Goal: Task Accomplishment & Management: Manage account settings

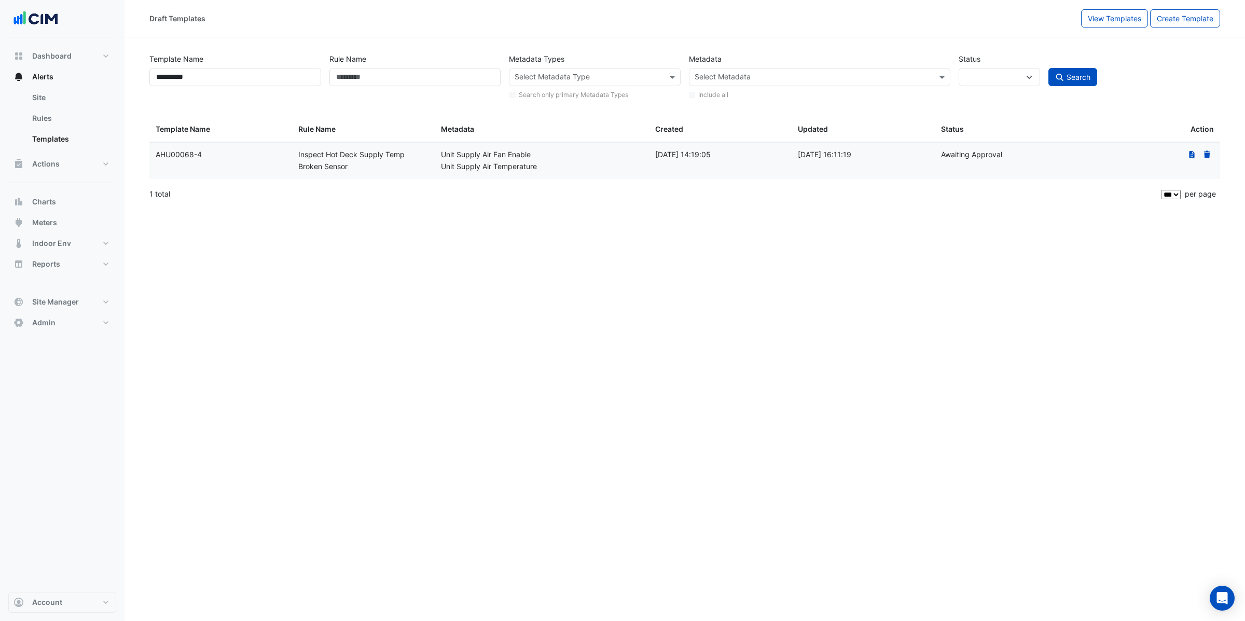
select select
select select "***"
drag, startPoint x: 537, startPoint y: 406, endPoint x: 467, endPoint y: 309, distance: 120.0
click at [536, 403] on div "**********" at bounding box center [684, 310] width 1120 height 621
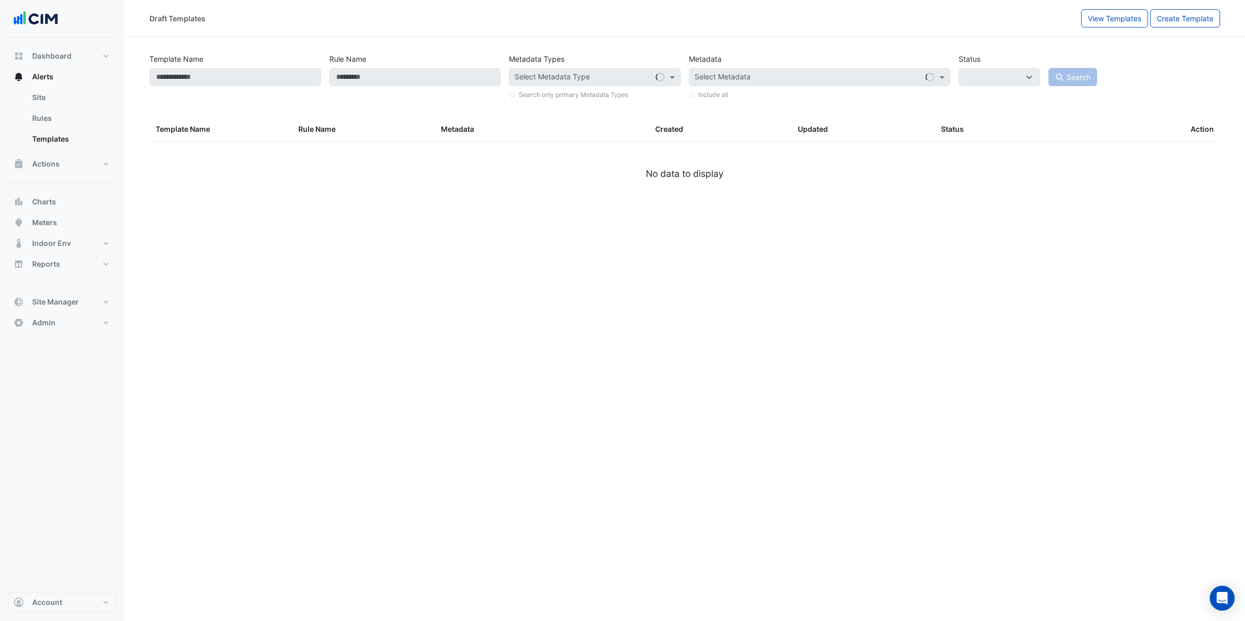
select select
type input "**********"
select select
select select "***"
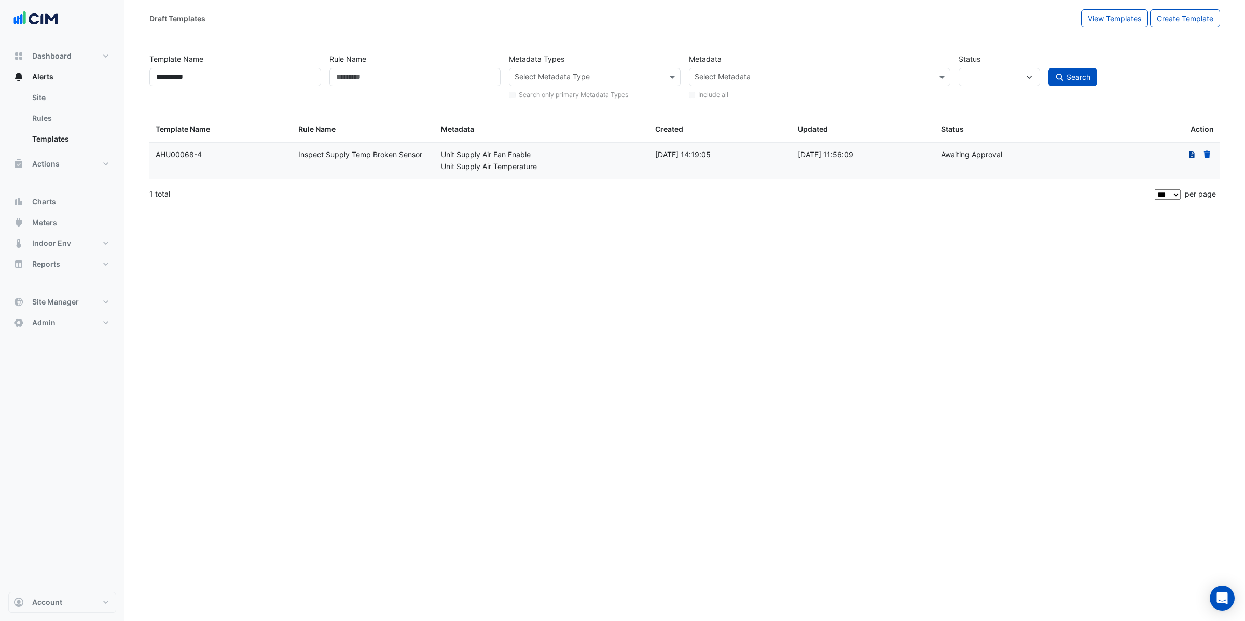
click at [1192, 155] on icon "The template has an existing draft that has been submitted for approval. Click …" at bounding box center [1191, 154] width 9 height 7
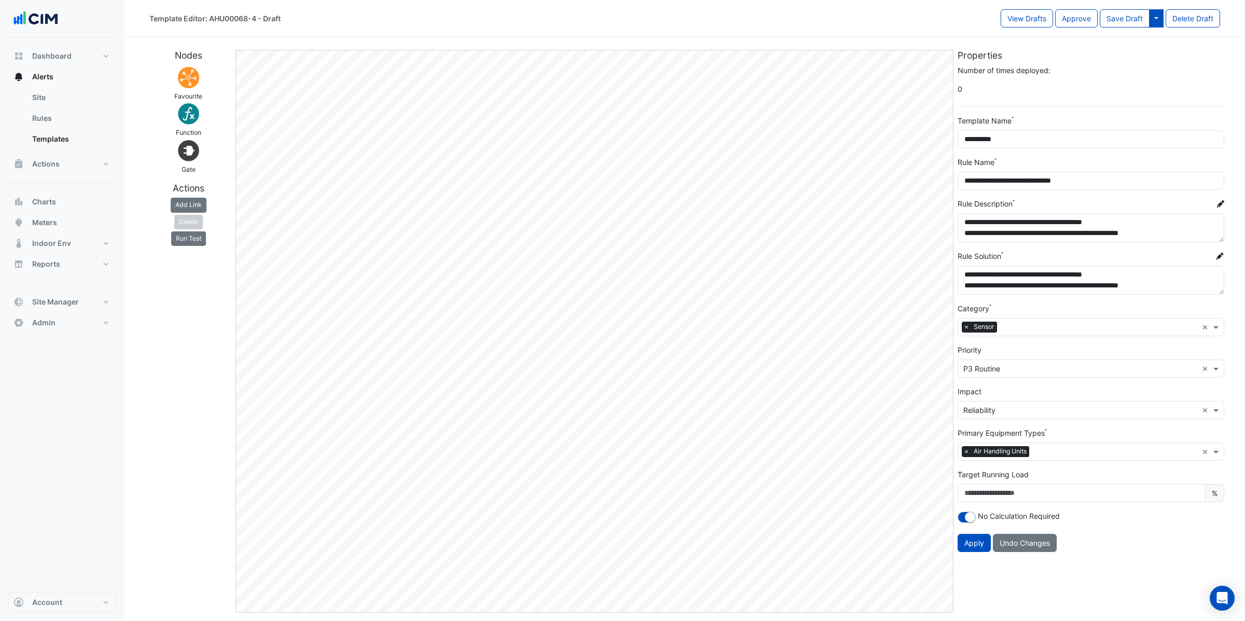
click at [1162, 12] on button at bounding box center [1156, 18] width 15 height 18
click at [1086, 17] on button "Approve" at bounding box center [1076, 18] width 43 height 18
select select
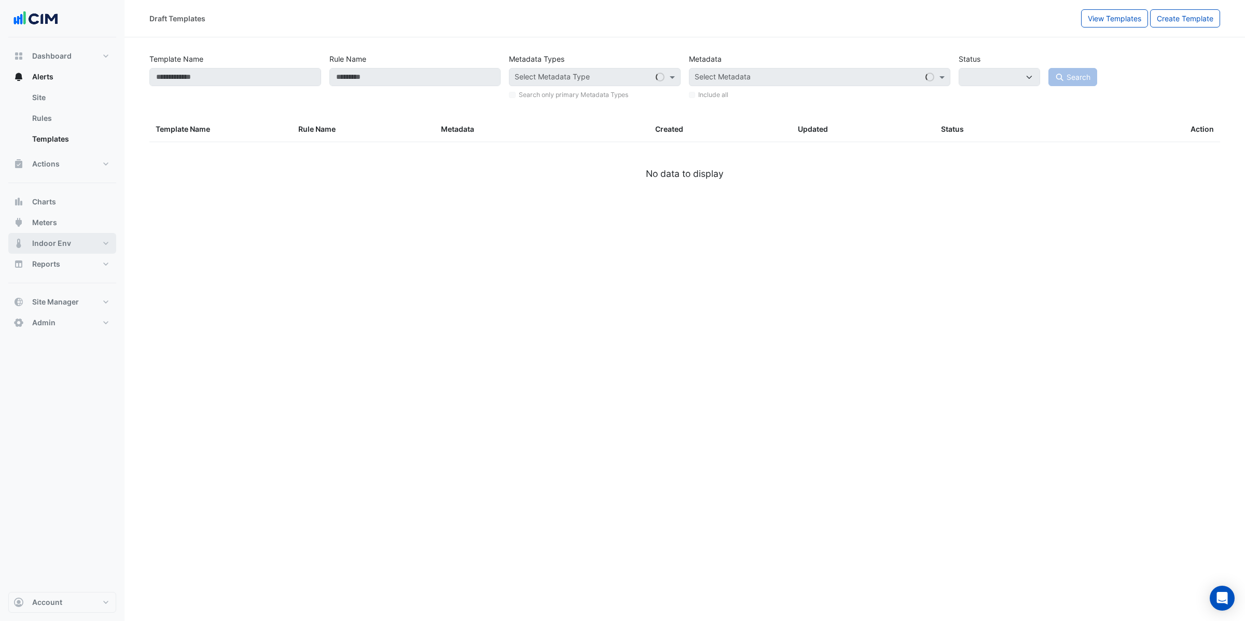
type input "**********"
select select
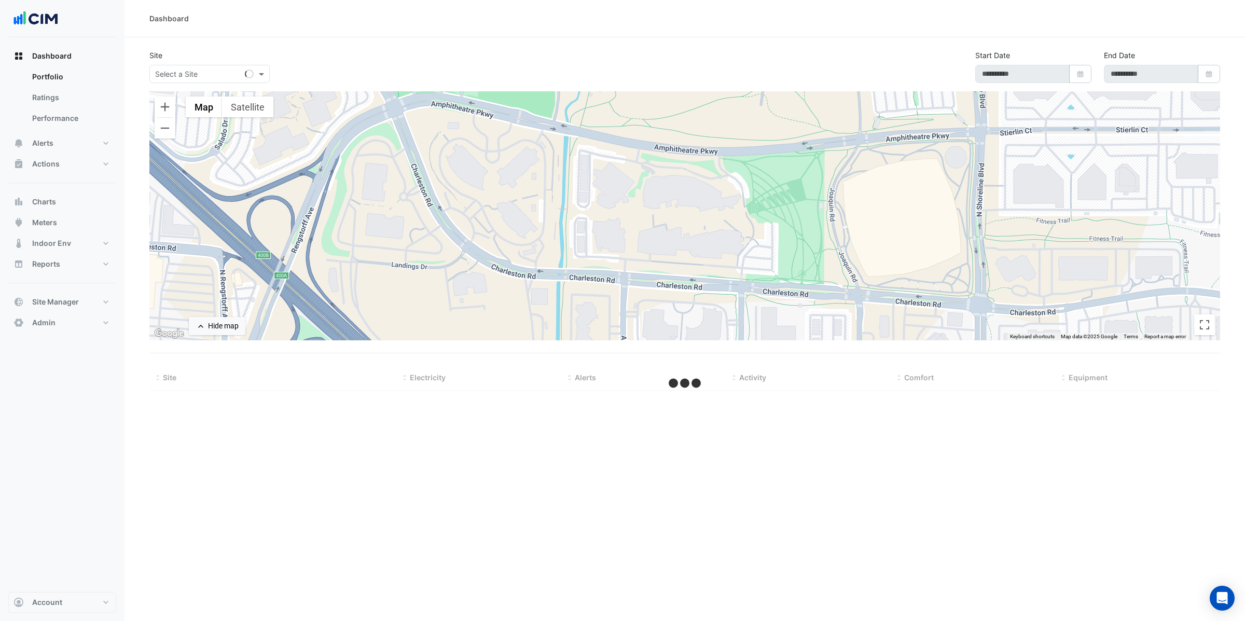
type input "**********"
select select "***"
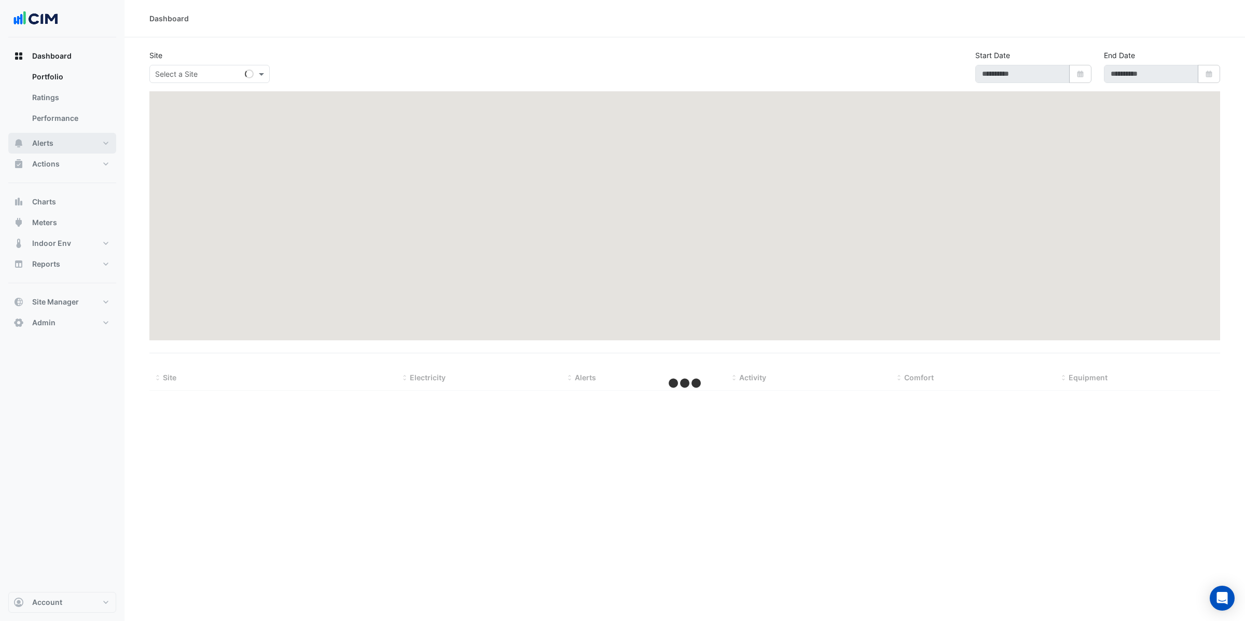
click at [74, 148] on button "Alerts" at bounding box center [62, 143] width 108 height 21
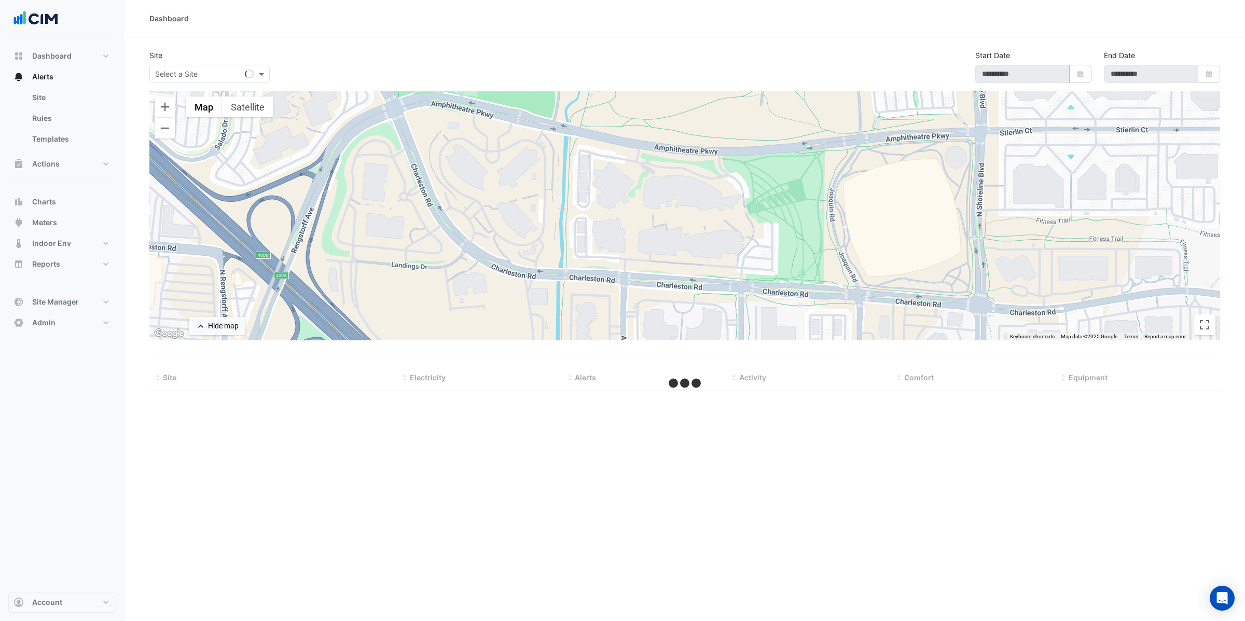
click at [186, 76] on input "text" at bounding box center [199, 74] width 88 height 11
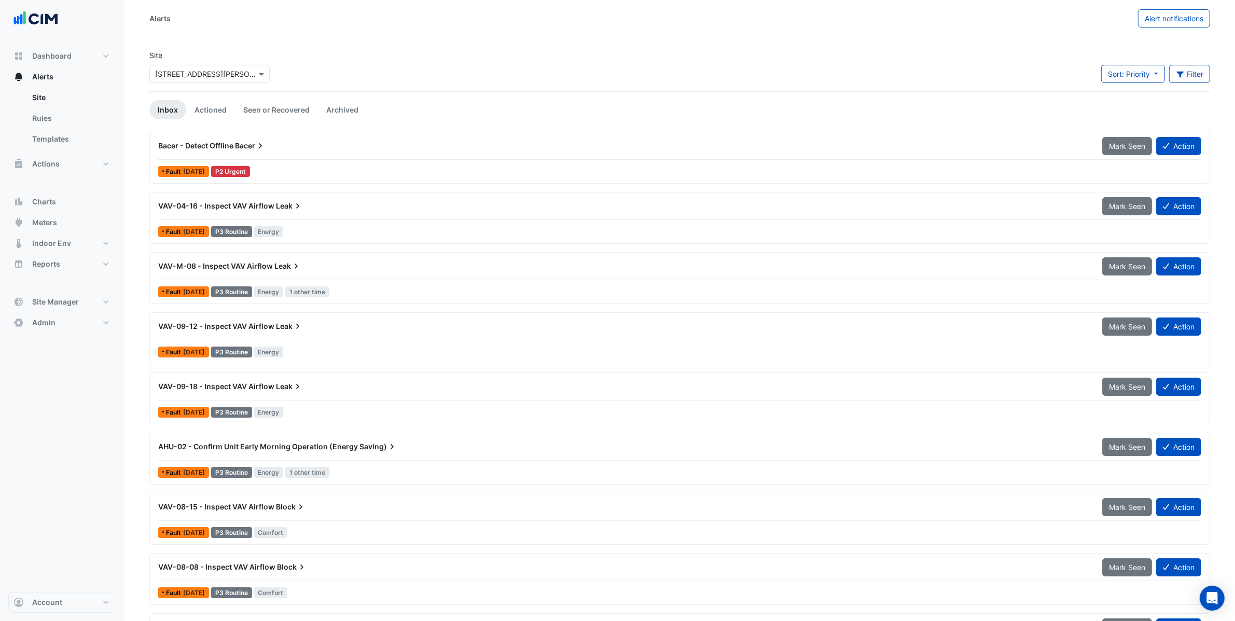
click at [184, 65] on div "× 15-17 William Street" at bounding box center [209, 74] width 120 height 18
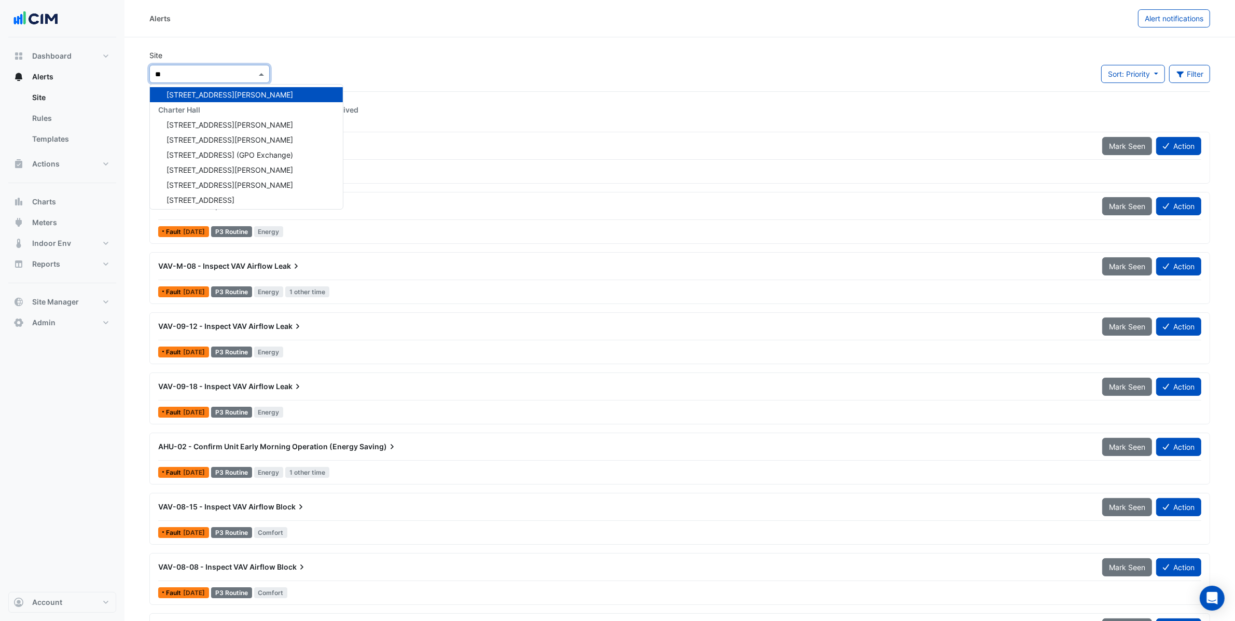
scroll to position [124, 0]
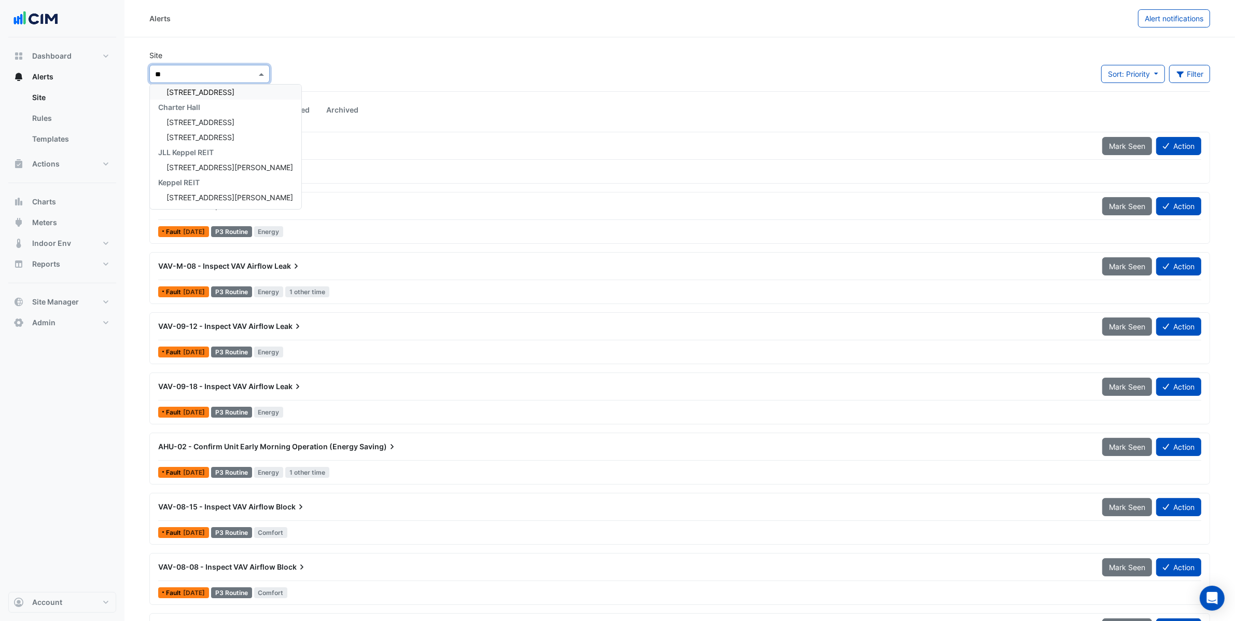
type input "***"
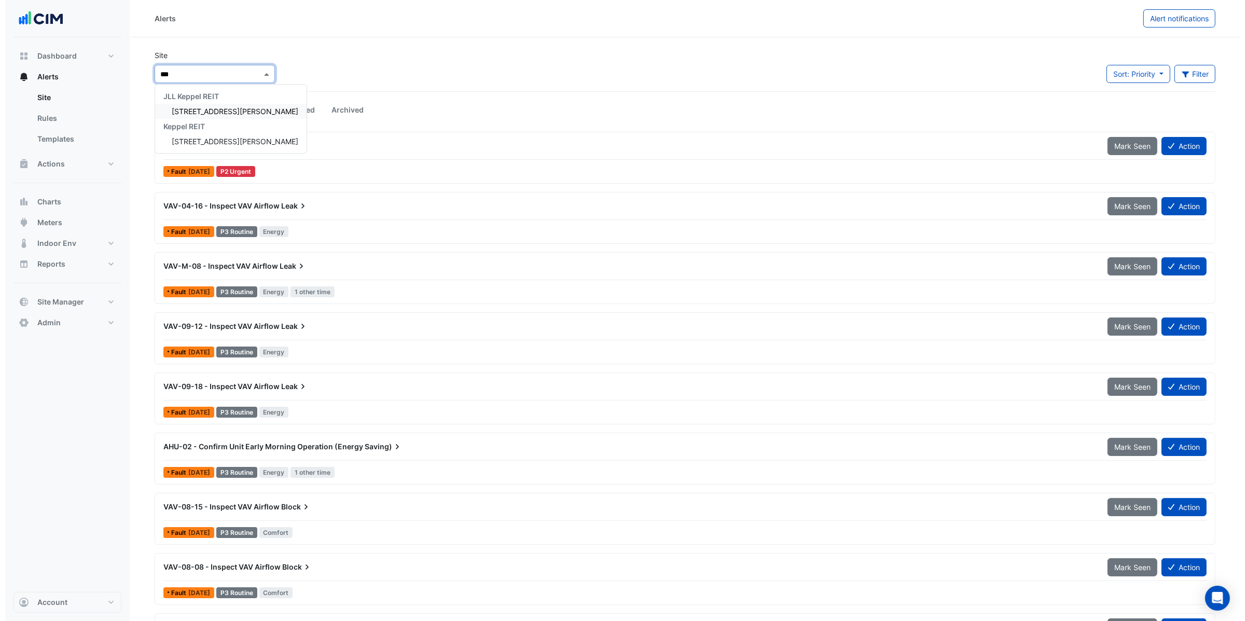
scroll to position [0, 0]
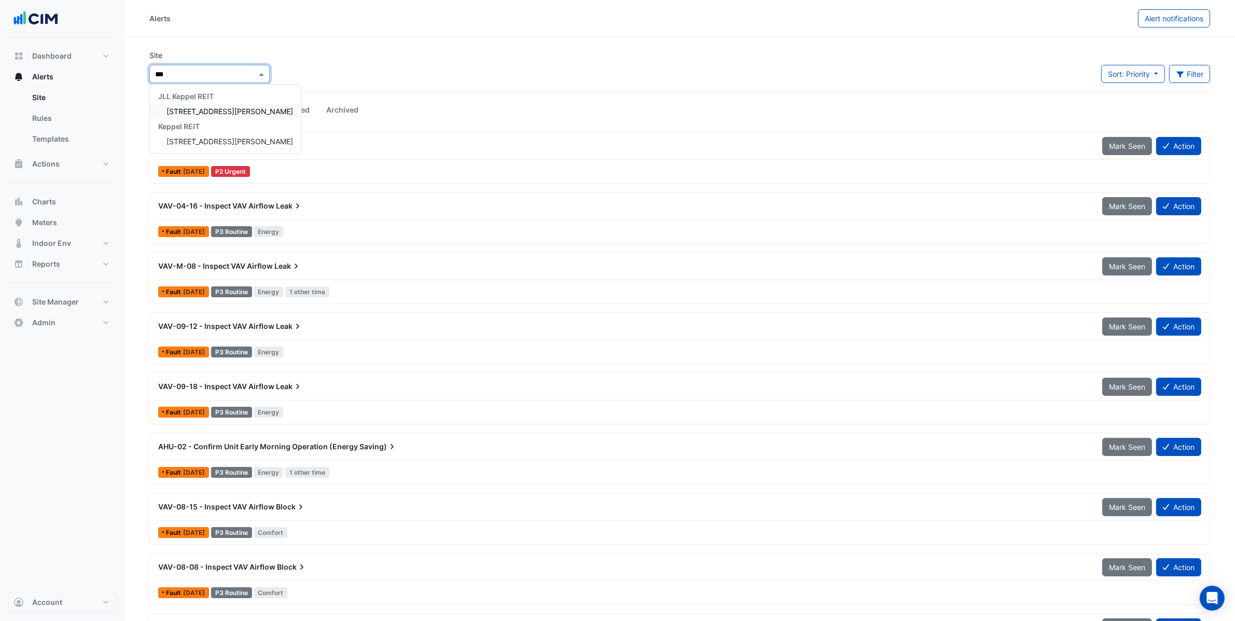
click at [200, 103] on div "JLL Keppel REIT" at bounding box center [225, 96] width 151 height 15
click at [199, 110] on span "[STREET_ADDRESS][PERSON_NAME]" at bounding box center [229, 111] width 127 height 9
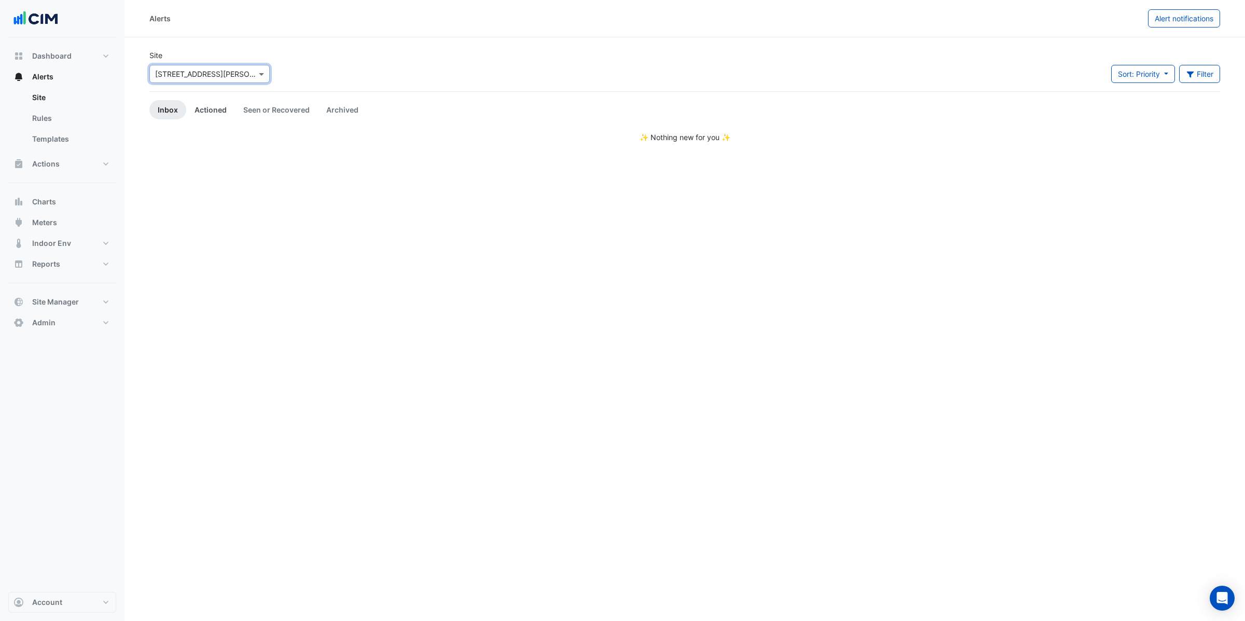
click at [197, 109] on link "Actioned" at bounding box center [210, 109] width 49 height 19
click at [280, 108] on link "Seen or Recovered" at bounding box center [276, 109] width 83 height 19
click at [344, 105] on link "Archived" at bounding box center [342, 109] width 49 height 19
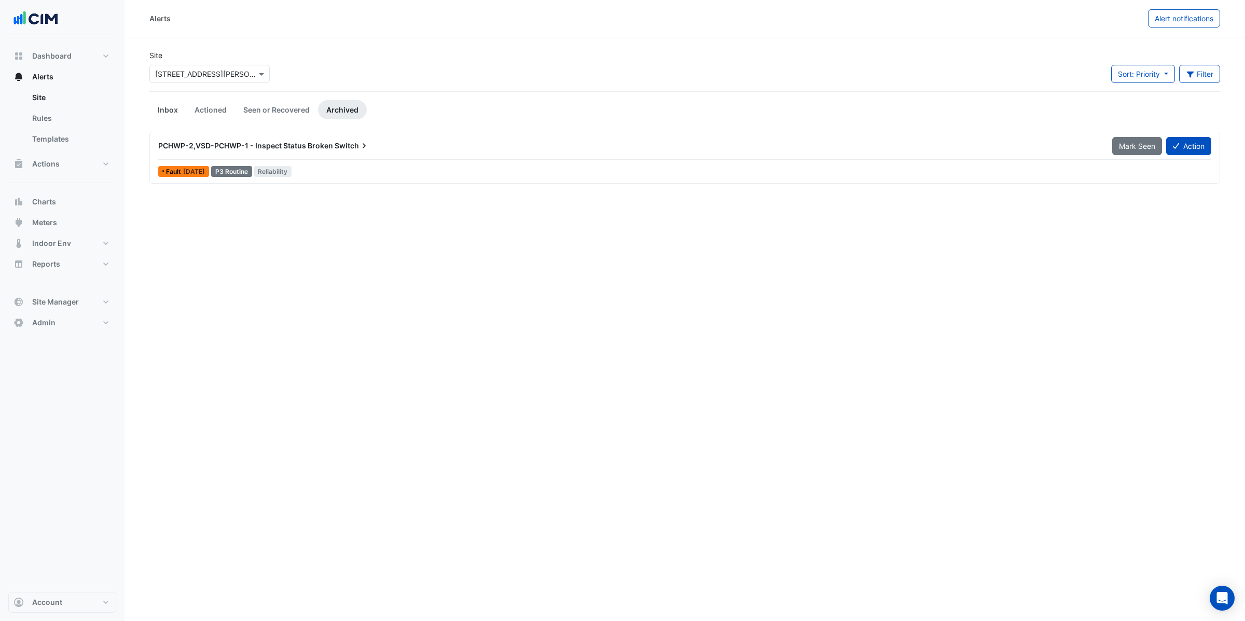
click at [171, 109] on link "Inbox" at bounding box center [167, 109] width 37 height 19
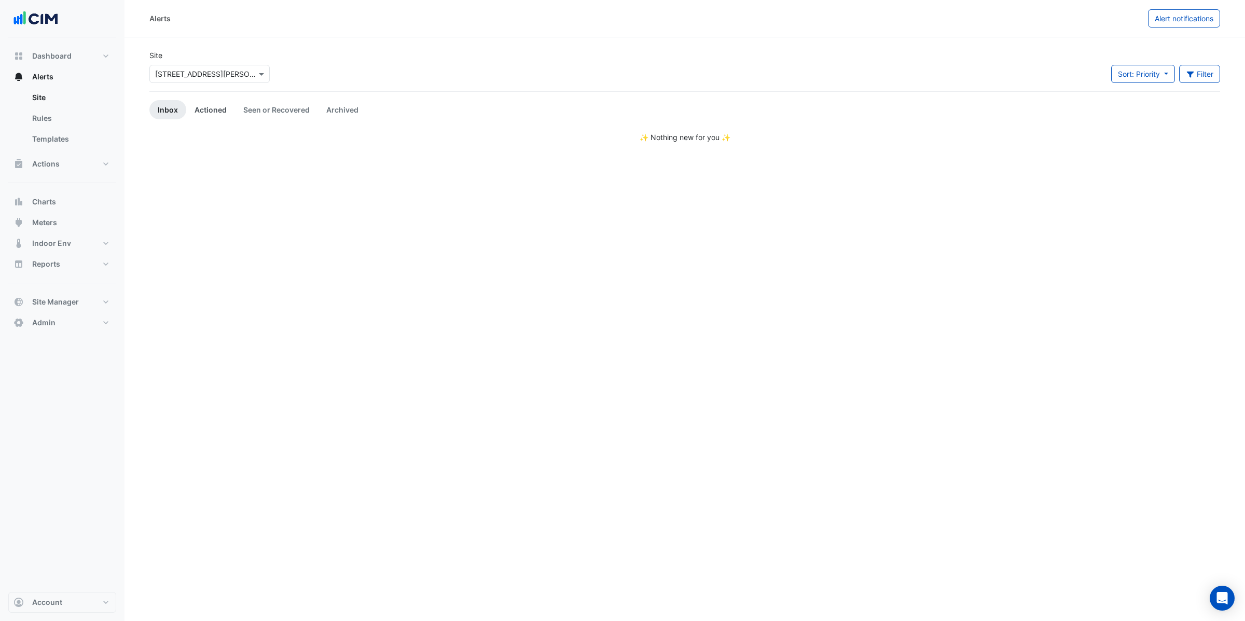
click at [215, 109] on link "Actioned" at bounding box center [210, 109] width 49 height 19
click at [277, 108] on link "Seen or Recovered" at bounding box center [276, 109] width 83 height 19
click at [334, 109] on link "Archived" at bounding box center [342, 109] width 49 height 19
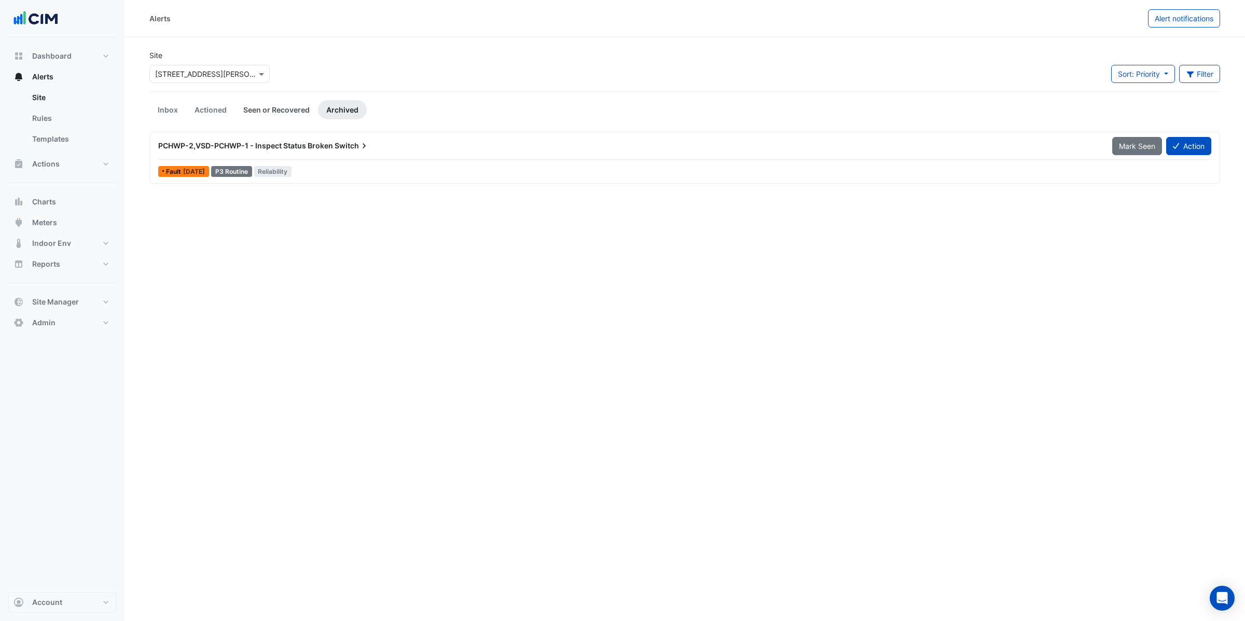
click at [300, 117] on link "Seen or Recovered" at bounding box center [276, 109] width 83 height 19
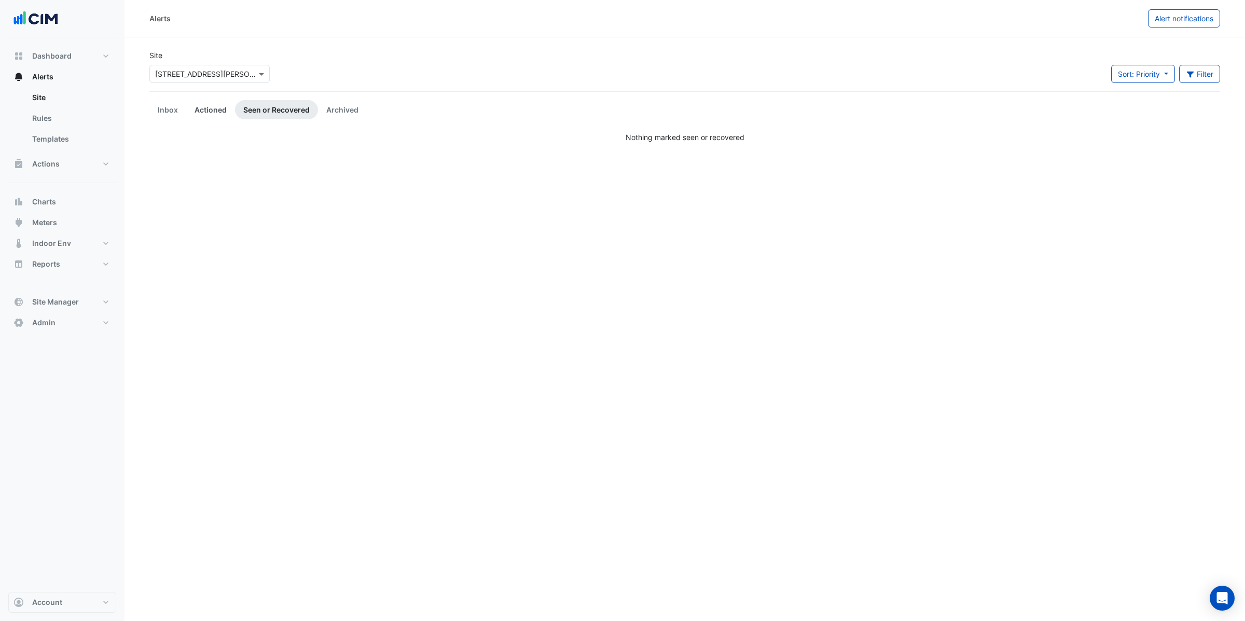
click at [212, 114] on link "Actioned" at bounding box center [210, 109] width 49 height 19
click at [161, 107] on link "Inbox" at bounding box center [167, 109] width 37 height 19
click at [318, 110] on link "Archived" at bounding box center [342, 109] width 49 height 19
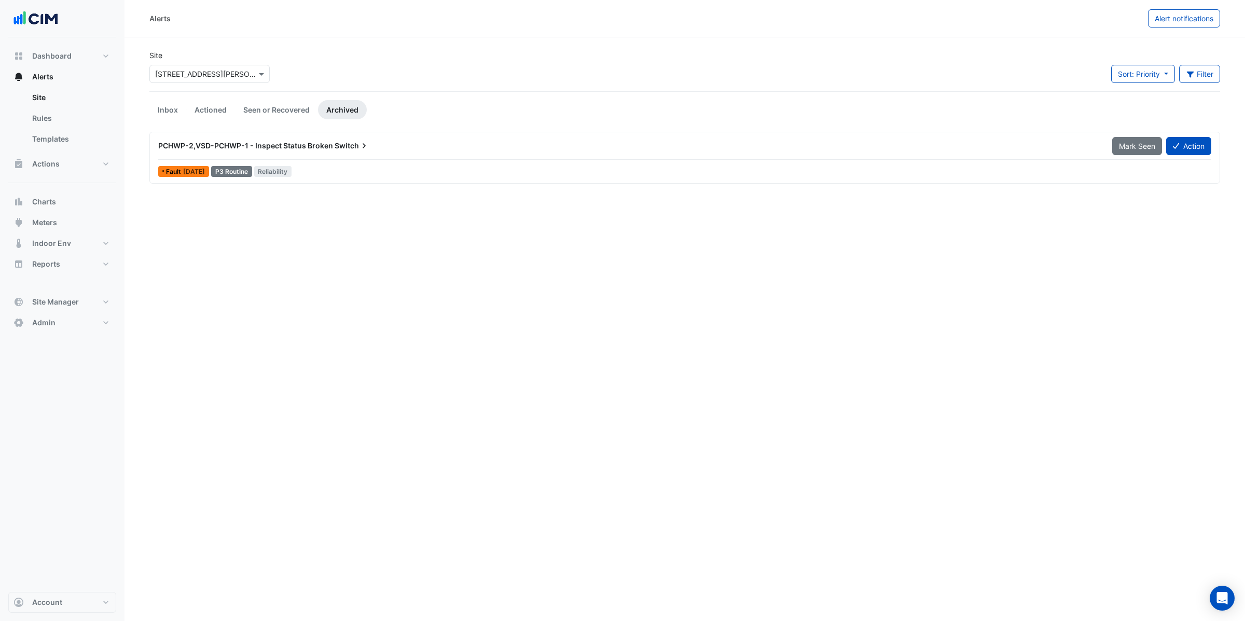
click at [415, 145] on div "PCHWP-2,VSD-PCHWP-1 - Inspect Status Broken Switch" at bounding box center [628, 146] width 941 height 10
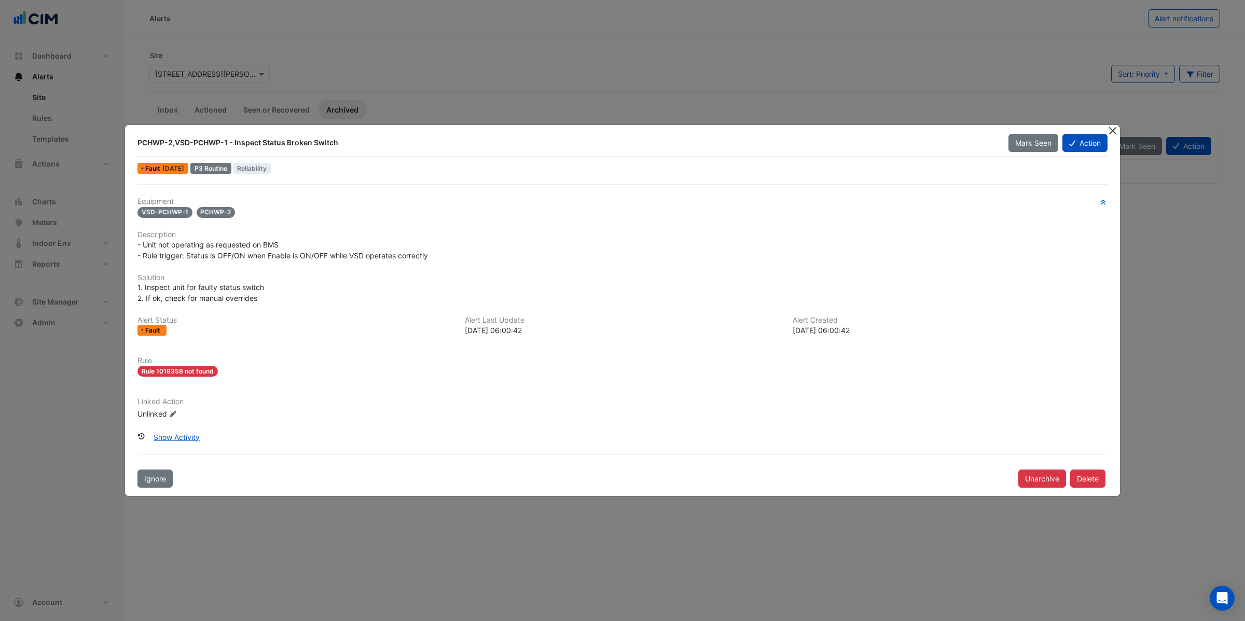
click at [1112, 133] on button "Close" at bounding box center [1112, 130] width 11 height 11
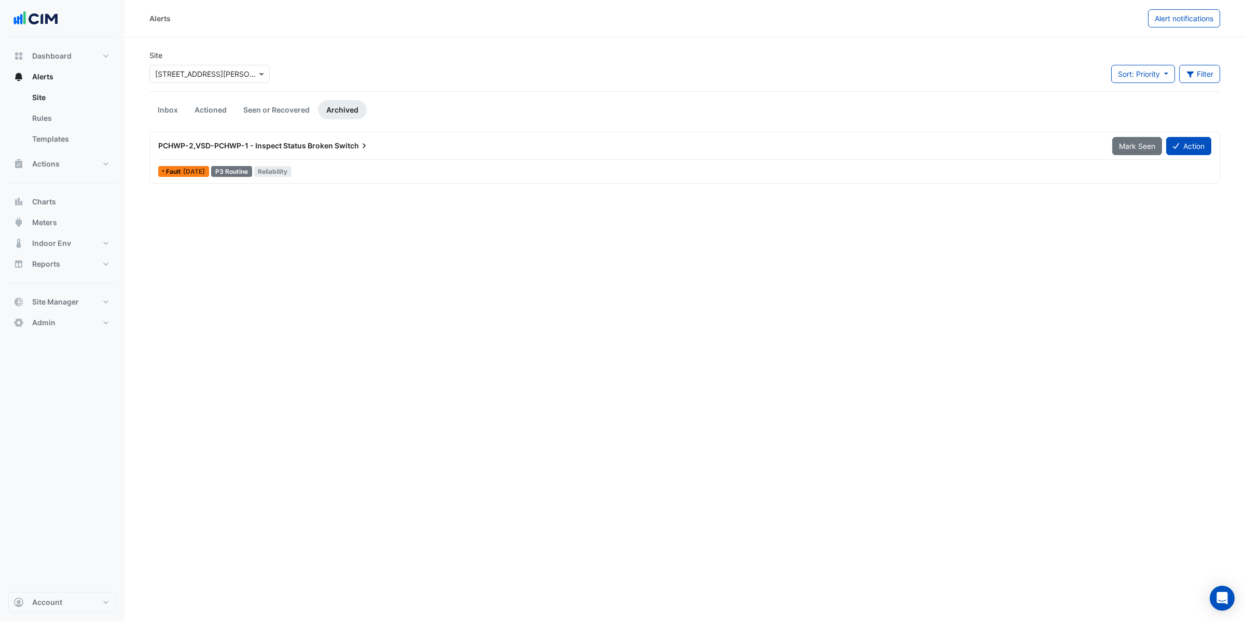
drag, startPoint x: 610, startPoint y: 272, endPoint x: 520, endPoint y: 263, distance: 91.2
click at [611, 272] on div "Alerts Alert notifications Site × 160 Ann St Sort: Priority Priority Updated Fi…" at bounding box center [684, 310] width 1120 height 621
click at [346, 153] on div "PCHWP-2,VSD-PCHWP-1 - Inspect Status Broken Switch" at bounding box center [629, 145] width 954 height 19
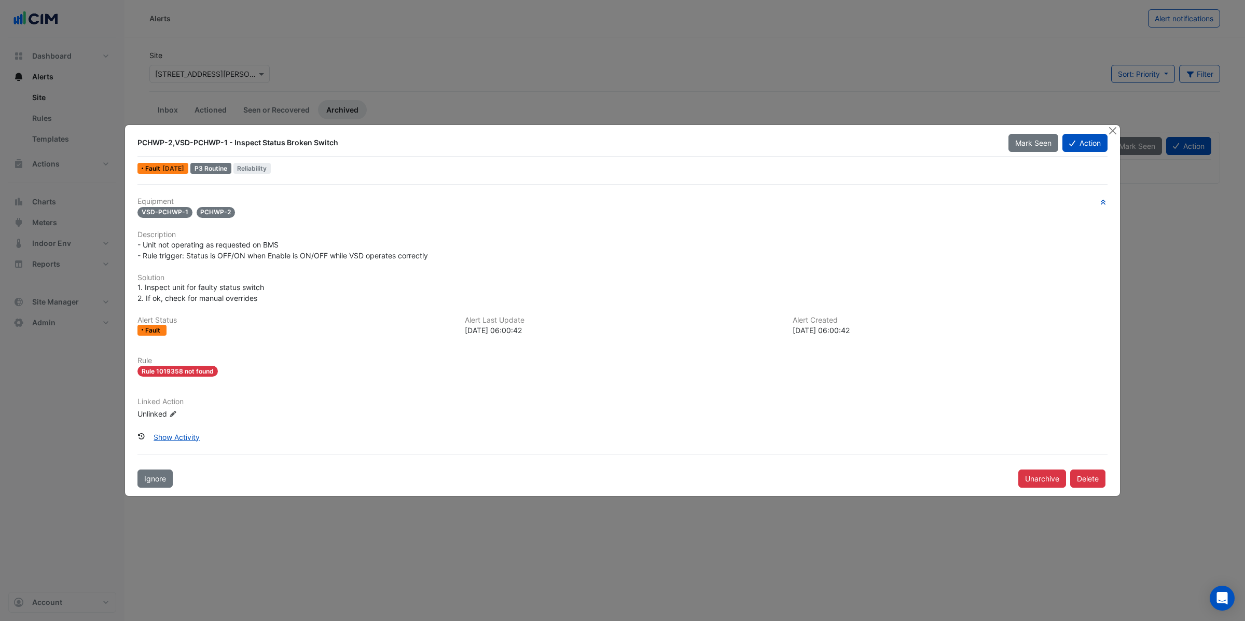
click at [717, 87] on ngb-modal-window "PCHWP-2,VSD-PCHWP-1 - Inspect Status Broken Switch Mark Seen Action Fault 5 day…" at bounding box center [622, 310] width 1245 height 621
click at [1112, 131] on button "Close" at bounding box center [1112, 130] width 11 height 11
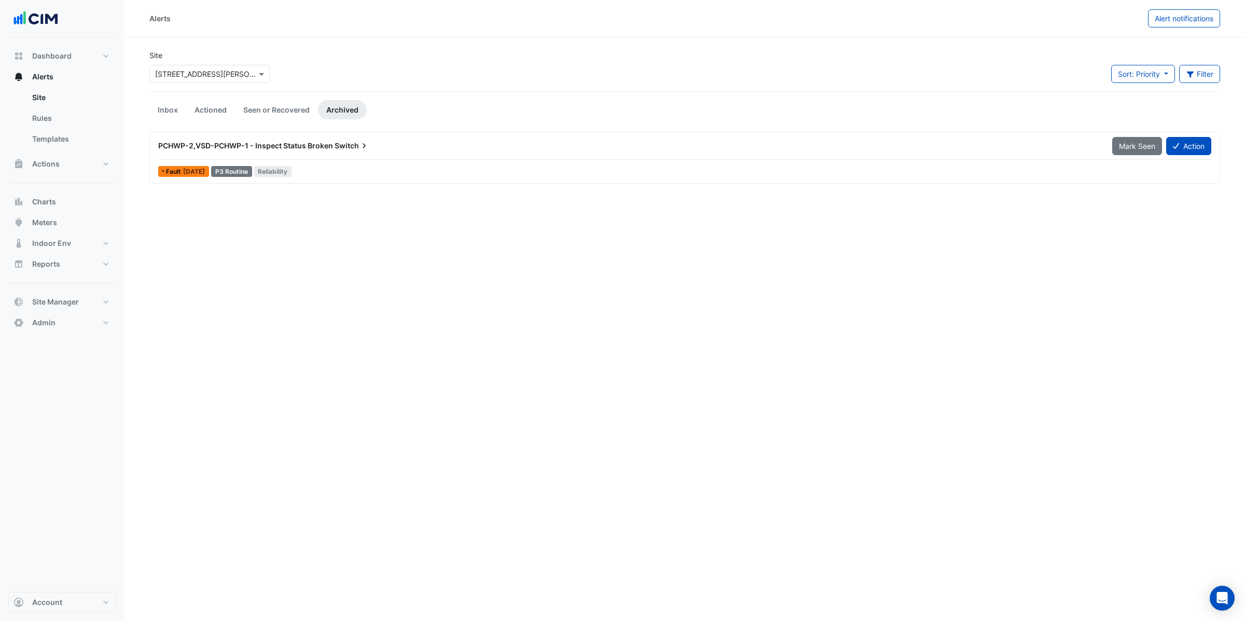
click at [424, 255] on div "Alerts Alert notifications Site × 160 Ann St Sort: Priority Priority Updated Fi…" at bounding box center [684, 310] width 1120 height 621
click at [370, 142] on div "PCHWP-2,VSD-PCHWP-1 - Inspect Status Broken Switch" at bounding box center [628, 146] width 941 height 10
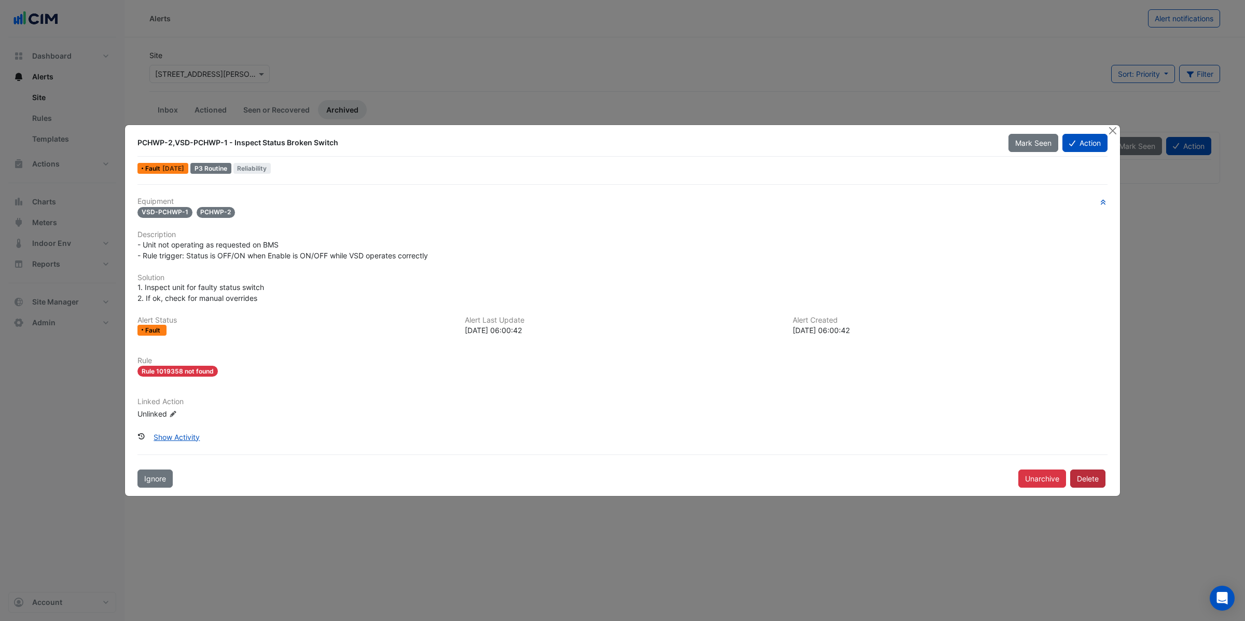
click at [1090, 481] on button "Delete" at bounding box center [1087, 478] width 35 height 18
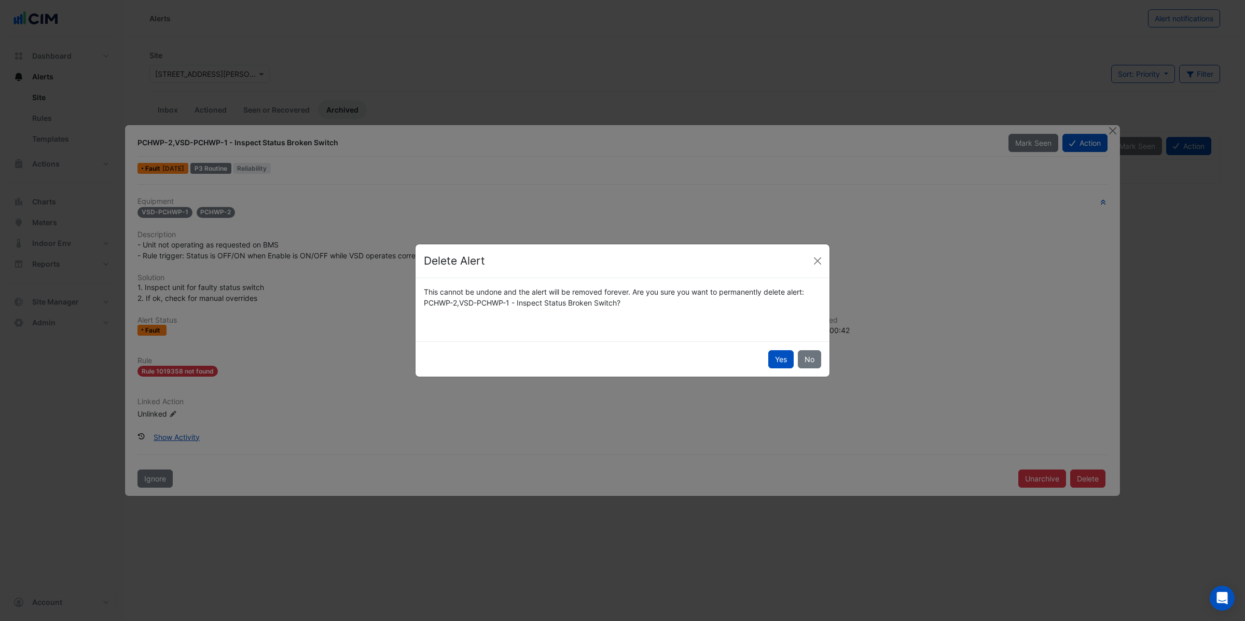
click at [783, 362] on button "Yes" at bounding box center [780, 359] width 25 height 18
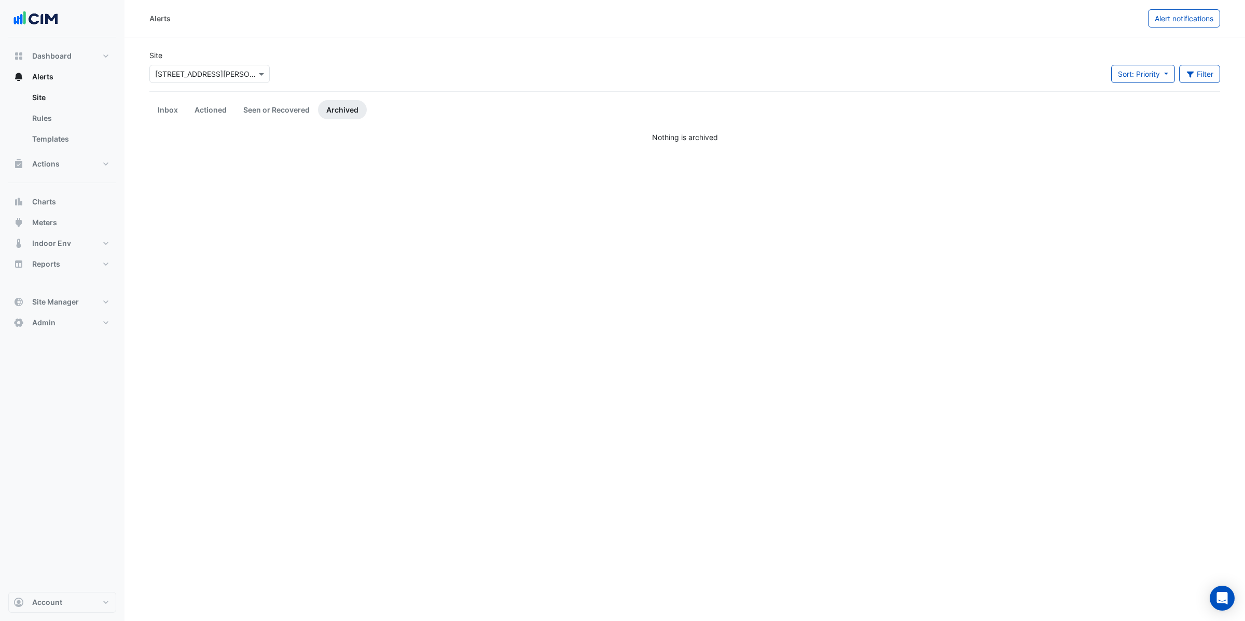
click at [648, 322] on div "Alerts Alert notifications Site × 160 Ann St Sort: Priority Priority Updated Fi…" at bounding box center [684, 310] width 1120 height 621
click at [229, 75] on input "text" at bounding box center [199, 74] width 88 height 11
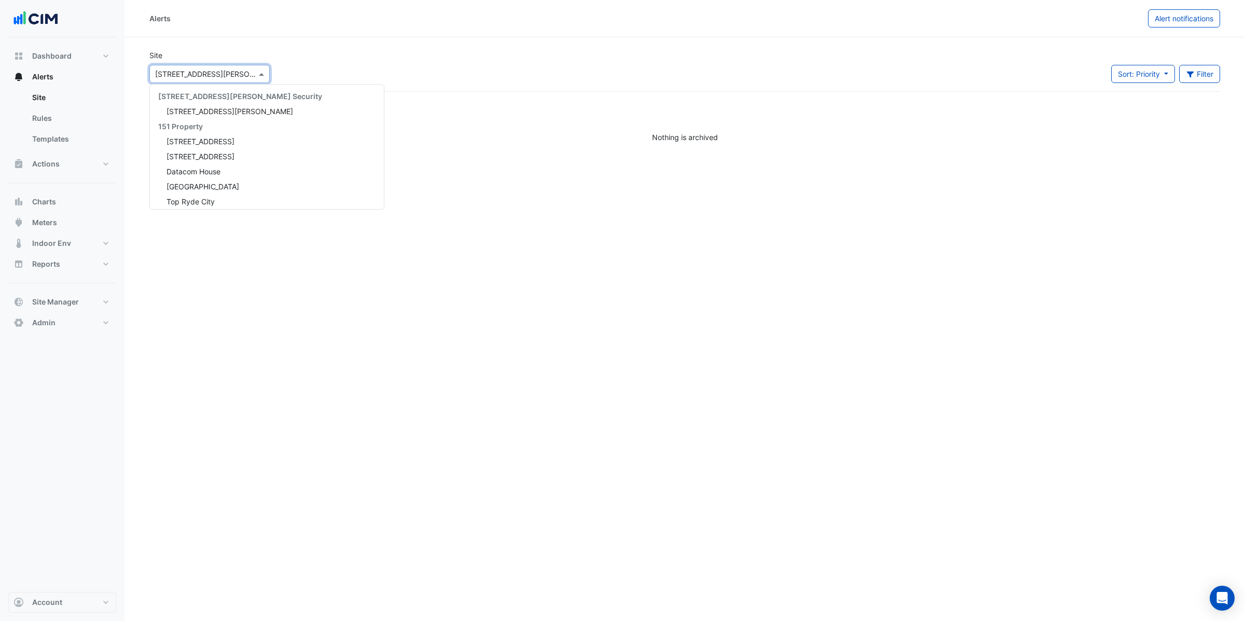
scroll to position [9107, 0]
click at [568, 60] on div "Site × 160 Ann St 141 Walker Street Security 141 Walker Street 151 Property 1 Y…" at bounding box center [684, 70] width 1083 height 41
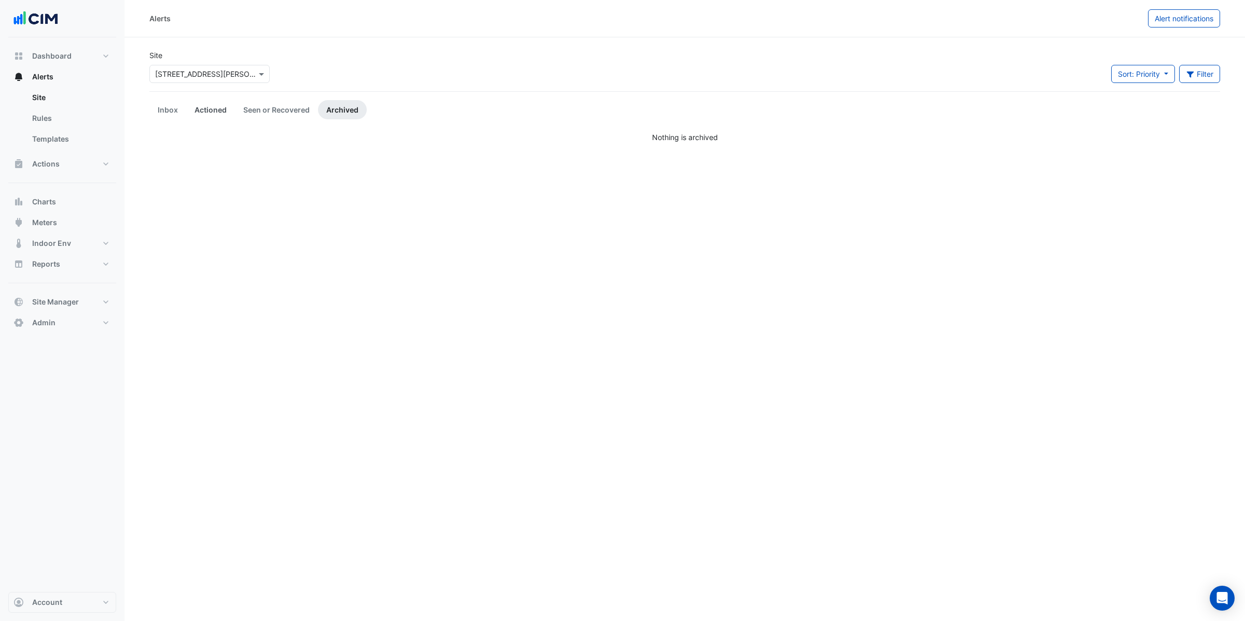
click at [212, 113] on link "Actioned" at bounding box center [210, 109] width 49 height 19
click at [438, 238] on div "Alerts Alert notifications Site × 160 Ann St Sort: Priority Priority Updated Fi…" at bounding box center [684, 310] width 1120 height 621
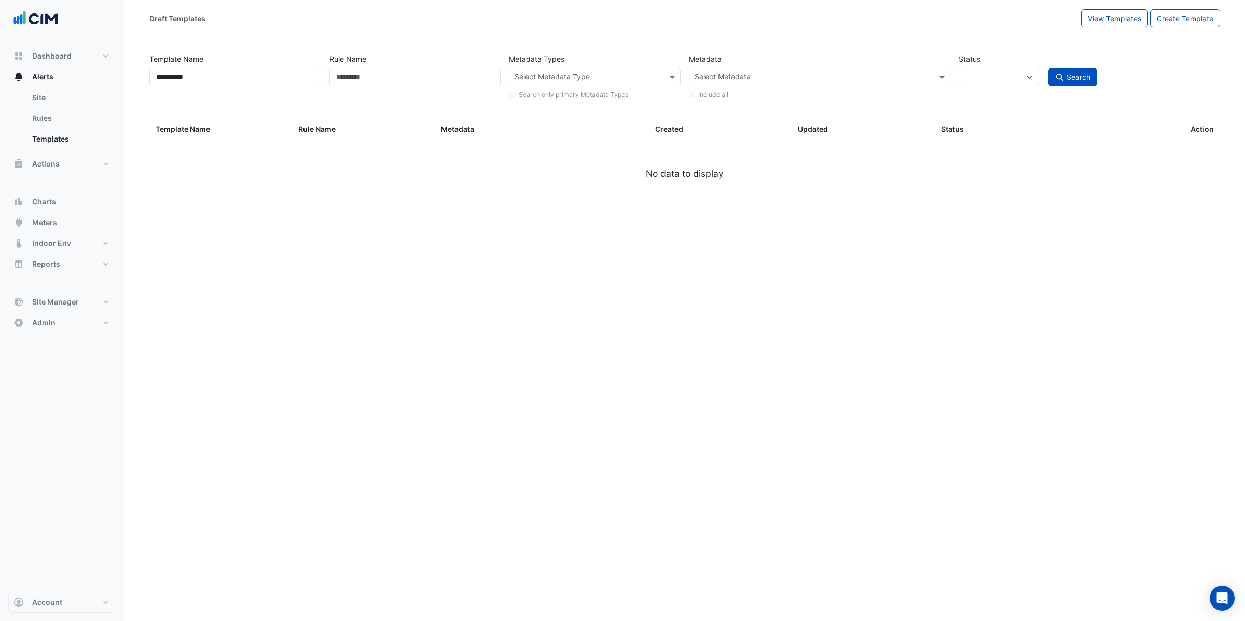
select select
click at [235, 82] on input "**********" at bounding box center [235, 77] width 172 height 18
click at [59, 54] on span "Dashboard" at bounding box center [51, 56] width 39 height 10
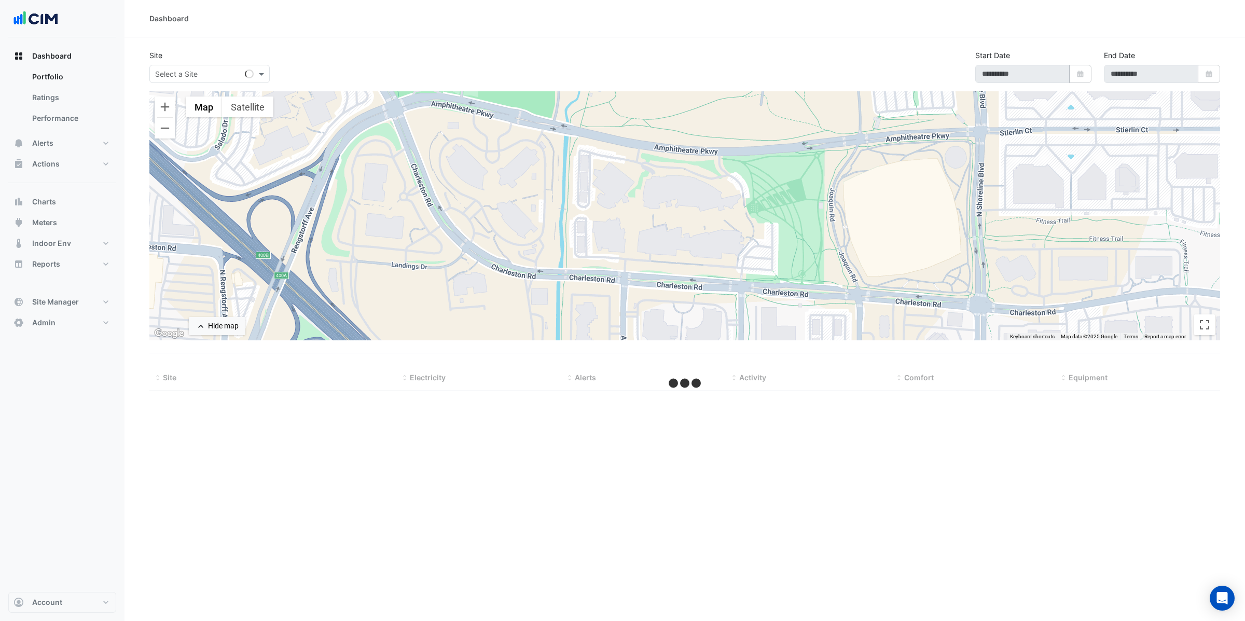
select select "***"
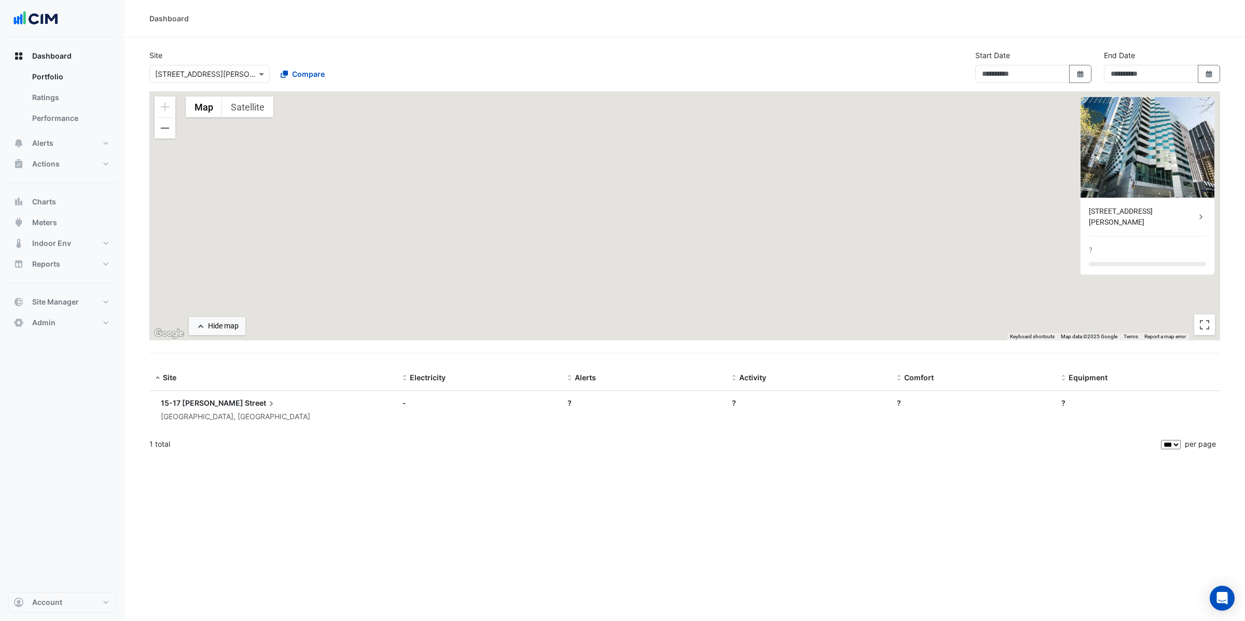
type input "**********"
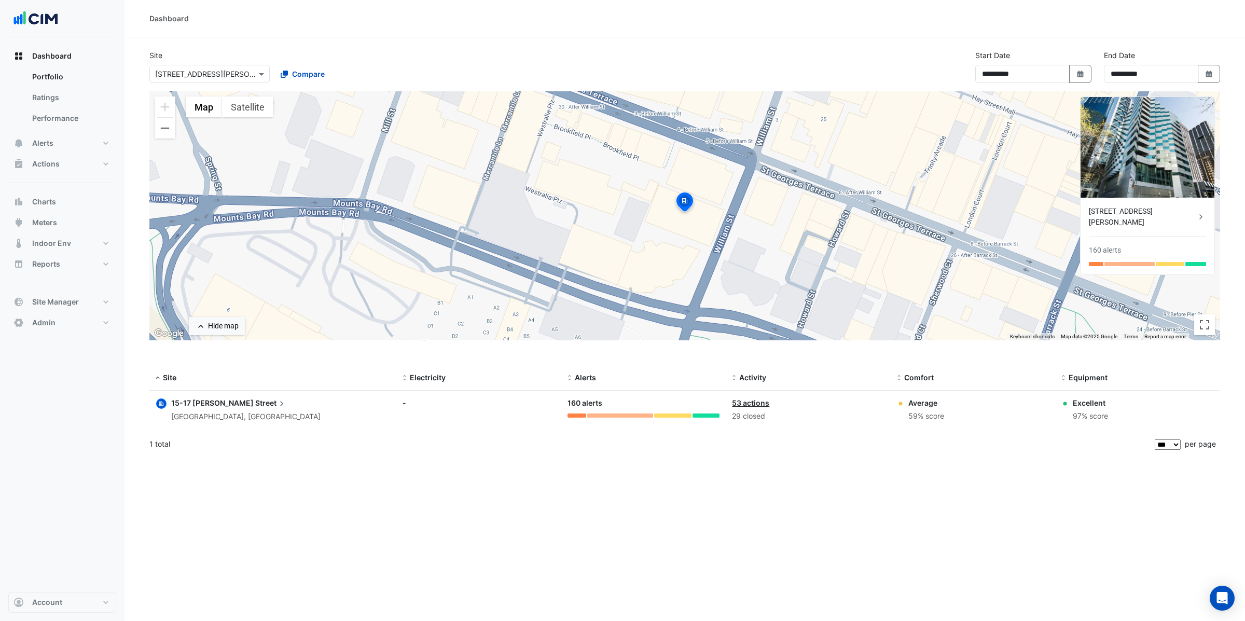
drag, startPoint x: 547, startPoint y: 561, endPoint x: 471, endPoint y: 545, distance: 77.5
click at [546, 562] on div "**********" at bounding box center [684, 310] width 1120 height 621
drag, startPoint x: 459, startPoint y: 604, endPoint x: 455, endPoint y: 593, distance: 12.0
click at [459, 604] on div "**********" at bounding box center [684, 310] width 1120 height 621
click at [639, 555] on div "**********" at bounding box center [684, 310] width 1120 height 621
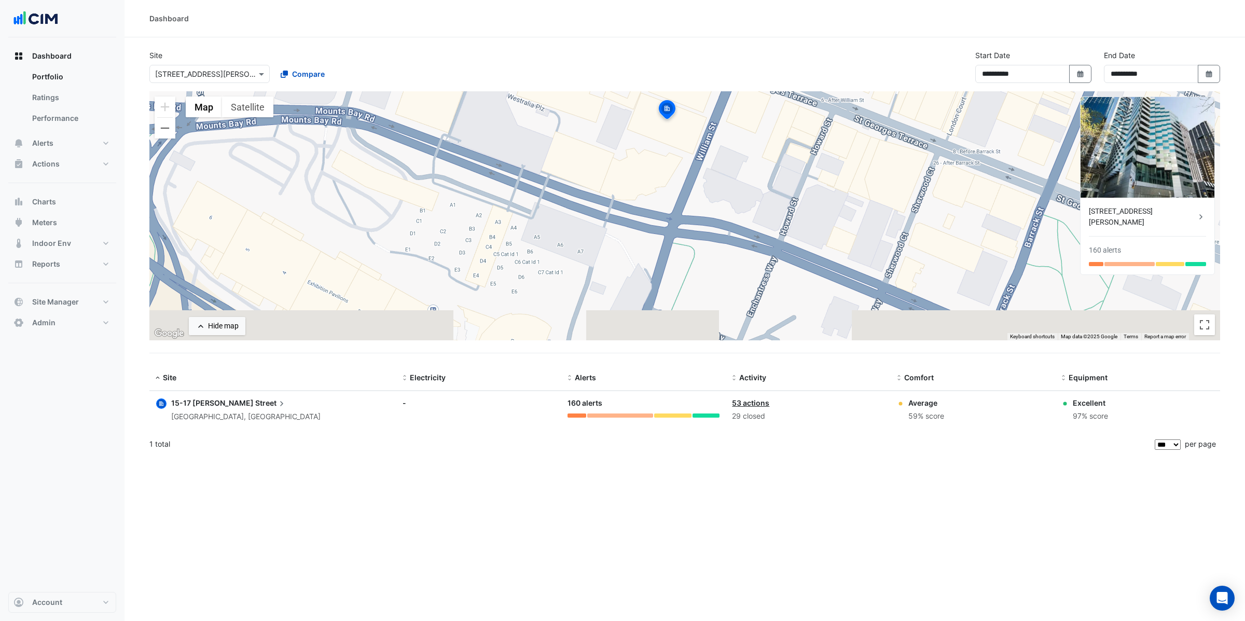
drag, startPoint x: 664, startPoint y: 284, endPoint x: 647, endPoint y: 189, distance: 96.5
click at [647, 189] on div "To activate drag with keyboard, press Alt + Enter. Once in keyboard drag state,…" at bounding box center [684, 215] width 1070 height 249
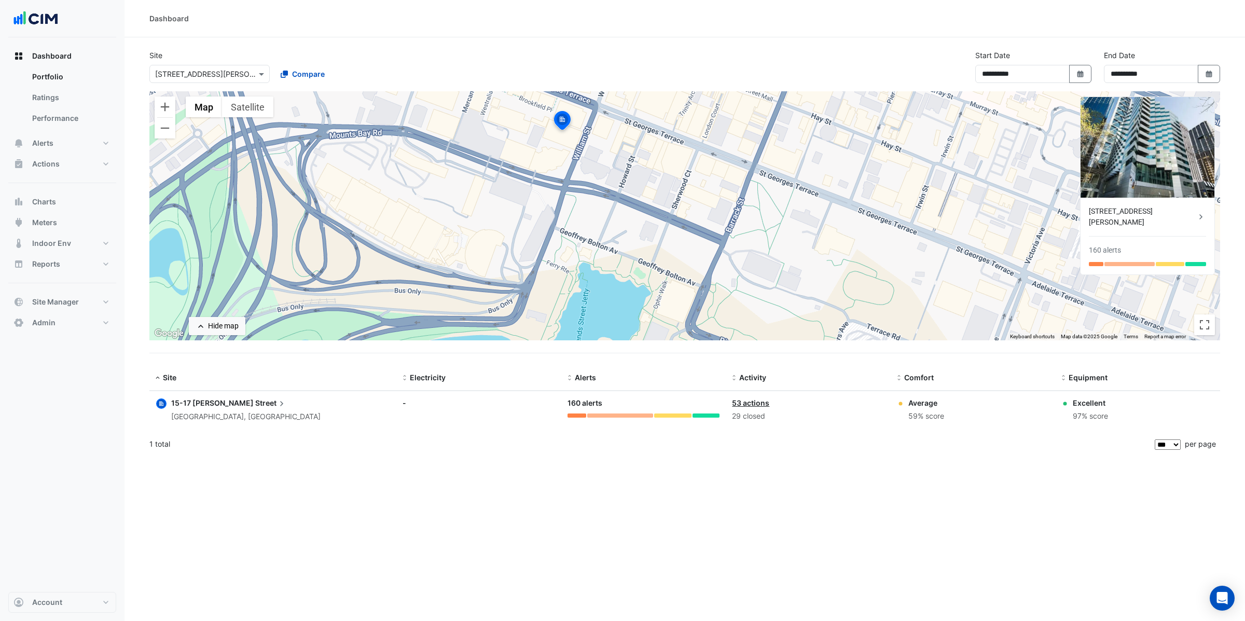
drag, startPoint x: 506, startPoint y: 259, endPoint x: 480, endPoint y: 197, distance: 68.1
click at [480, 196] on div "To activate drag with keyboard, press Alt + Enter. Once in keyboard drag state,…" at bounding box center [684, 215] width 1070 height 249
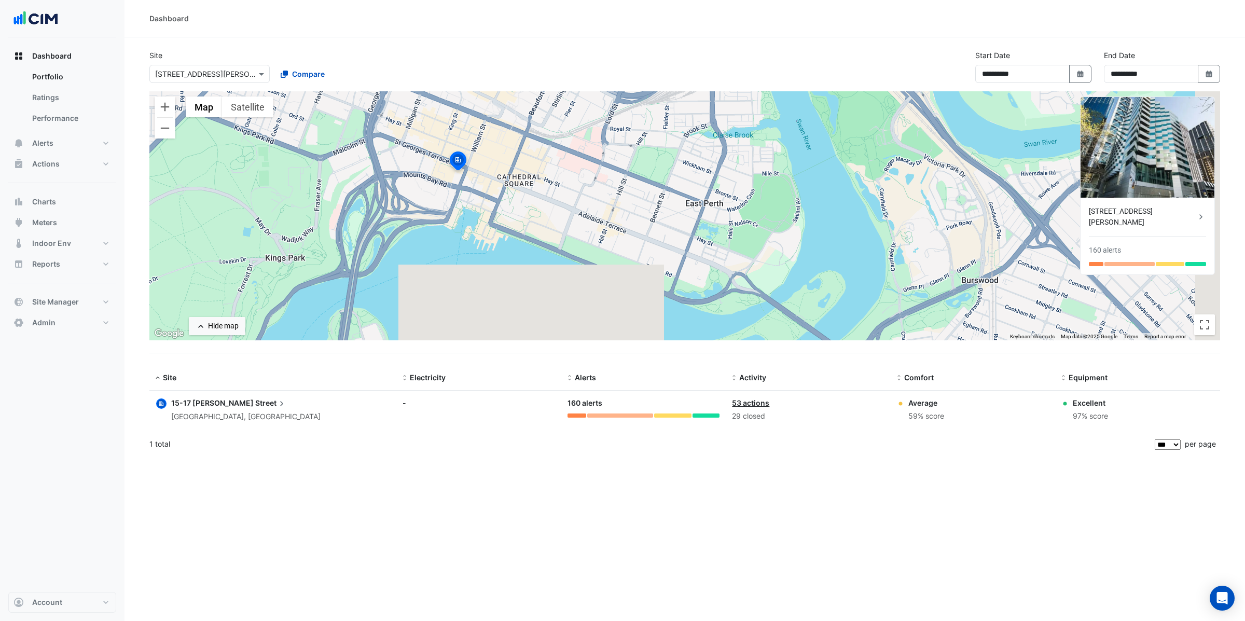
drag, startPoint x: 494, startPoint y: 238, endPoint x: 450, endPoint y: 230, distance: 44.8
click at [450, 230] on div "To activate drag with keyboard, press Alt + Enter. Once in keyboard drag state,…" at bounding box center [684, 215] width 1070 height 249
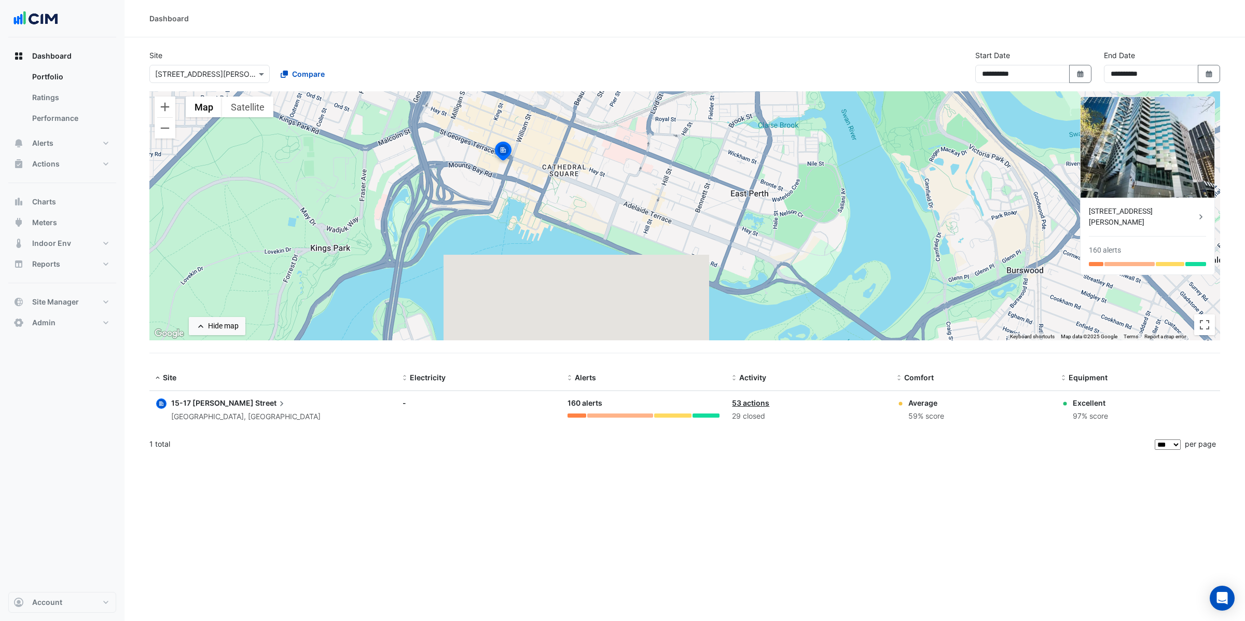
drag, startPoint x: 440, startPoint y: 216, endPoint x: 491, endPoint y: 205, distance: 52.0
click at [491, 205] on div "To activate drag with keyboard, press Alt + Enter. Once in keyboard drag state,…" at bounding box center [684, 215] width 1070 height 249
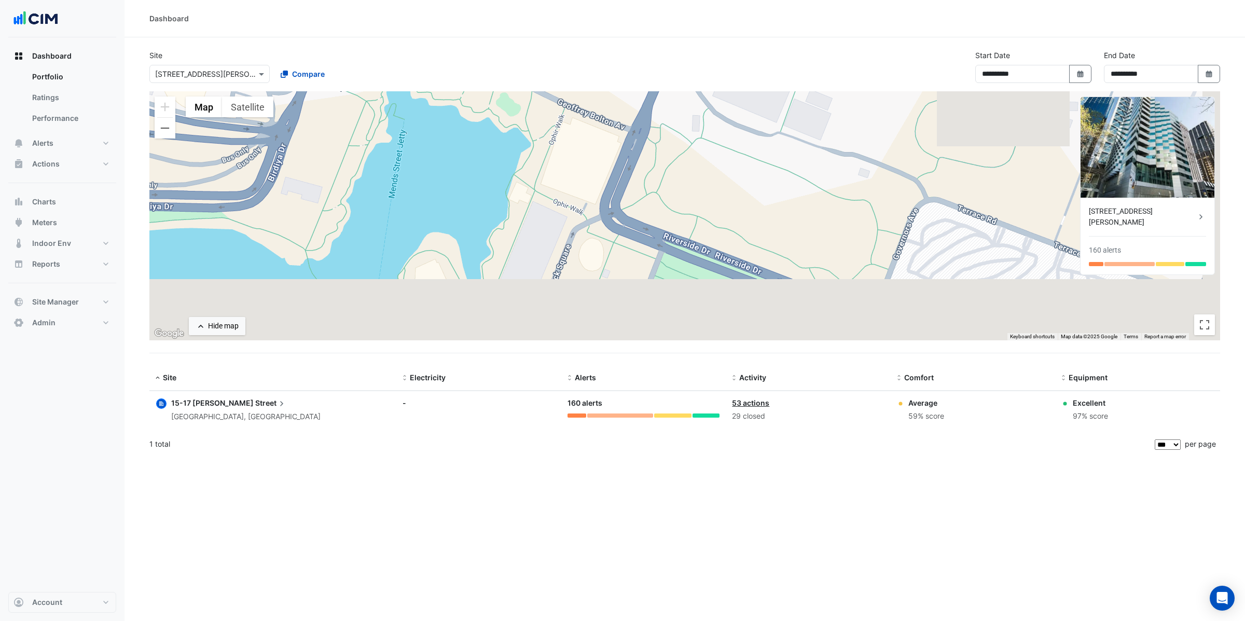
drag, startPoint x: 509, startPoint y: 202, endPoint x: 363, endPoint y: 19, distance: 233.9
click at [363, 19] on div "**********" at bounding box center [684, 310] width 1120 height 621
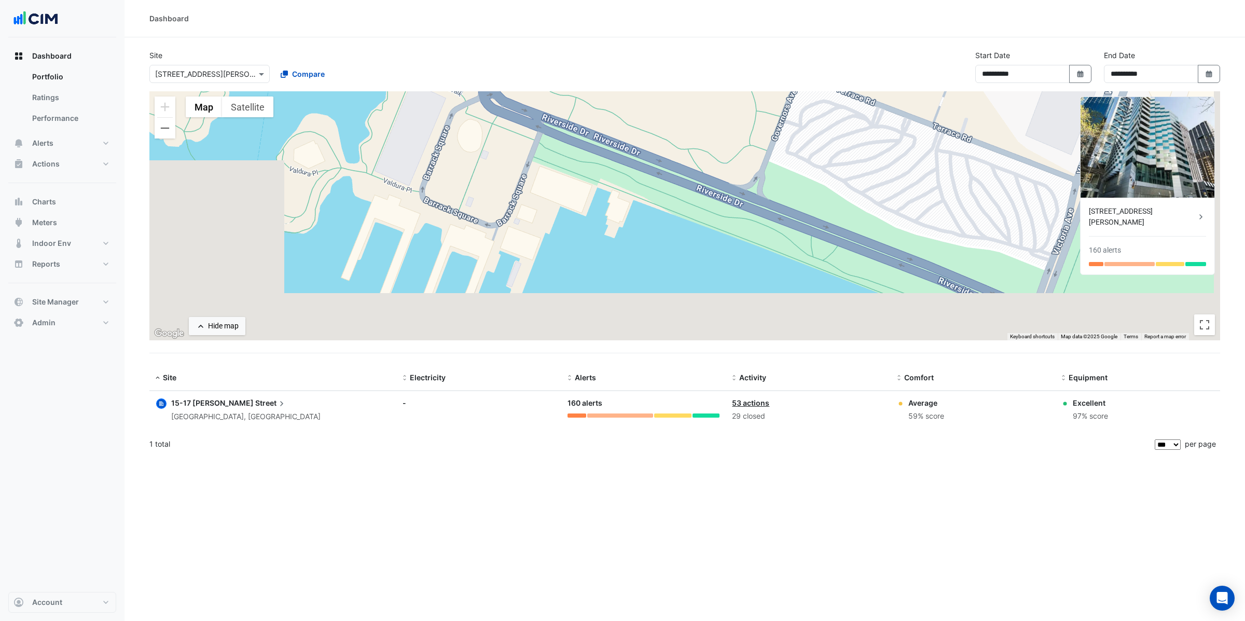
drag, startPoint x: 537, startPoint y: 184, endPoint x: 464, endPoint y: 110, distance: 103.8
click at [464, 110] on div "To activate drag with keyboard, press Alt + Enter. Once in keyboard drag state,…" at bounding box center [684, 215] width 1070 height 249
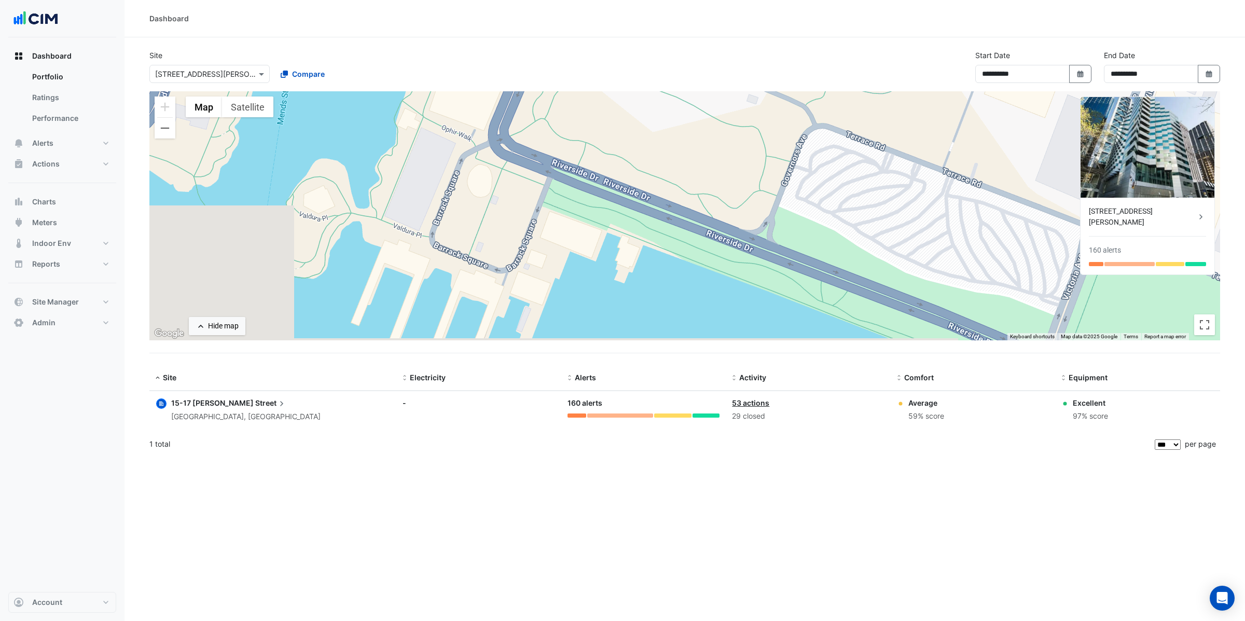
drag, startPoint x: 541, startPoint y: 182, endPoint x: 569, endPoint y: 249, distance: 73.0
click at [569, 249] on div "To activate drag with keyboard, press Alt + Enter. Once in keyboard drag state,…" at bounding box center [684, 215] width 1070 height 249
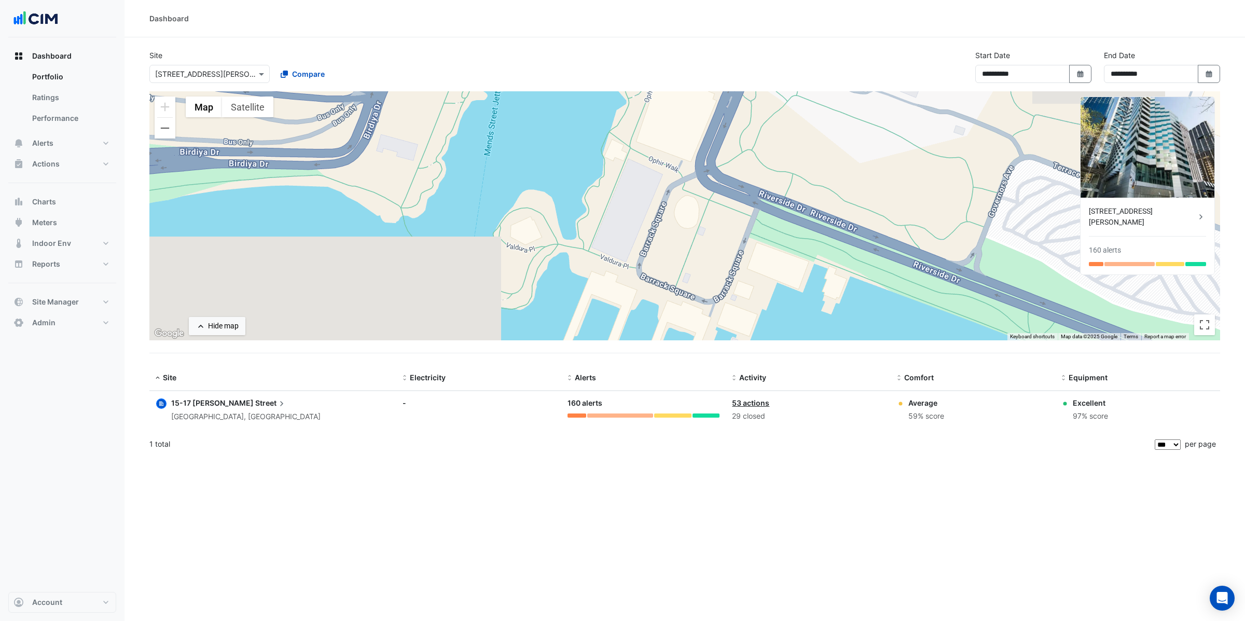
drag, startPoint x: 570, startPoint y: 249, endPoint x: 637, endPoint y: 241, distance: 66.9
click at [666, 263] on div "To activate drag with keyboard, press Alt + Enter. Once in keyboard drag state,…" at bounding box center [684, 215] width 1070 height 249
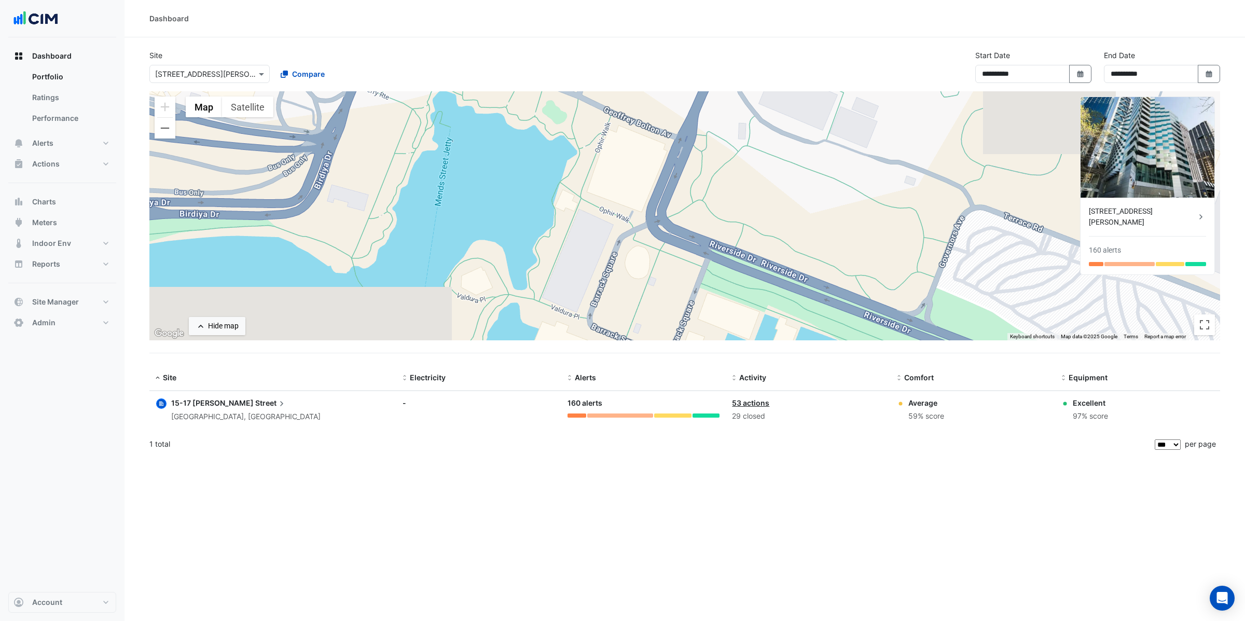
drag, startPoint x: 607, startPoint y: 220, endPoint x: 528, endPoint y: 271, distance: 93.8
click at [528, 271] on div "To activate drag with keyboard, press Alt + Enter. Once in keyboard drag state,…" at bounding box center [684, 215] width 1070 height 249
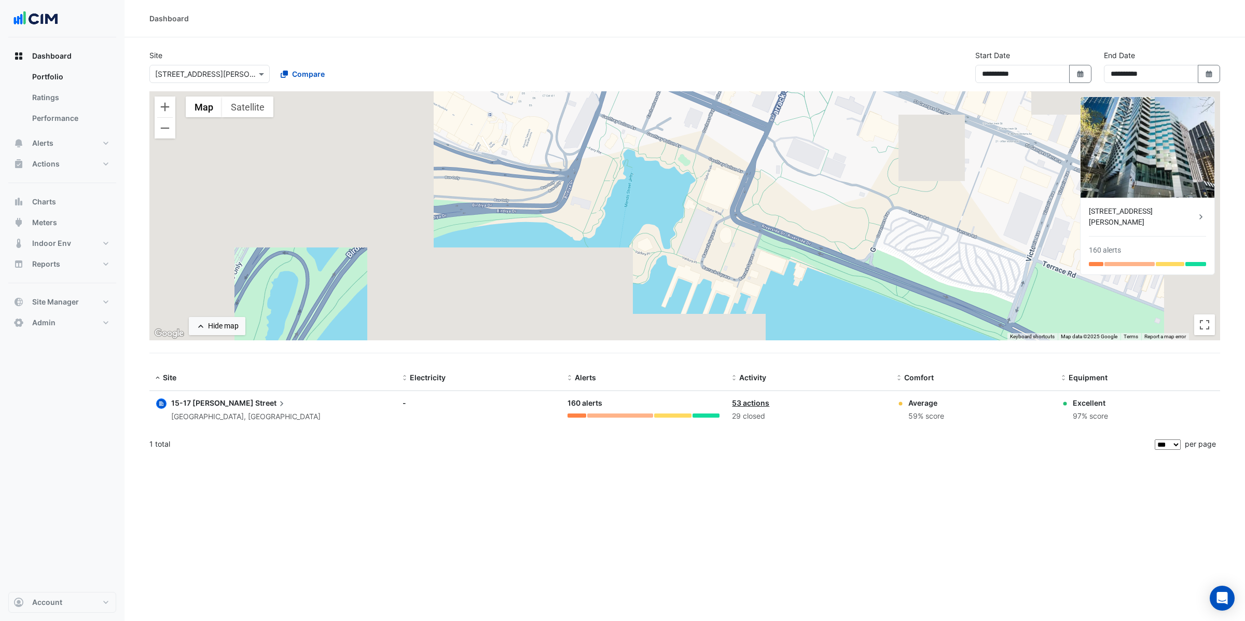
drag, startPoint x: 482, startPoint y: 158, endPoint x: 610, endPoint y: 163, distance: 128.7
click at [610, 163] on div "To activate drag with keyboard, press Alt + Enter. Once in keyboard drag state,…" at bounding box center [684, 215] width 1070 height 249
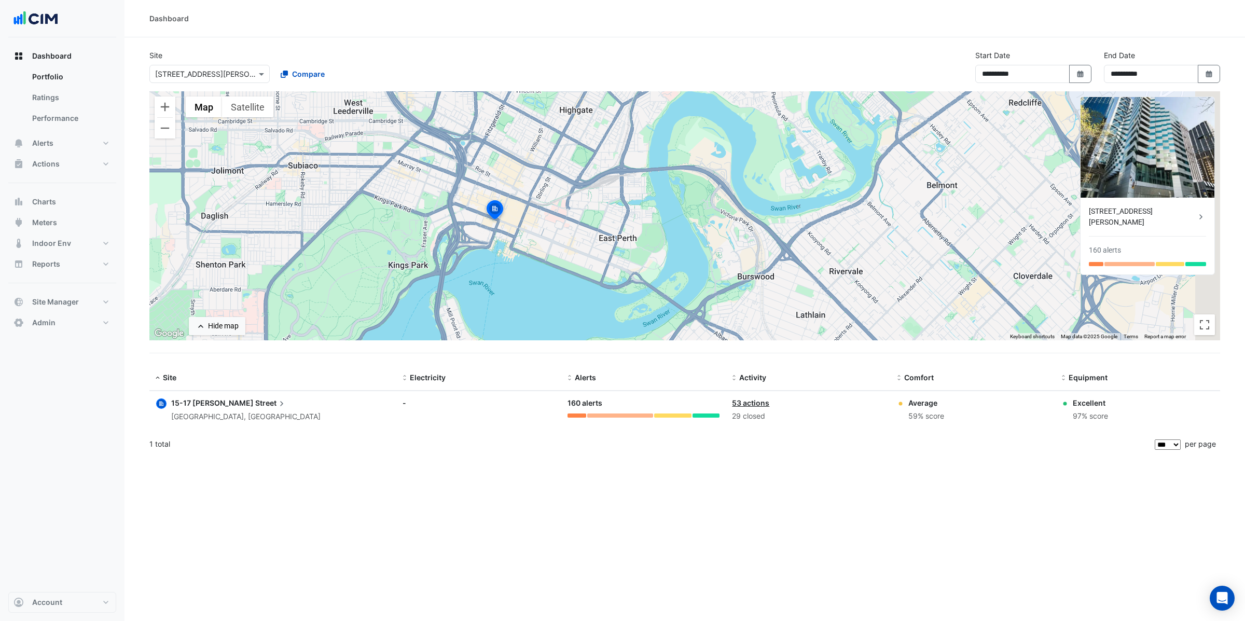
drag, startPoint x: 643, startPoint y: 174, endPoint x: 415, endPoint y: 247, distance: 238.6
click at [415, 247] on div "To activate drag with keyboard, press Alt + Enter. Once in keyboard drag state,…" at bounding box center [684, 215] width 1070 height 249
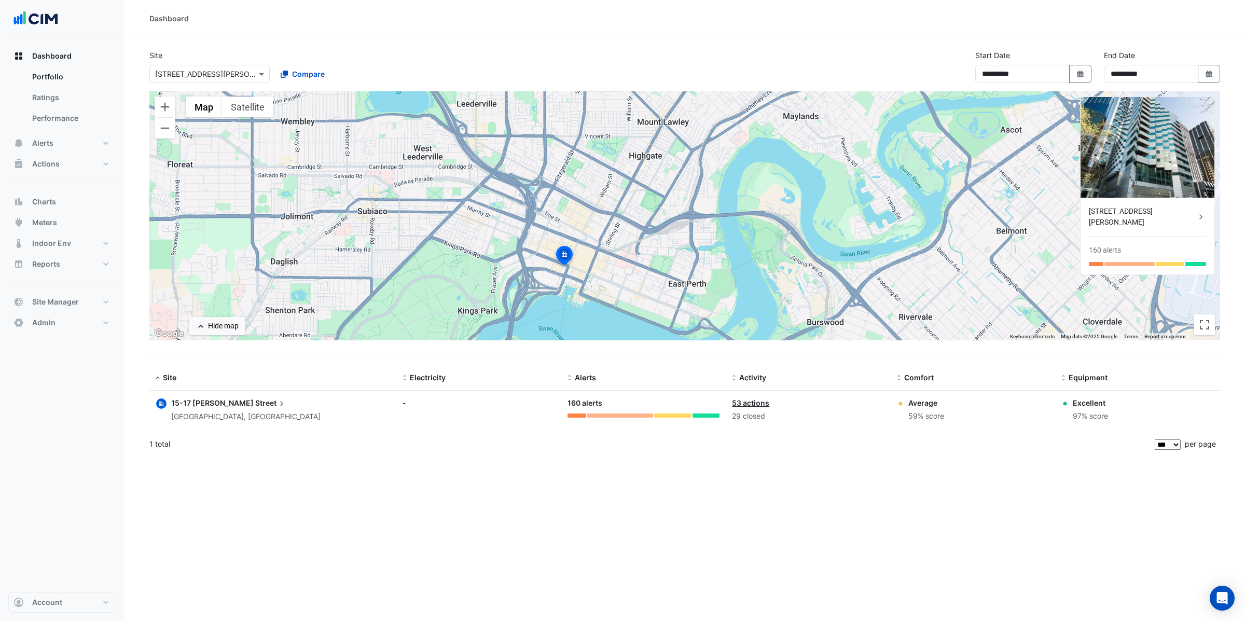
drag, startPoint x: 589, startPoint y: 261, endPoint x: 527, endPoint y: 103, distance: 169.3
click at [527, 103] on div "To activate drag with keyboard, press Alt + Enter. Once in keyboard drag state,…" at bounding box center [684, 215] width 1070 height 249
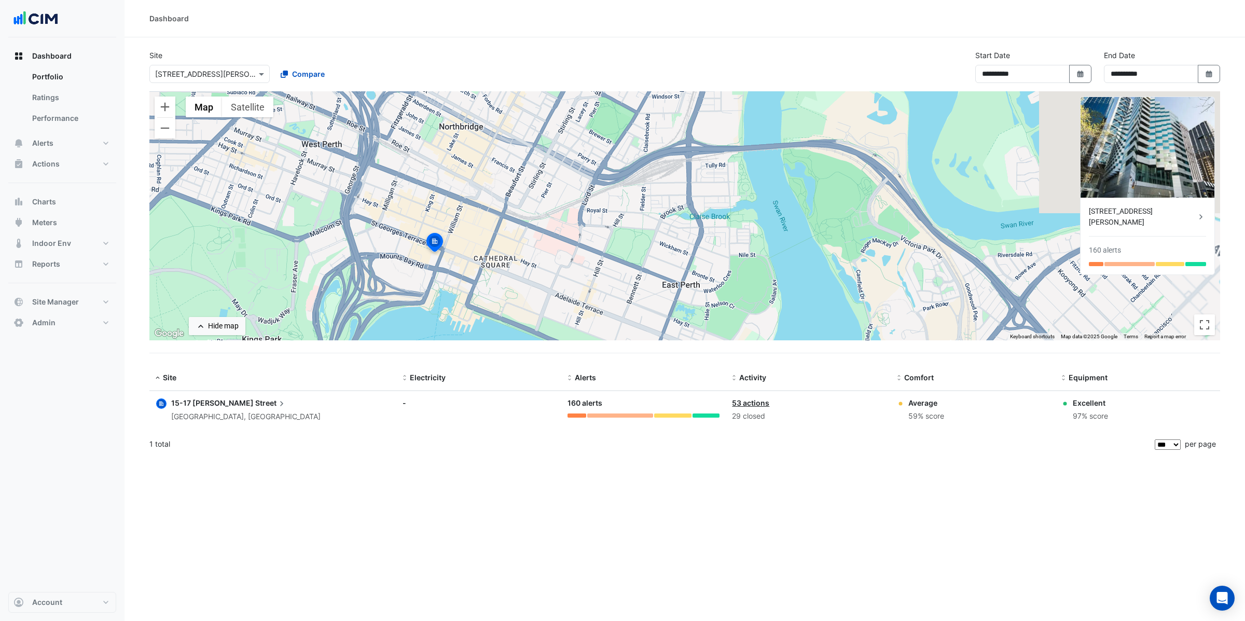
drag, startPoint x: 517, startPoint y: 154, endPoint x: 437, endPoint y: 300, distance: 166.6
click at [447, 322] on div "To activate drag with keyboard, press Alt + Enter. Once in keyboard drag state,…" at bounding box center [684, 215] width 1070 height 249
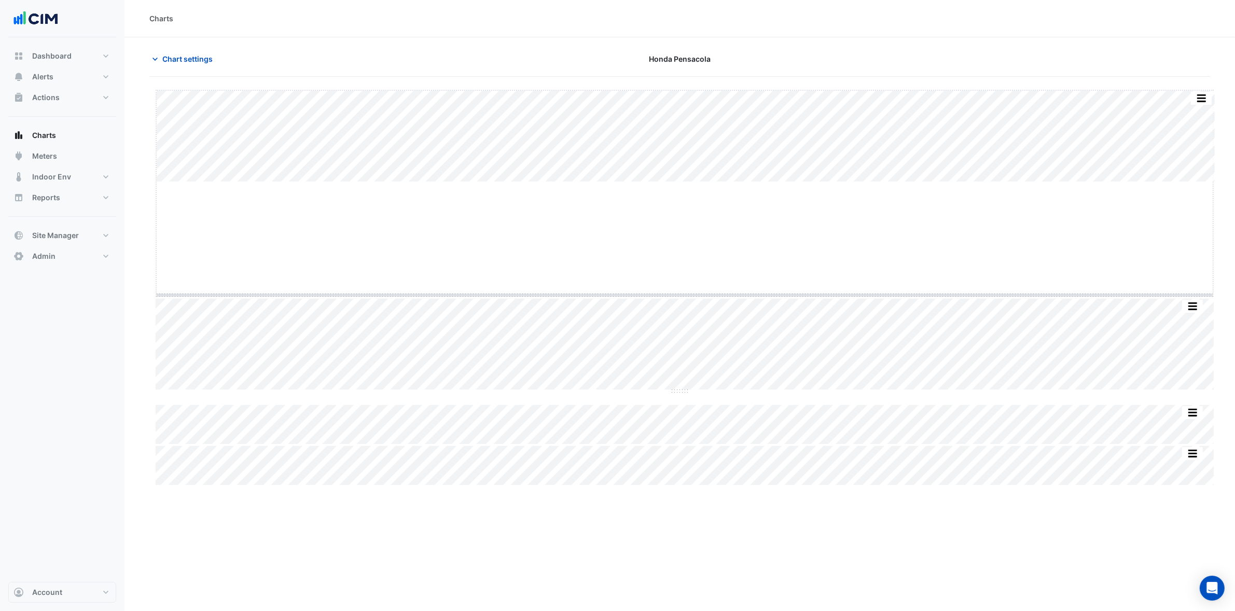
drag, startPoint x: 685, startPoint y: 182, endPoint x: 685, endPoint y: 309, distance: 126.5
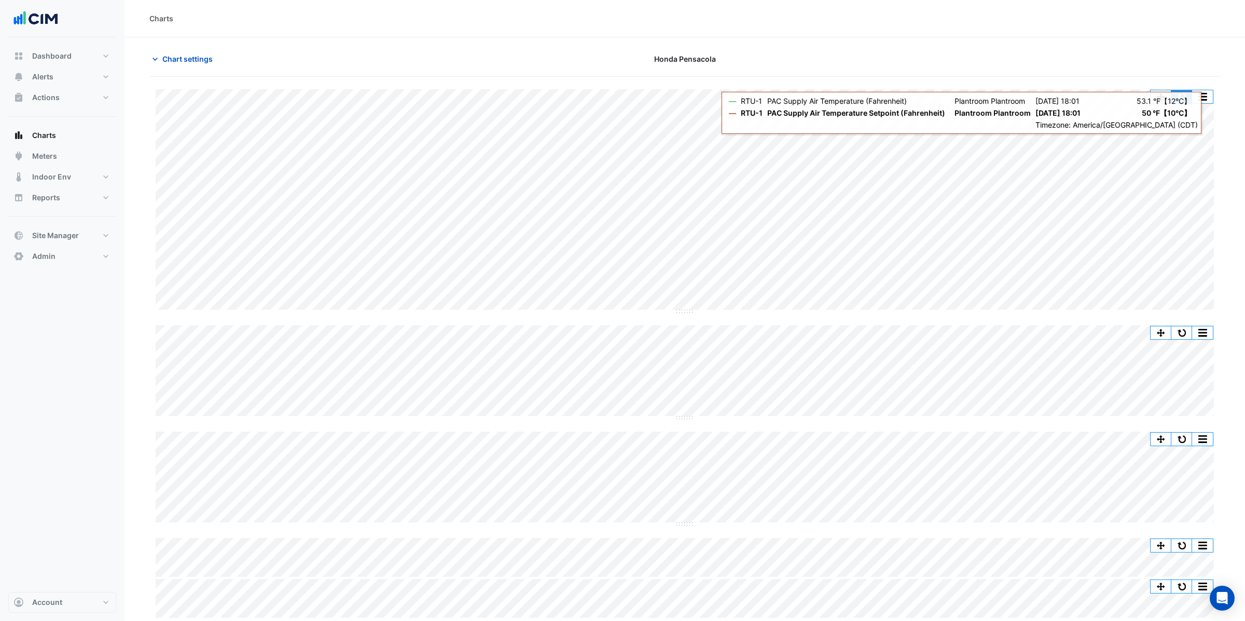
click at [1180, 93] on button "button" at bounding box center [1181, 96] width 21 height 13
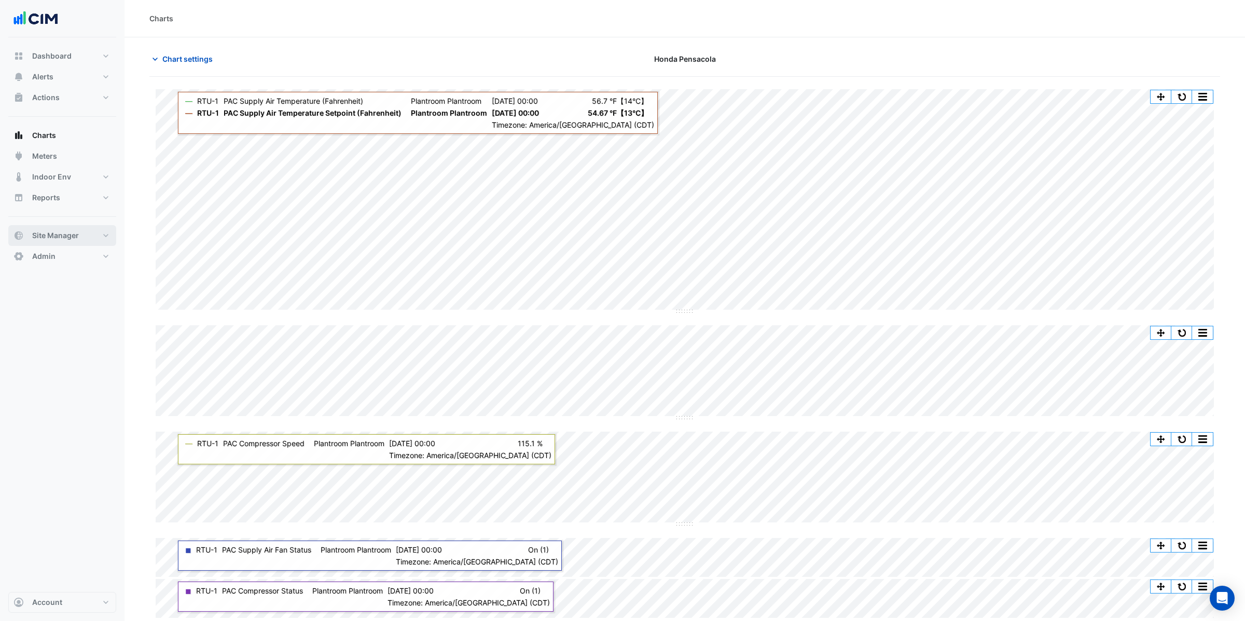
click at [60, 235] on span "Site Manager" at bounding box center [55, 235] width 47 height 10
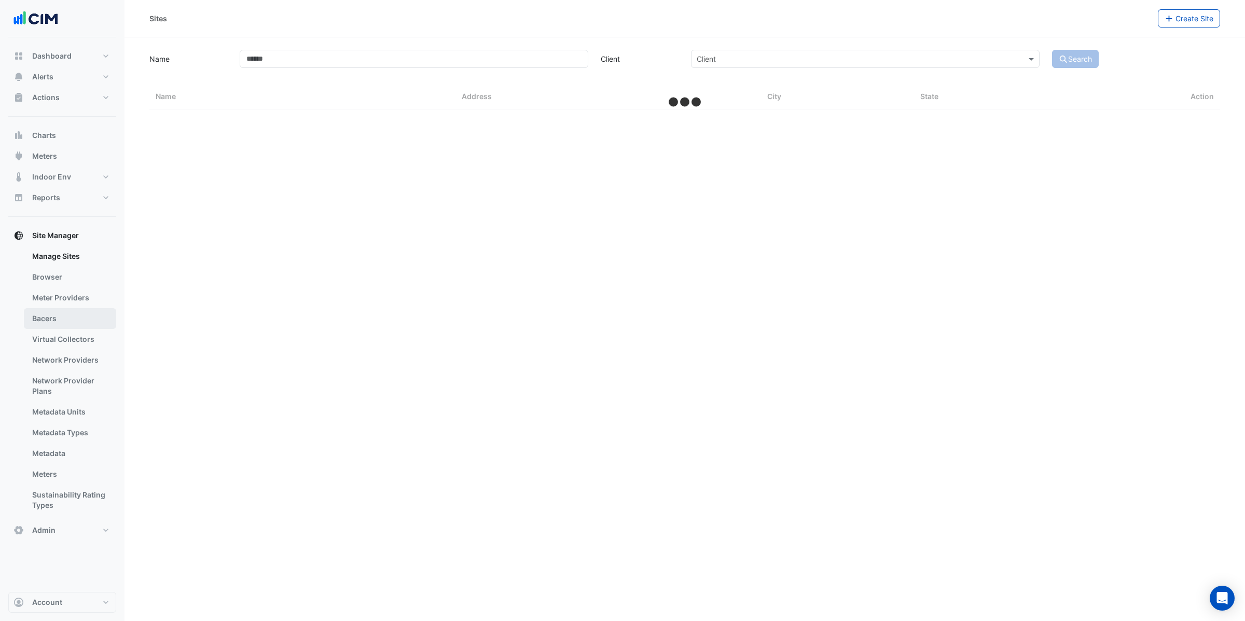
click at [67, 311] on link "Bacers" at bounding box center [70, 318] width 92 height 21
click at [567, 77] on div "Manage Bacers Select a Site" at bounding box center [684, 310] width 1120 height 621
drag, startPoint x: 556, startPoint y: 73, endPoint x: 560, endPoint y: 68, distance: 5.9
click at [557, 69] on div "Select a Site" at bounding box center [684, 67] width 535 height 18
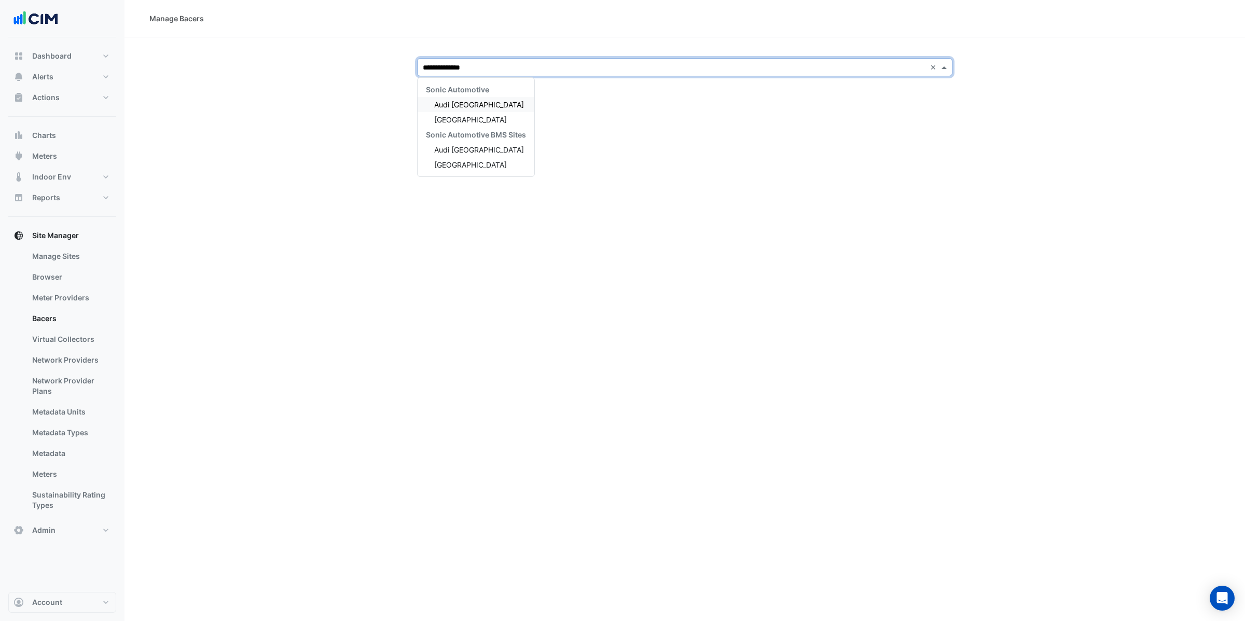
type input "**********"
click at [465, 121] on span "[GEOGRAPHIC_DATA]" at bounding box center [470, 119] width 73 height 9
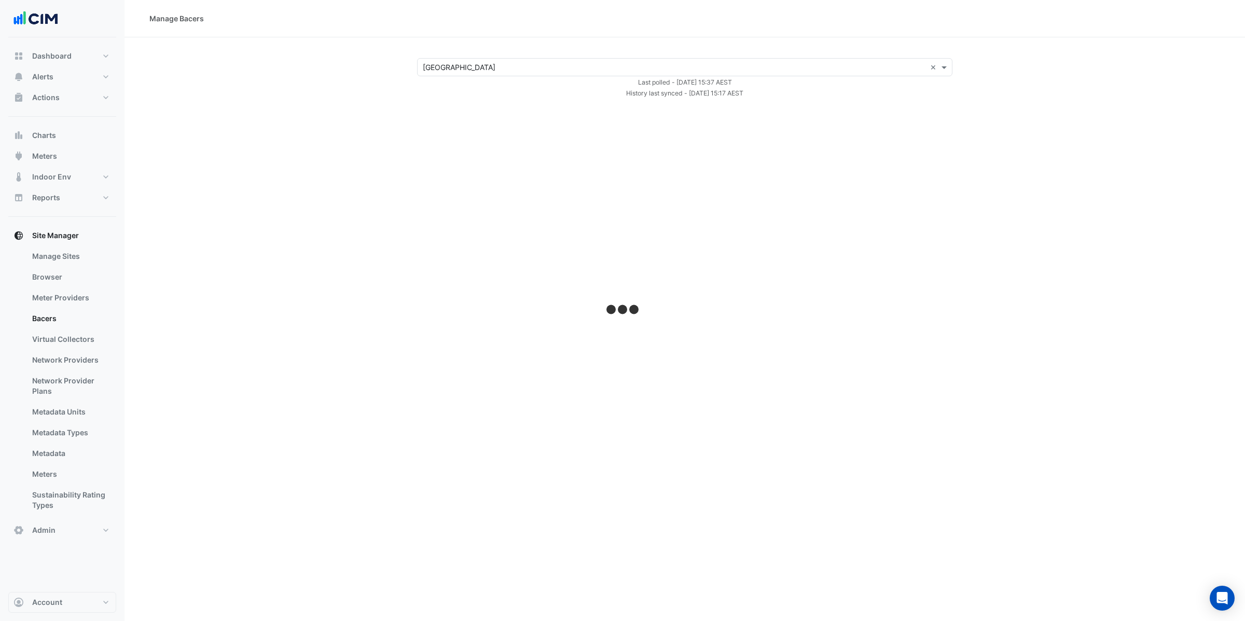
select select "***"
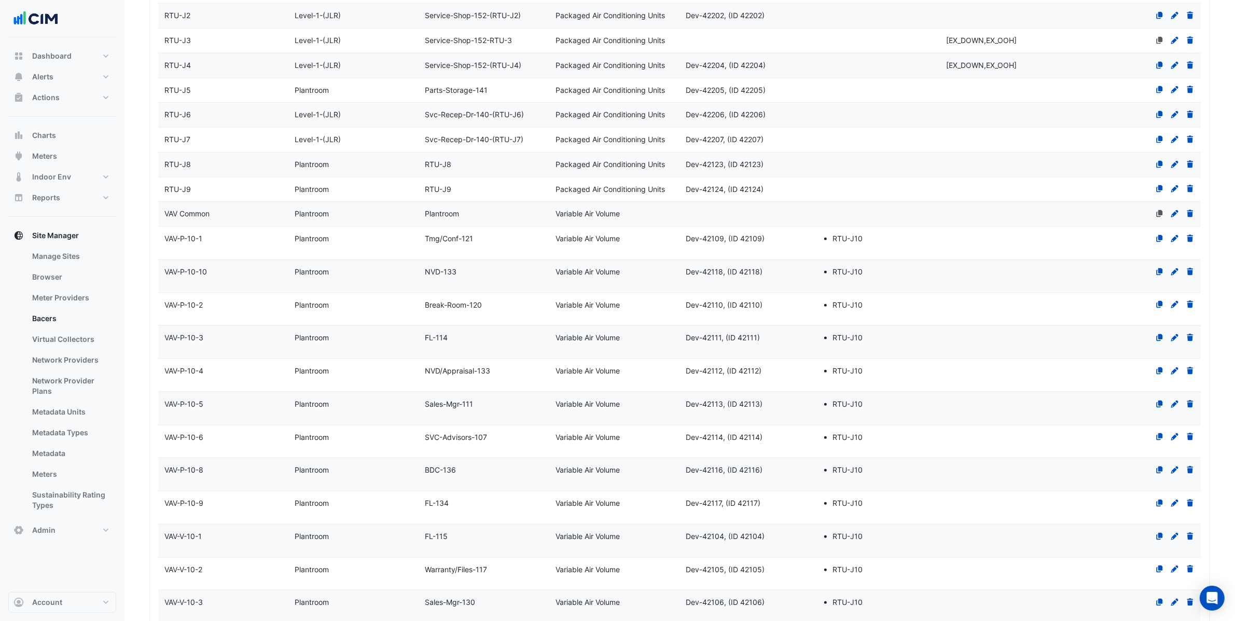
scroll to position [1461, 0]
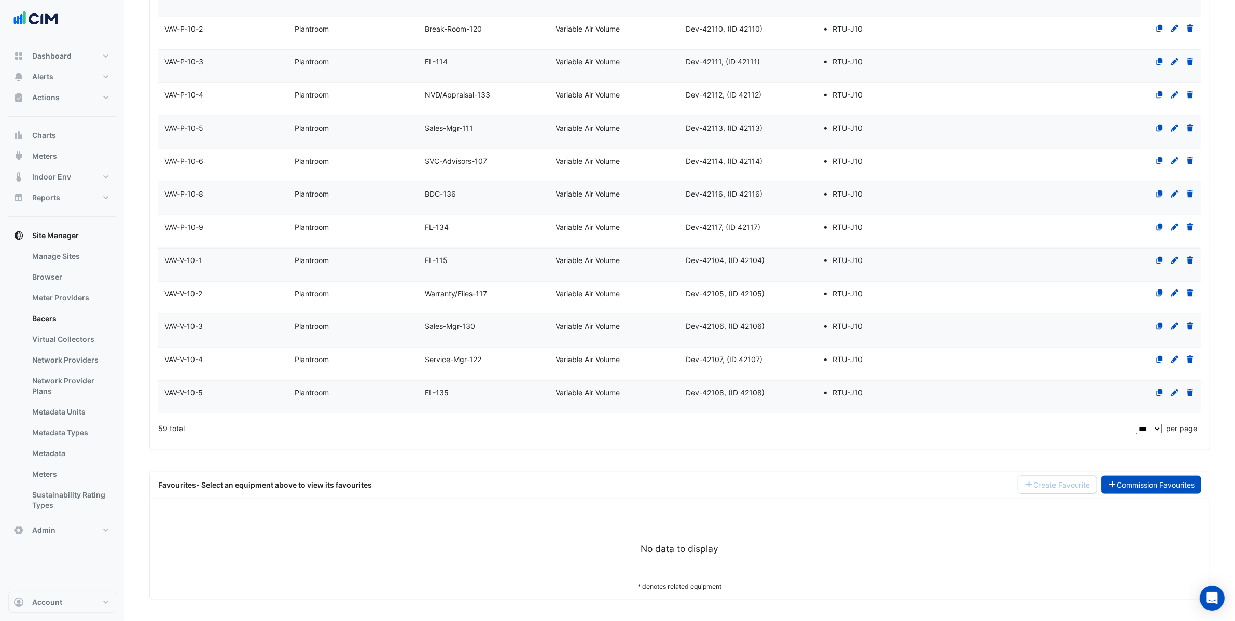
click at [1148, 477] on link "Commission Favourites" at bounding box center [1151, 485] width 101 height 18
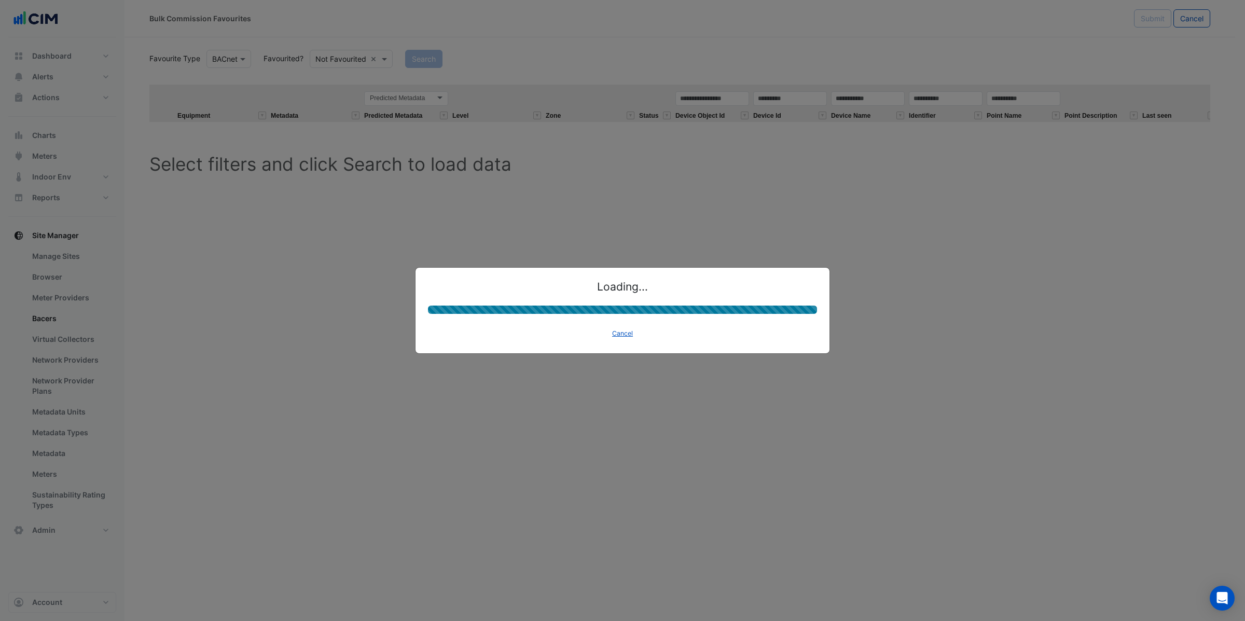
click at [627, 334] on button "Cancel" at bounding box center [622, 333] width 30 height 15
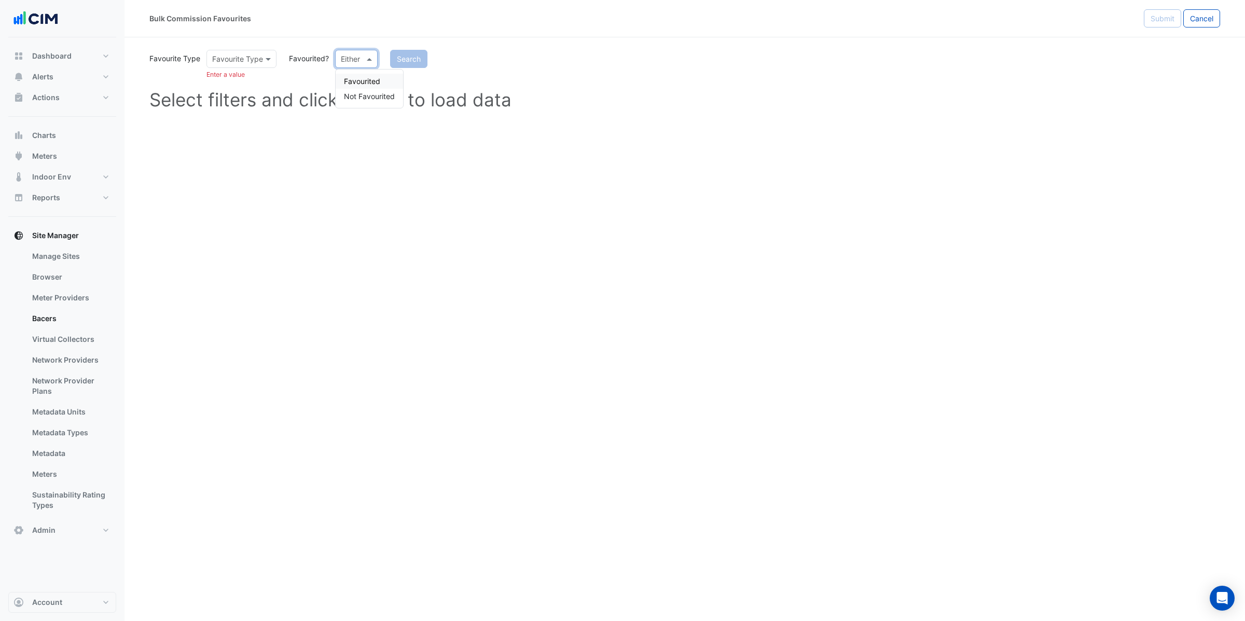
click at [341, 62] on input "text" at bounding box center [346, 59] width 10 height 11
click at [372, 72] on div "Favourited Not Favourited" at bounding box center [369, 88] width 67 height 38
click at [370, 77] on div "Favourited" at bounding box center [369, 81] width 67 height 15
click at [245, 59] on input "text" at bounding box center [231, 59] width 38 height 11
click at [245, 76] on div "BACnet" at bounding box center [228, 81] width 42 height 15
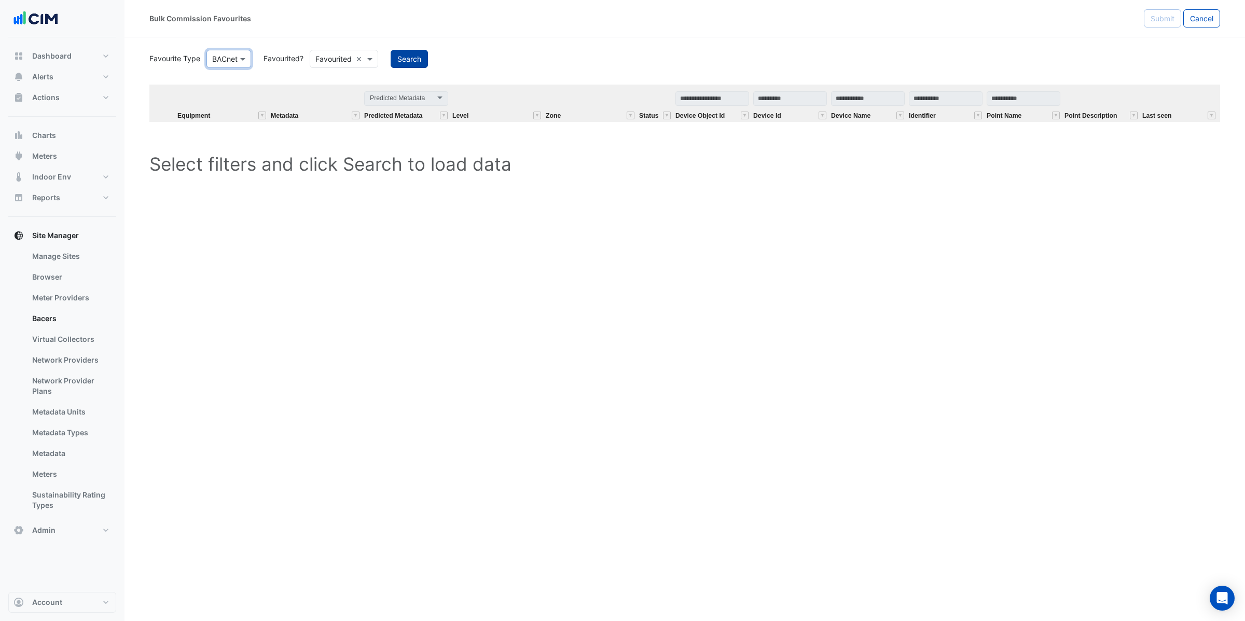
click at [408, 59] on button "Search" at bounding box center [408, 59] width 37 height 18
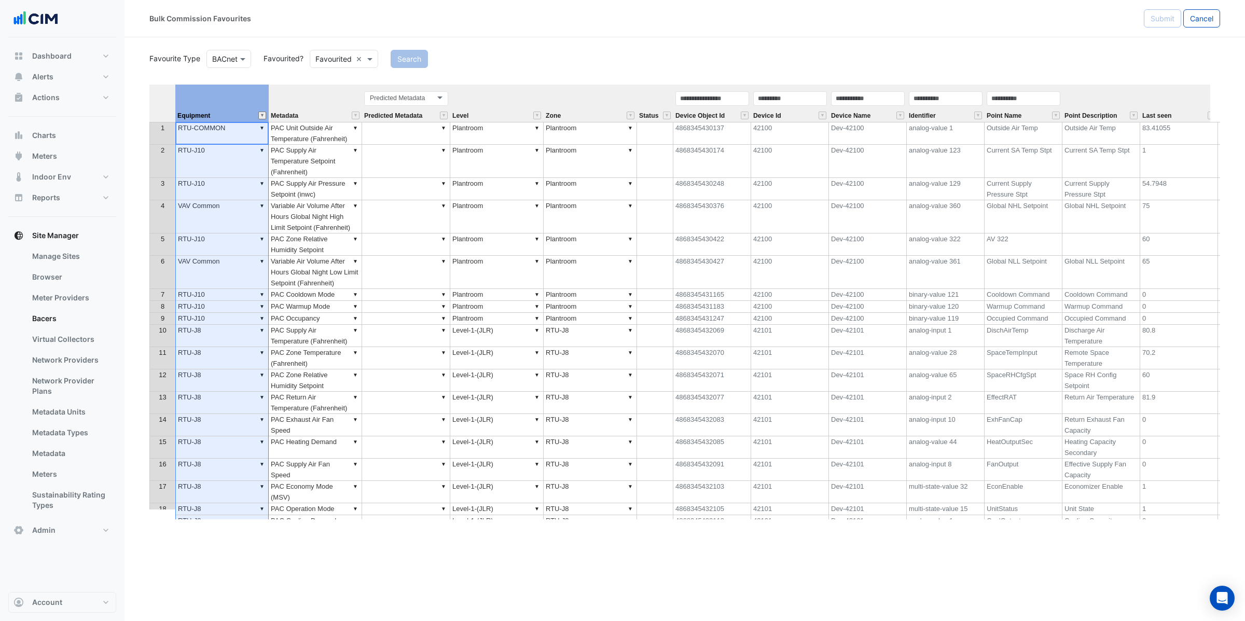
click at [263, 113] on button "" at bounding box center [262, 115] width 8 height 8
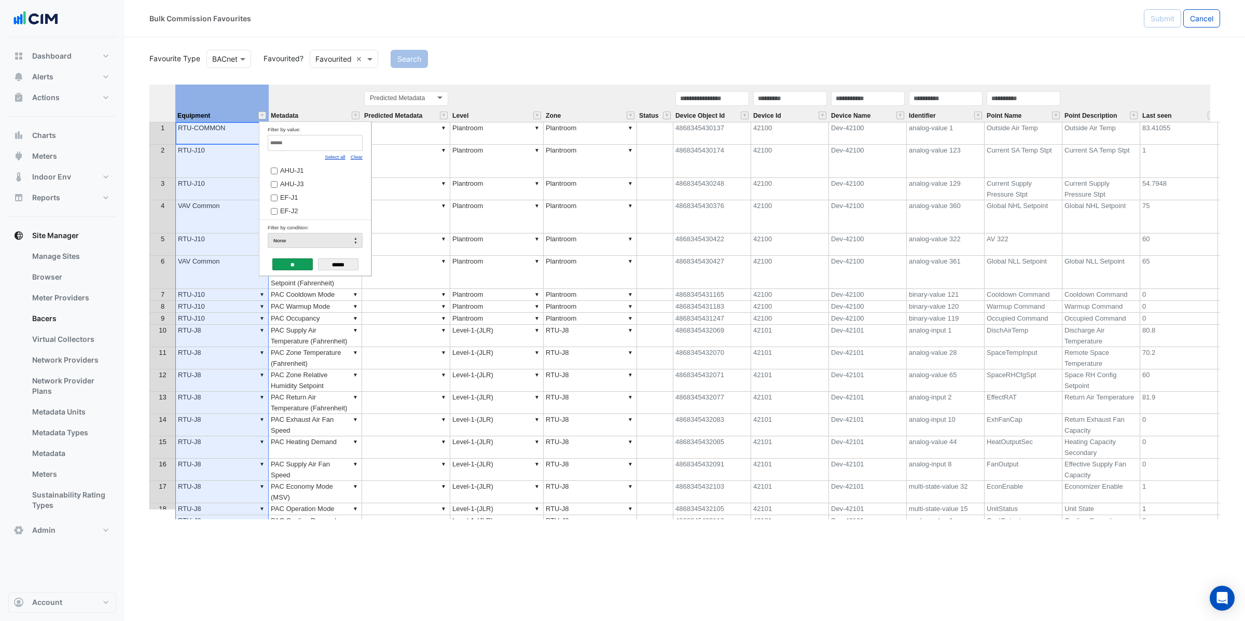
click at [351, 158] on link "Clear" at bounding box center [357, 157] width 12 height 6
click at [288, 150] on input "Filter by value:" at bounding box center [315, 143] width 95 height 16
type input "***"
click at [304, 185] on span "RTU-J10" at bounding box center [293, 184] width 27 height 8
click at [291, 262] on input "**" at bounding box center [292, 264] width 40 height 12
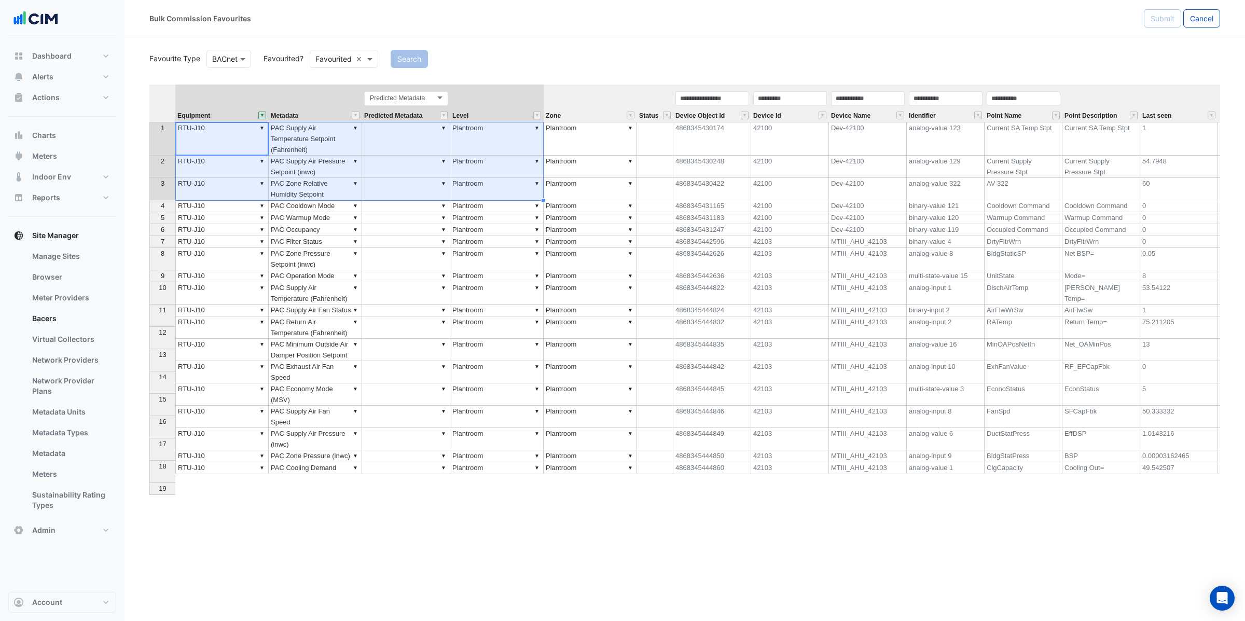
drag, startPoint x: 228, startPoint y: 134, endPoint x: 463, endPoint y: 191, distance: 241.4
click at [463, 191] on tbody "1 ▼ RTU-J10 ▼ PAC Supply Air Temperature Setpoint (Fahrenheit) ▼ ▼ Plantroom ▼ …" at bounding box center [722, 298] width 1146 height 352
click at [1189, 129] on td "1" at bounding box center [1179, 139] width 78 height 34
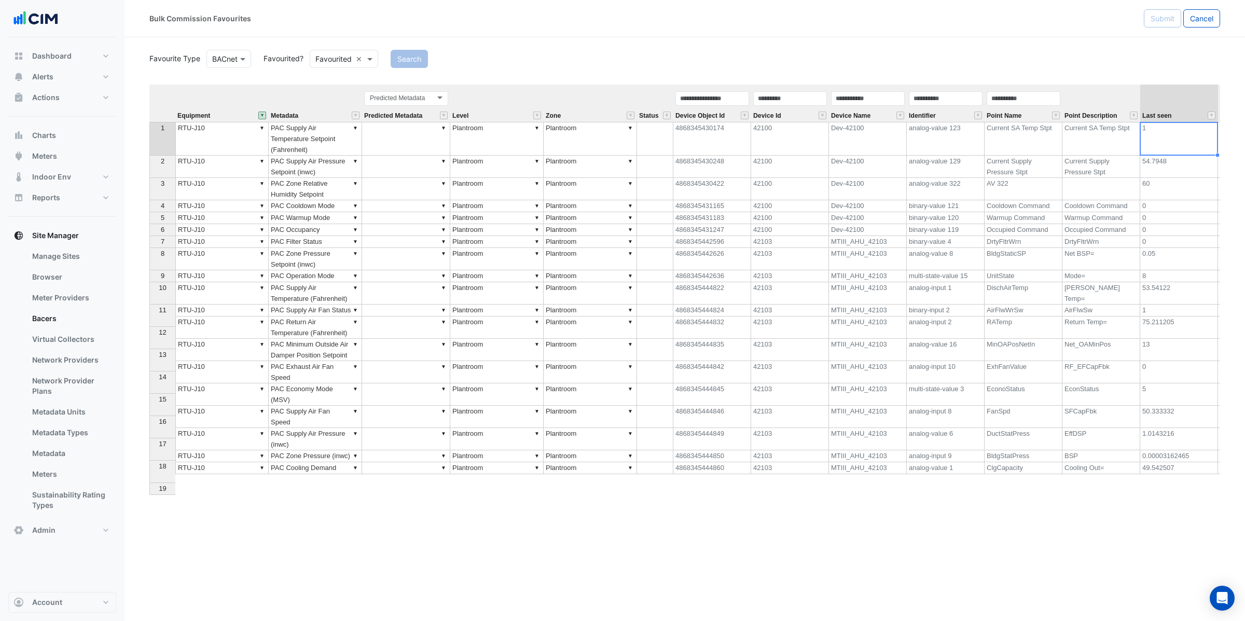
click at [235, 144] on td "▼ RTU-J10" at bounding box center [221, 139] width 93 height 34
click at [1036, 115] on div "Point Name" at bounding box center [1023, 106] width 78 height 32
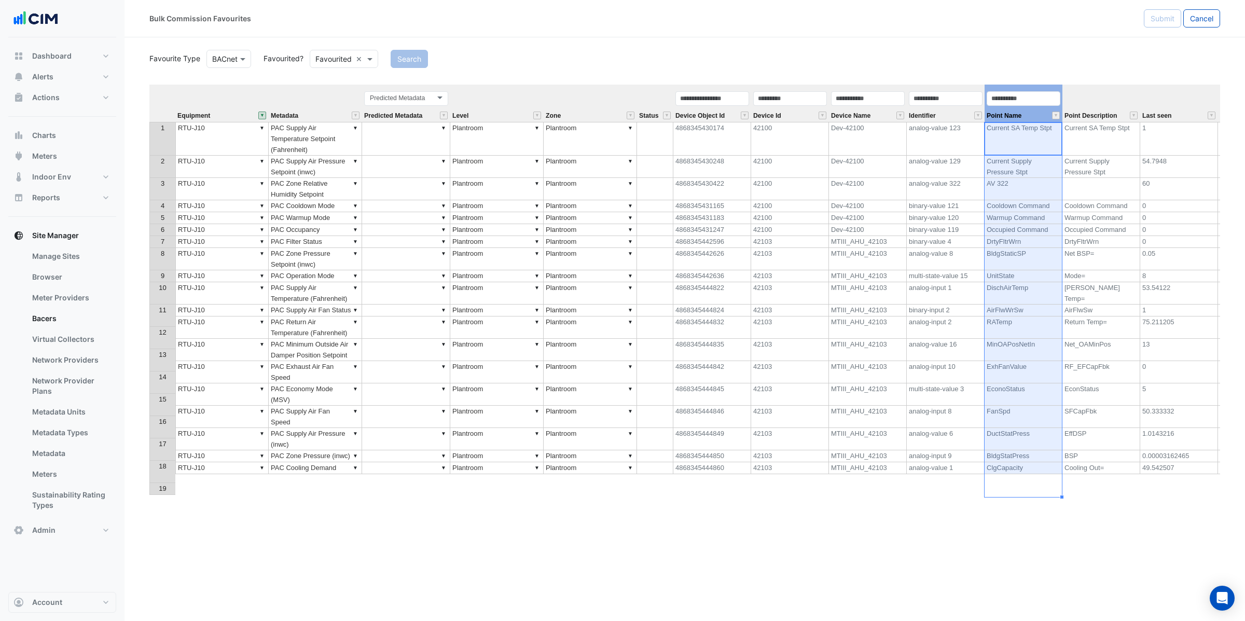
click at [949, 114] on div "Identifier" at bounding box center [945, 106] width 78 height 32
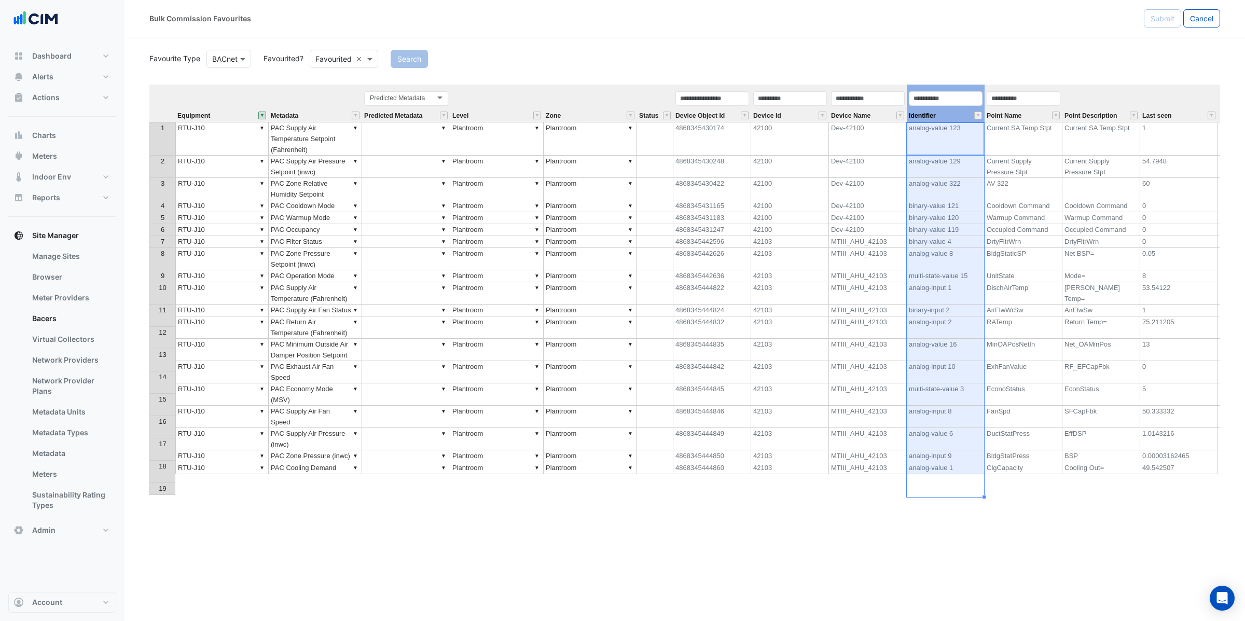
click at [888, 110] on div "Device Name" at bounding box center [868, 106] width 78 height 32
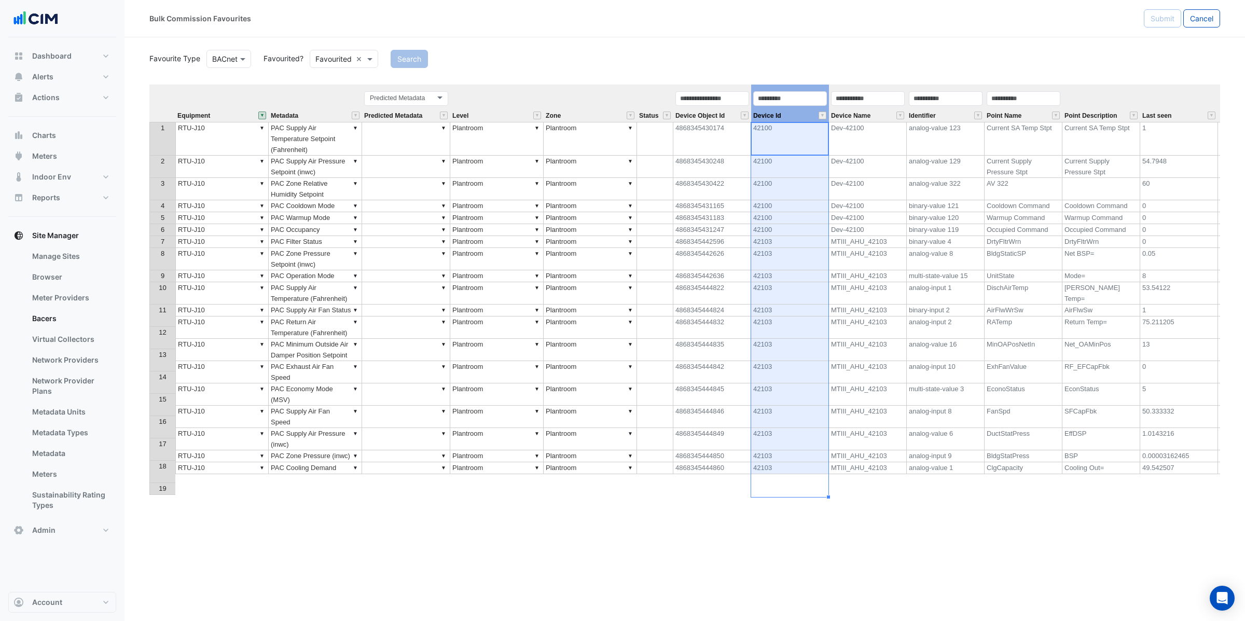
click at [813, 116] on div "Device Id" at bounding box center [790, 106] width 78 height 32
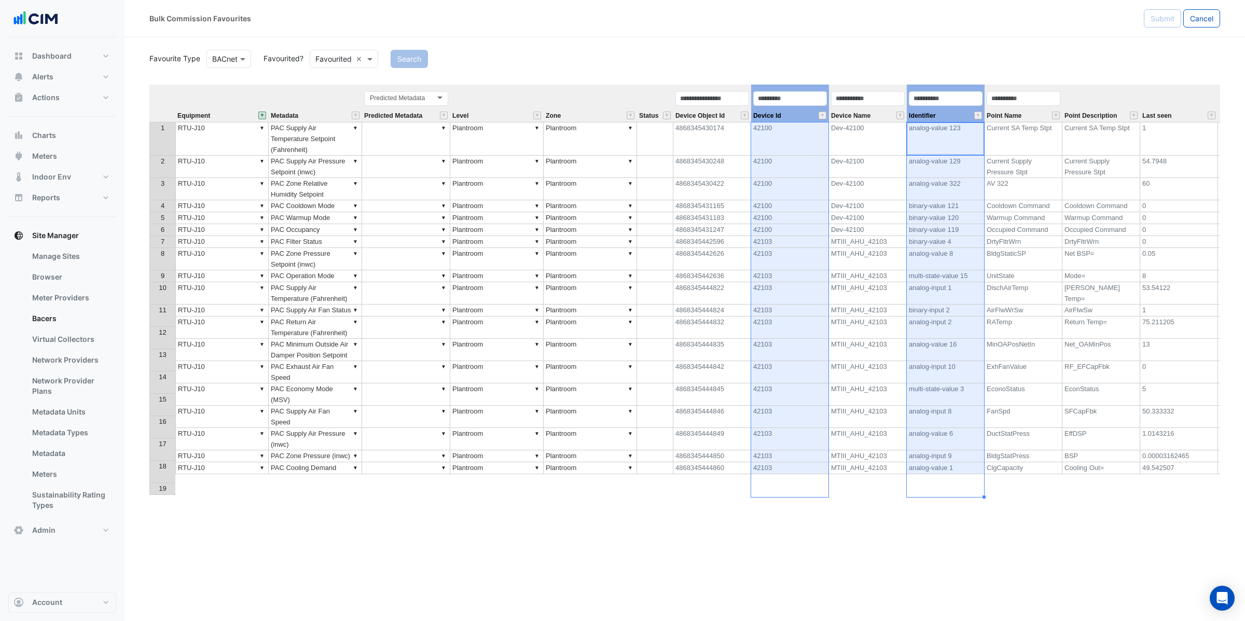
click at [960, 115] on div "Identifier" at bounding box center [945, 106] width 78 height 32
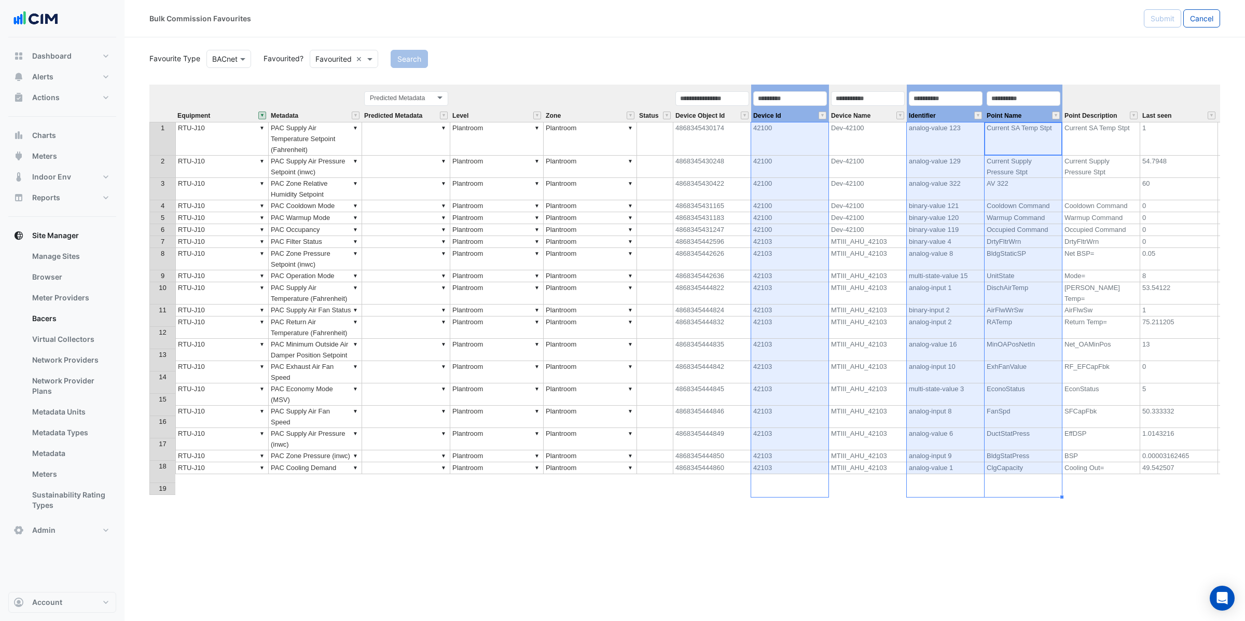
click at [1040, 110] on div "Point Name" at bounding box center [1023, 106] width 78 height 32
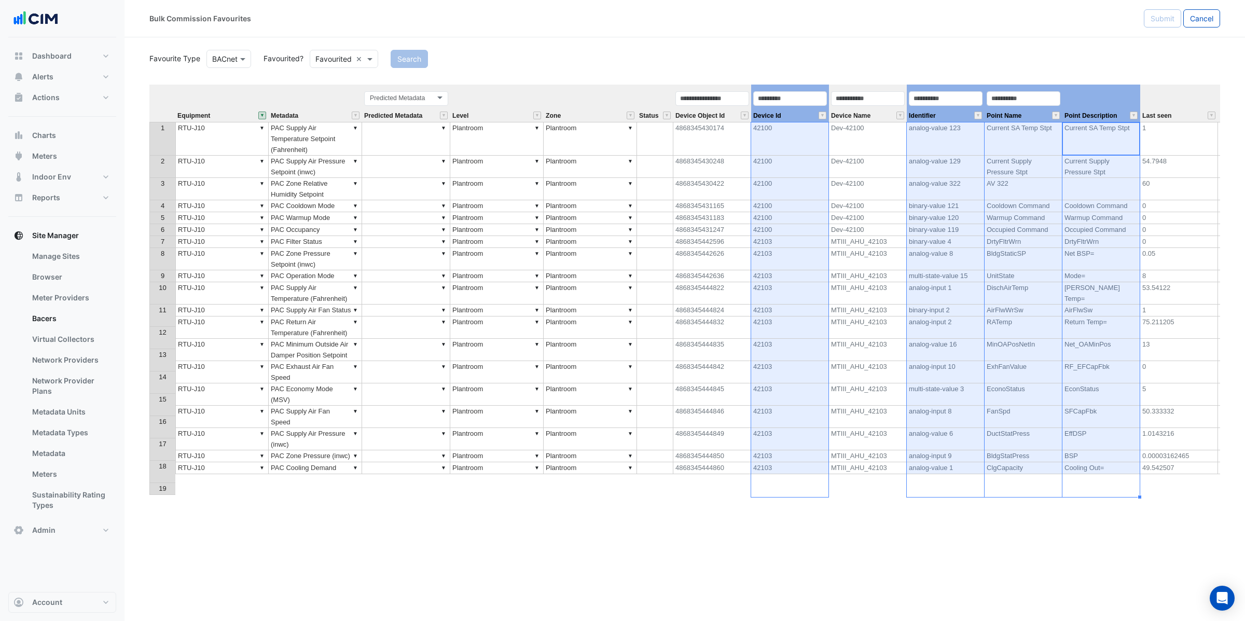
click at [1123, 103] on th "Point Description" at bounding box center [1101, 103] width 78 height 37
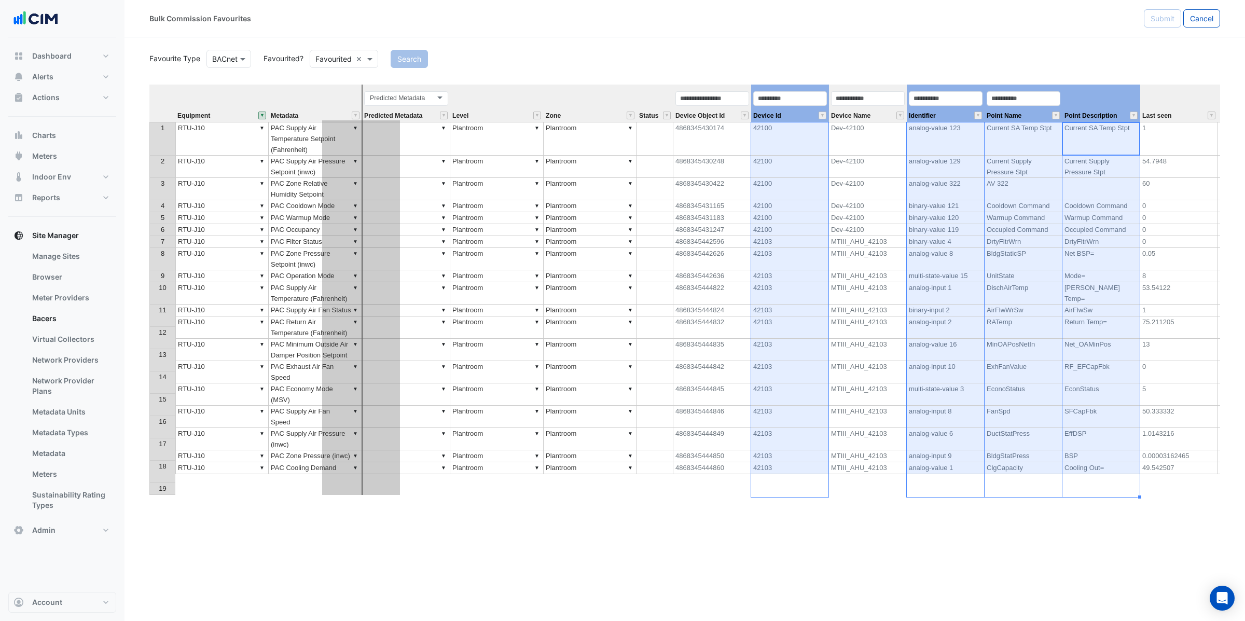
drag, startPoint x: 1116, startPoint y: 101, endPoint x: 376, endPoint y: 159, distance: 741.8
click at [376, 159] on div "Equipment Metadata Predicted Metadata Level Zone Status Device Object Id Device…" at bounding box center [684, 302] width 1070 height 435
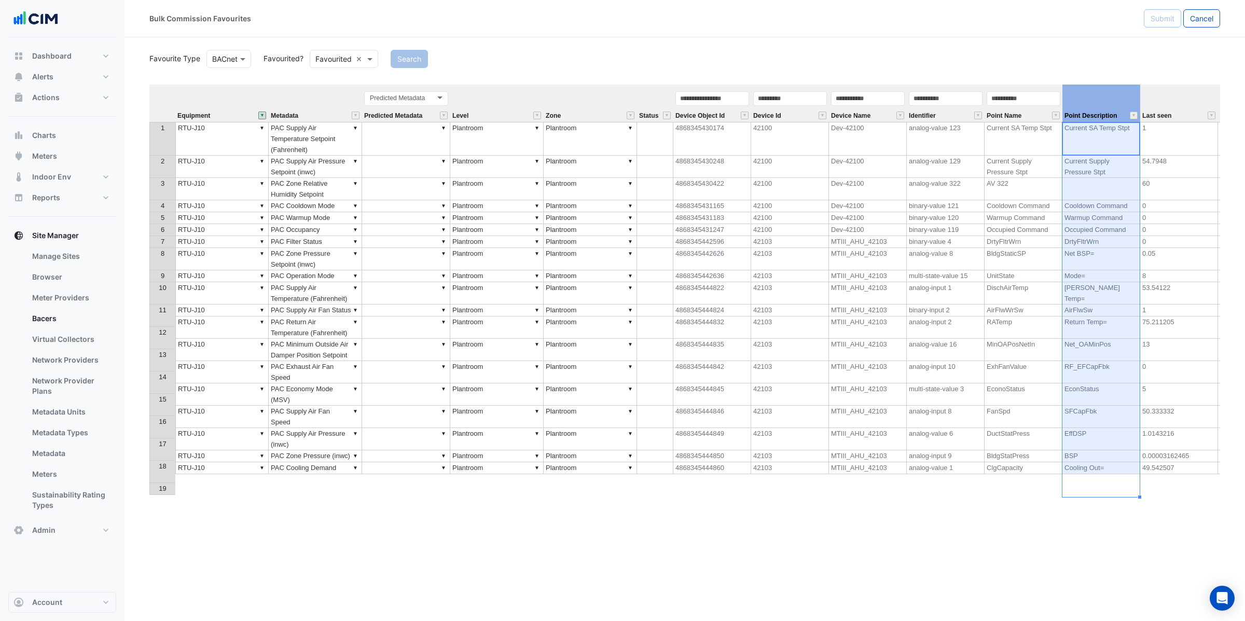
click at [888, 113] on div "Device Name" at bounding box center [868, 106] width 78 height 32
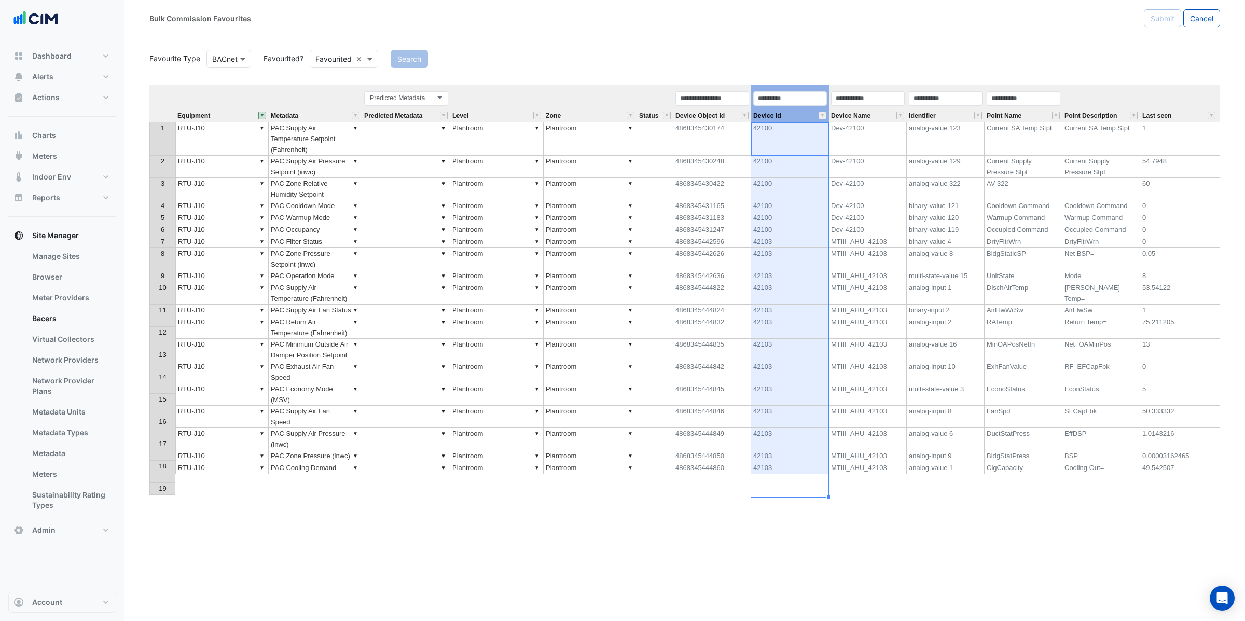
click at [800, 116] on div "Device Id" at bounding box center [790, 106] width 78 height 32
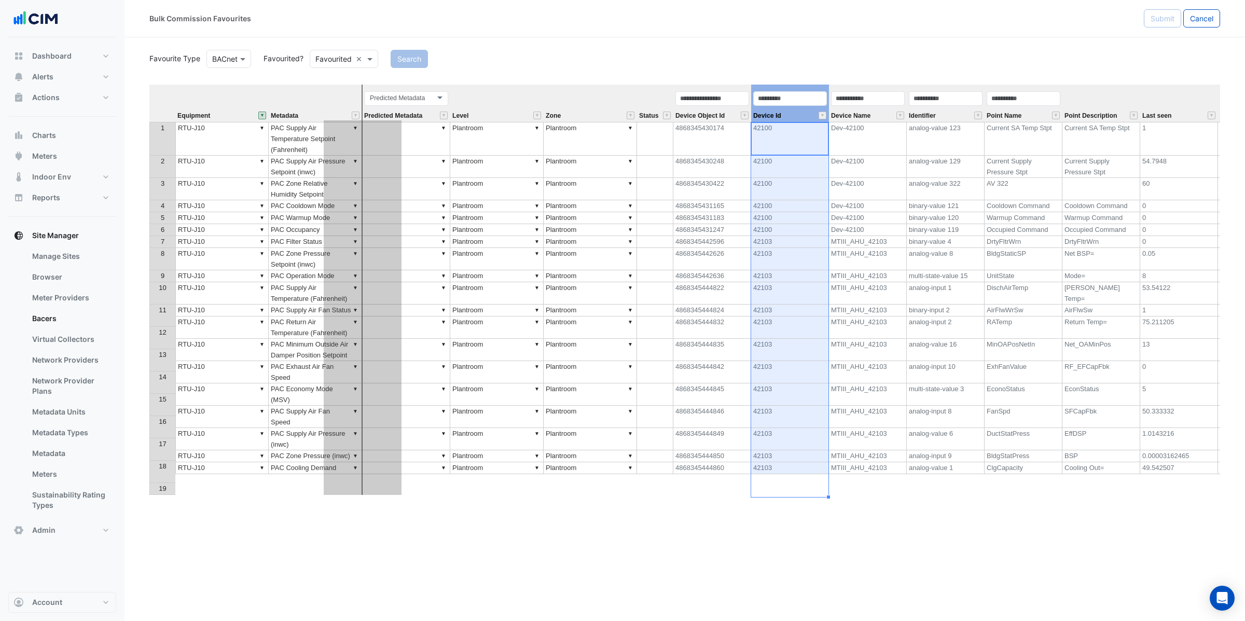
drag, startPoint x: 796, startPoint y: 113, endPoint x: 369, endPoint y: 160, distance: 429.4
click at [369, 160] on div "Equipment Metadata Predicted Metadata Level Zone Status Device Object Id Device…" at bounding box center [684, 302] width 1070 height 435
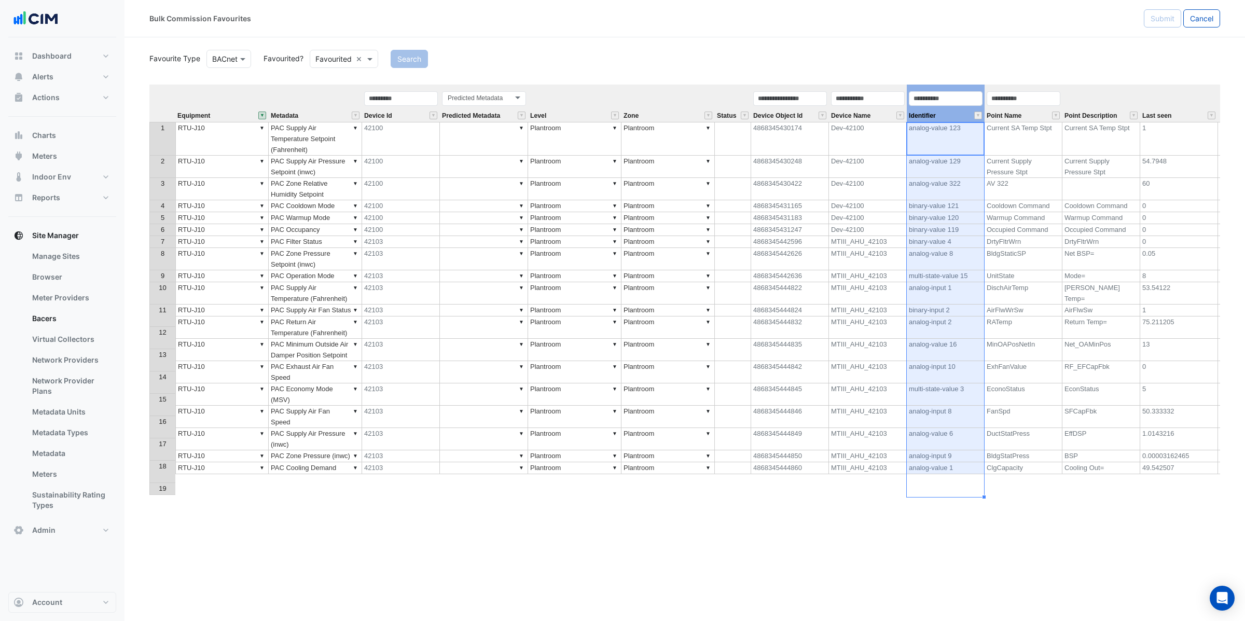
click at [954, 115] on div "Identifier" at bounding box center [945, 106] width 78 height 32
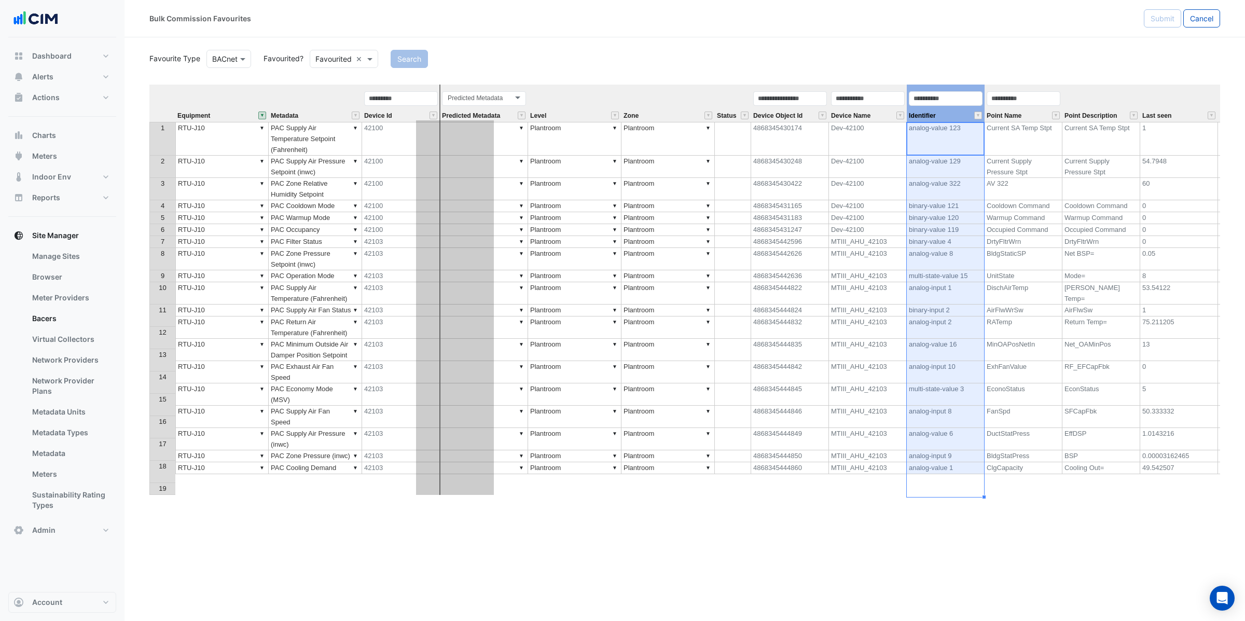
drag, startPoint x: 955, startPoint y: 112, endPoint x: 465, endPoint y: 161, distance: 492.5
click at [465, 161] on div "Equipment Metadata Device Id Predicted Metadata Level Zone Status Device Object…" at bounding box center [684, 302] width 1070 height 435
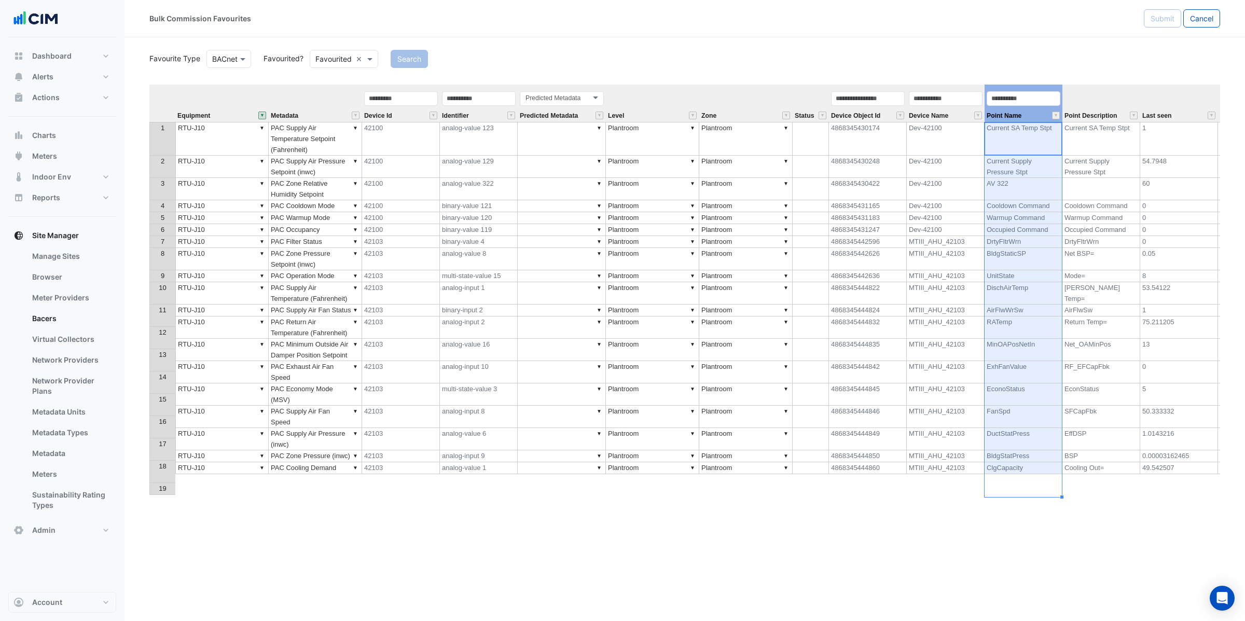
click at [1038, 113] on div "Point Name" at bounding box center [1023, 106] width 78 height 32
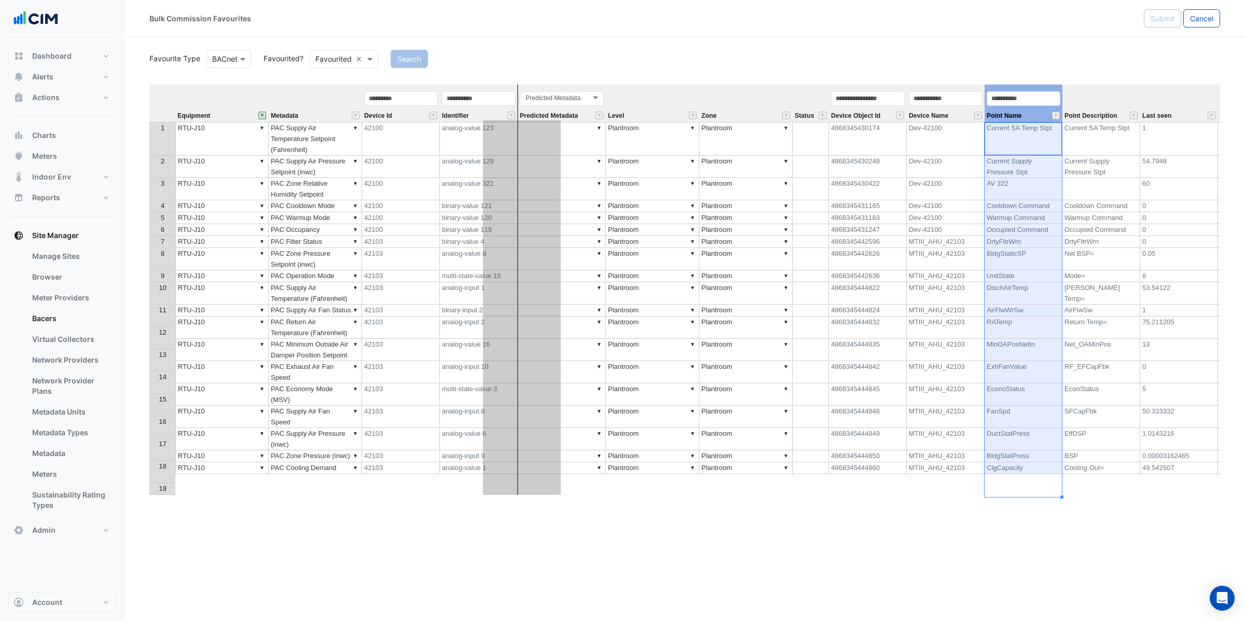
drag, startPoint x: 1037, startPoint y: 111, endPoint x: 538, endPoint y: 143, distance: 500.4
click at [538, 143] on div "Equipment Metadata Device Id Identifier Predicted Metadata Level Zone Status De…" at bounding box center [684, 302] width 1070 height 435
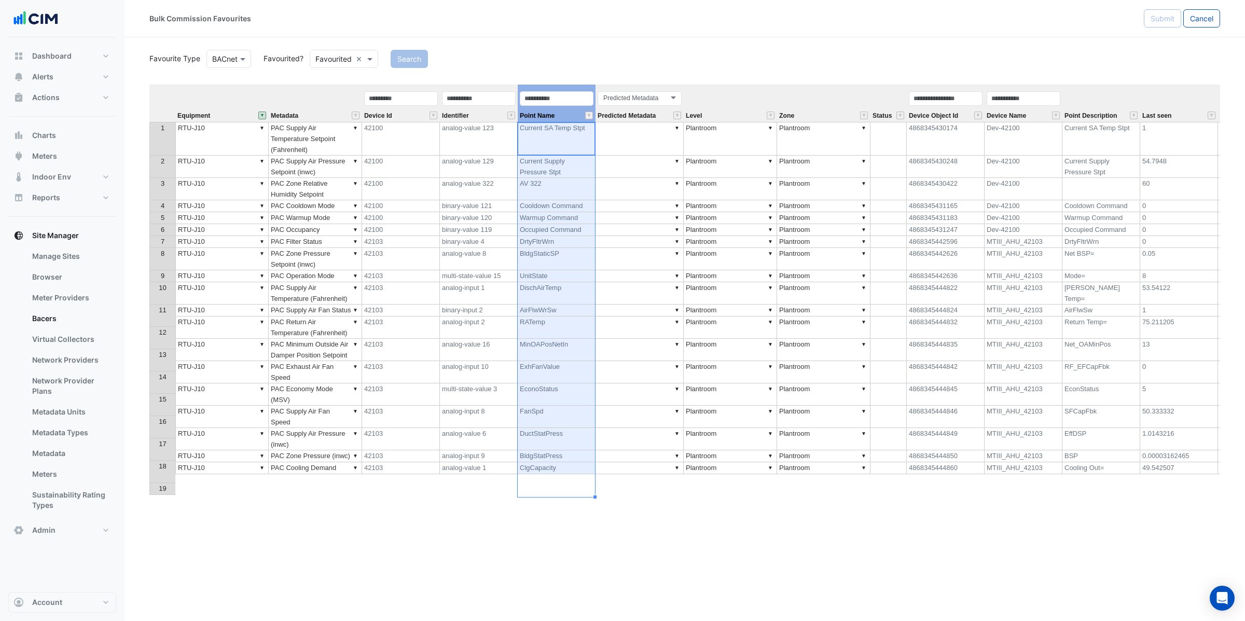
click at [1107, 104] on th "Point Description" at bounding box center [1101, 103] width 78 height 37
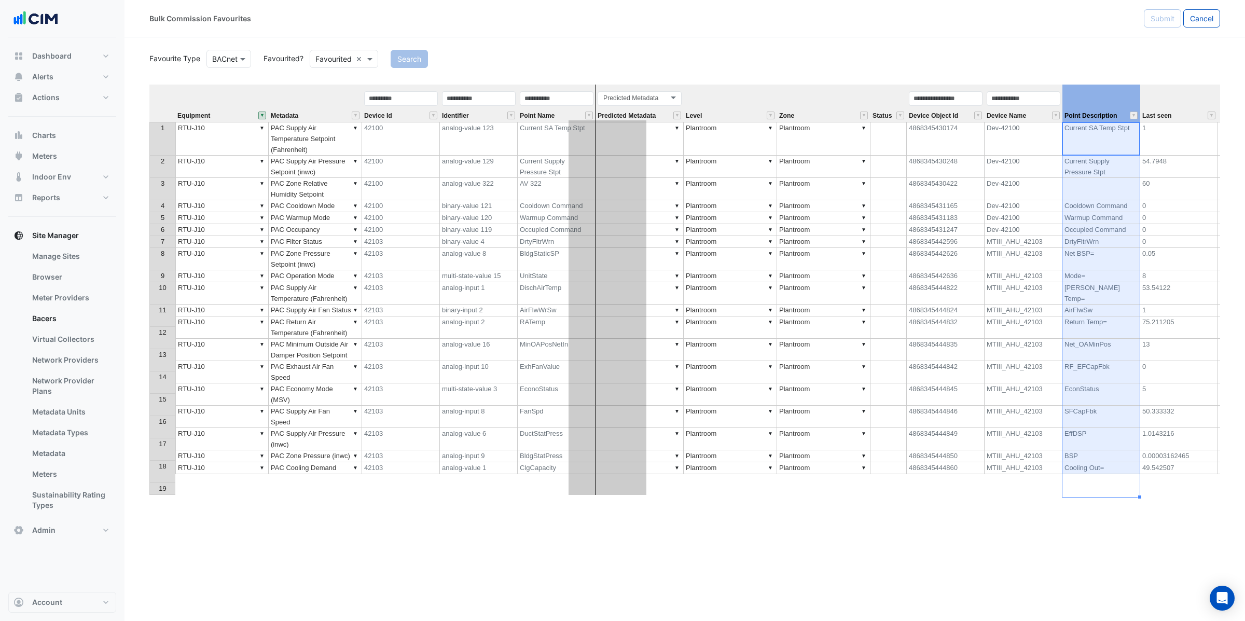
drag, startPoint x: 1109, startPoint y: 98, endPoint x: 615, endPoint y: 157, distance: 497.2
click at [615, 157] on div "Equipment Metadata Device Id Identifier Point Name Predicted Metadata Level Zon…" at bounding box center [684, 302] width 1070 height 435
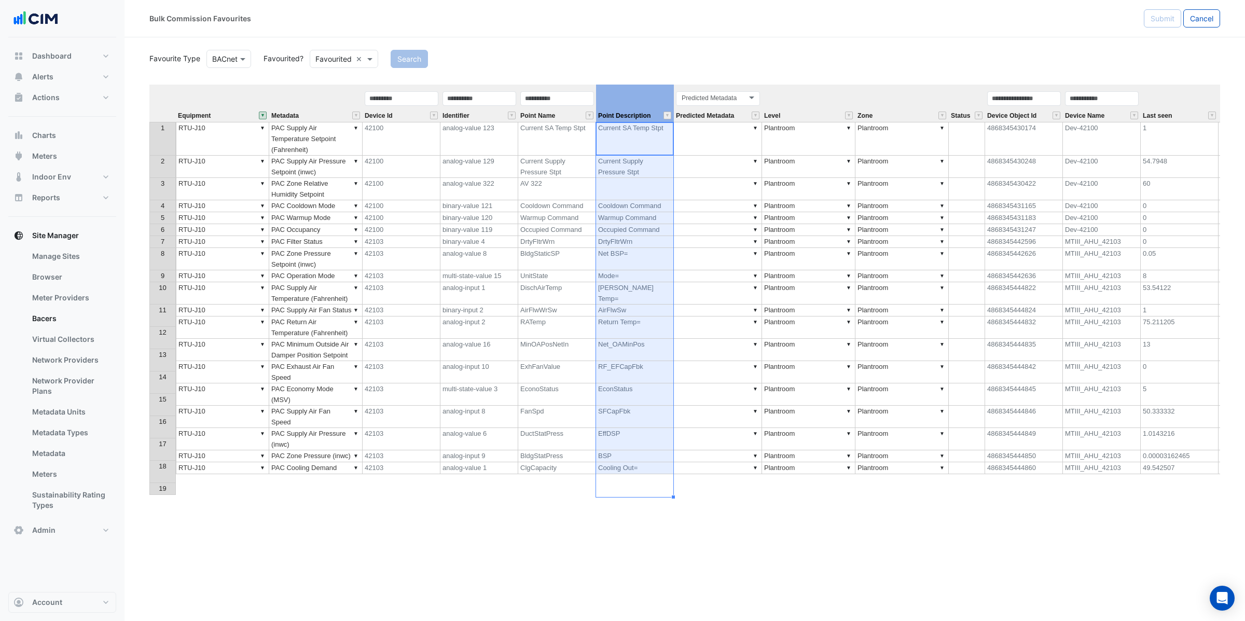
scroll to position [0, 76]
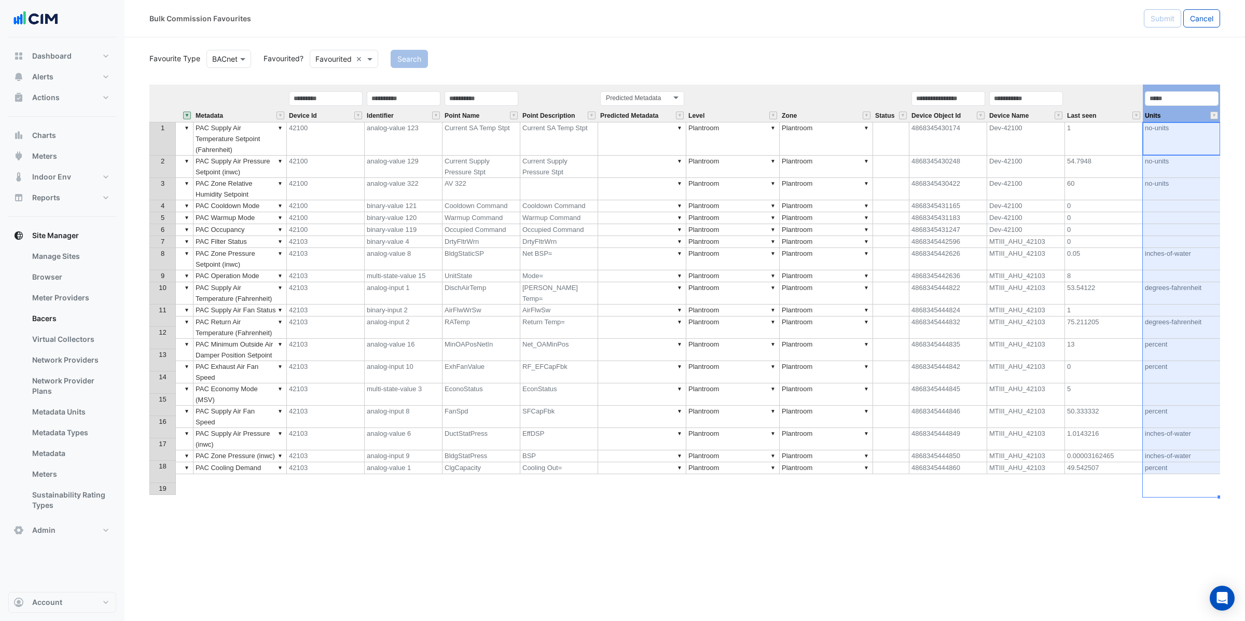
click at [1191, 111] on div "Units" at bounding box center [1181, 106] width 78 height 32
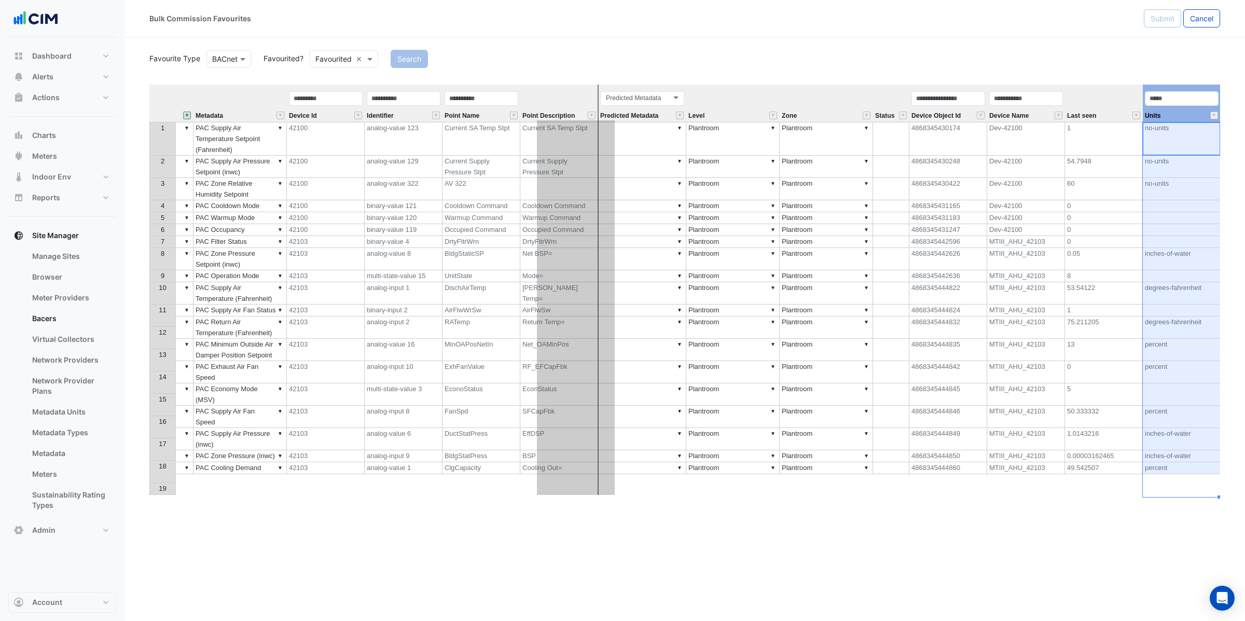
drag, startPoint x: 1191, startPoint y: 110, endPoint x: 587, endPoint y: 194, distance: 609.9
click at [587, 192] on div "Equipment Metadata Device Id Identifier Point Name Point Description Predicted …" at bounding box center [684, 302] width 1070 height 435
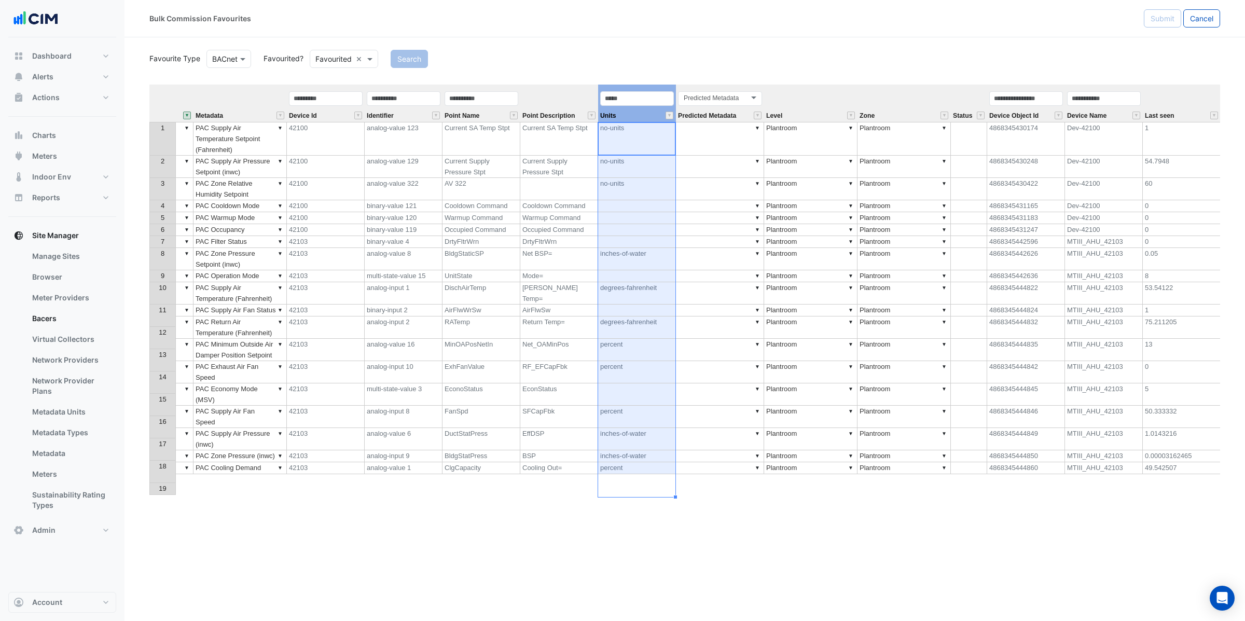
scroll to position [0, 0]
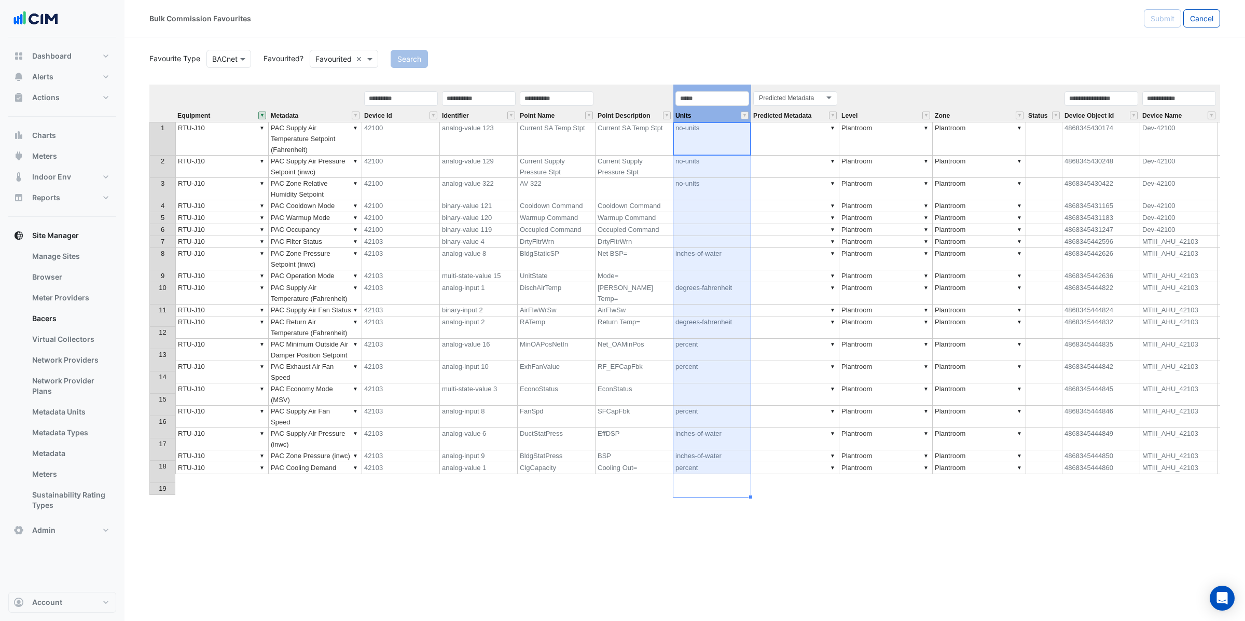
click at [234, 144] on td "▼ RTU-J10" at bounding box center [221, 139] width 93 height 34
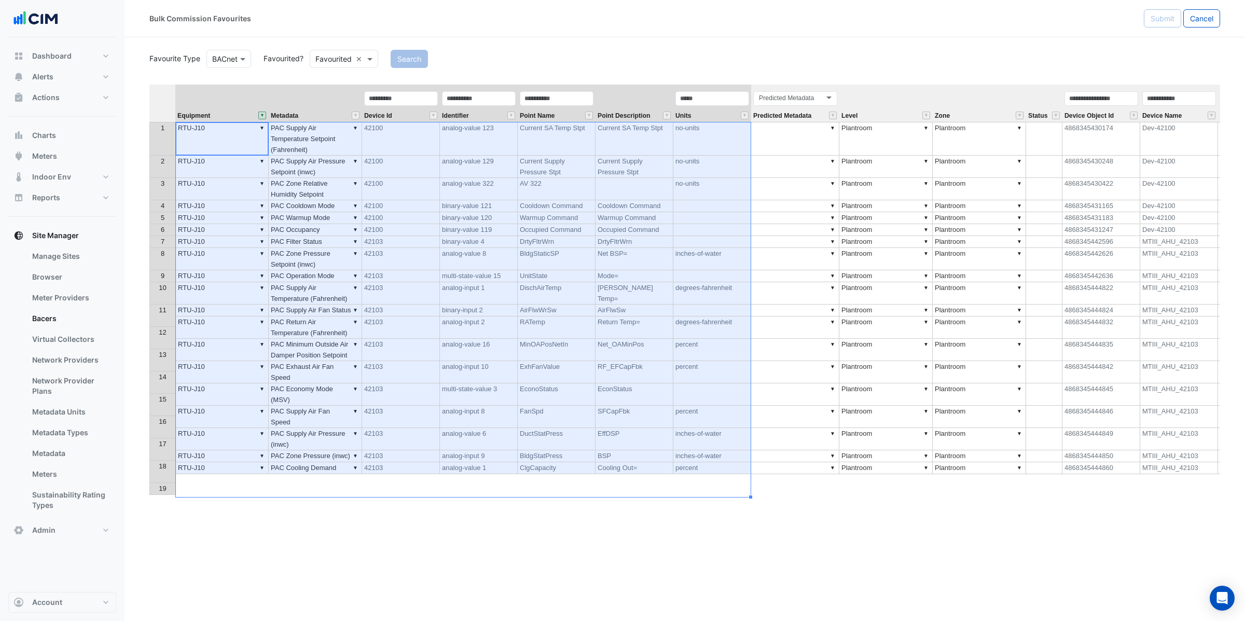
drag, startPoint x: 238, startPoint y: 144, endPoint x: 688, endPoint y: 597, distance: 638.8
click at [688, 597] on div "Bulk Commission Favourites Submit Cancel Favourite Type BACnet Favourited? Favo…" at bounding box center [684, 310] width 1120 height 621
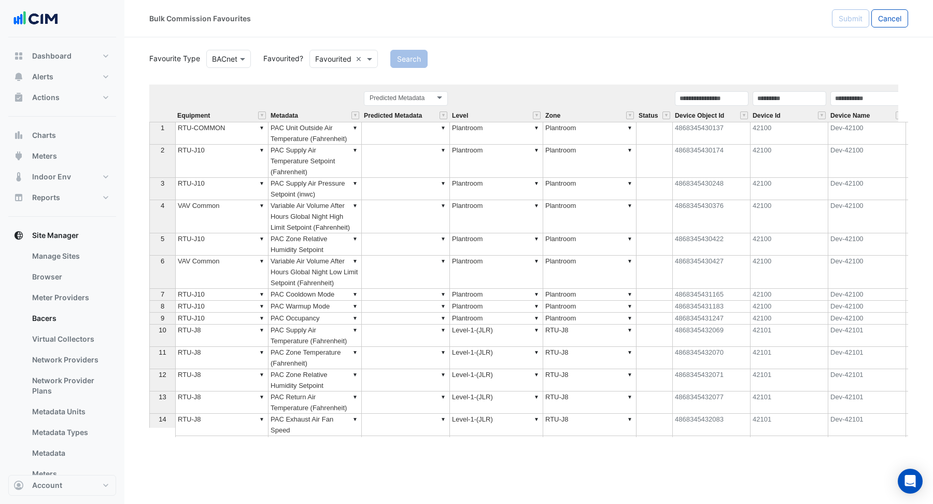
click at [492, 27] on ngb-modal-window "Loading... Cancel" at bounding box center [466, 252] width 933 height 504
click at [898, 14] on span "Cancel" at bounding box center [889, 18] width 23 height 9
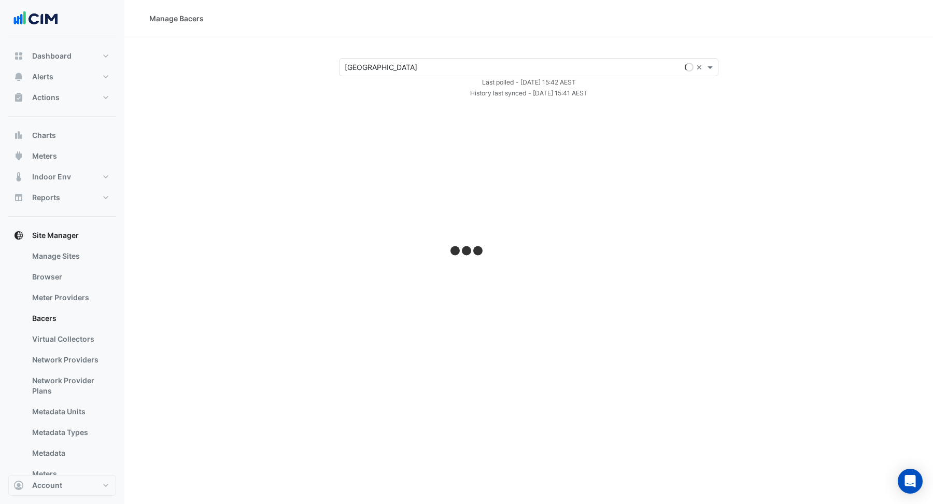
select select "***"
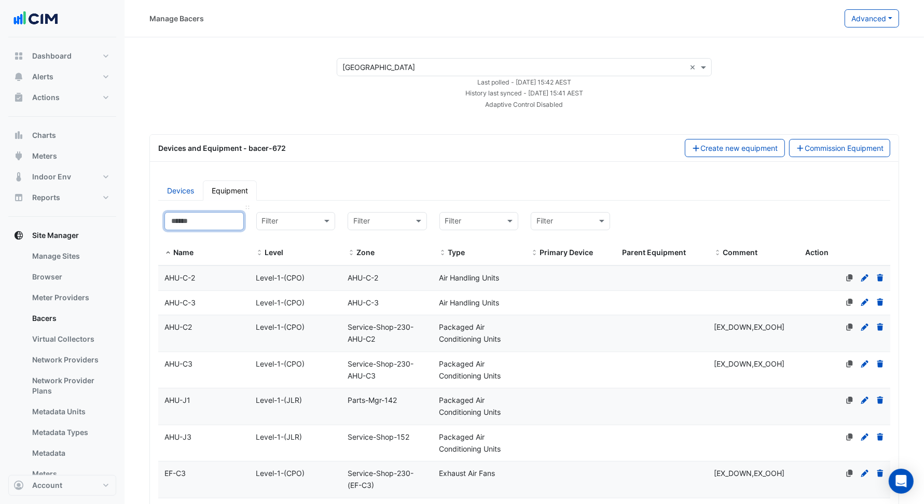
click at [194, 221] on input at bounding box center [203, 221] width 79 height 18
click at [194, 225] on input at bounding box center [203, 221] width 79 height 18
click at [201, 220] on input at bounding box center [203, 221] width 79 height 18
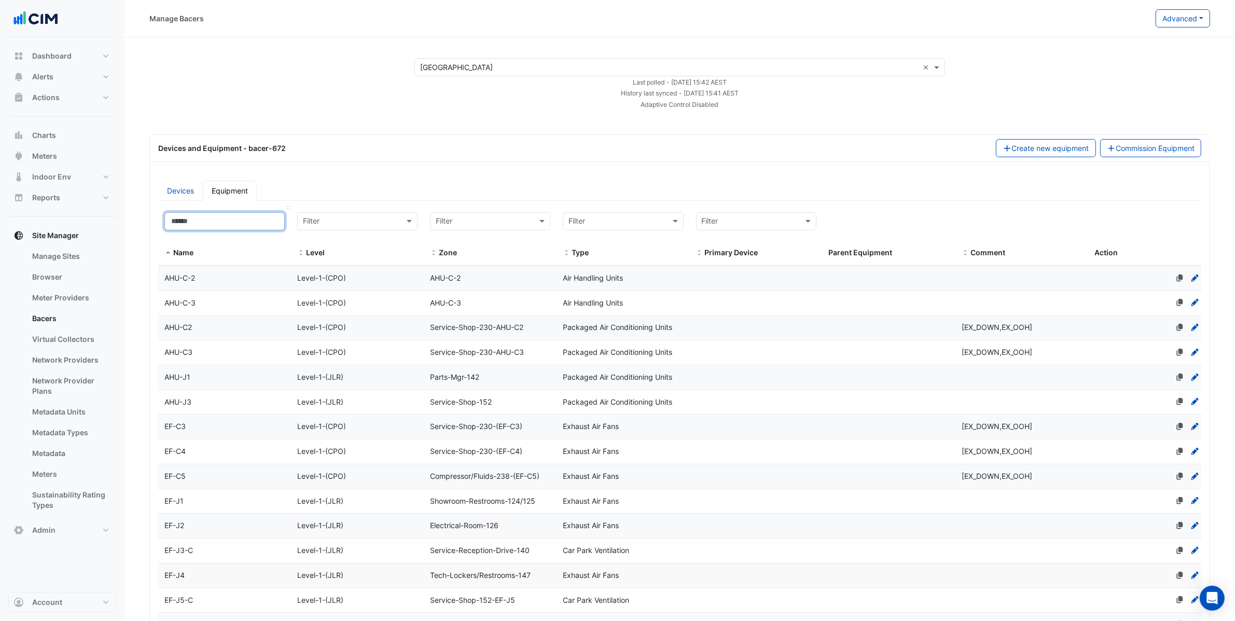
click at [213, 227] on input at bounding box center [224, 221] width 120 height 18
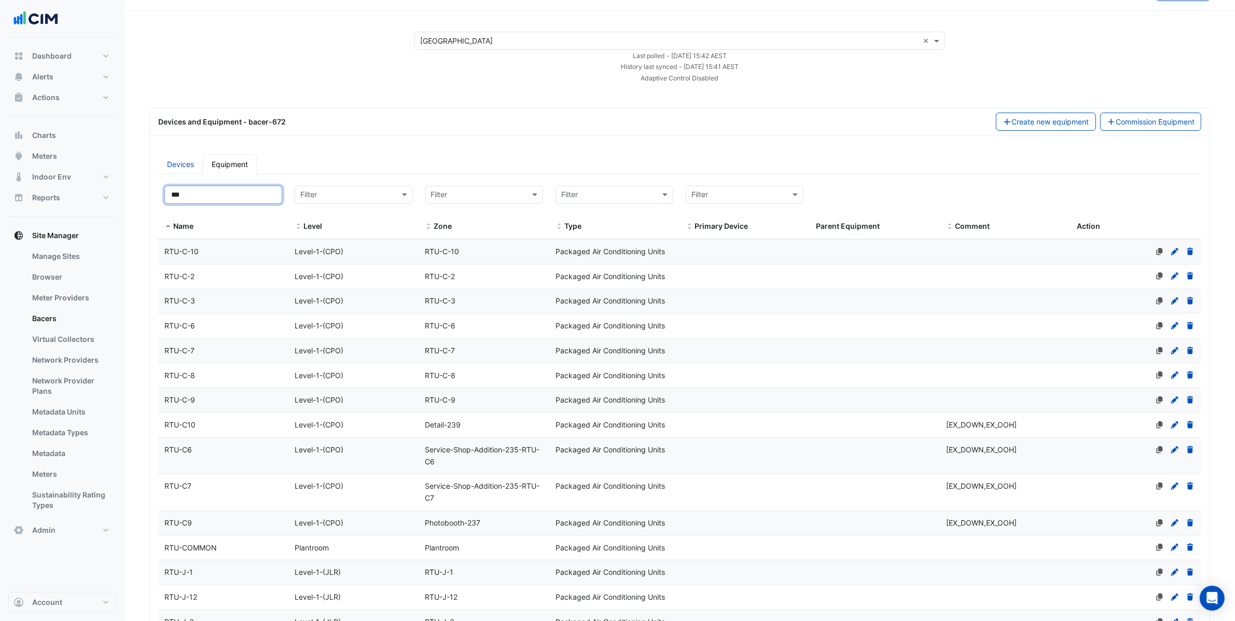
scroll to position [196, 0]
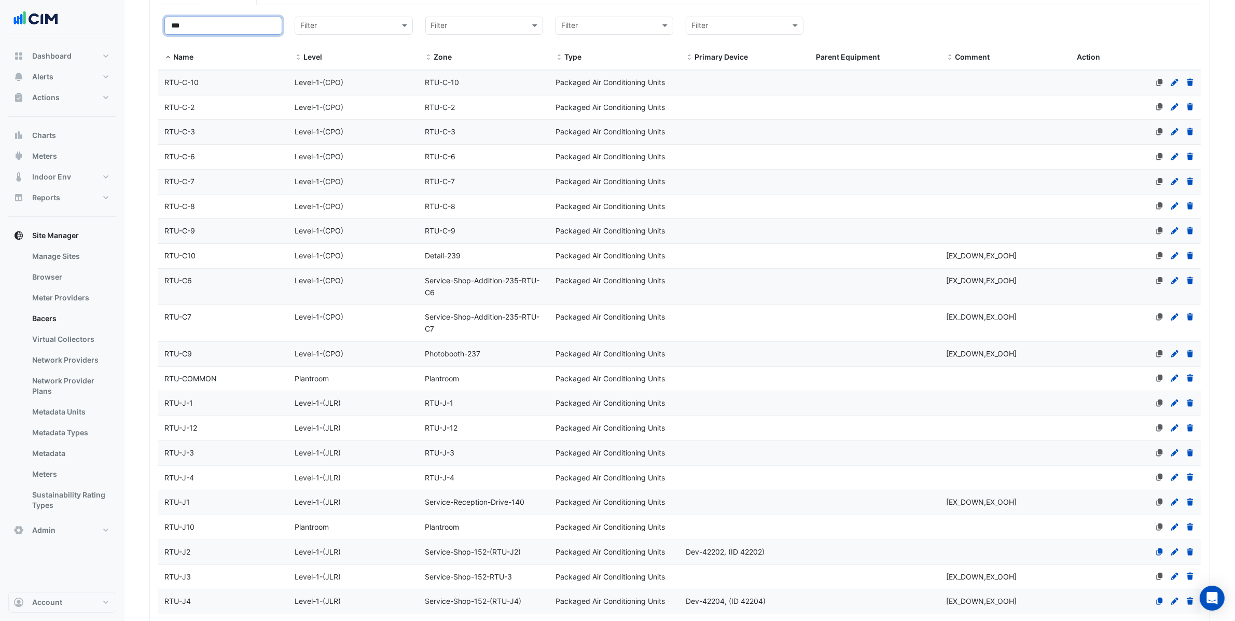
type input "***"
click at [238, 537] on datatable-body-cell "Name RTU-J10" at bounding box center [223, 527] width 130 height 24
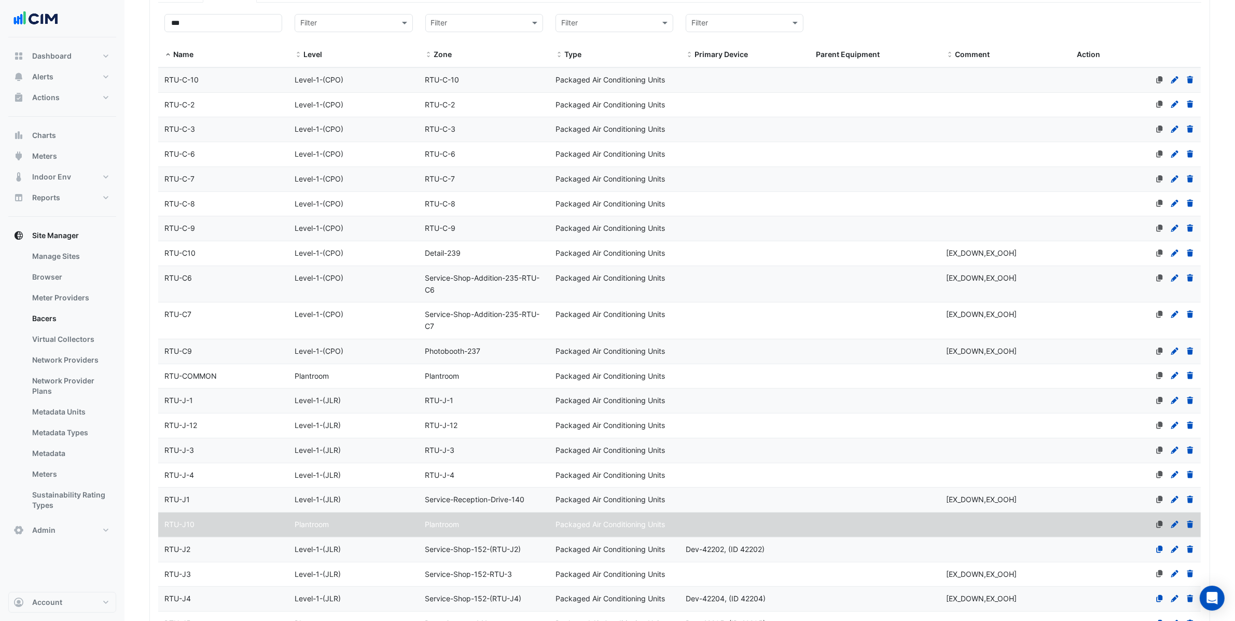
scroll to position [461, 0]
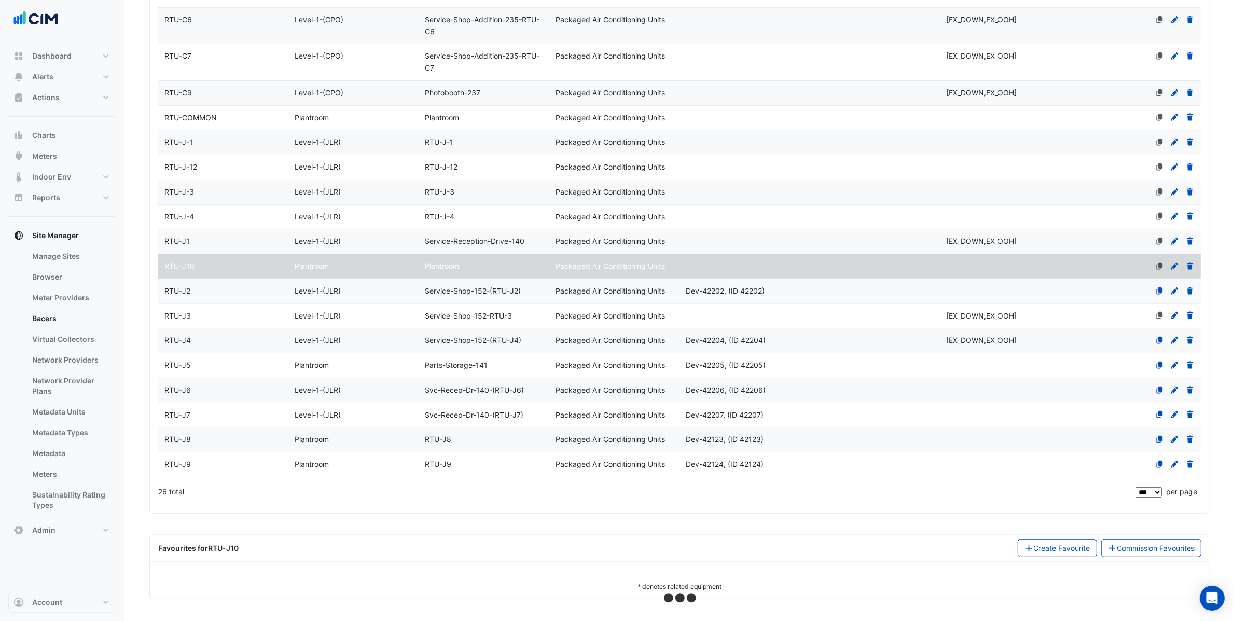
select select "***"
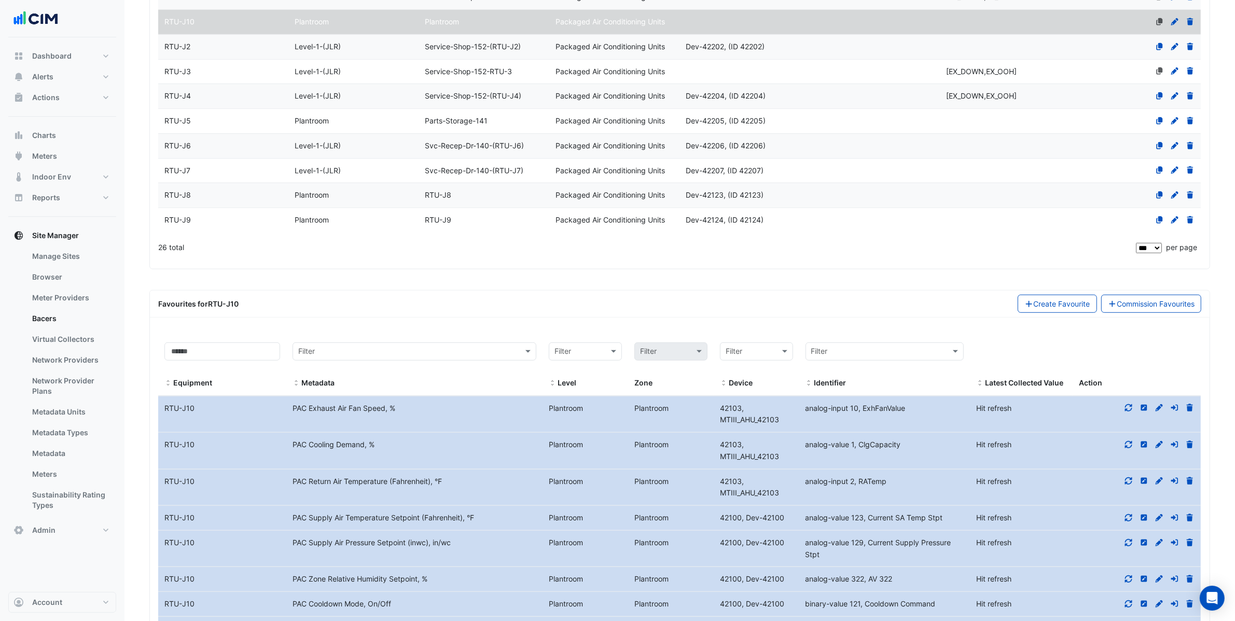
scroll to position [831, 0]
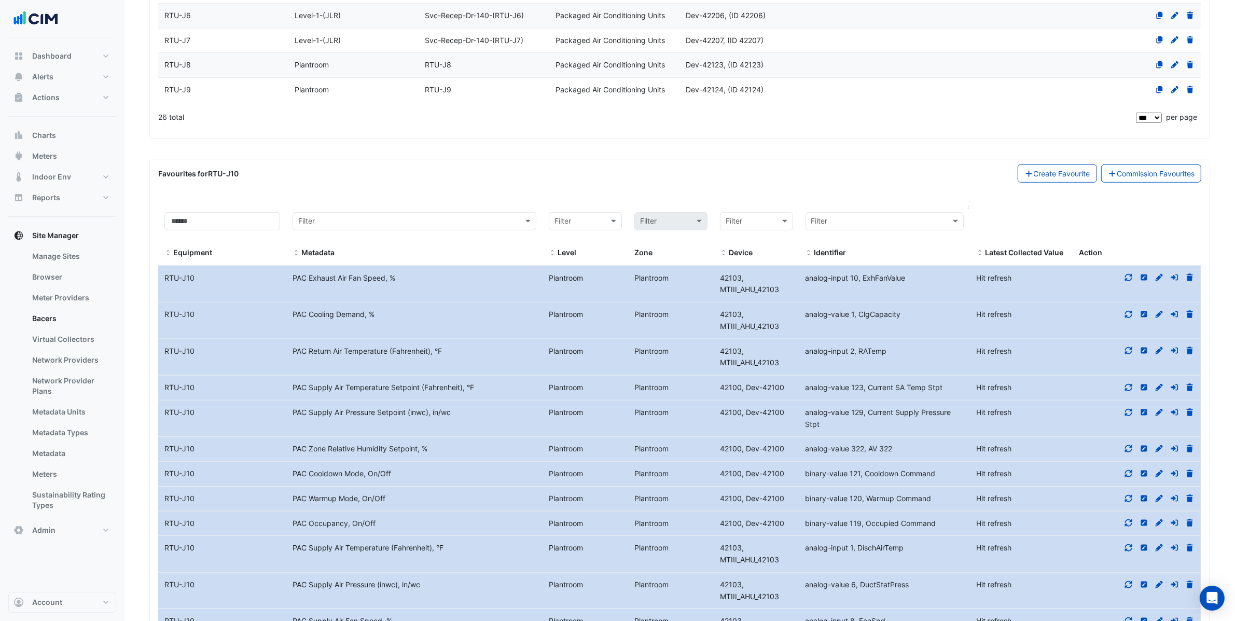
click at [914, 226] on input "text" at bounding box center [874, 222] width 127 height 12
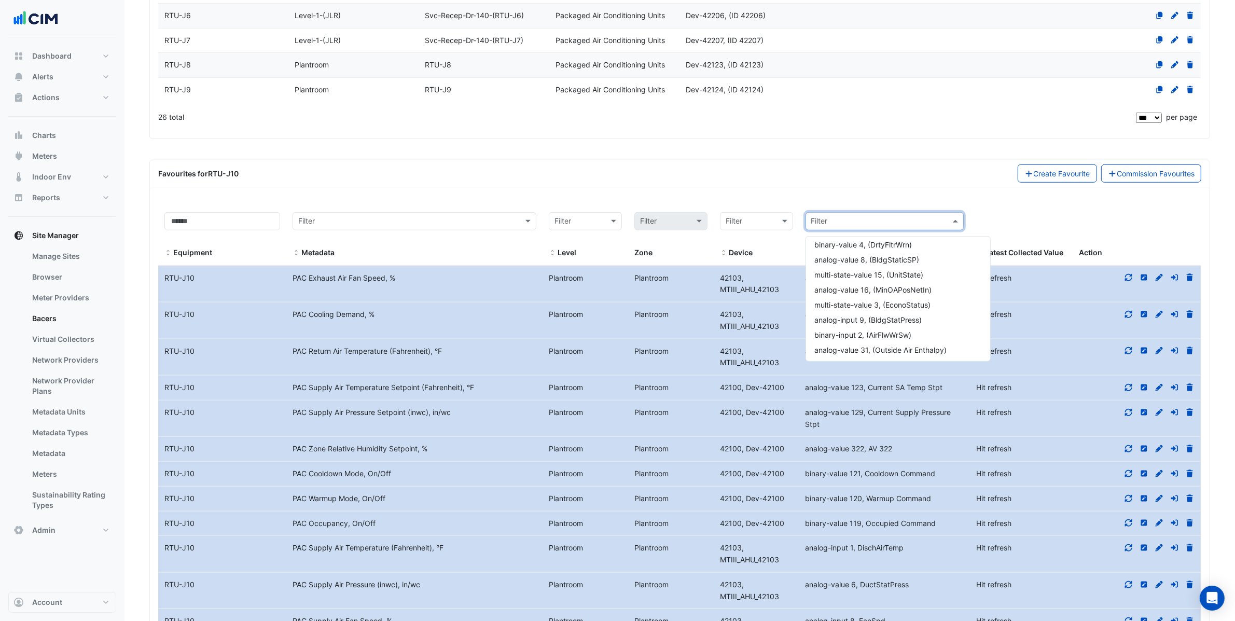
scroll to position [0, 0]
click at [1034, 213] on datatable-header-cell "Latest Collected Value" at bounding box center [1021, 236] width 103 height 60
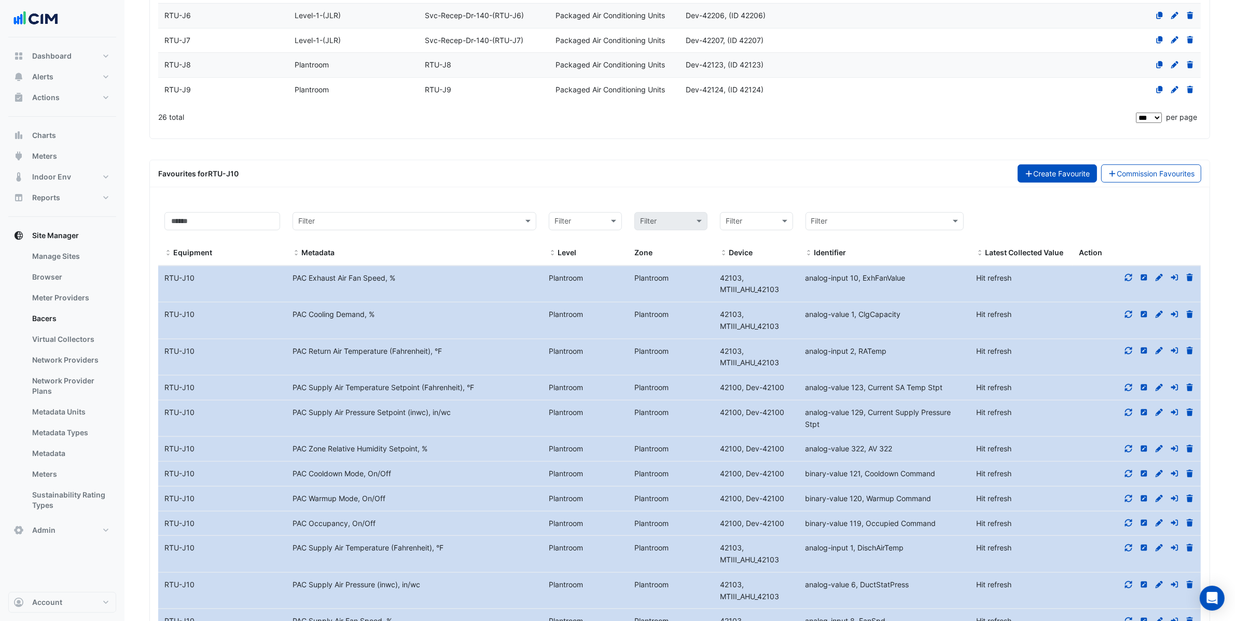
click at [1058, 183] on button "Create Favourite" at bounding box center [1056, 173] width 79 height 18
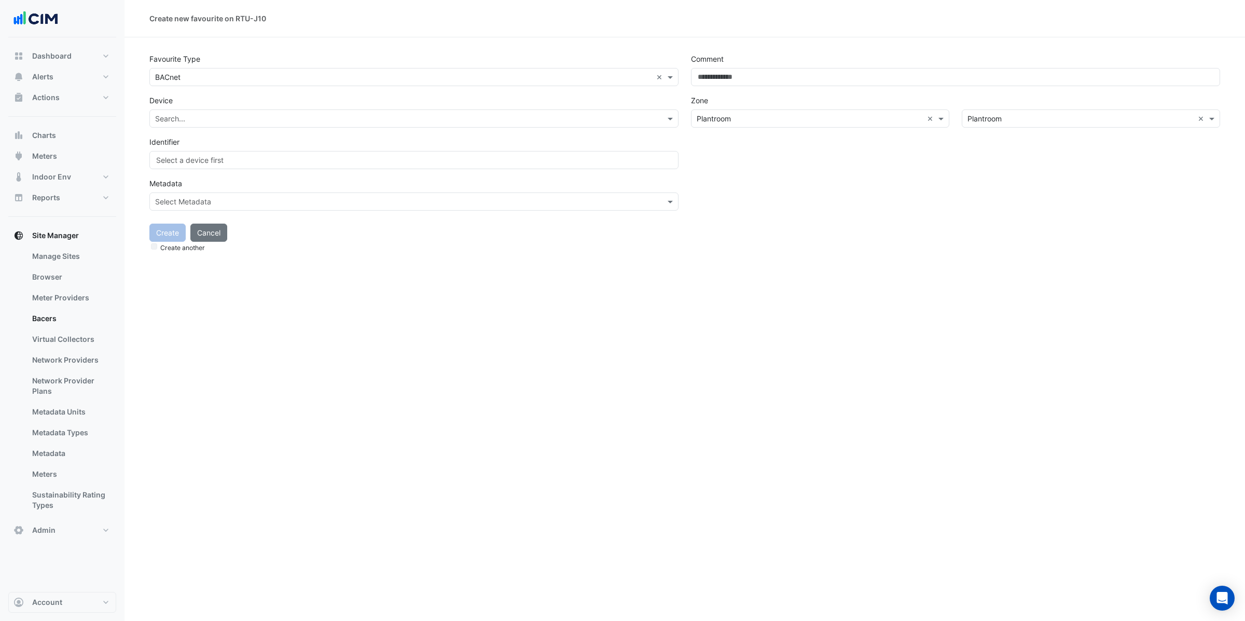
click at [197, 123] on input "text" at bounding box center [403, 119] width 497 height 11
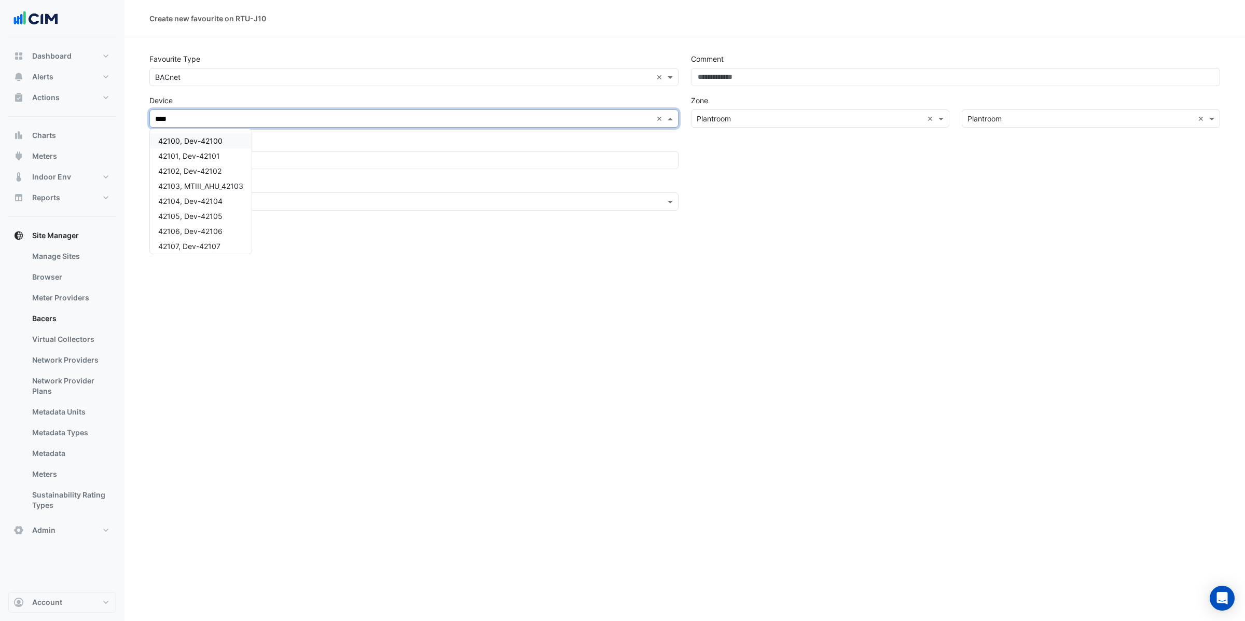
type input "*****"
click at [202, 137] on span "42103, MTIII_AHU_42103" at bounding box center [200, 140] width 85 height 9
click at [231, 174] on input "text" at bounding box center [335, 171] width 361 height 11
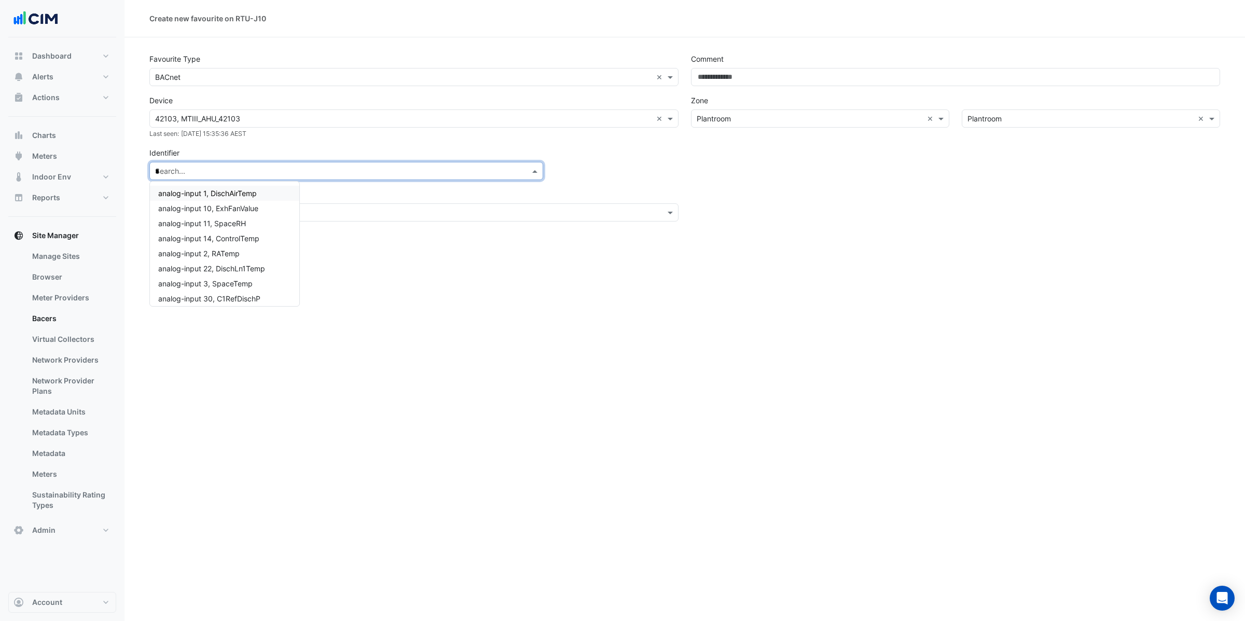
type input "**"
click at [233, 193] on span "binary-input 47, VarCompPrb" at bounding box center [207, 193] width 99 height 9
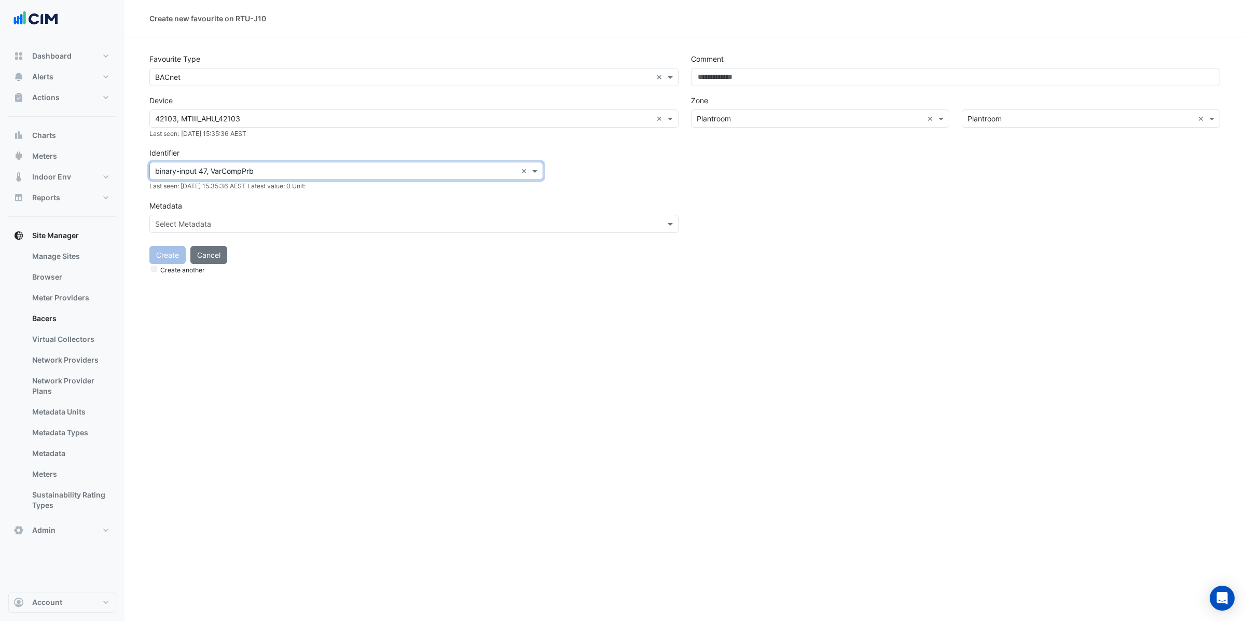
click at [271, 219] on input "text" at bounding box center [403, 224] width 497 height 11
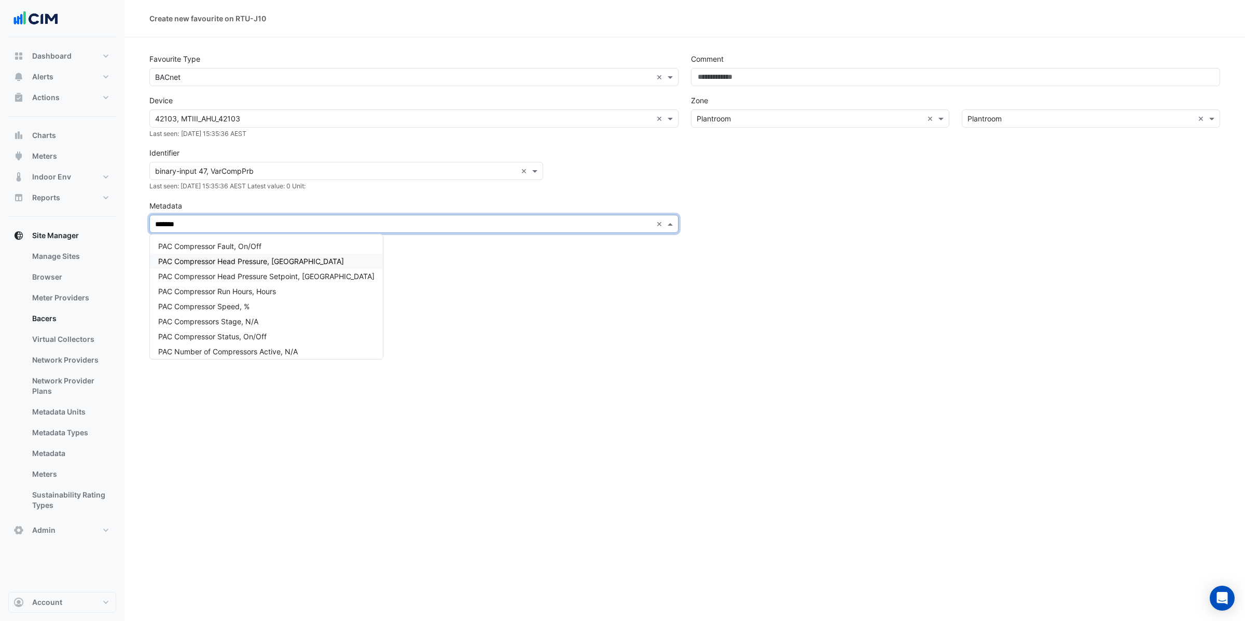
type input "********"
click at [243, 248] on span "PAC Compressor Fault, On/Off" at bounding box center [209, 246] width 103 height 9
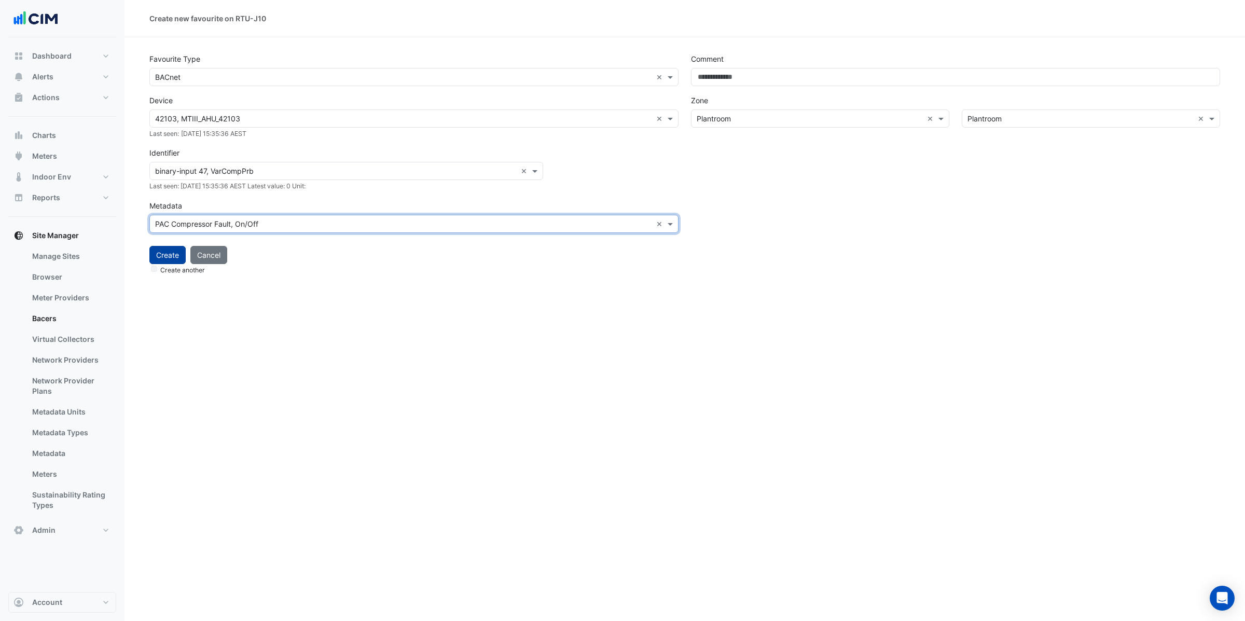
click at [164, 256] on button "Create" at bounding box center [167, 255] width 36 height 18
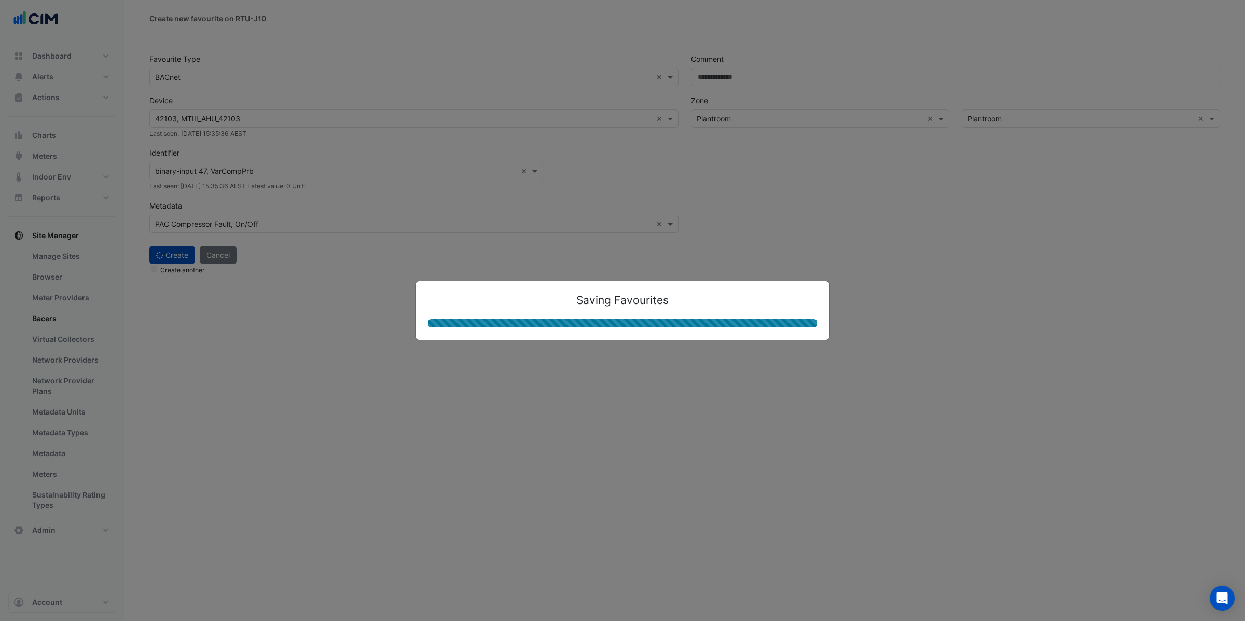
select select "***"
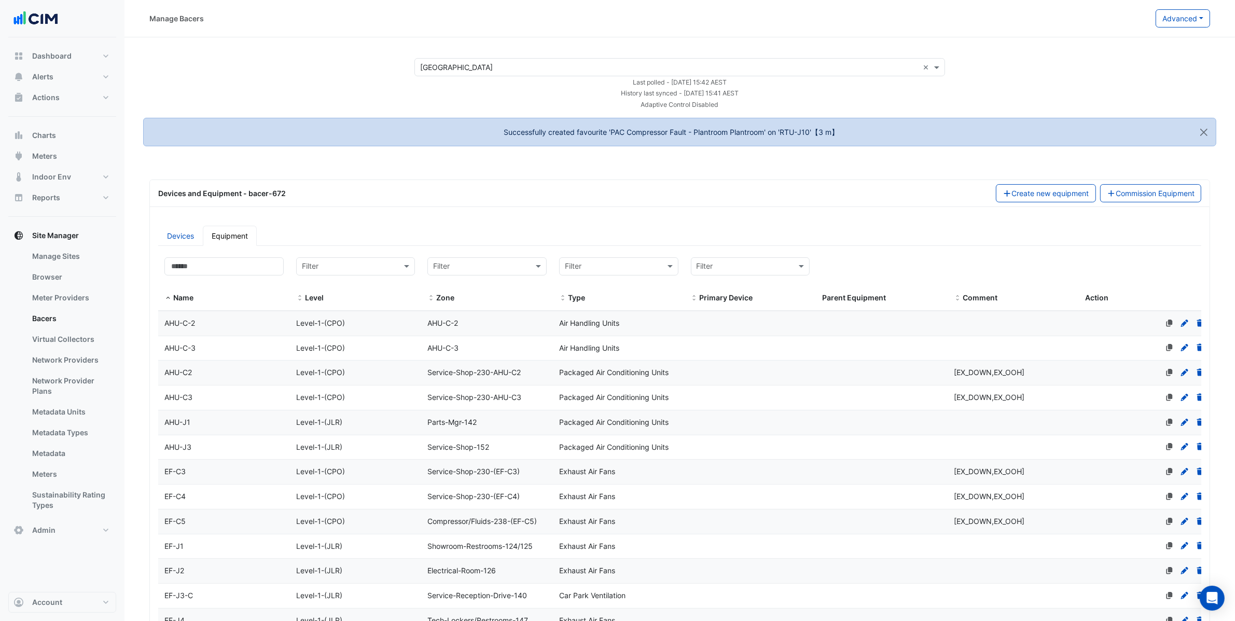
select select "***"
click at [231, 263] on input at bounding box center [223, 266] width 119 height 18
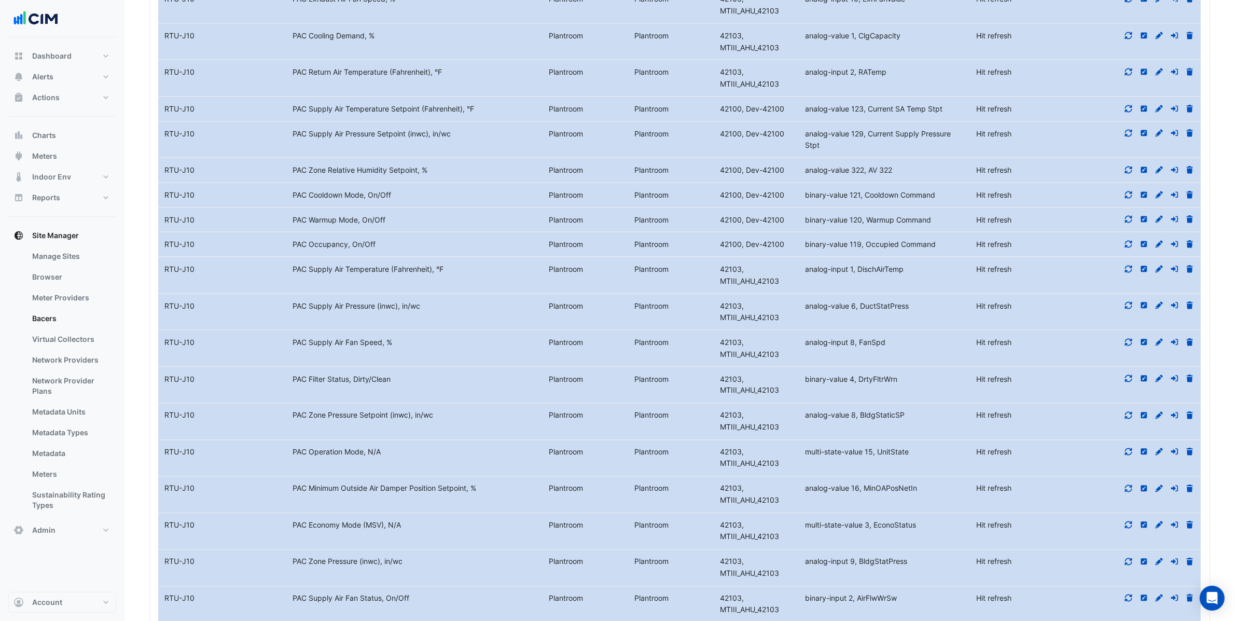
scroll to position [1839, 0]
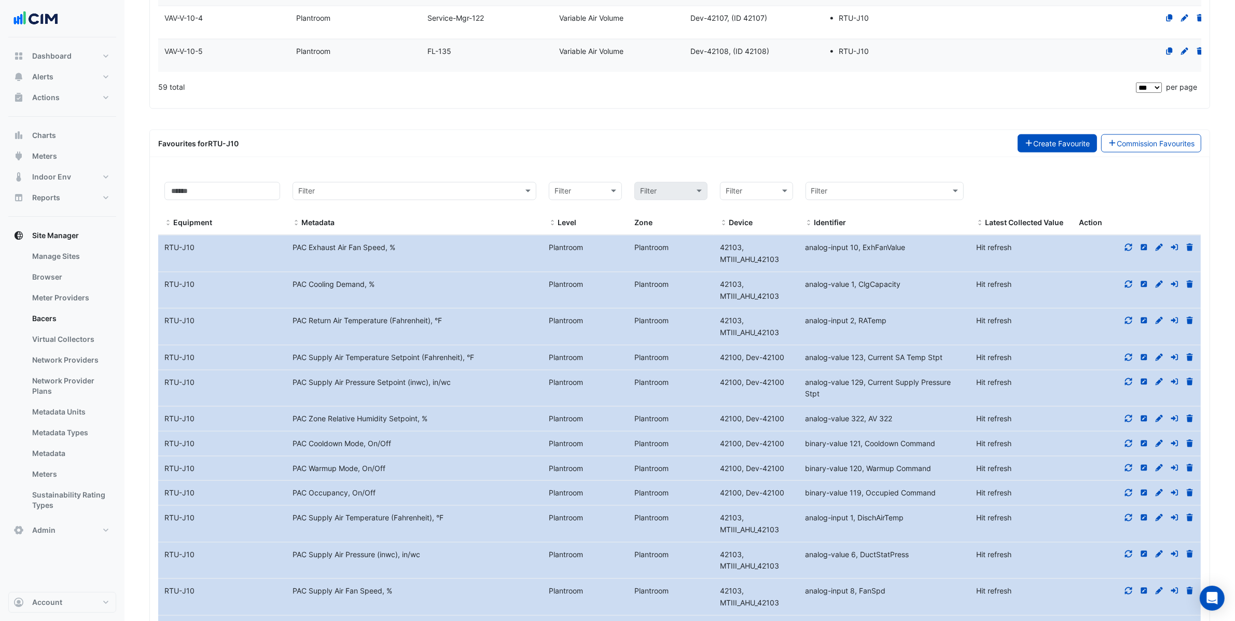
click at [1076, 152] on button "Create Favourite" at bounding box center [1056, 143] width 79 height 18
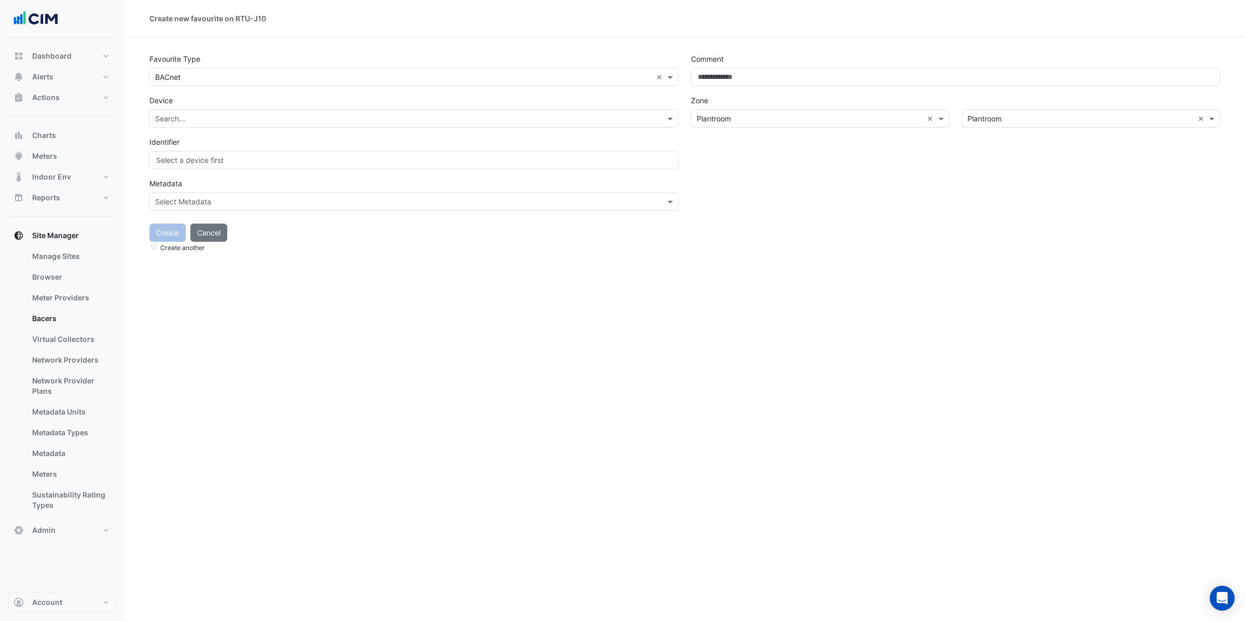
click at [304, 117] on input "text" at bounding box center [403, 119] width 497 height 11
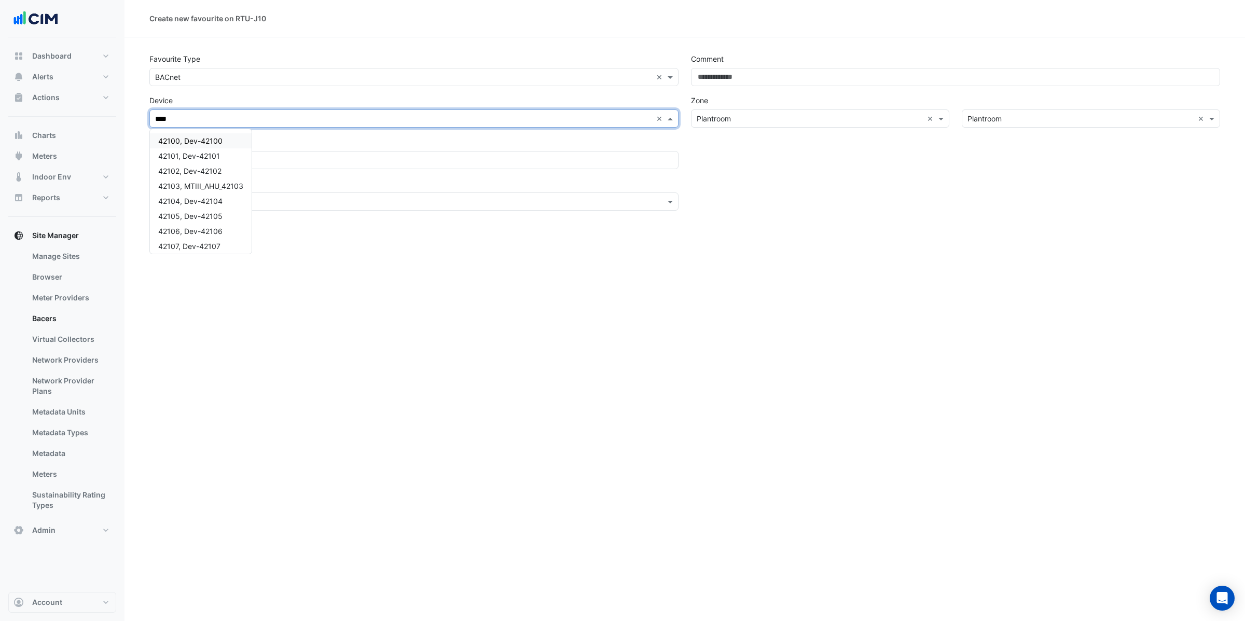
type input "*****"
click at [188, 145] on div "42100, Dev-42100" at bounding box center [190, 140] width 81 height 15
click at [249, 166] on input "text" at bounding box center [335, 171] width 361 height 11
click at [253, 170] on input "text" at bounding box center [335, 171] width 361 height 11
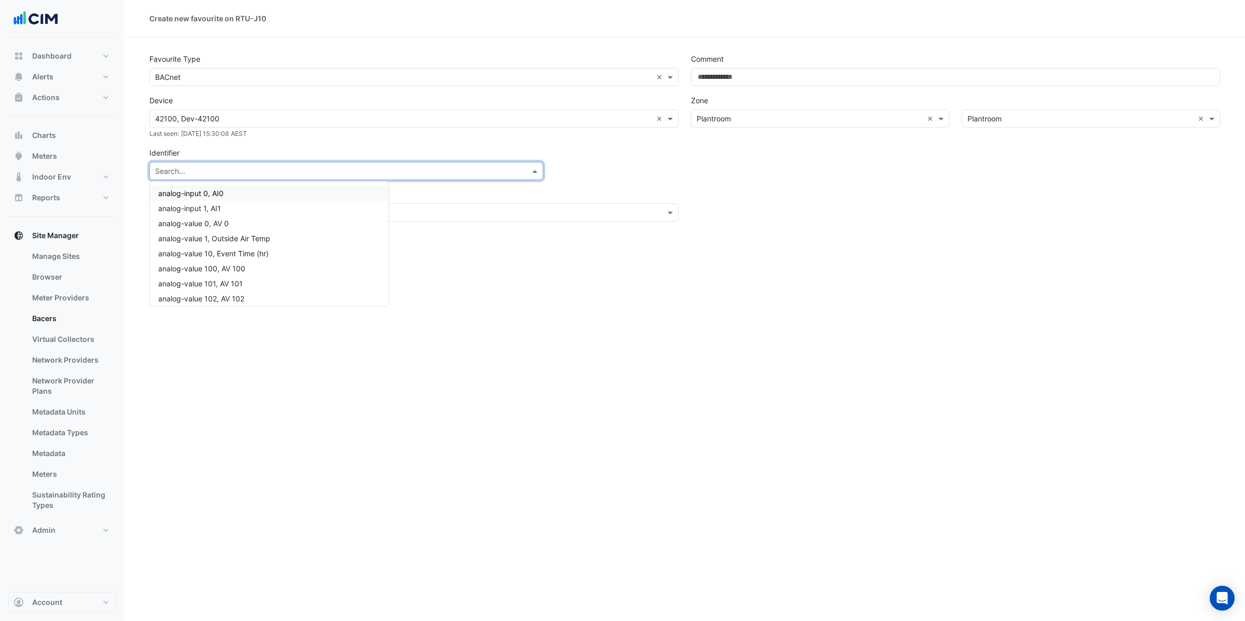
click at [623, 155] on div "Identifier Search... analog-input 0, AI0 analog-input 1, AI1 analog-value 0, AV…" at bounding box center [413, 162] width 529 height 36
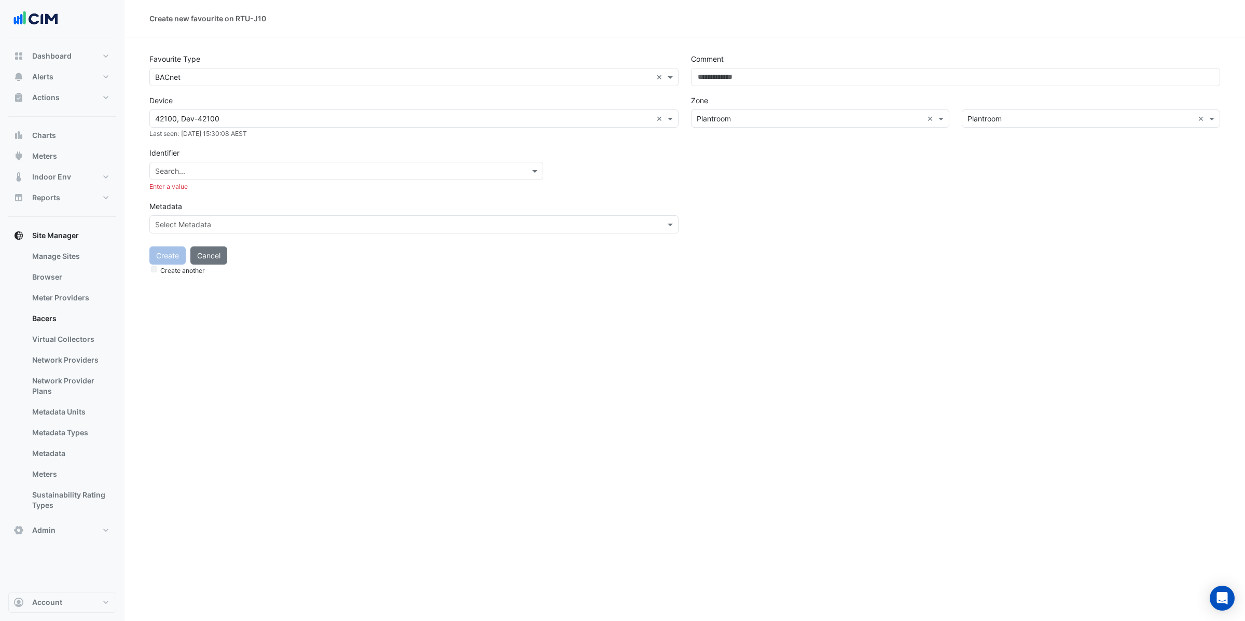
click at [356, 162] on div "Search..." at bounding box center [346, 171] width 394 height 18
click at [331, 176] on div "Search... **" at bounding box center [346, 171] width 394 height 18
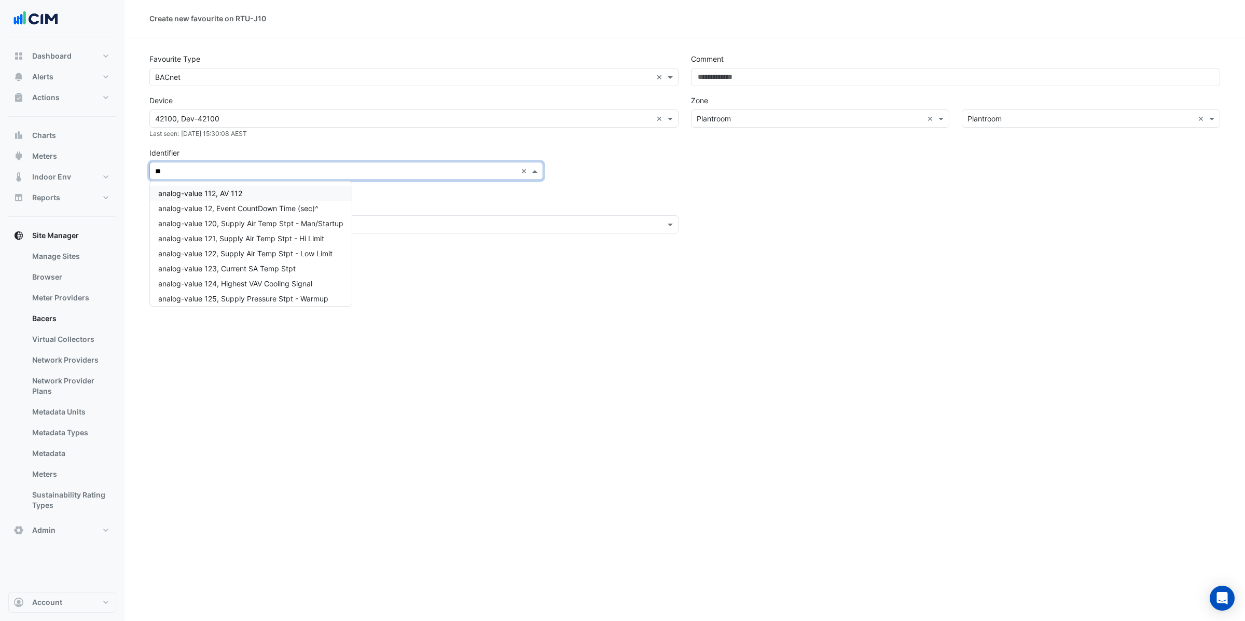
type input "***"
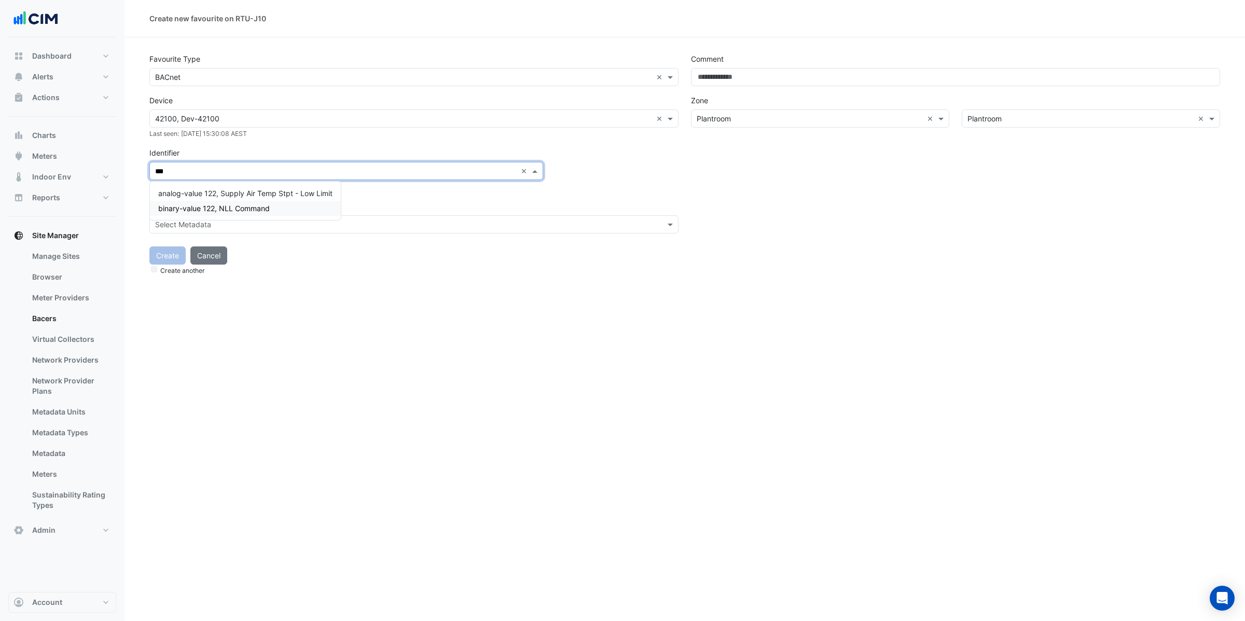
drag, startPoint x: 252, startPoint y: 208, endPoint x: 263, endPoint y: 223, distance: 19.2
click at [251, 208] on span "binary-value 122, NLL Command" at bounding box center [213, 208] width 111 height 9
click at [263, 223] on input "text" at bounding box center [403, 224] width 497 height 11
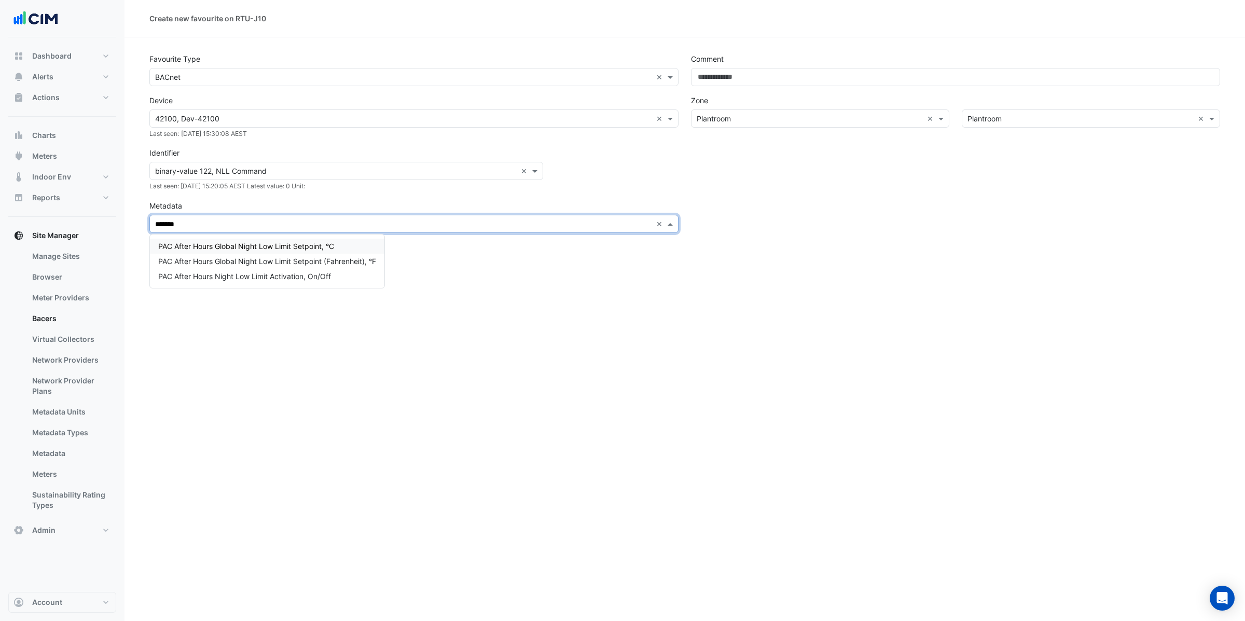
type input "********"
click at [317, 278] on span "PAC After Hours Night Low Limit Activation, On/Off" at bounding box center [244, 276] width 173 height 9
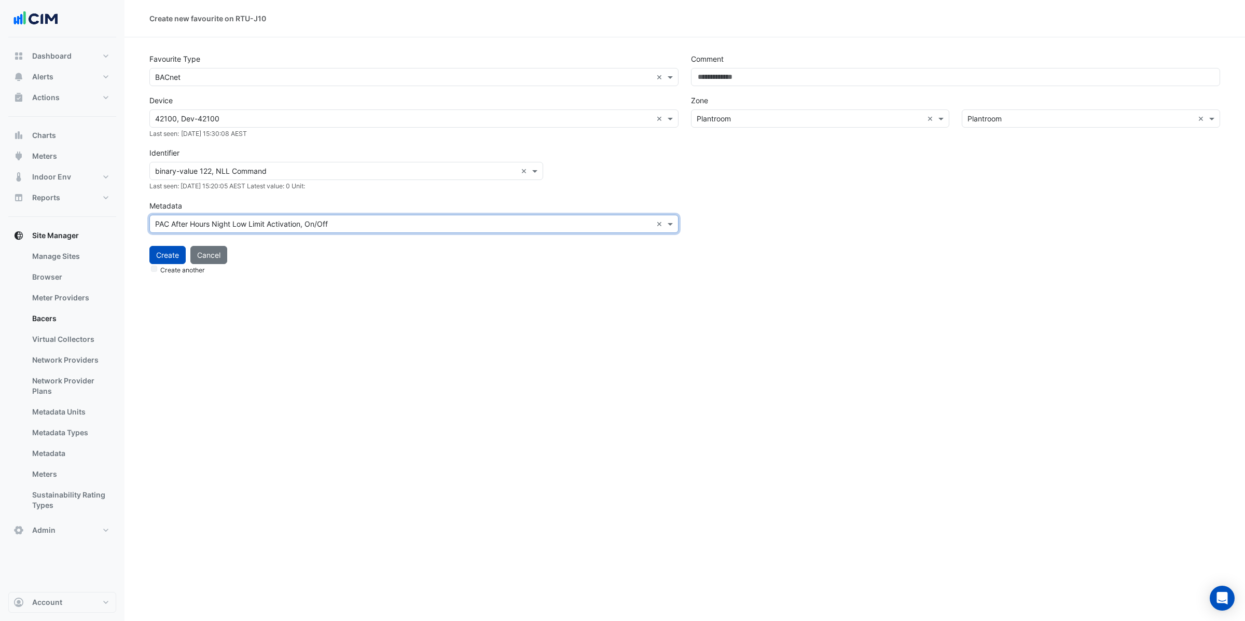
click at [157, 267] on div "Create another" at bounding box center [684, 269] width 1070 height 11
click at [163, 260] on button "Create" at bounding box center [167, 255] width 36 height 18
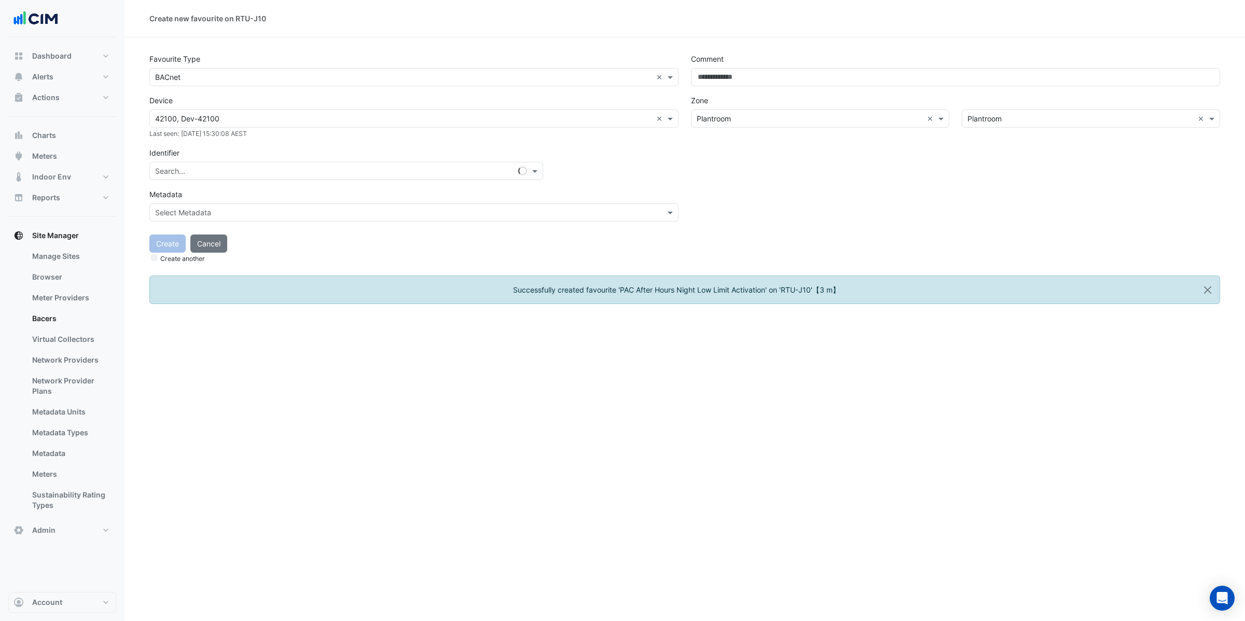
click at [261, 168] on input "text" at bounding box center [335, 171] width 361 height 11
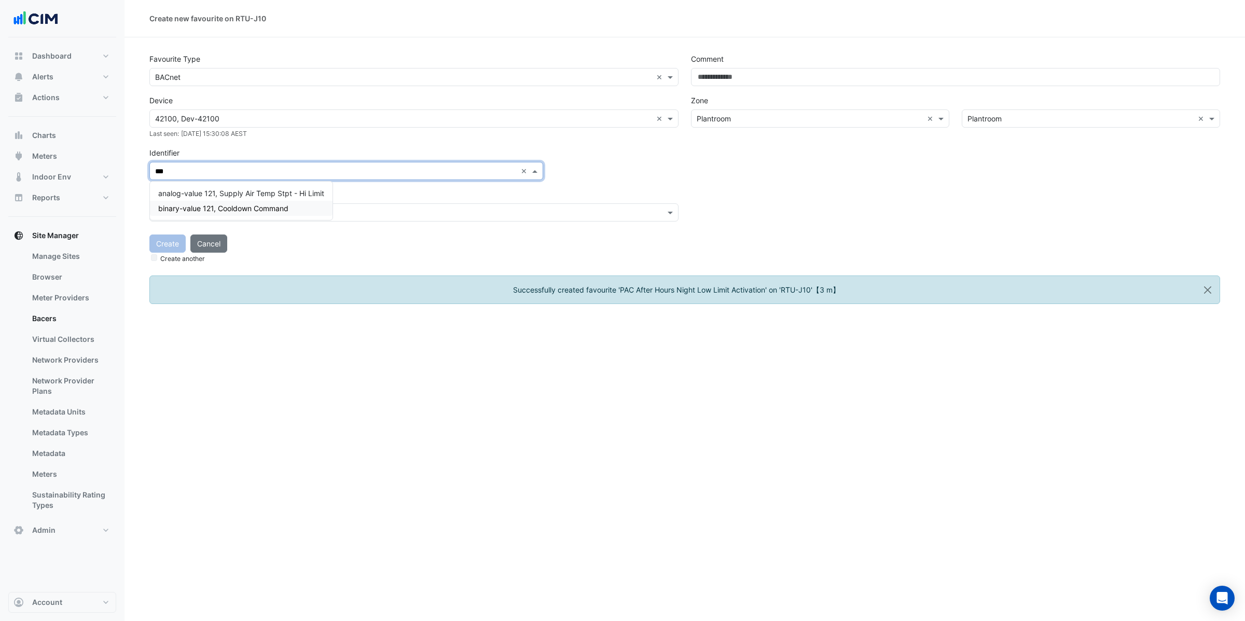
type input "***"
click at [262, 211] on span "binary-value 121, Cooldown Command" at bounding box center [223, 208] width 130 height 9
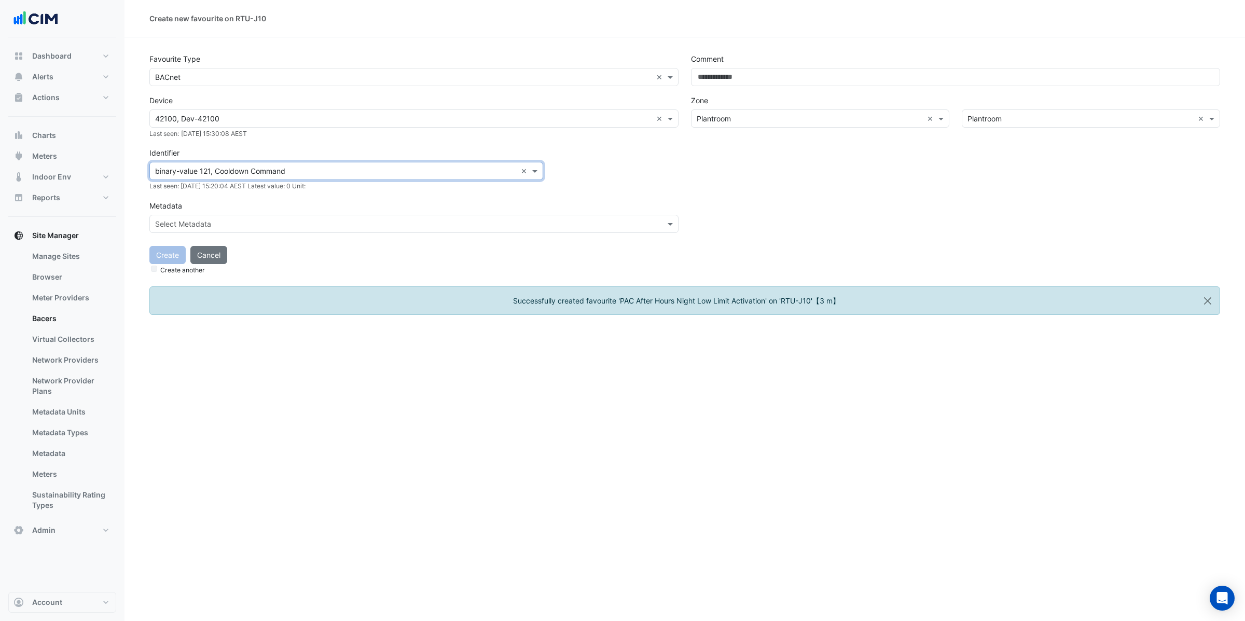
click at [243, 224] on input "text" at bounding box center [403, 224] width 497 height 11
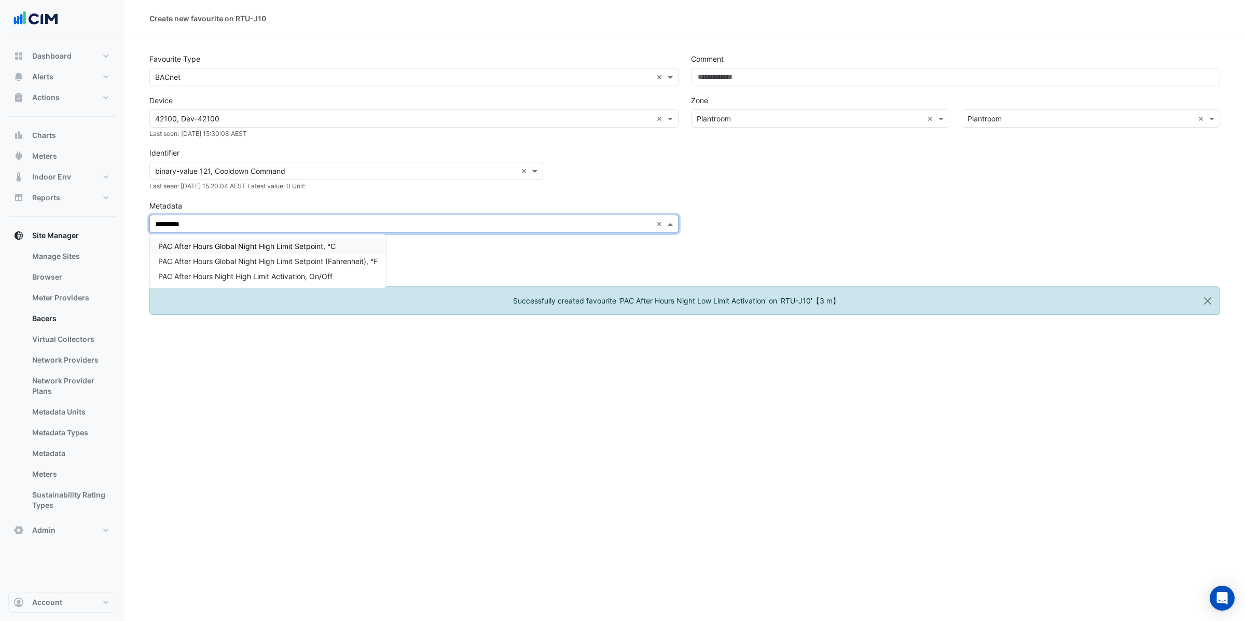
type input "**********"
click at [282, 273] on span "PAC After Hours Night High Limit Activation, On/Off" at bounding box center [245, 276] width 174 height 9
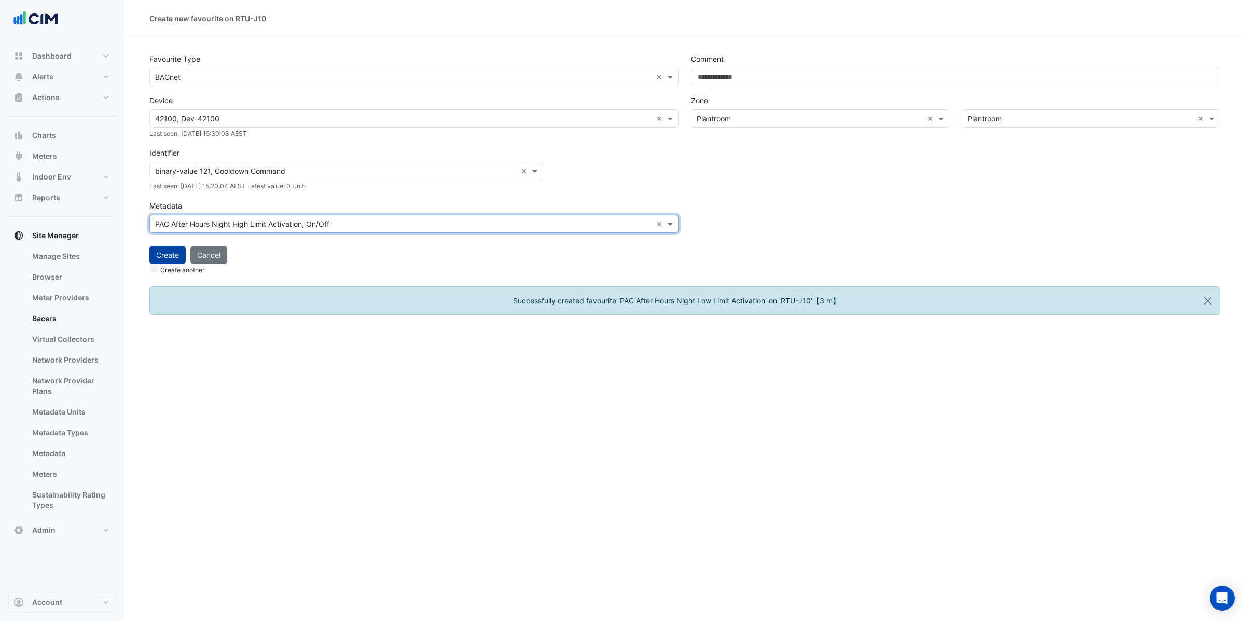
click at [163, 255] on button "Create" at bounding box center [167, 255] width 36 height 18
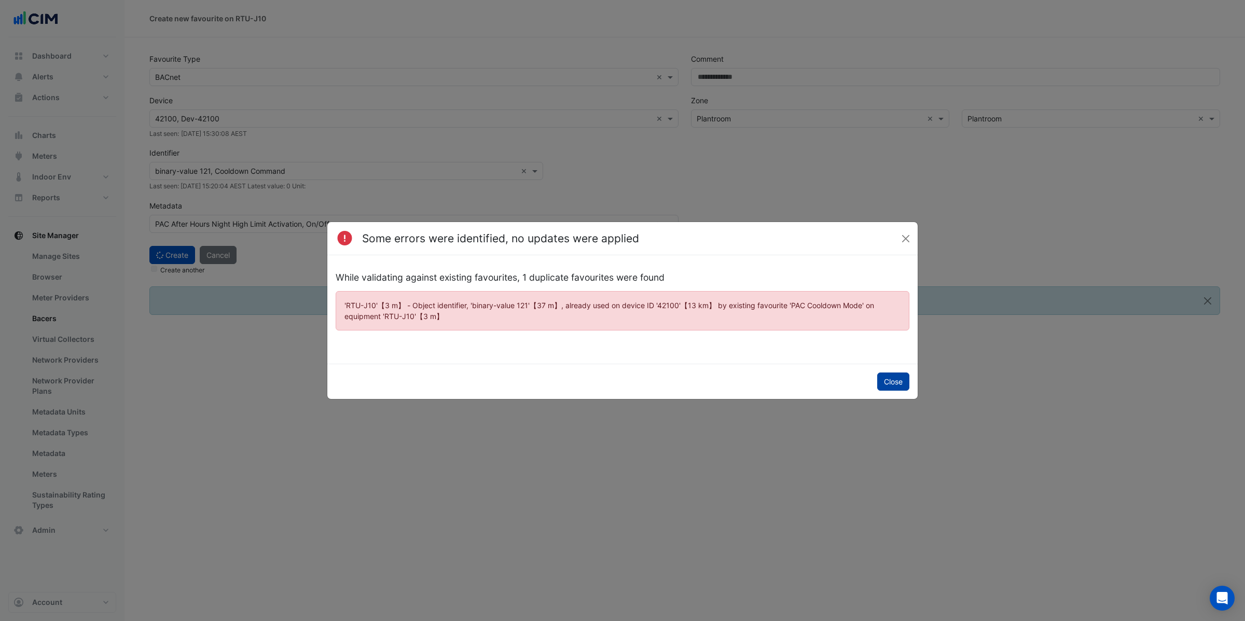
click at [889, 386] on button "Close" at bounding box center [893, 381] width 32 height 18
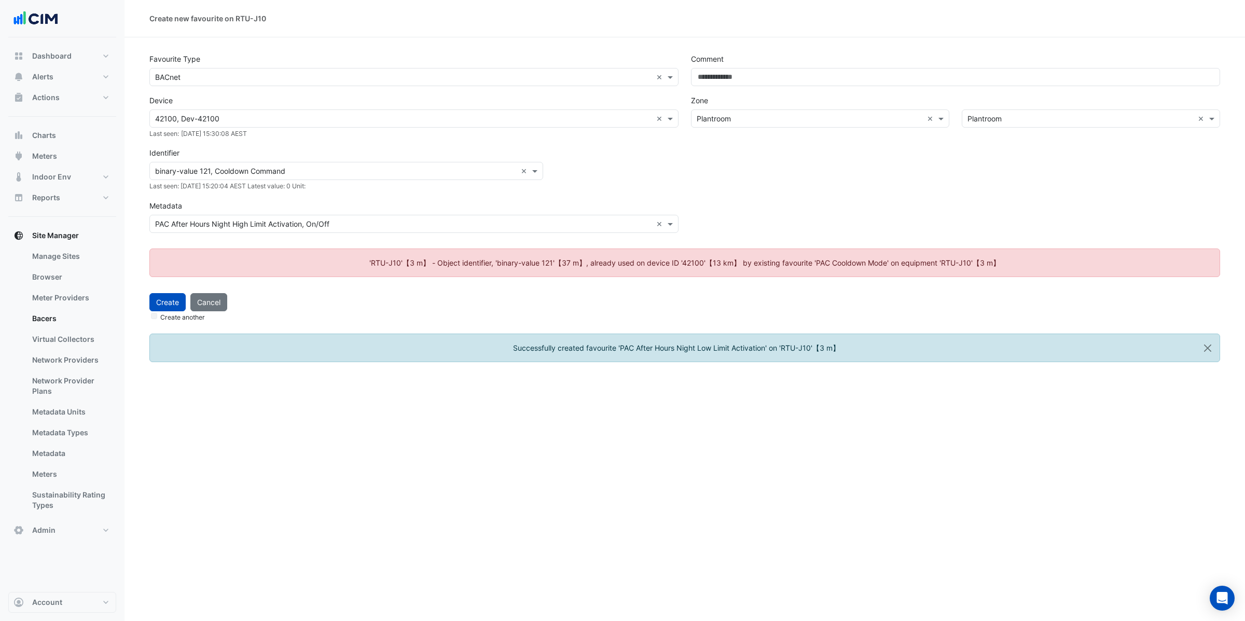
click at [281, 174] on input "text" at bounding box center [335, 171] width 361 height 11
click at [296, 170] on input "text" at bounding box center [335, 171] width 361 height 11
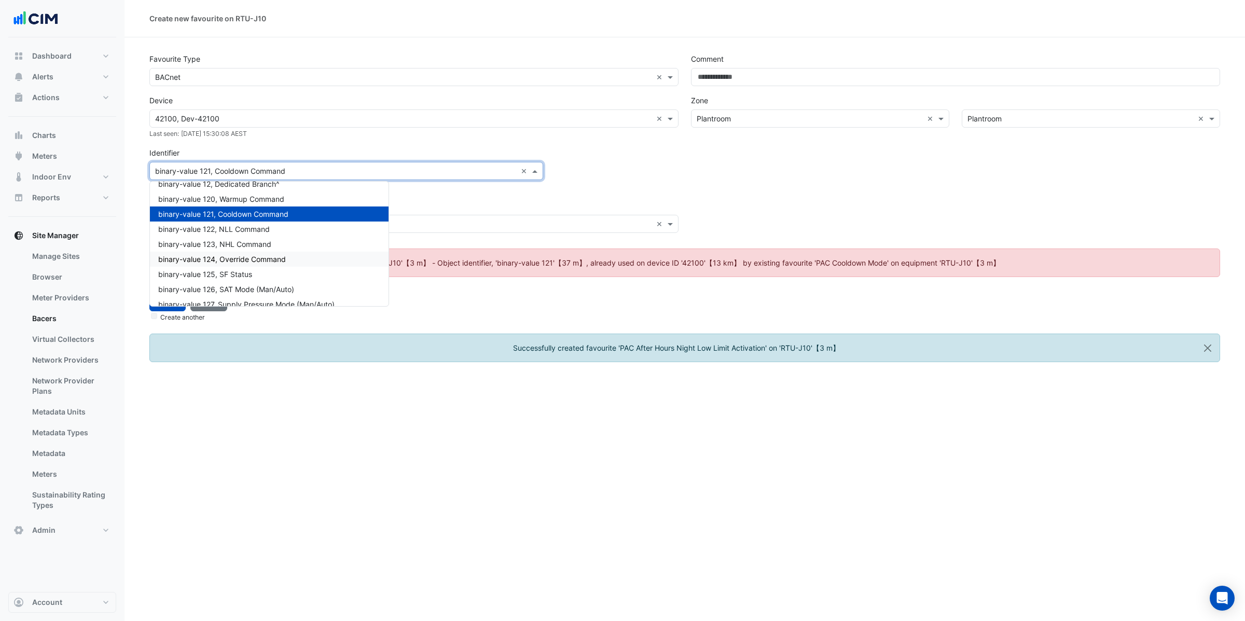
scroll to position [15642, 0]
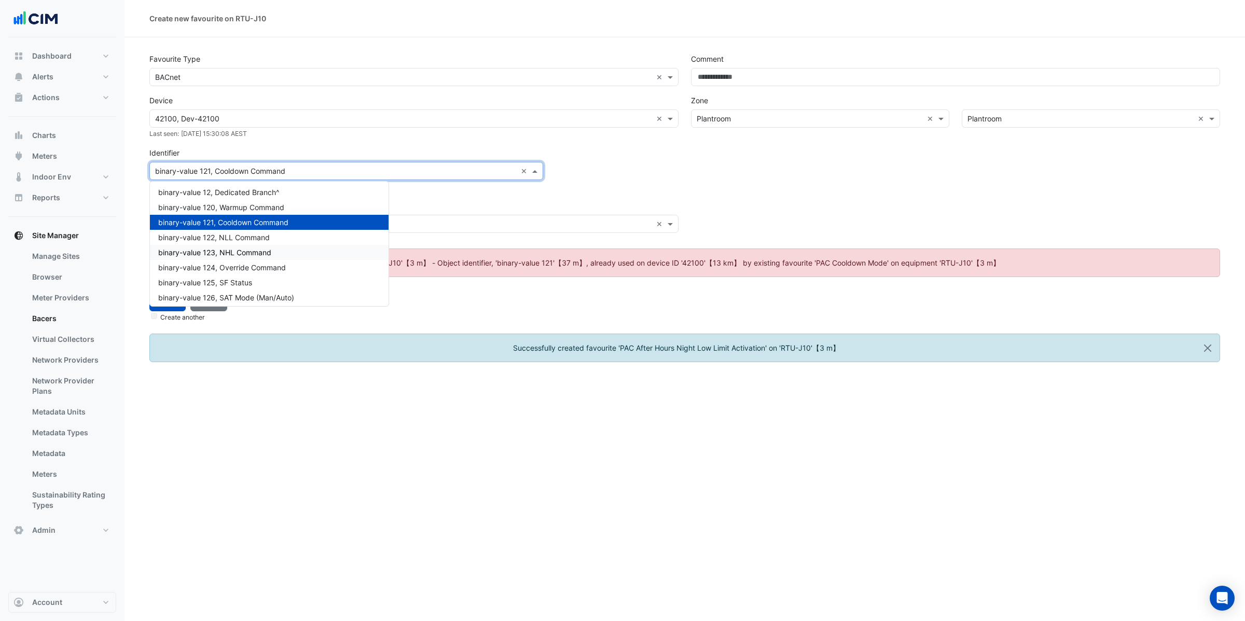
click at [244, 248] on span "binary-value 123, NHL Command" at bounding box center [214, 252] width 113 height 9
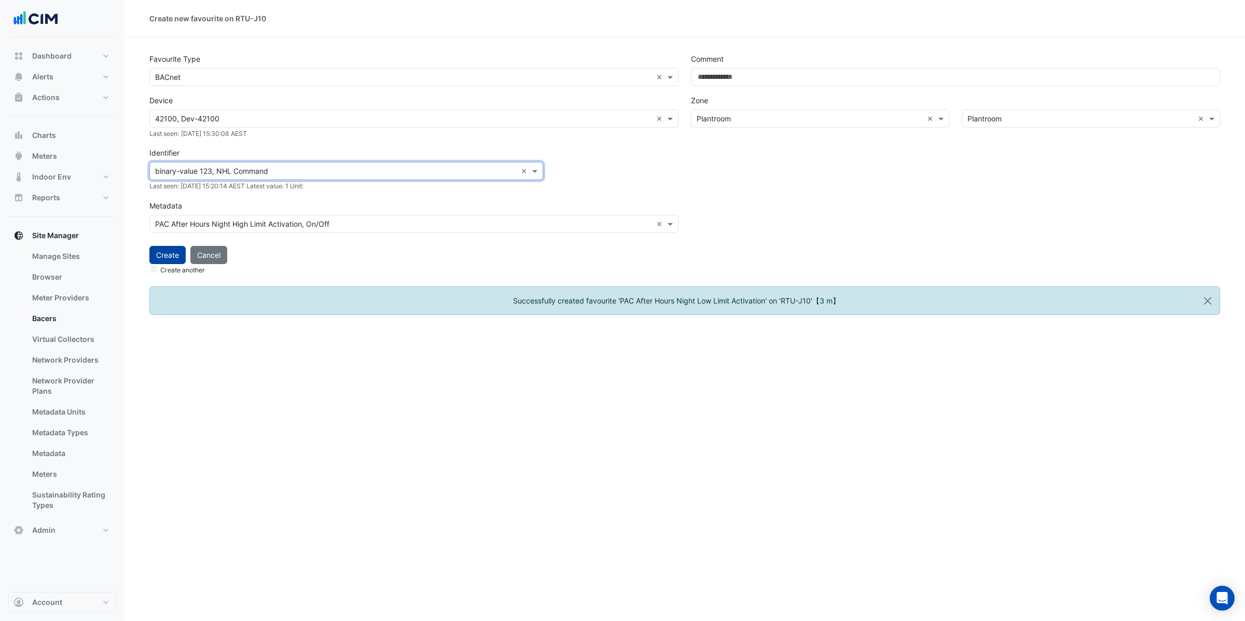
click at [175, 257] on button "Create" at bounding box center [167, 255] width 36 height 18
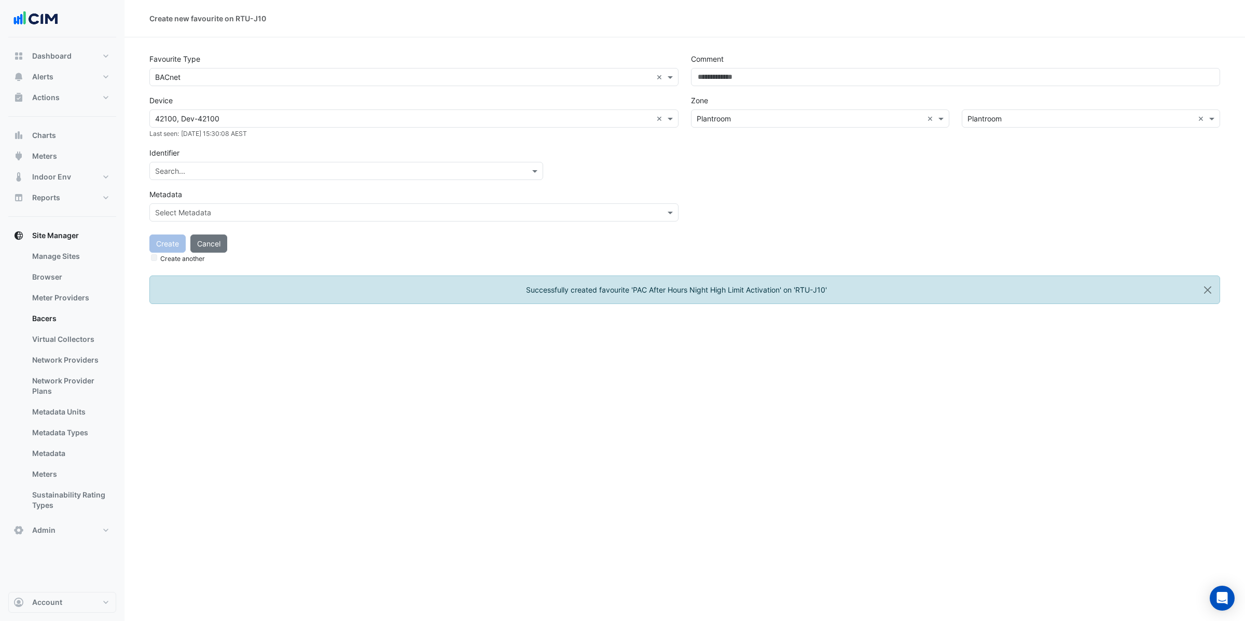
click at [223, 174] on input "text" at bounding box center [335, 171] width 361 height 11
type input "****"
type input "***"
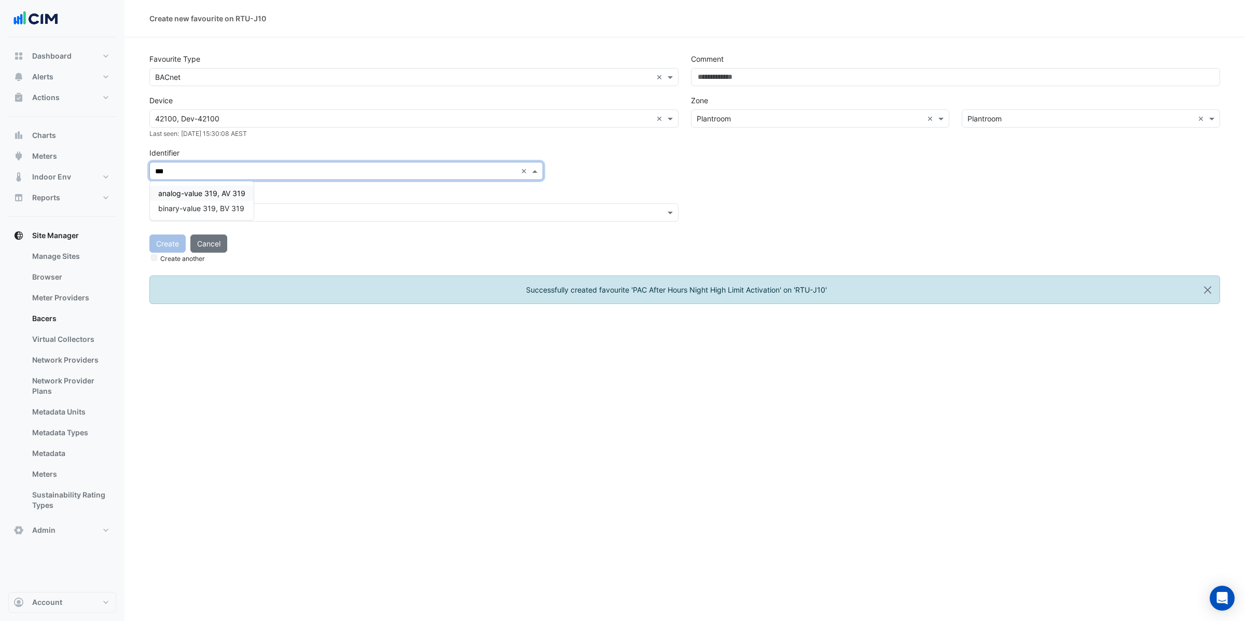
click at [243, 189] on span "analog-value 319, AV 319" at bounding box center [201, 193] width 87 height 9
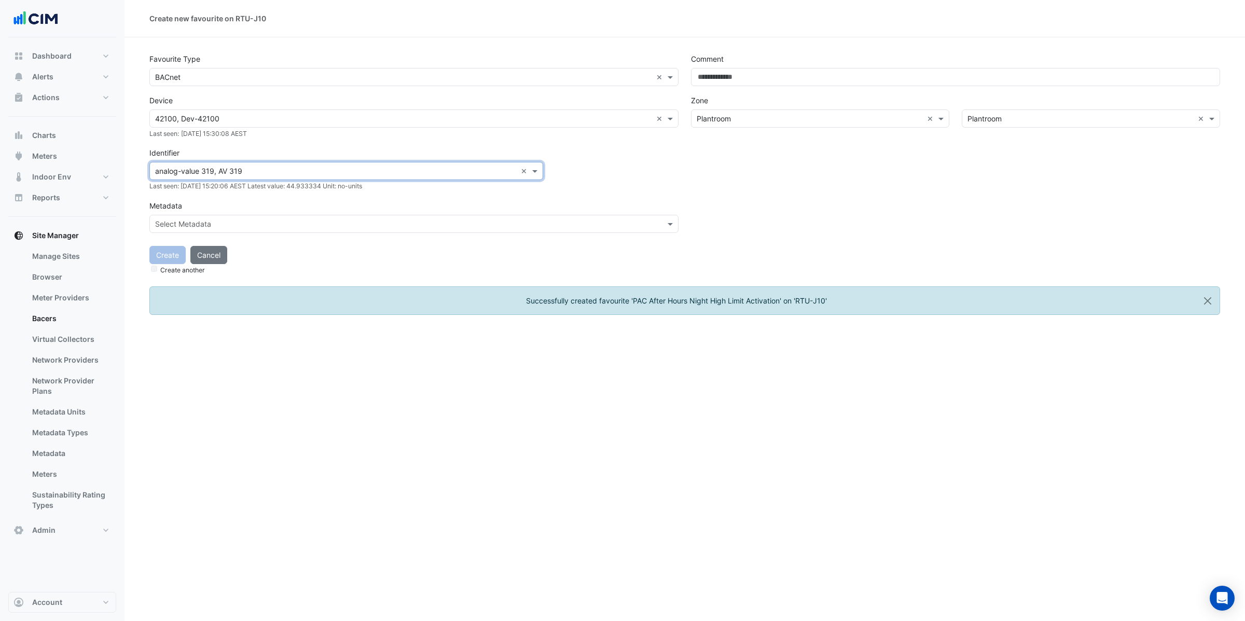
drag, startPoint x: 241, startPoint y: 231, endPoint x: 249, endPoint y: 224, distance: 11.8
click at [241, 231] on div "Select Metadata" at bounding box center [413, 224] width 529 height 18
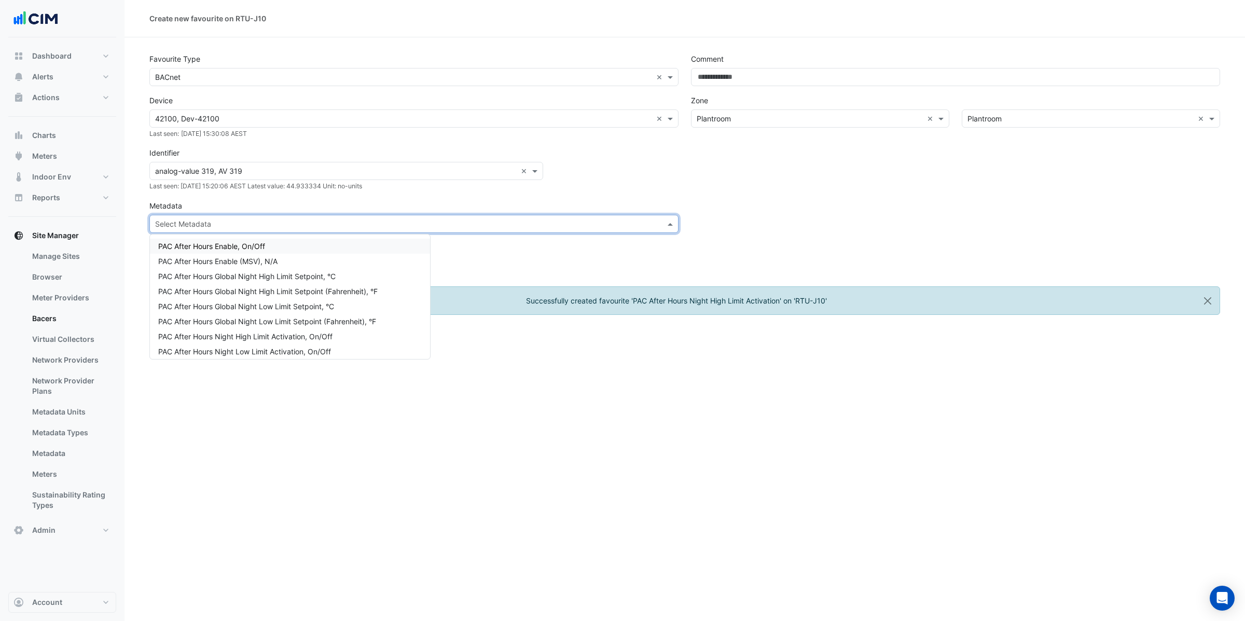
click at [258, 216] on div "Select Metadata" at bounding box center [413, 224] width 529 height 18
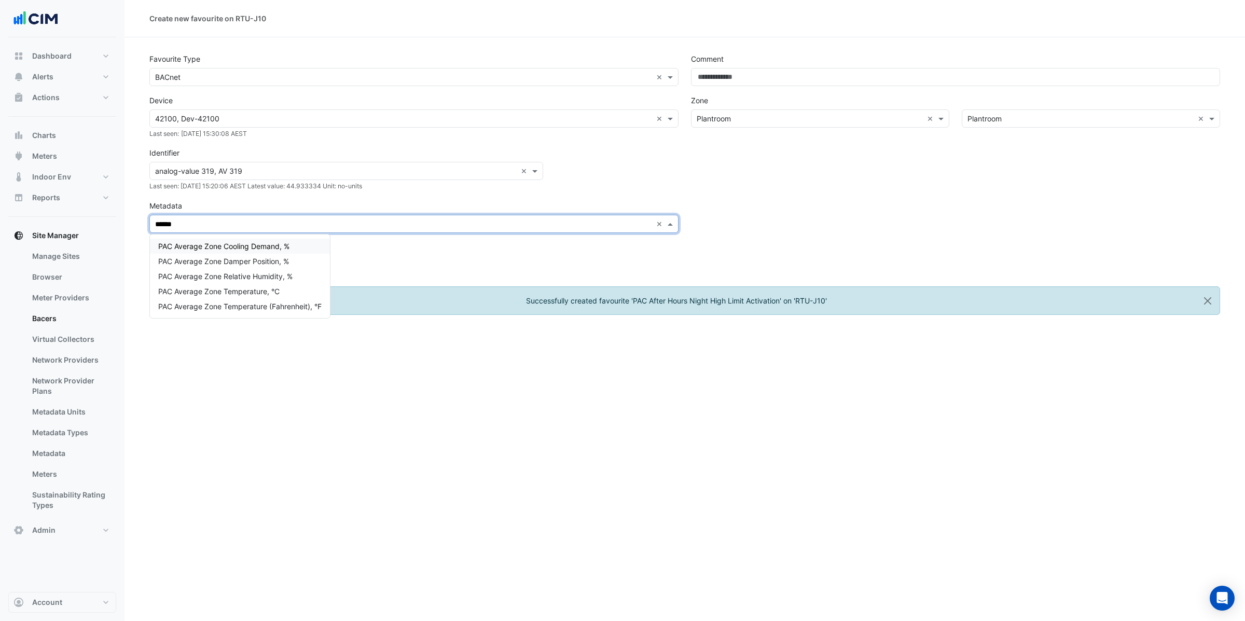
type input "*******"
click at [290, 274] on span "PAC Average Zone Relative Humidity, %" at bounding box center [225, 276] width 134 height 9
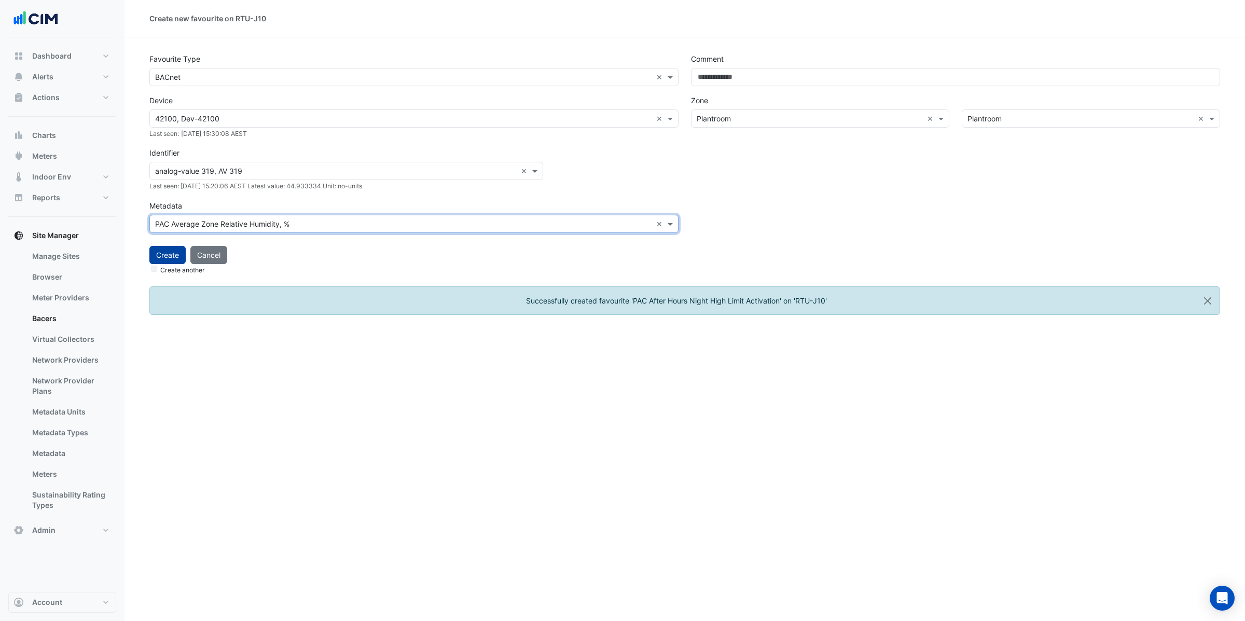
click at [166, 254] on button "Create" at bounding box center [167, 255] width 36 height 18
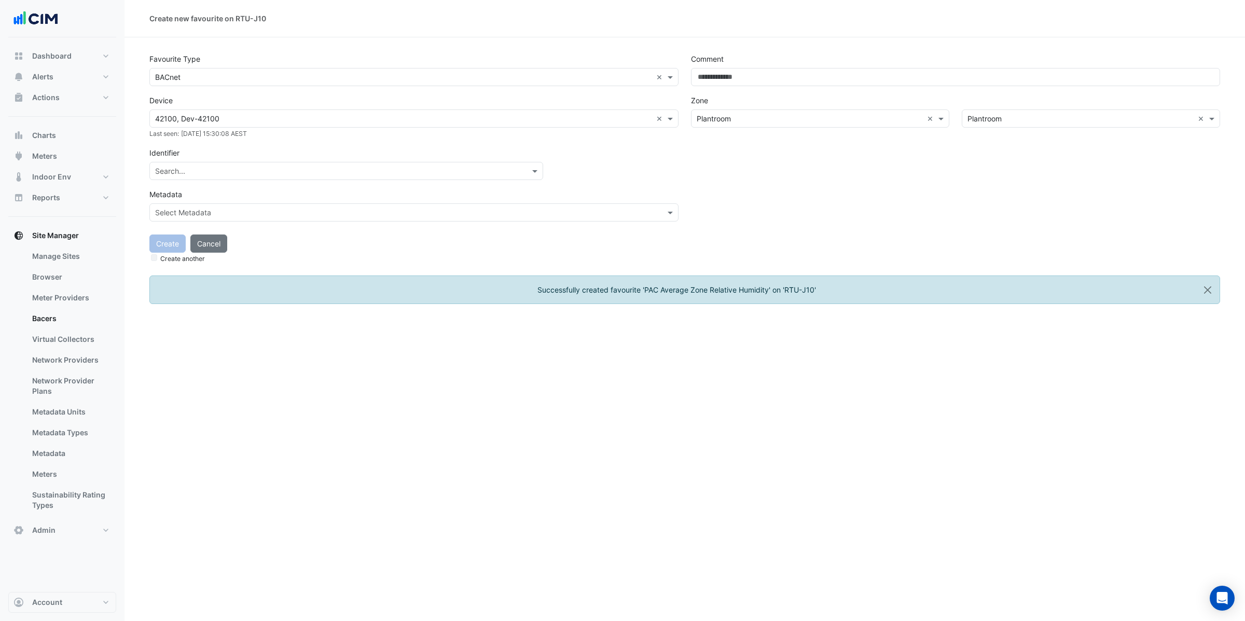
click at [215, 169] on input "text" at bounding box center [335, 171] width 361 height 11
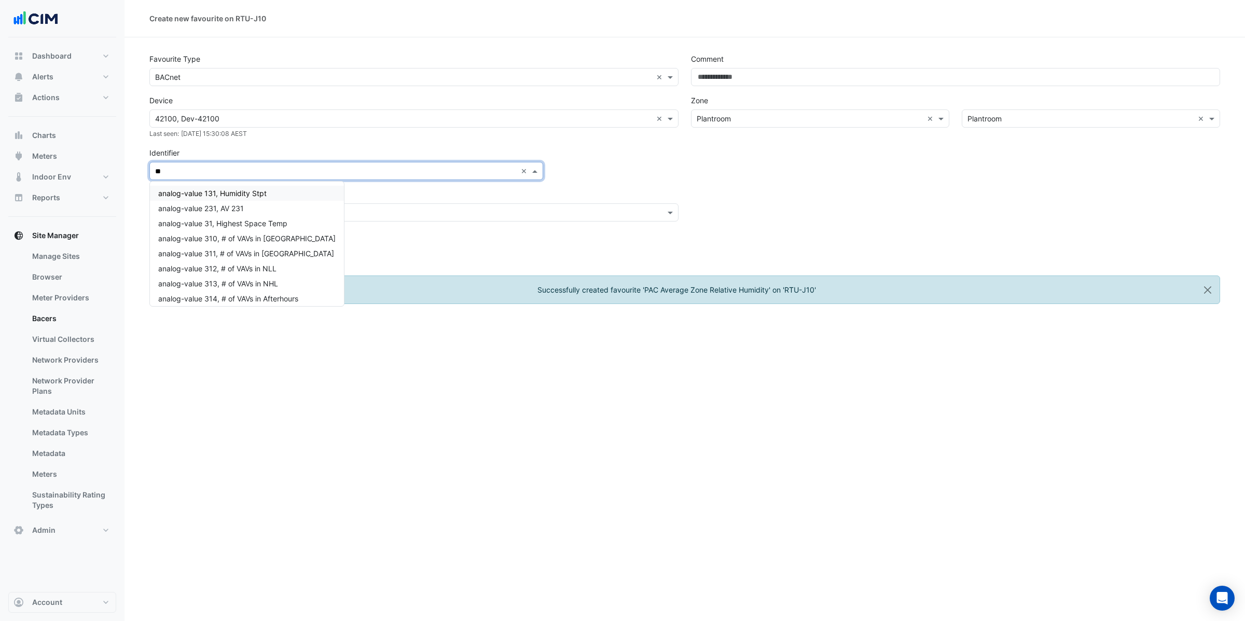
type input "***"
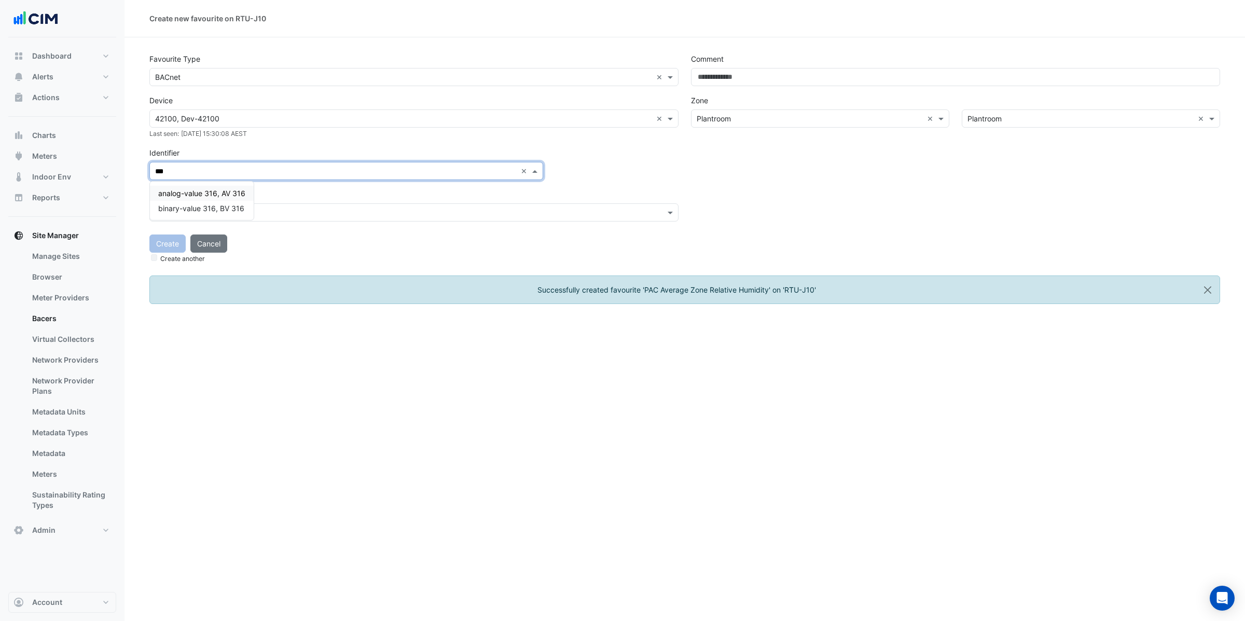
click at [234, 193] on span "analog-value 316, AV 316" at bounding box center [201, 193] width 87 height 9
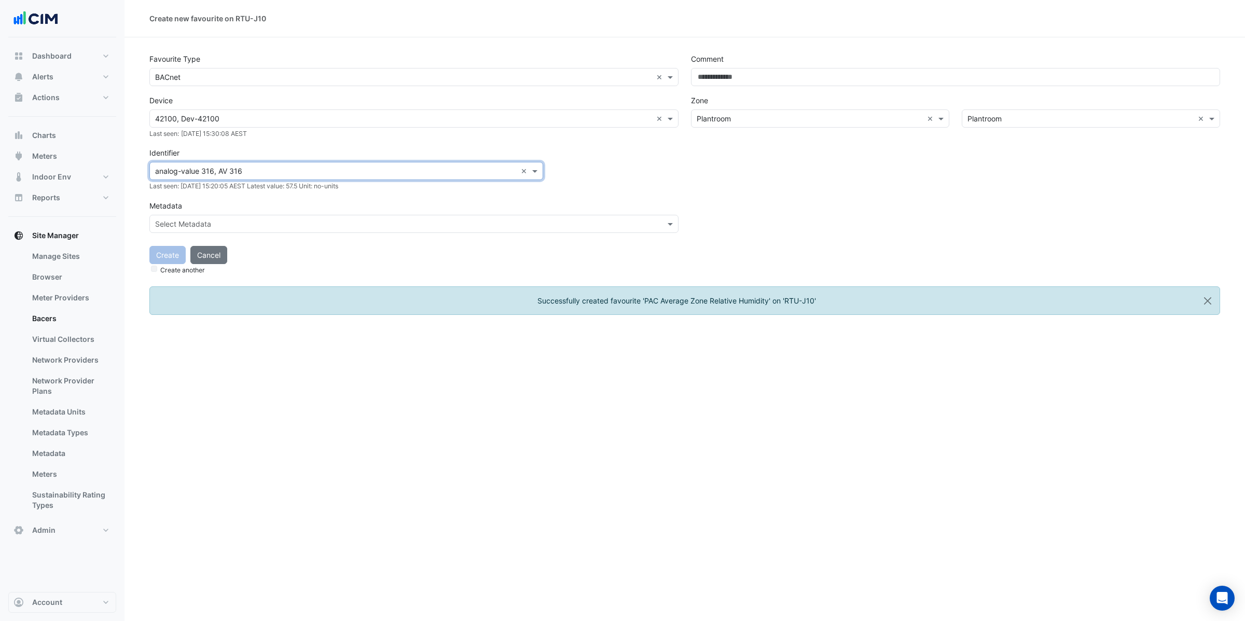
click at [256, 216] on div "Select Metadata" at bounding box center [413, 224] width 529 height 18
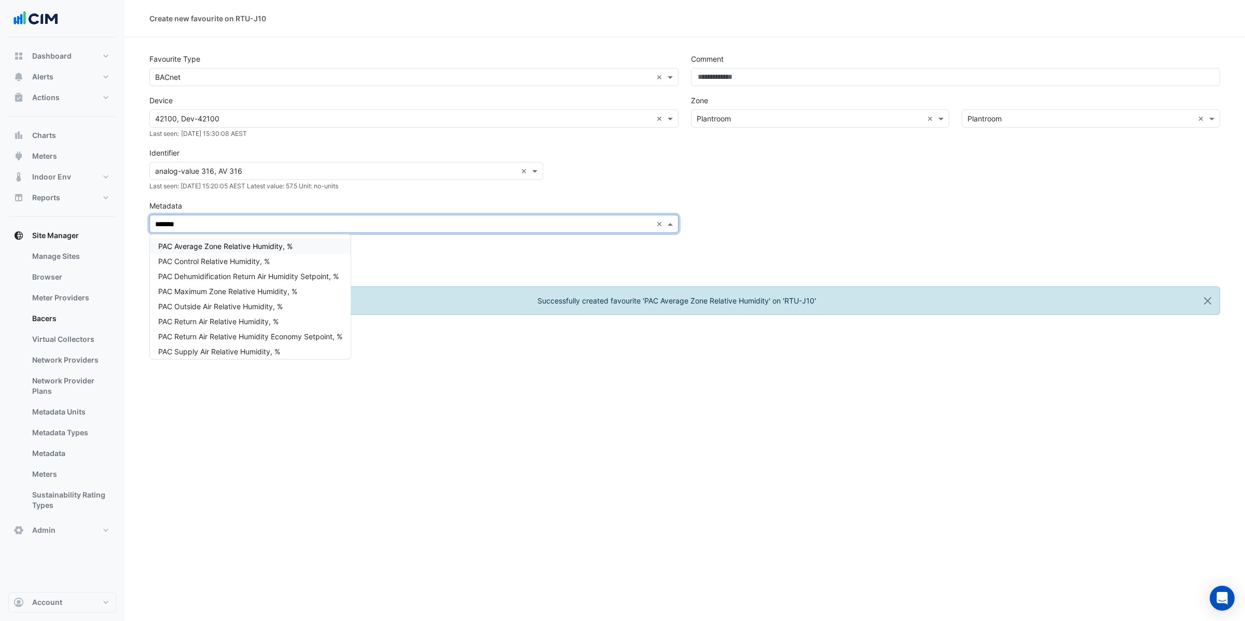
type input "********"
click at [303, 289] on div "PAC Maximum Zone Relative Humidity, %" at bounding box center [250, 291] width 201 height 15
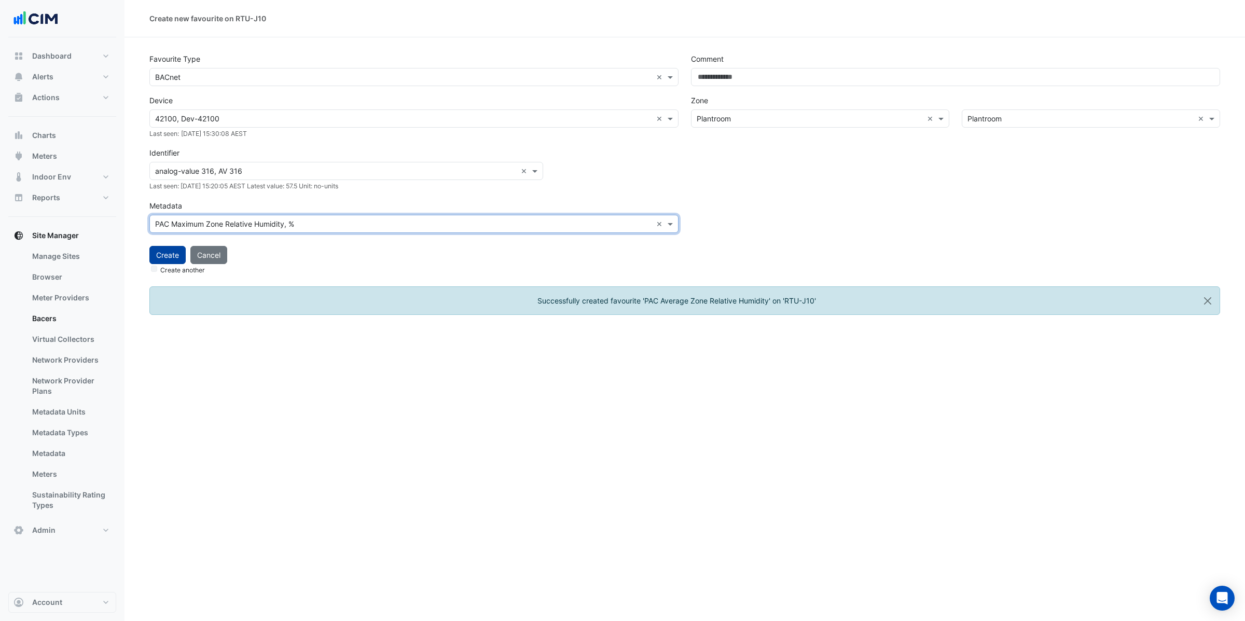
click at [165, 256] on button "Create" at bounding box center [167, 255] width 36 height 18
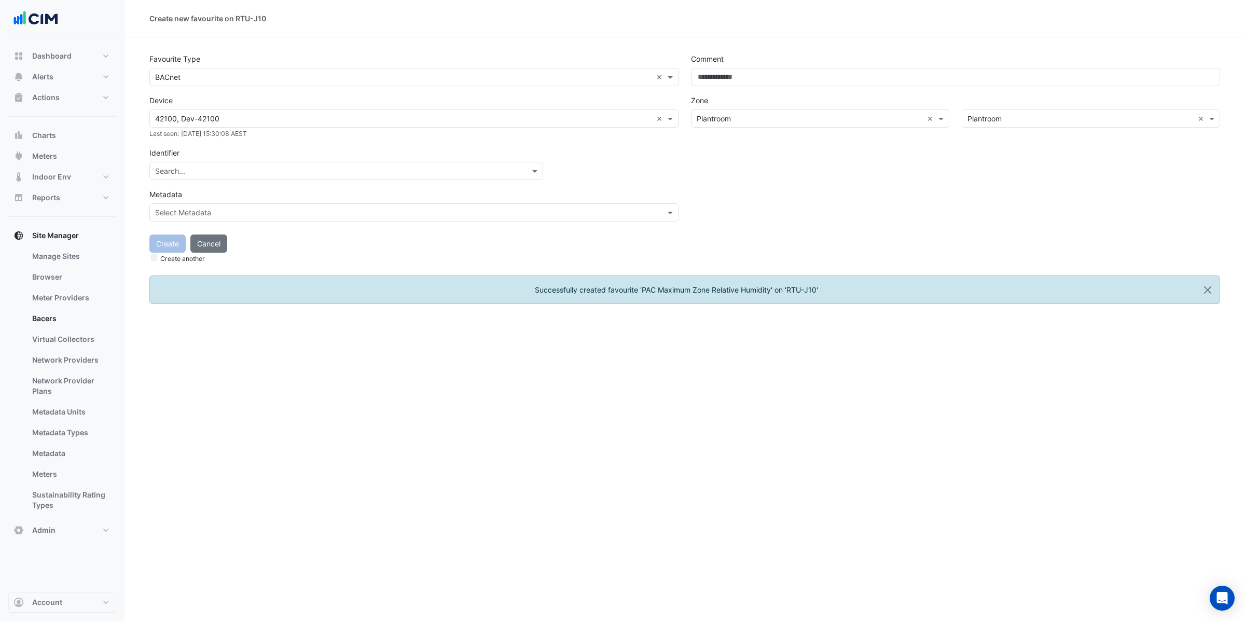
click at [192, 162] on div "Search..." at bounding box center [346, 171] width 394 height 18
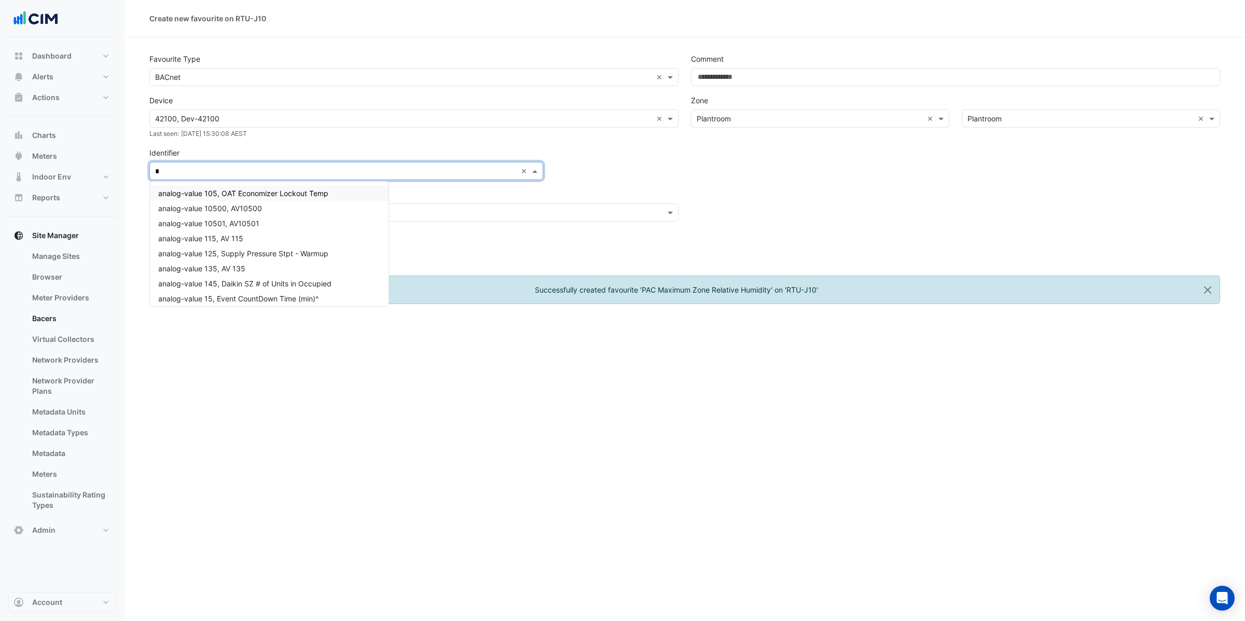
type input "**"
drag, startPoint x: 237, startPoint y: 268, endPoint x: 255, endPoint y: 269, distance: 18.2
click at [236, 268] on span "analog-value 59, AV 59" at bounding box center [198, 268] width 80 height 9
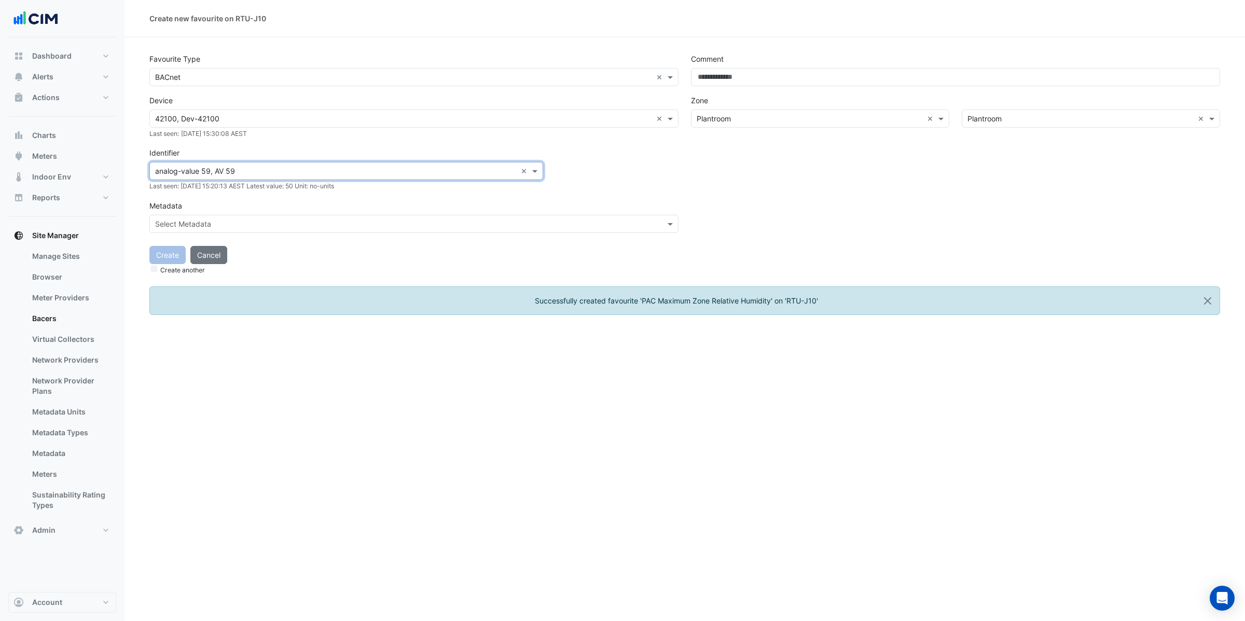
click at [402, 257] on div "Create Cancel Create another" at bounding box center [684, 257] width 1083 height 38
click at [222, 220] on input "text" at bounding box center [403, 224] width 497 height 11
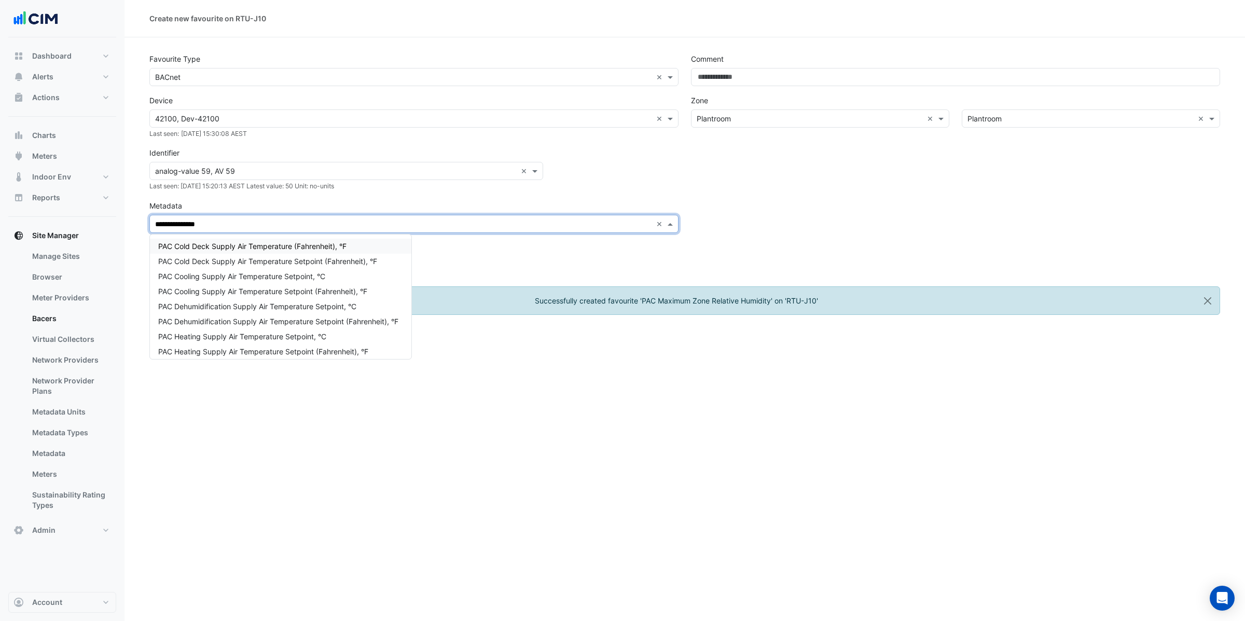
type input "**********"
click at [354, 320] on span "PAC Dehumidification Supply Air Temperature Setpoint (Fahrenheit), °F" at bounding box center [278, 321] width 240 height 9
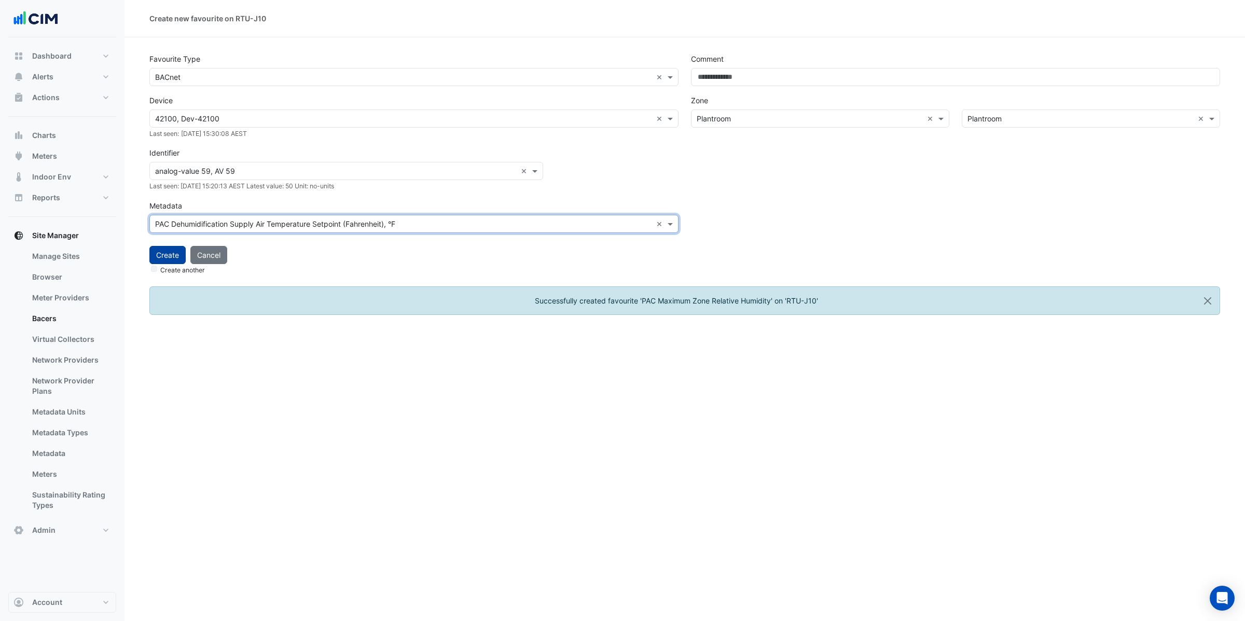
click at [166, 255] on button "Create" at bounding box center [167, 255] width 36 height 18
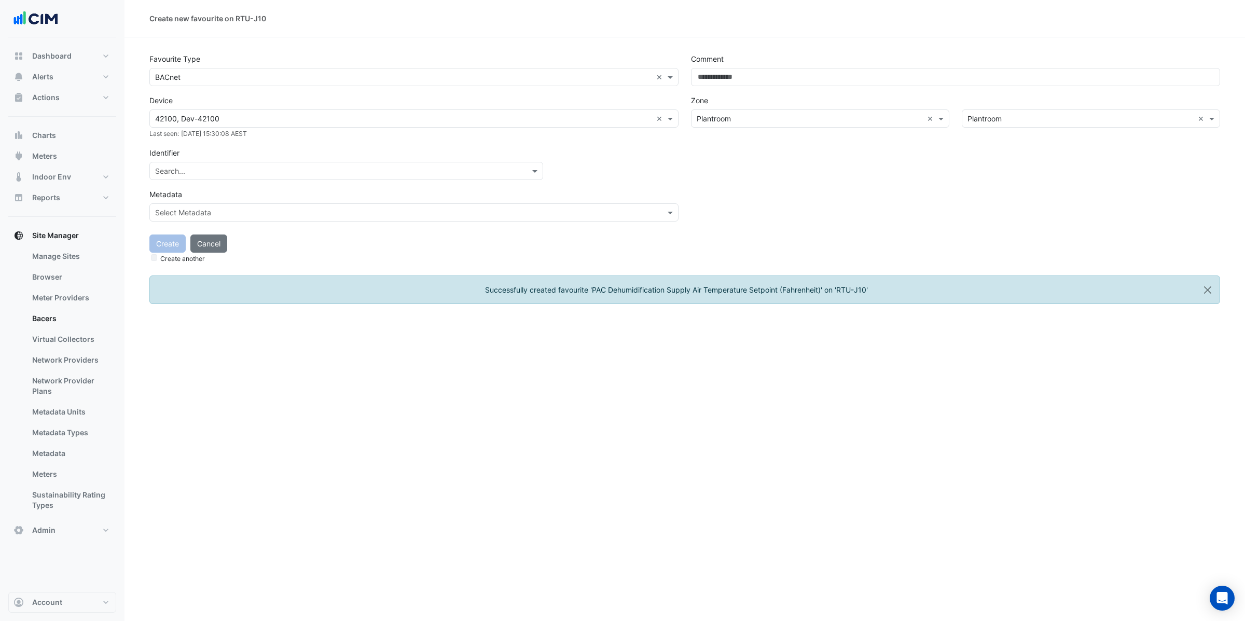
click at [218, 173] on input "text" at bounding box center [335, 171] width 361 height 11
click at [240, 169] on input "text" at bounding box center [335, 171] width 361 height 11
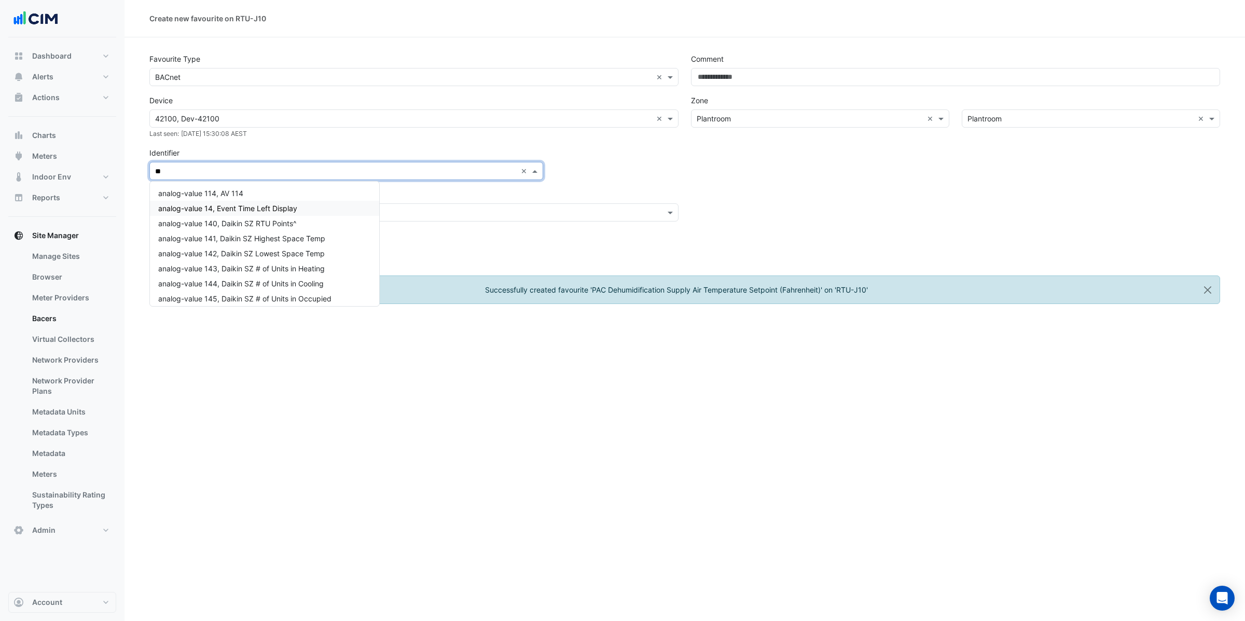
type input "**"
drag, startPoint x: 224, startPoint y: 121, endPoint x: 230, endPoint y: 125, distance: 6.8
click at [224, 121] on input "text" at bounding box center [403, 119] width 497 height 11
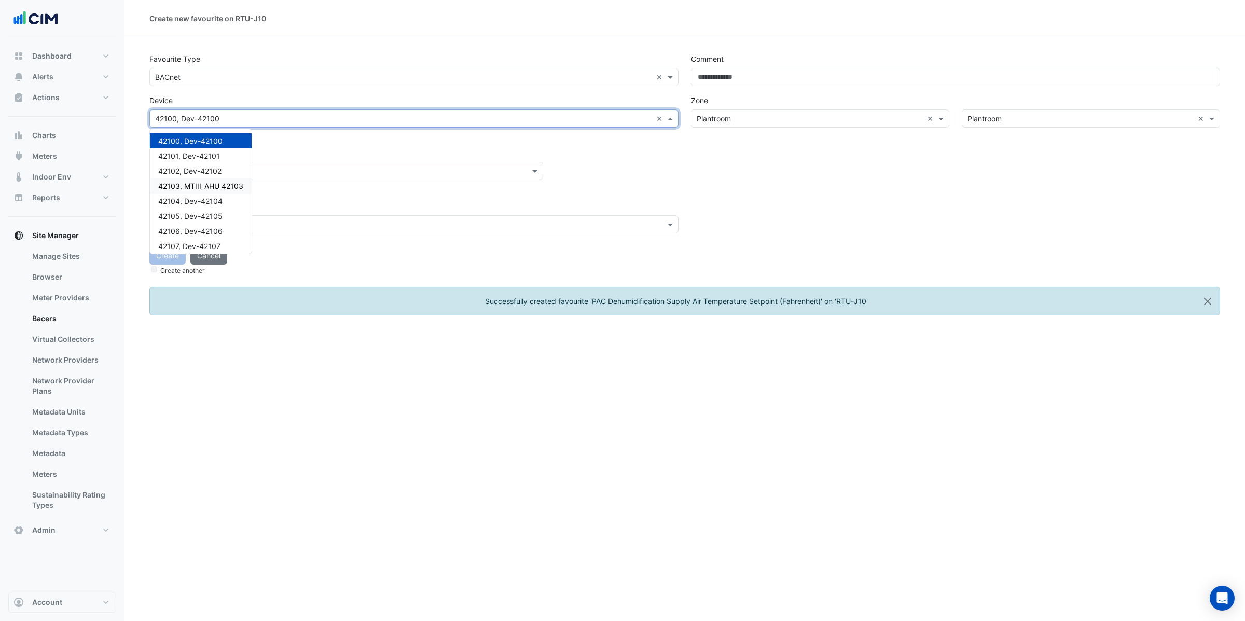
click at [227, 184] on span "42103, MTIII_AHU_42103" at bounding box center [200, 186] width 85 height 9
click at [234, 171] on input "text" at bounding box center [335, 171] width 361 height 11
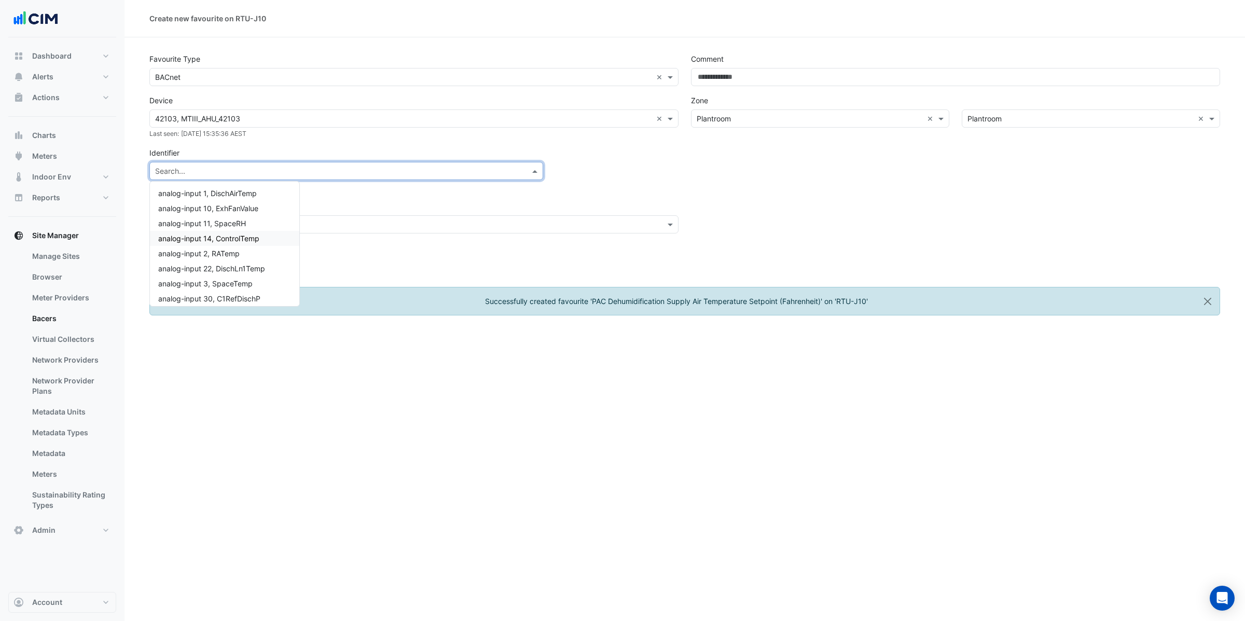
click at [255, 238] on span "analog-input 14, ControlTemp" at bounding box center [208, 238] width 101 height 9
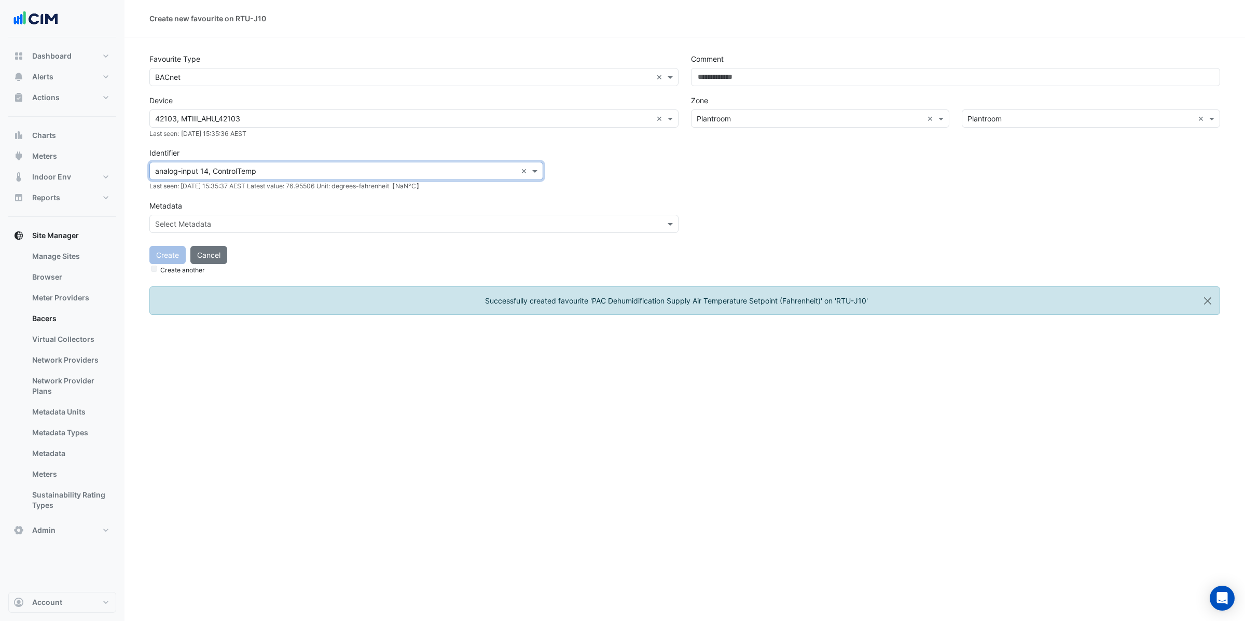
click at [368, 260] on div "Create Cancel Create another" at bounding box center [684, 257] width 1083 height 38
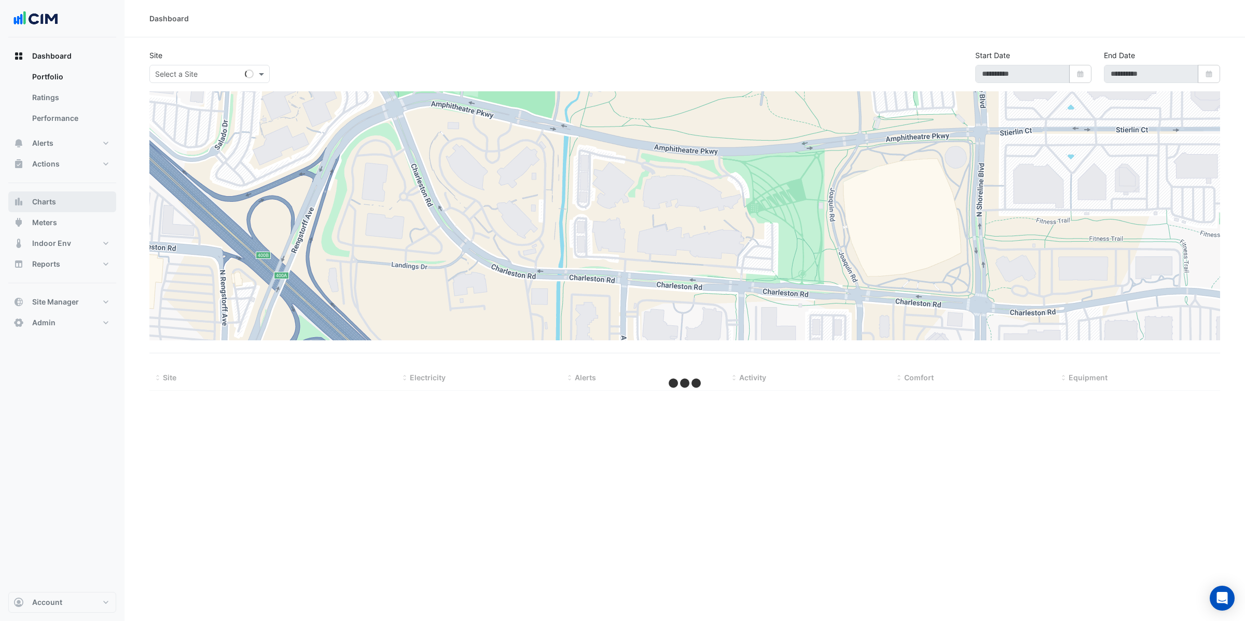
click at [58, 201] on button "Charts" at bounding box center [62, 201] width 108 height 21
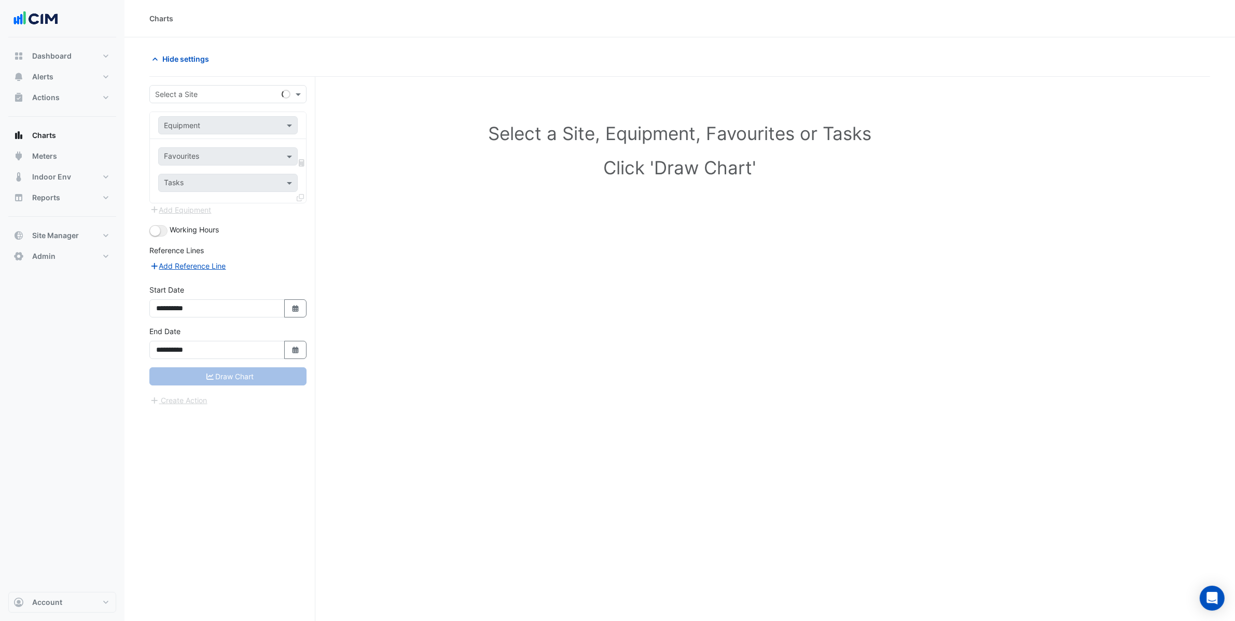
click at [200, 97] on input "text" at bounding box center [217, 94] width 125 height 11
type input "**********"
click at [219, 123] on div "Sonic Automotive" at bounding box center [228, 116] width 156 height 15
click at [220, 132] on span "[GEOGRAPHIC_DATA]" at bounding box center [202, 132] width 73 height 9
click at [175, 115] on div "Equipment" at bounding box center [228, 125] width 156 height 27
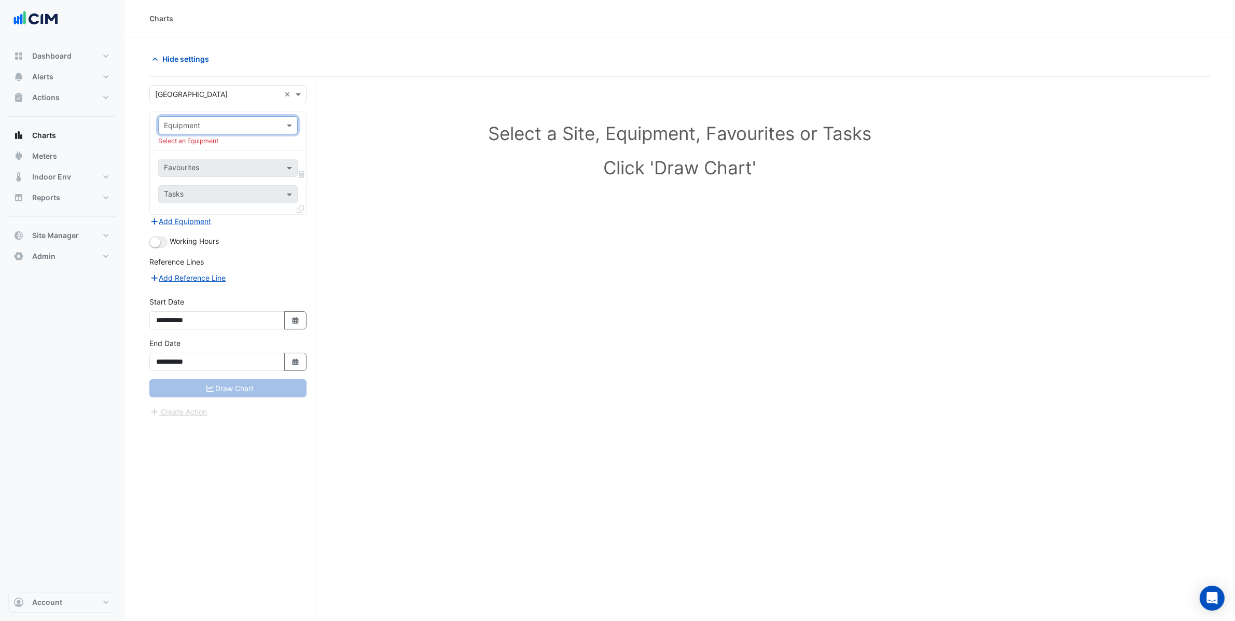
click at [210, 123] on input "text" at bounding box center [217, 125] width 107 height 11
type input "*****"
click at [184, 217] on div "RTU-J10" at bounding box center [228, 223] width 138 height 15
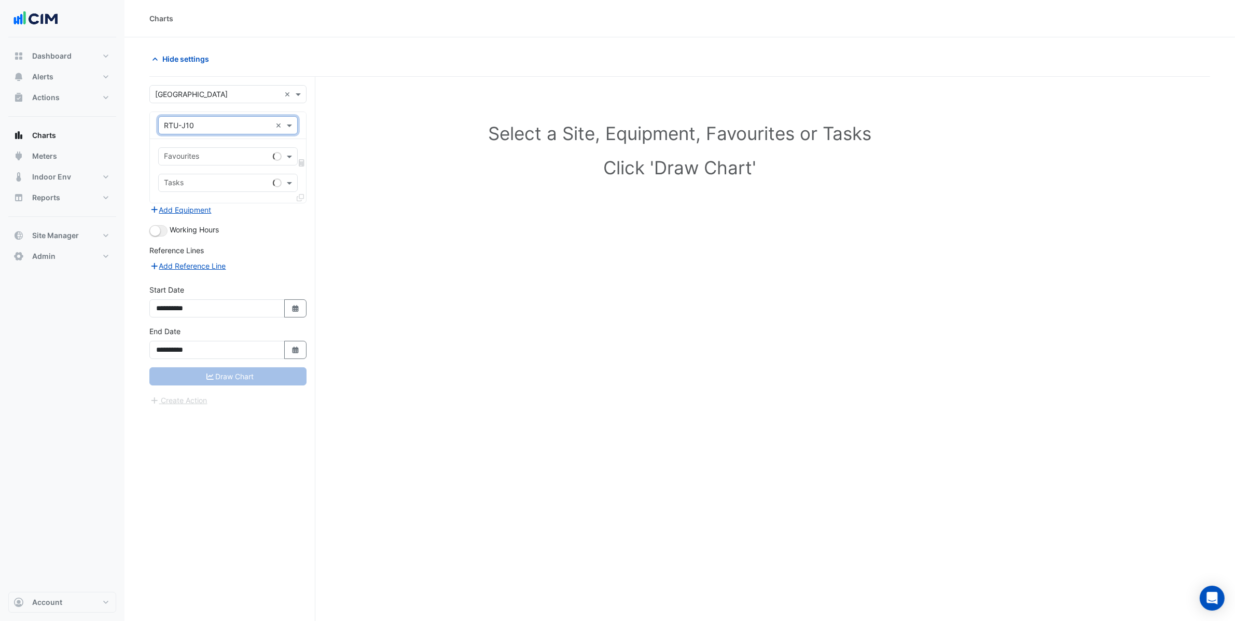
click at [181, 156] on input "text" at bounding box center [216, 157] width 105 height 11
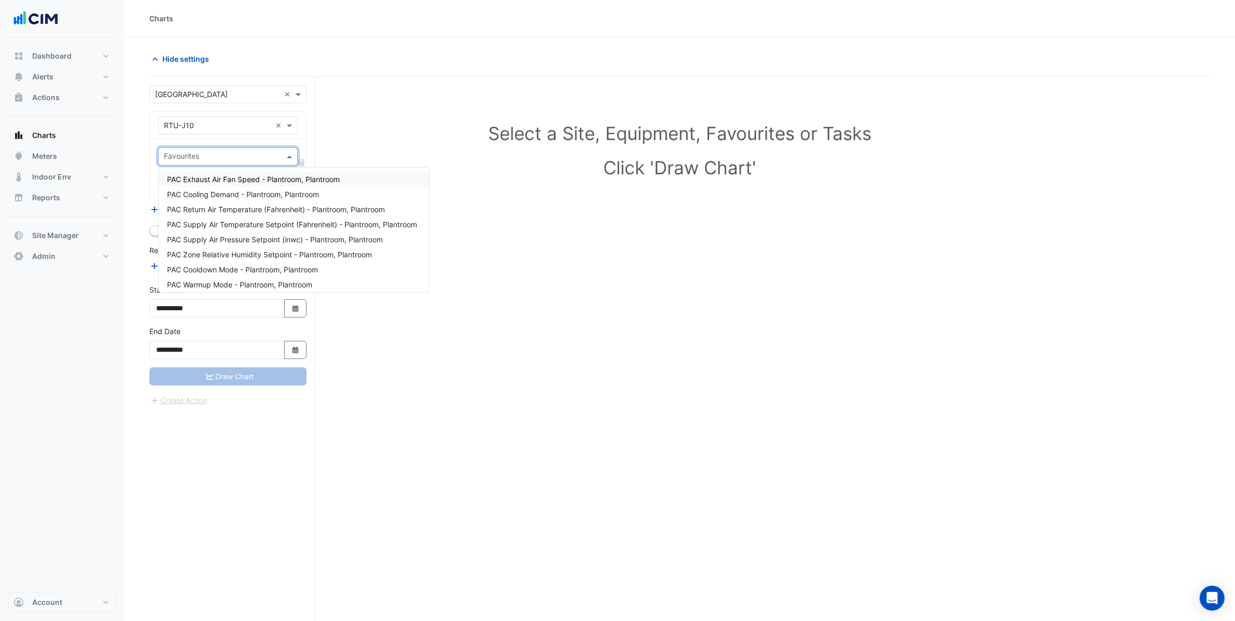
click at [271, 179] on span "PAC Exhaust Air Fan Speed - Plantroom, Plantroom" at bounding box center [253, 179] width 173 height 9
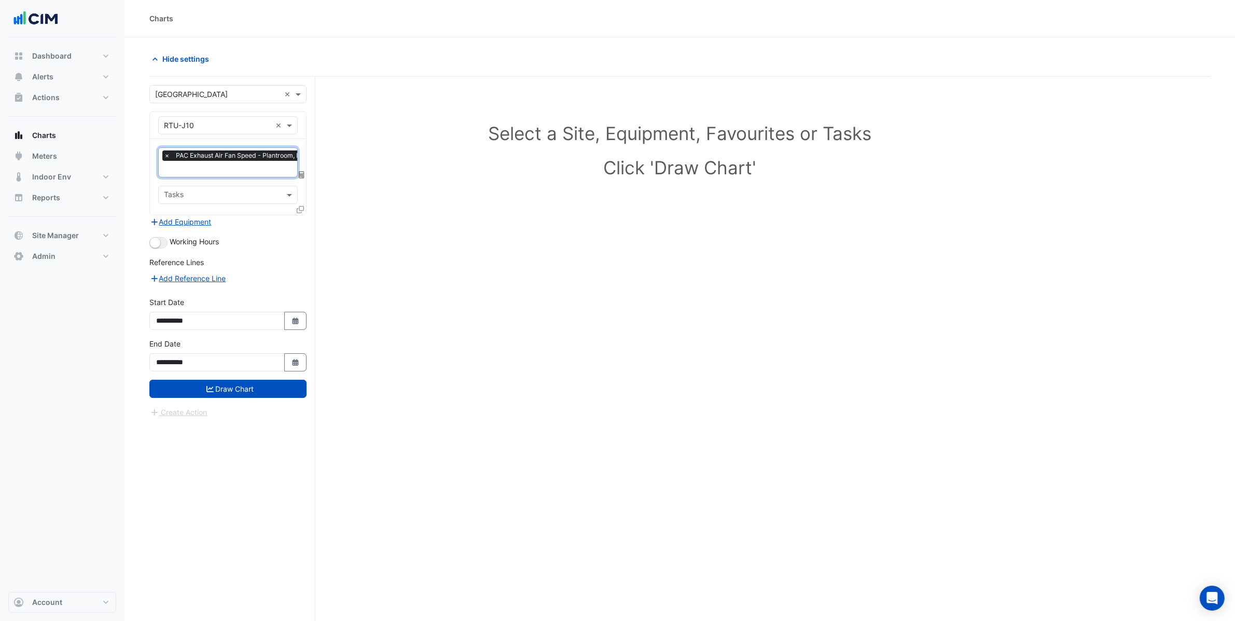
click at [245, 167] on input "text" at bounding box center [248, 169] width 168 height 11
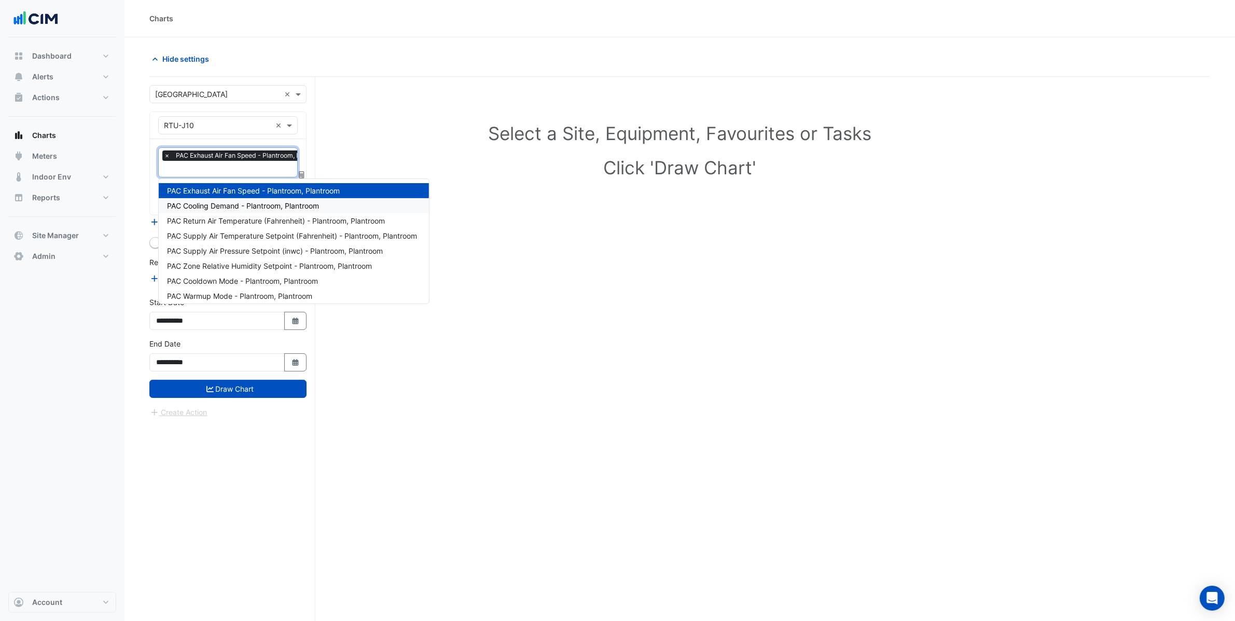
click at [249, 203] on span "PAC Cooling Demand - Plantroom, Plantroom" at bounding box center [243, 205] width 152 height 9
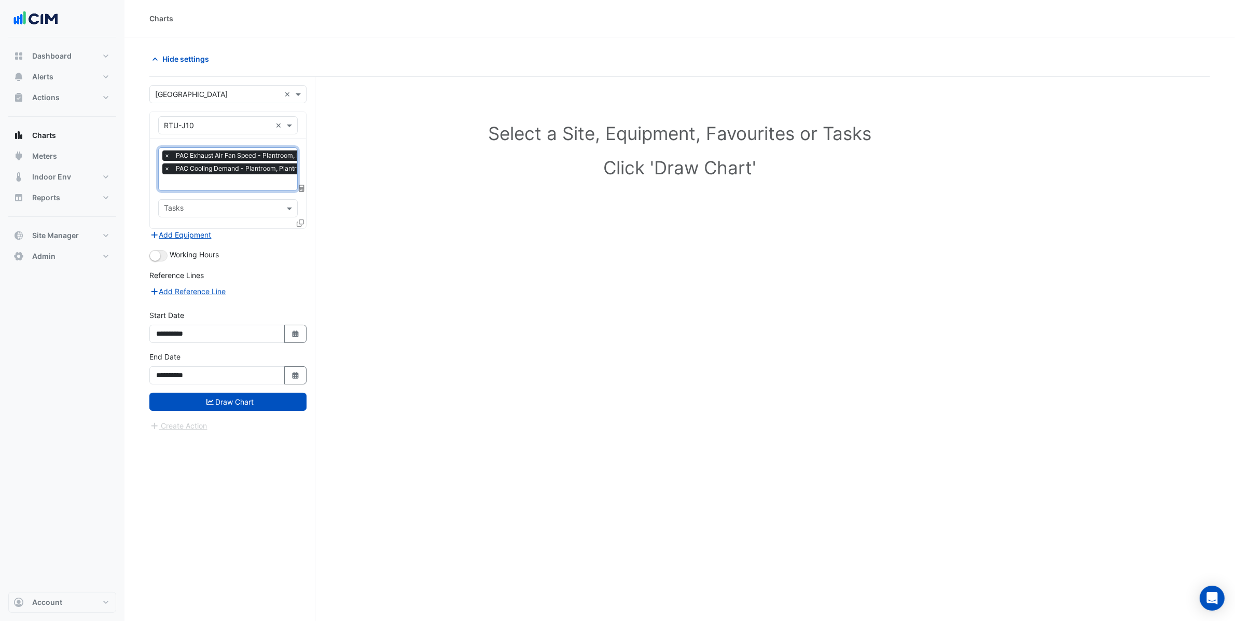
click at [241, 174] on span "PAC Cooling Demand - Plantroom, Plantroom" at bounding box center [242, 168] width 139 height 10
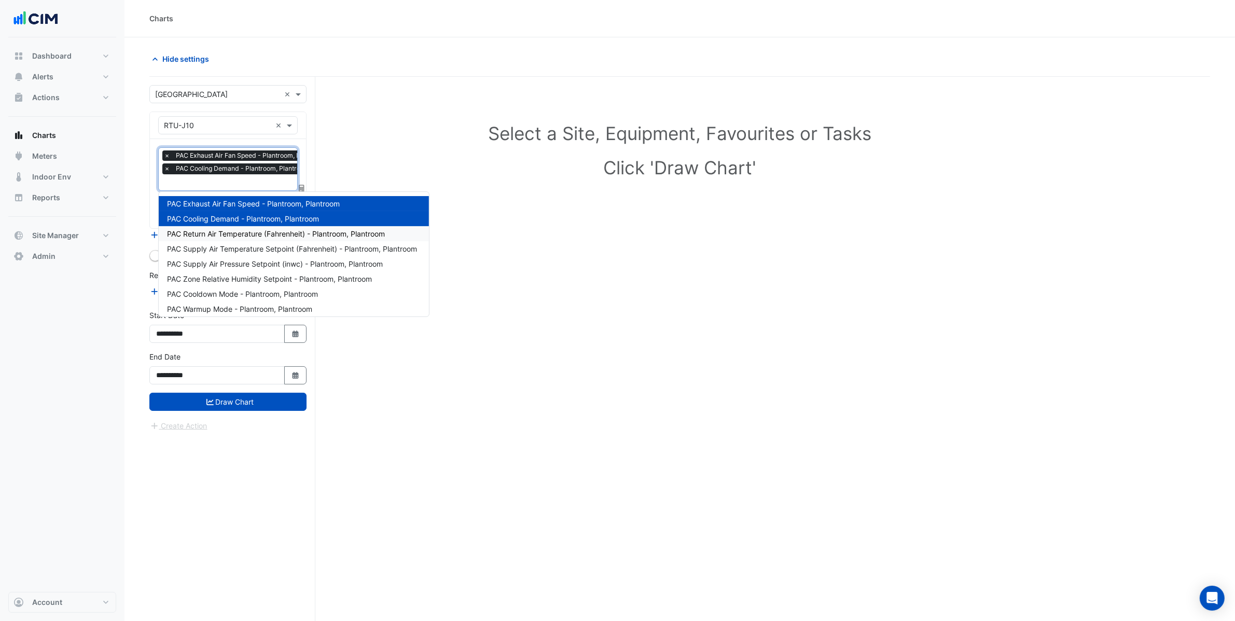
click at [255, 231] on span "PAC Return Air Temperature (Fahrenheit) - Plantroom, Plantroom" at bounding box center [276, 233] width 218 height 9
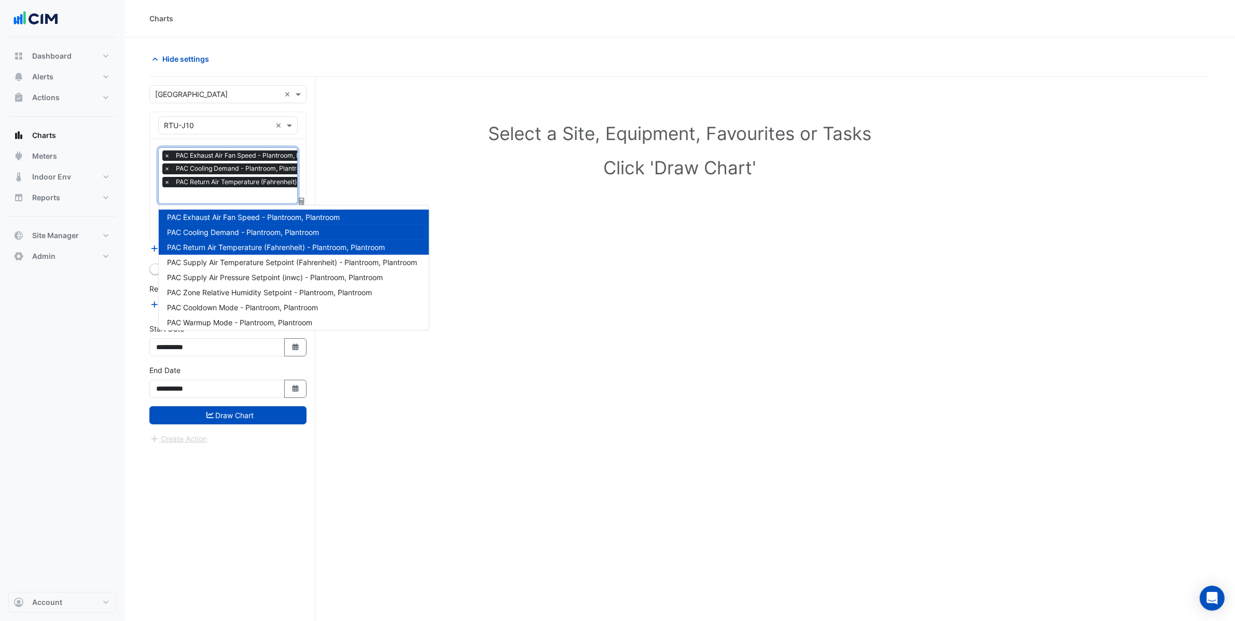
click at [248, 193] on input "text" at bounding box center [268, 196] width 208 height 11
click at [272, 255] on div "PAC Supply Air Temperature Setpoint (Fahrenheit) - Plantroom, Plantroom" at bounding box center [294, 262] width 270 height 15
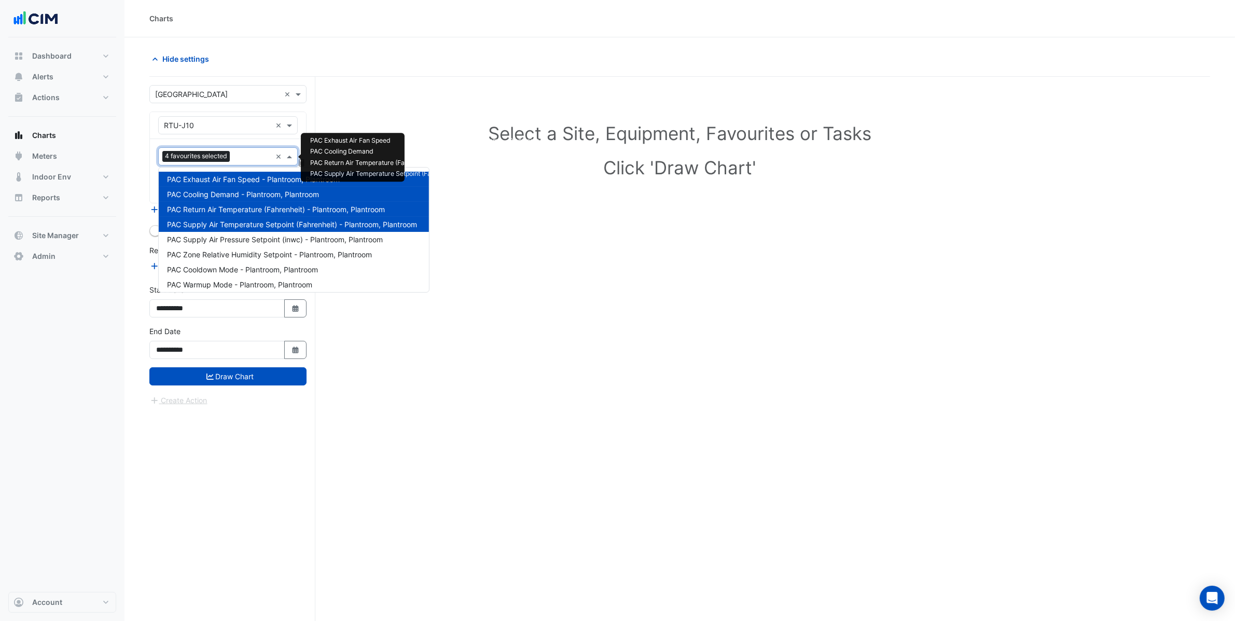
click at [239, 151] on div "4 favourites selected" at bounding box center [215, 156] width 113 height 16
click at [271, 243] on div "PAC Supply Air Pressure Setpoint (inwc) - Plantroom, Plantroom" at bounding box center [294, 239] width 270 height 15
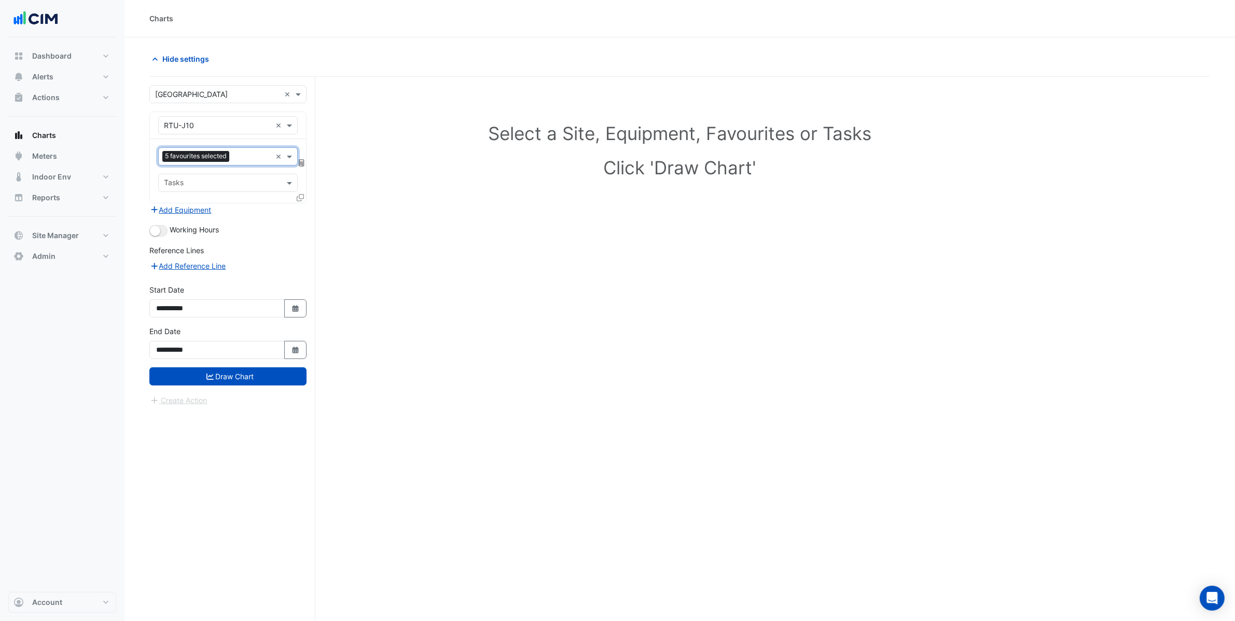
click at [246, 163] on div at bounding box center [251, 157] width 39 height 13
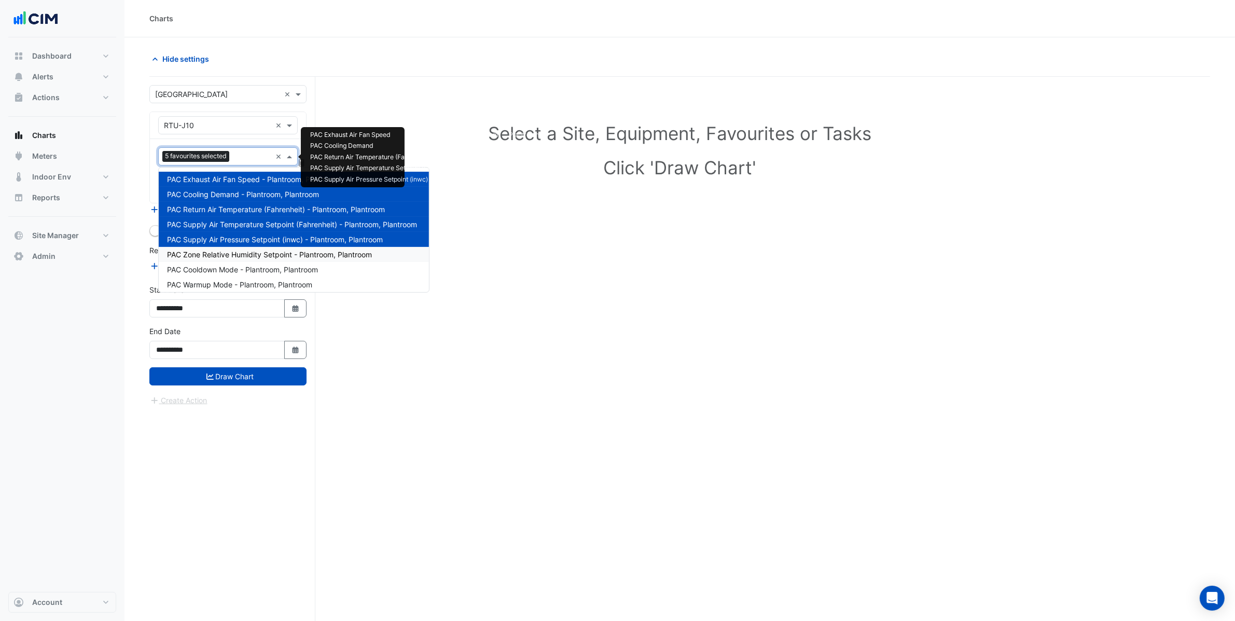
click at [271, 258] on div "PAC Zone Relative Humidity Setpoint - Plantroom, Plantroom" at bounding box center [294, 254] width 270 height 15
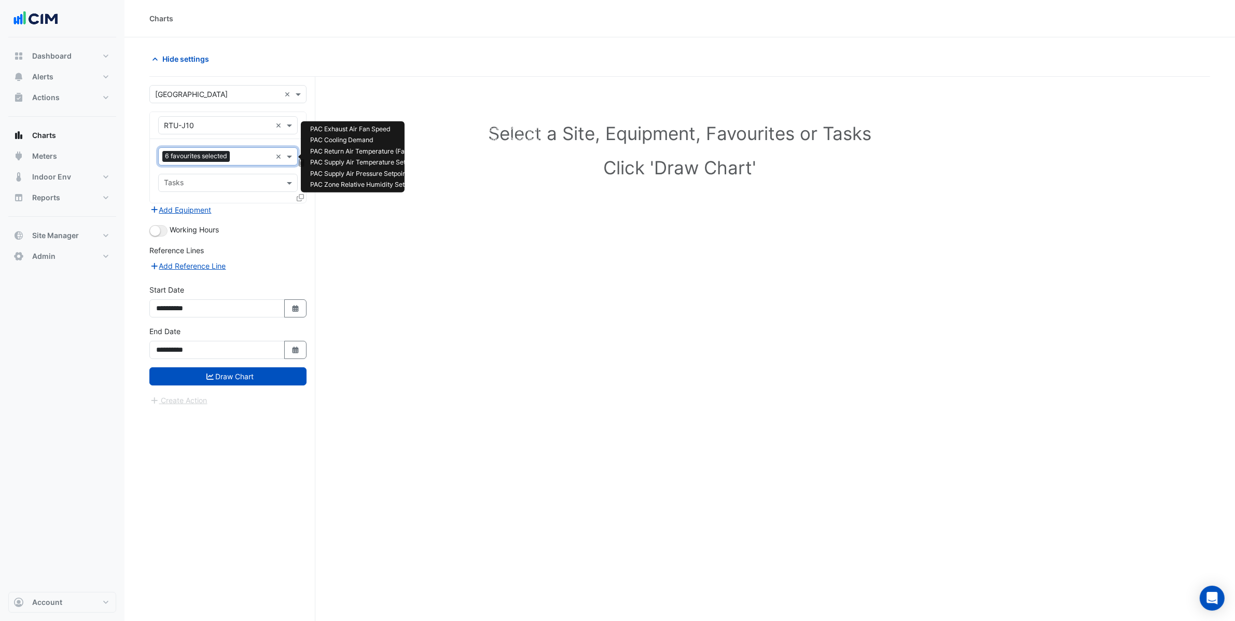
drag, startPoint x: 245, startPoint y: 156, endPoint x: 249, endPoint y: 163, distance: 8.1
click at [245, 156] on input "text" at bounding box center [252, 157] width 37 height 11
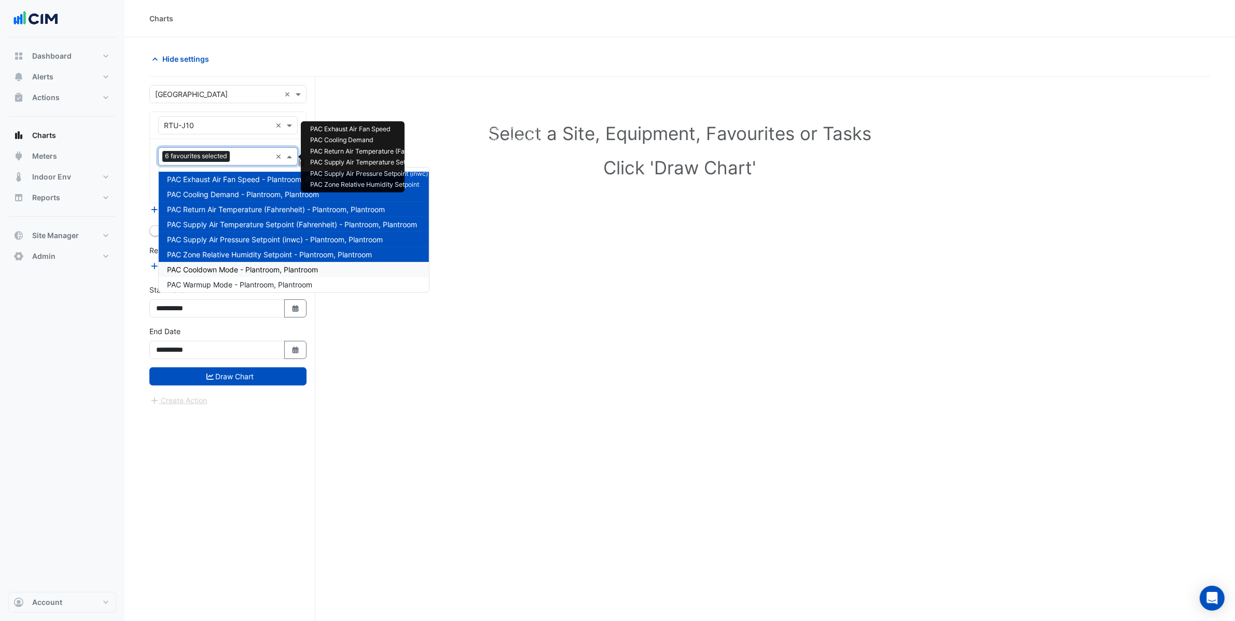
click at [278, 266] on span "PAC Cooldown Mode - Plantroom, Plantroom" at bounding box center [242, 269] width 151 height 9
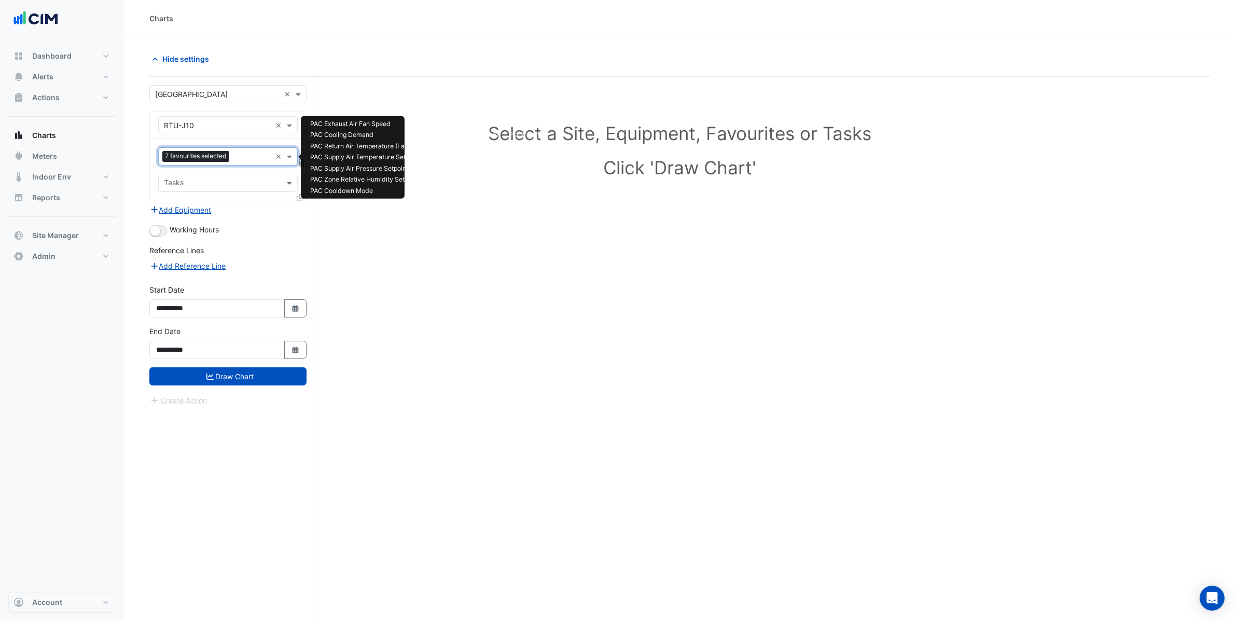
click at [266, 160] on input "text" at bounding box center [252, 157] width 38 height 11
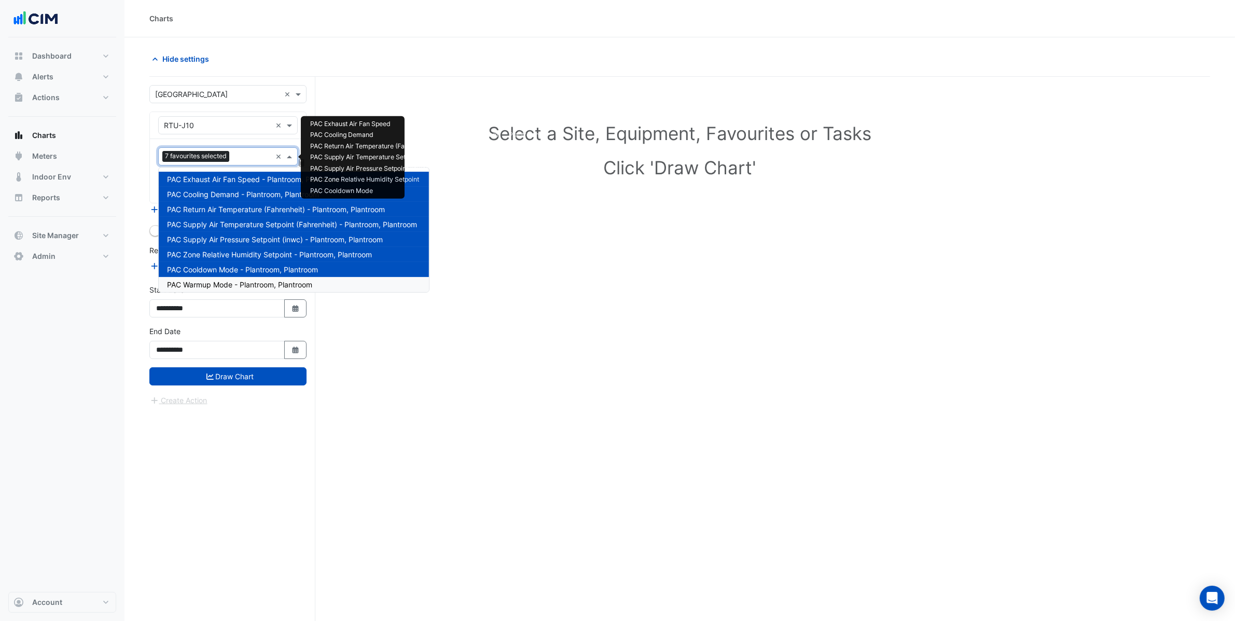
click at [220, 278] on div "PAC Warmup Mode - Plantroom, Plantroom" at bounding box center [294, 284] width 270 height 15
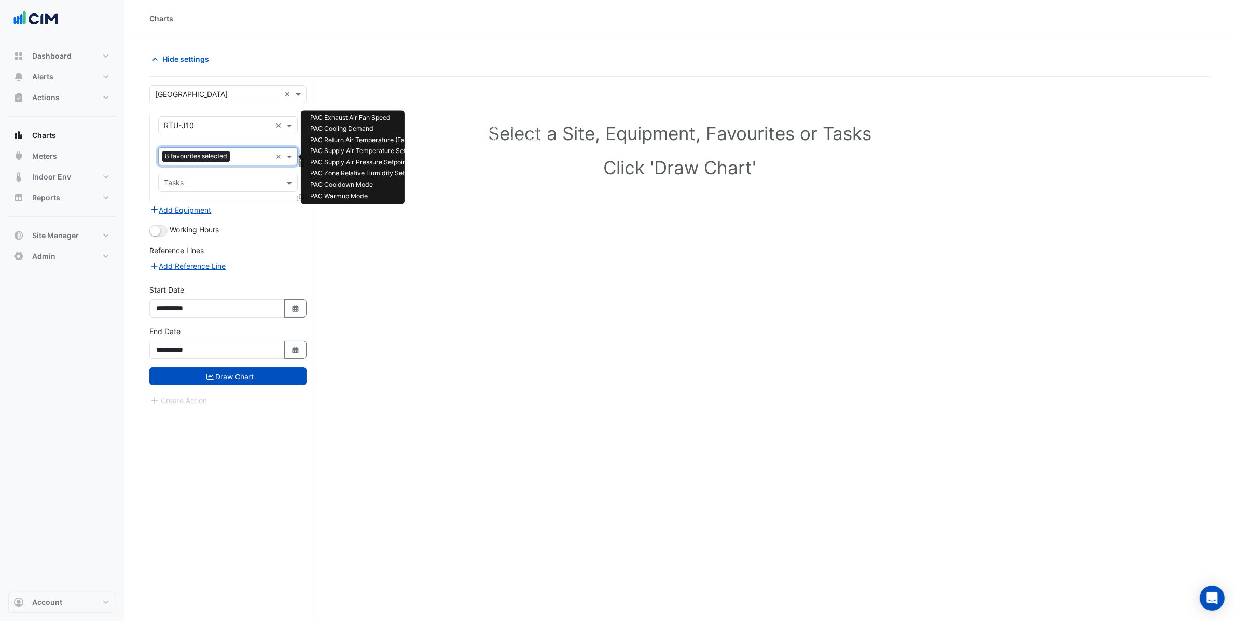
click at [246, 159] on input "text" at bounding box center [252, 157] width 37 height 11
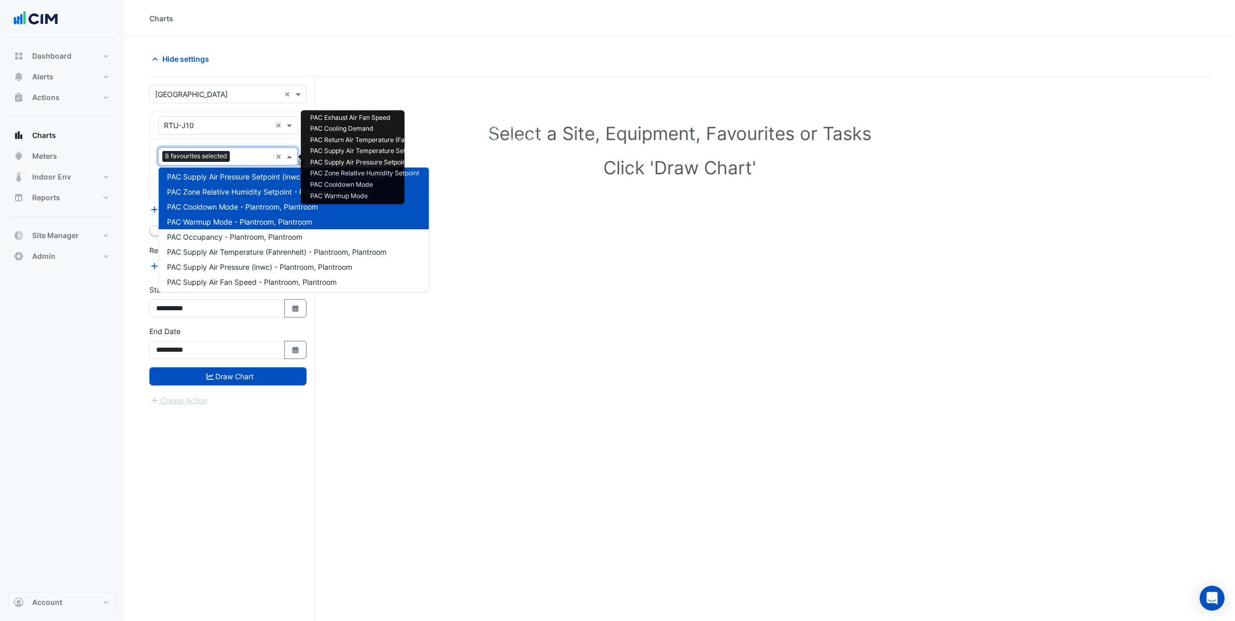
scroll to position [63, 0]
click at [239, 238] on span "PAC Occupancy - Plantroom, Plantroom" at bounding box center [234, 236] width 135 height 9
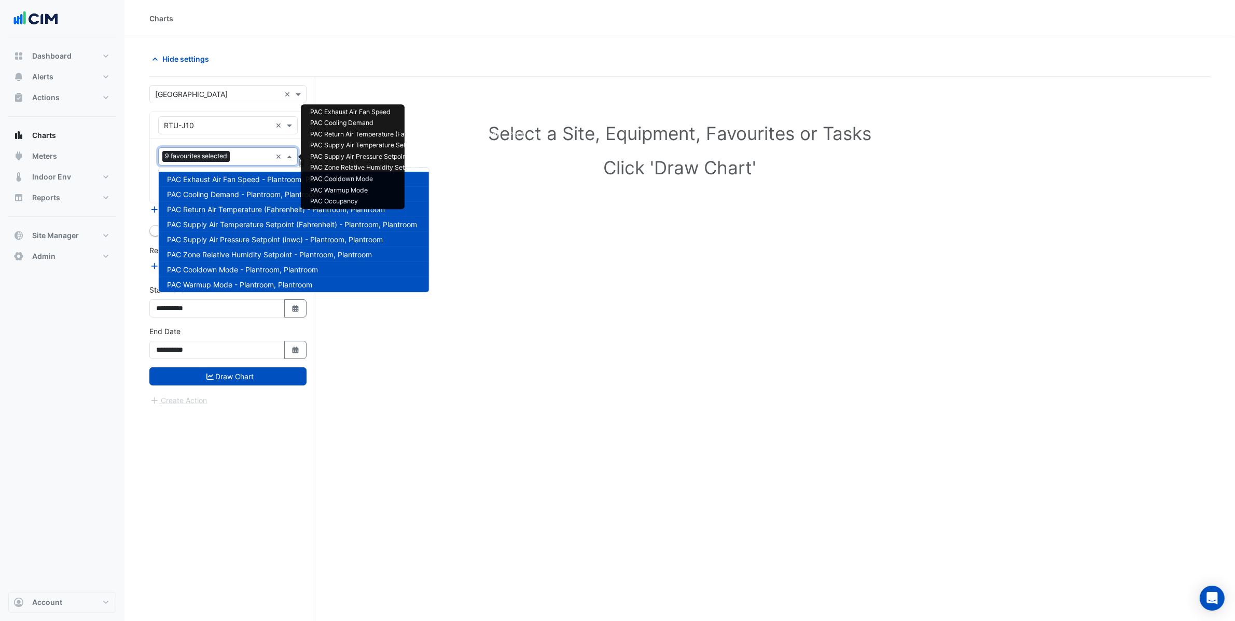
drag, startPoint x: 236, startPoint y: 158, endPoint x: 243, endPoint y: 184, distance: 26.9
click at [236, 158] on input "text" at bounding box center [252, 157] width 37 height 11
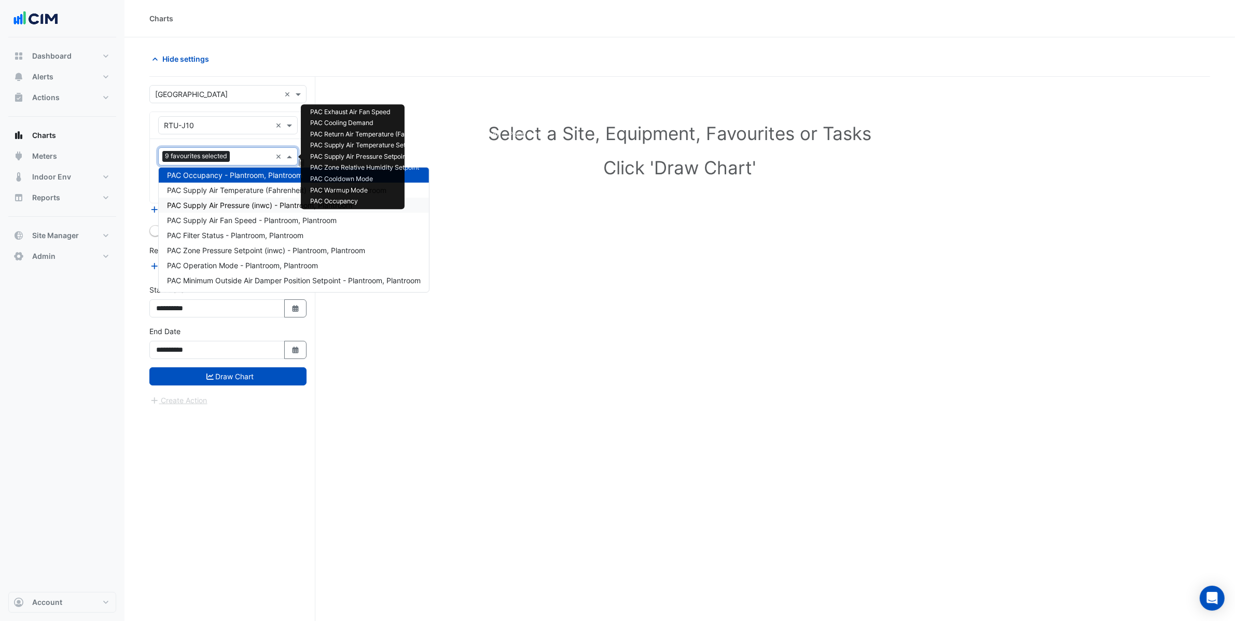
click at [232, 192] on span "PAC Supply Air Temperature (Fahrenheit) - Plantroom, Plantroom" at bounding box center [276, 190] width 219 height 9
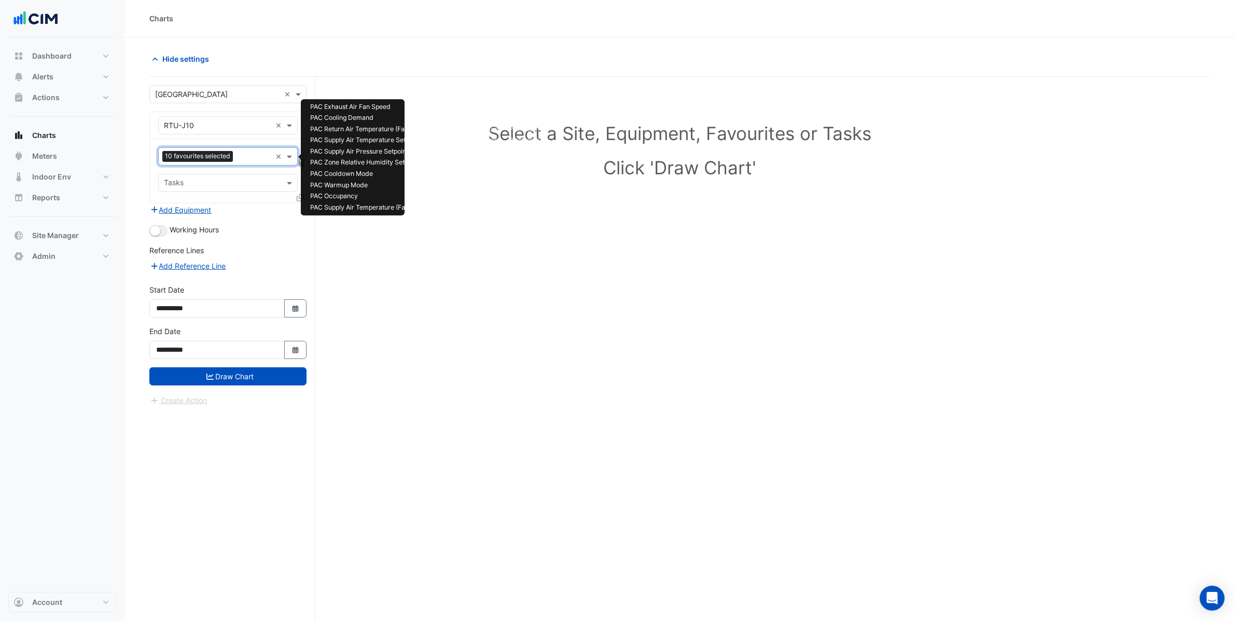
drag, startPoint x: 238, startPoint y: 158, endPoint x: 240, endPoint y: 166, distance: 8.7
click at [238, 158] on input "text" at bounding box center [254, 157] width 34 height 11
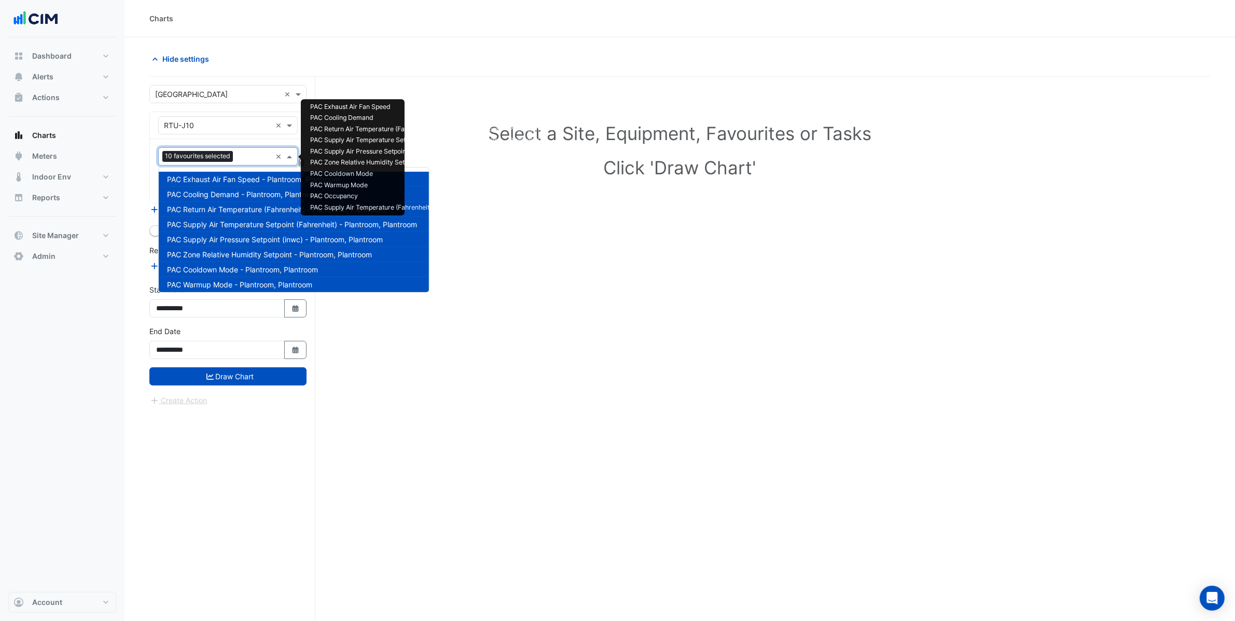
scroll to position [139, 0]
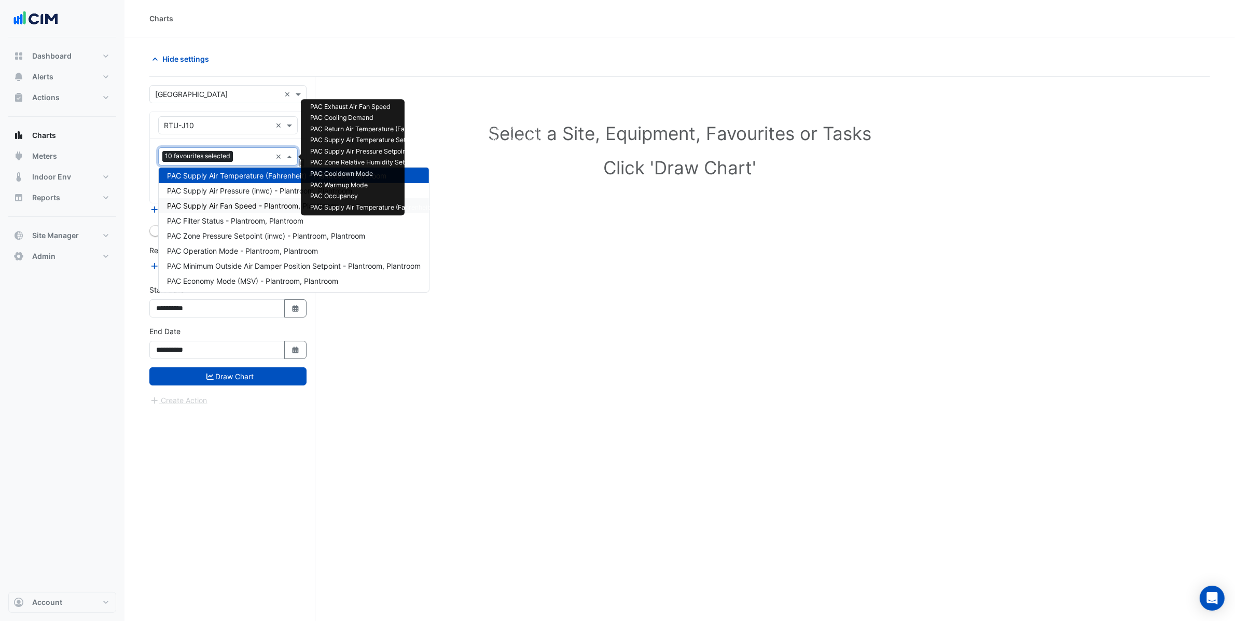
click at [240, 192] on span "PAC Supply Air Pressure (inwc) - Plantroom, Plantroom" at bounding box center [259, 190] width 185 height 9
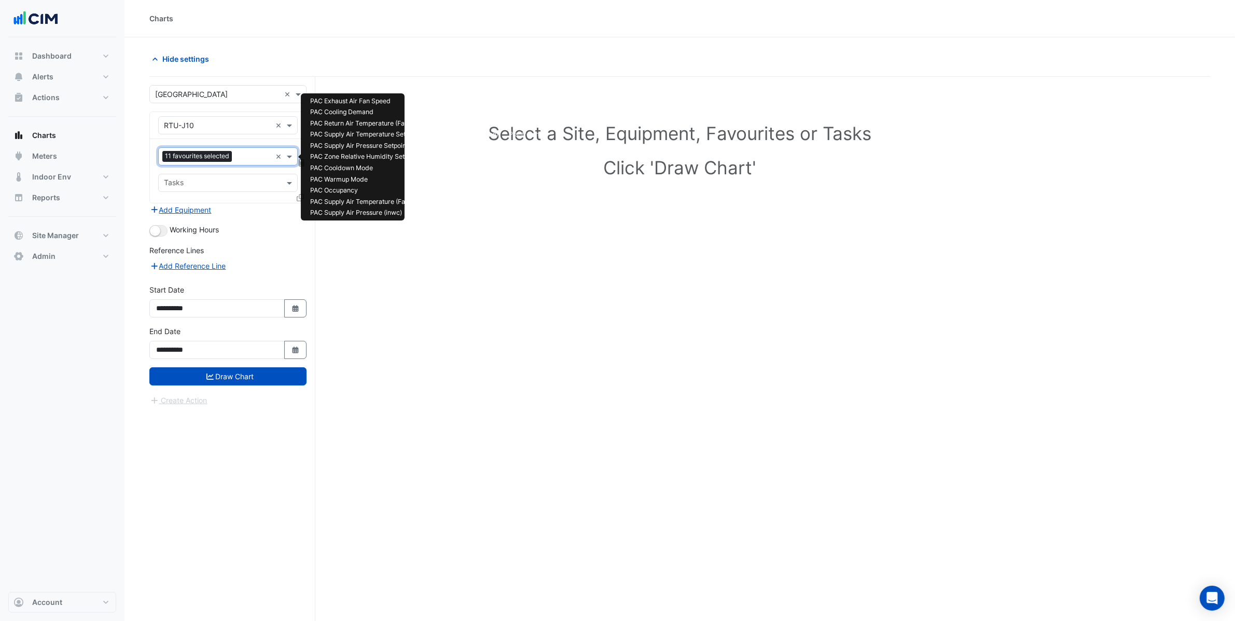
click at [238, 160] on input "text" at bounding box center [253, 157] width 35 height 11
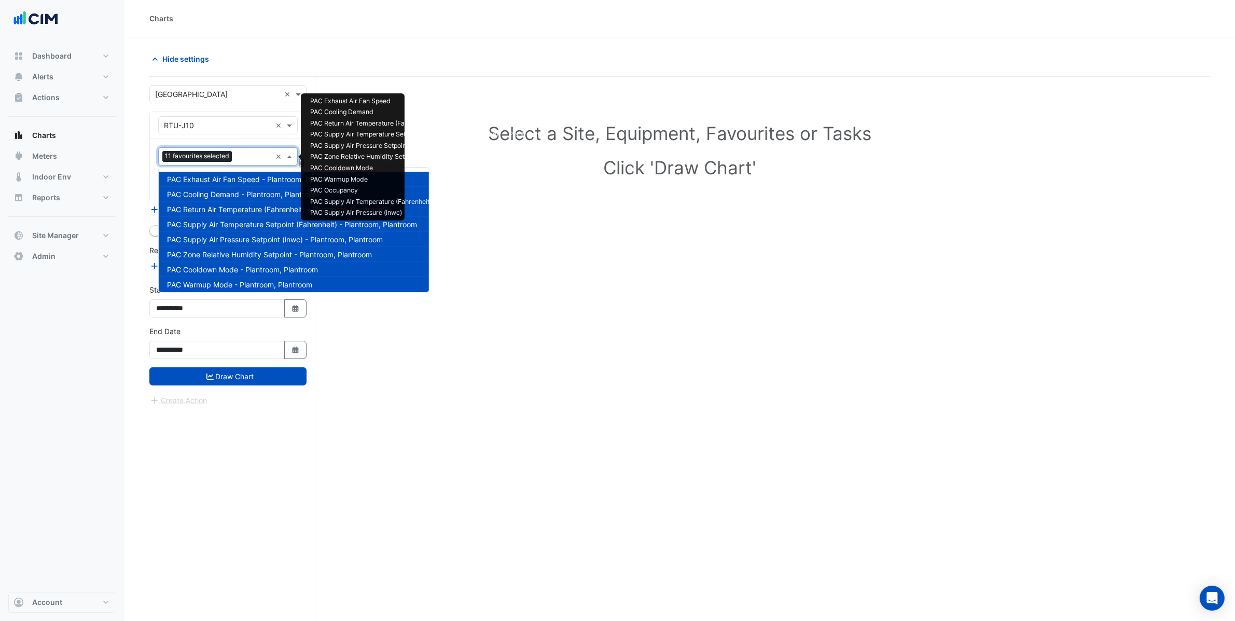
scroll to position [154, 0]
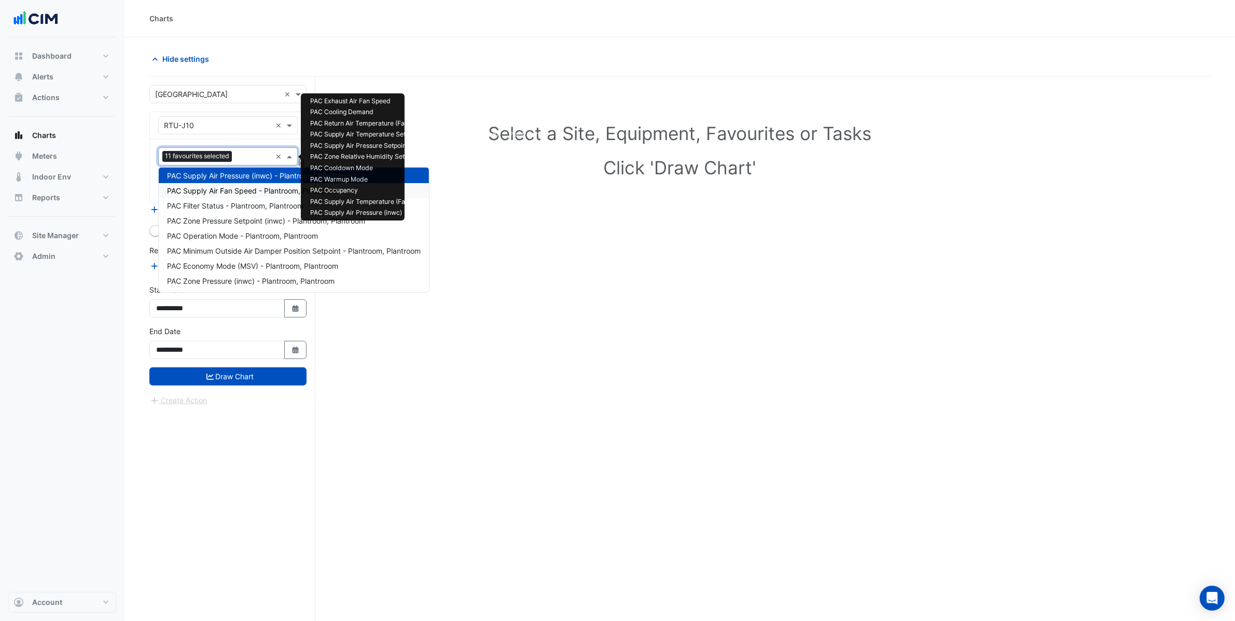
click at [238, 194] on span "PAC Supply Air Fan Speed - Plantroom, Plantroom" at bounding box center [252, 190] width 170 height 9
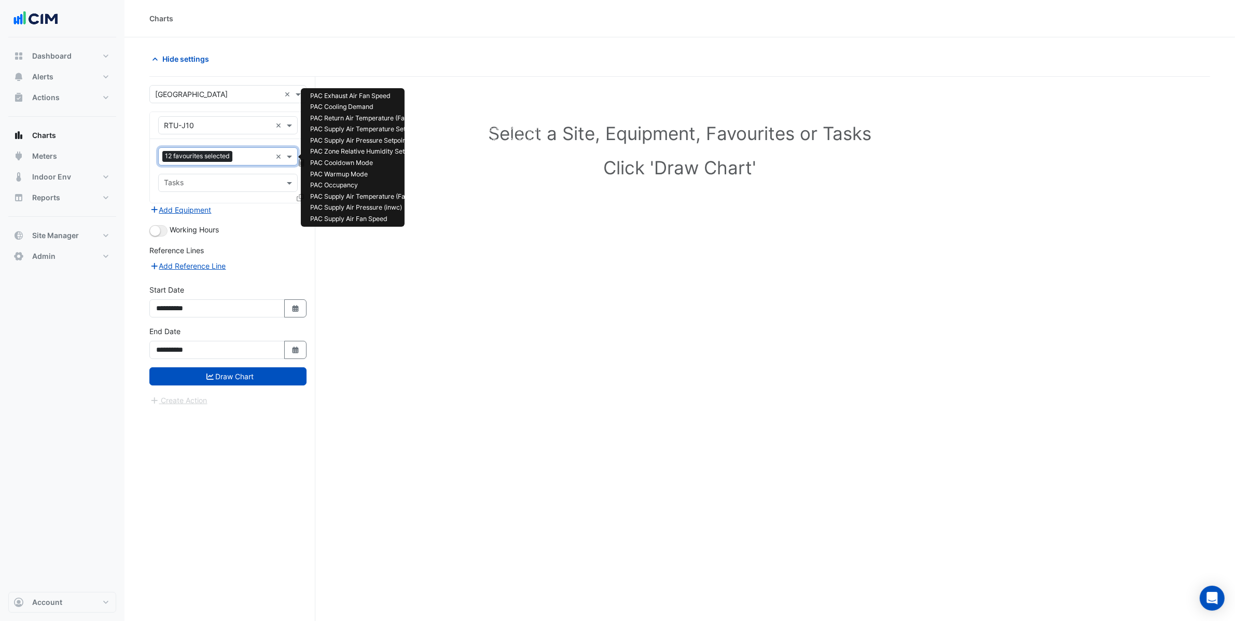
click at [242, 161] on input "text" at bounding box center [253, 157] width 35 height 11
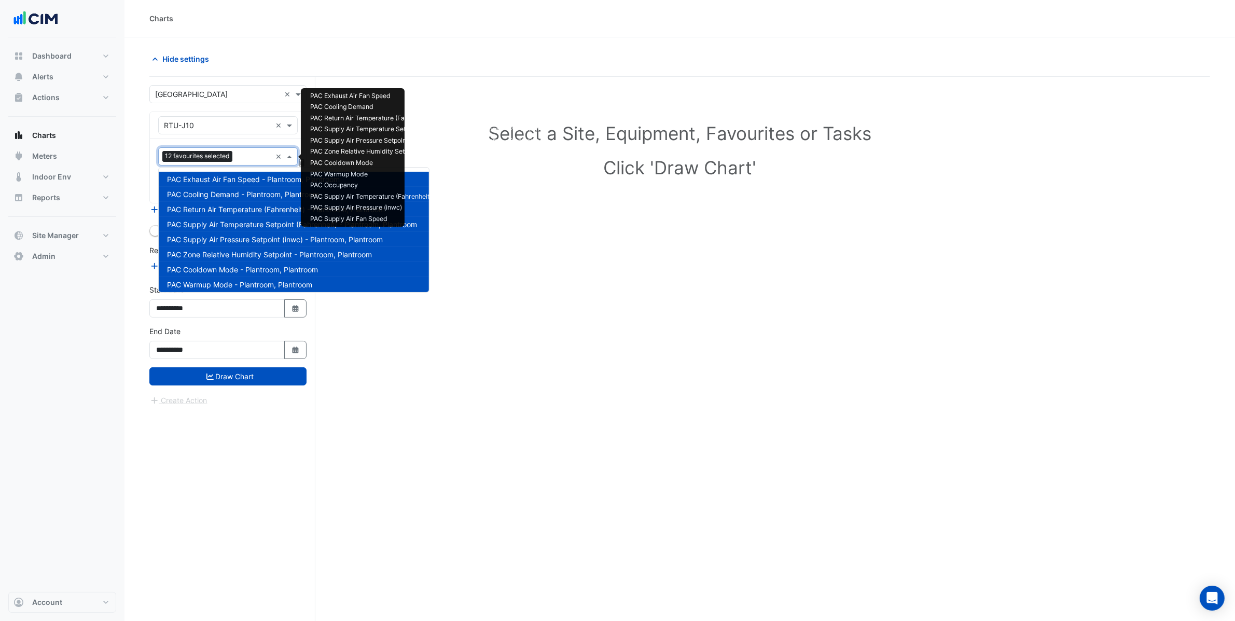
scroll to position [170, 0]
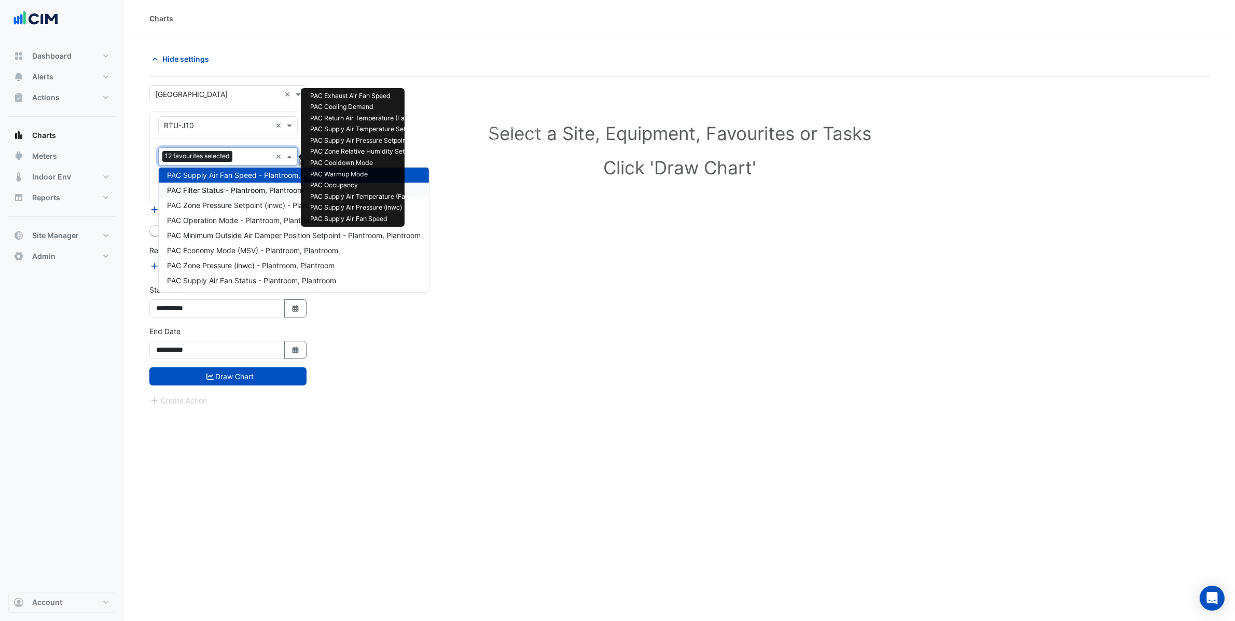
click at [240, 186] on span "PAC Filter Status - Plantroom, Plantroom" at bounding box center [235, 190] width 136 height 9
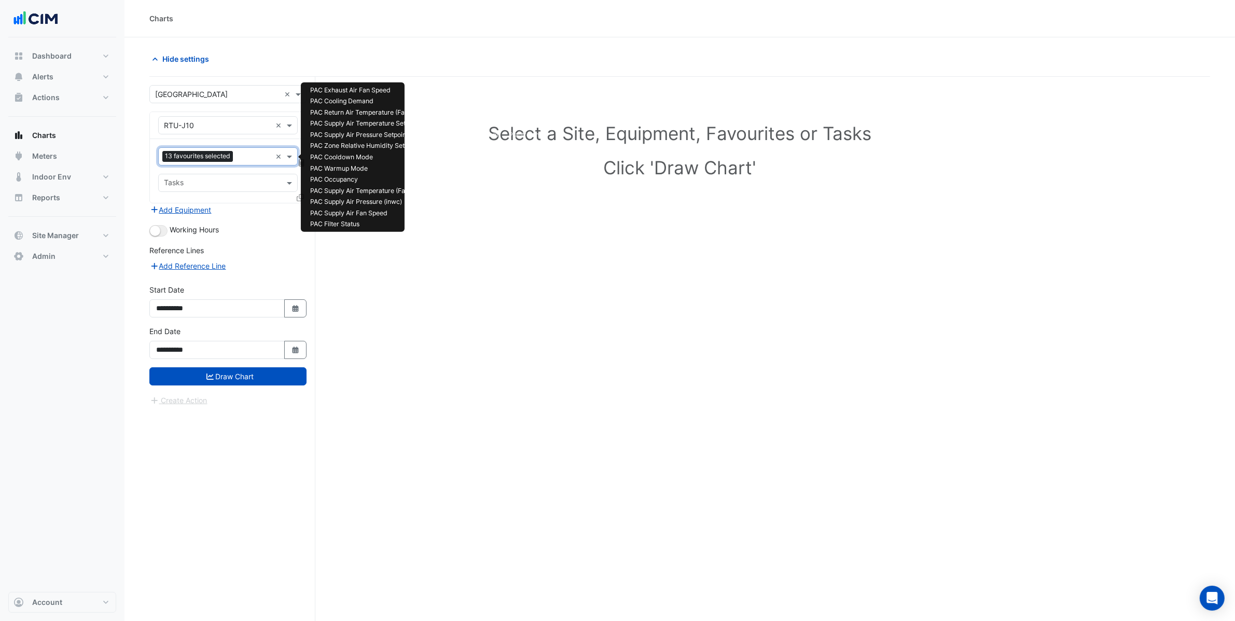
drag, startPoint x: 242, startPoint y: 159, endPoint x: 243, endPoint y: 165, distance: 6.2
click at [242, 159] on input "text" at bounding box center [254, 157] width 34 height 11
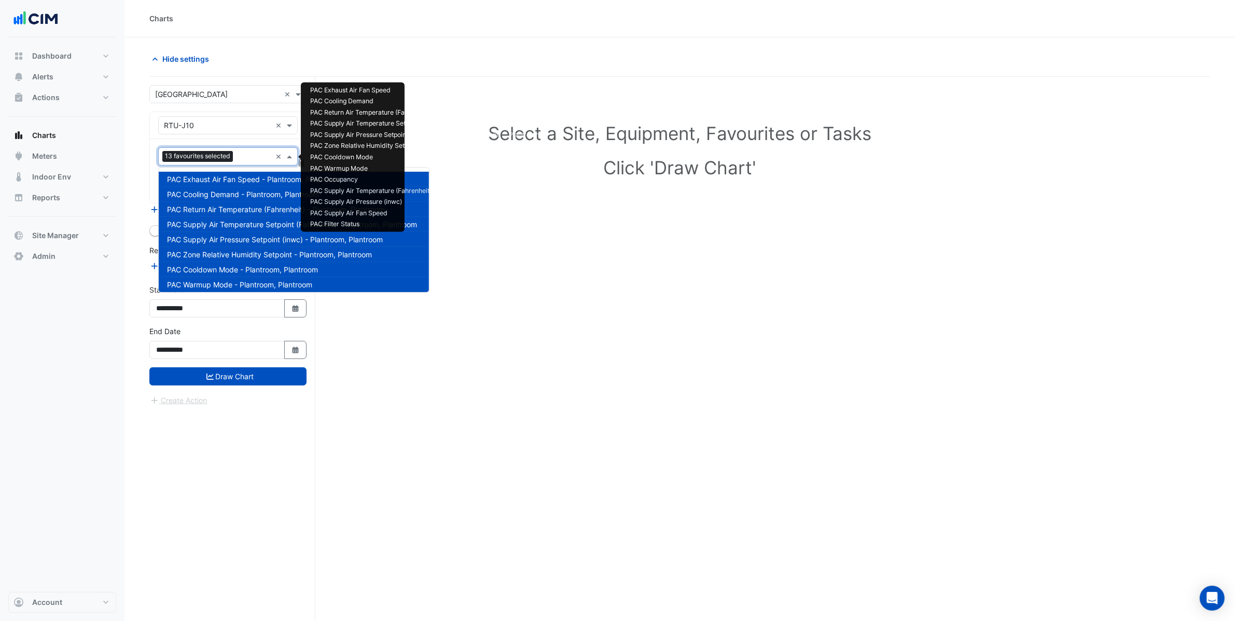
scroll to position [185, 0]
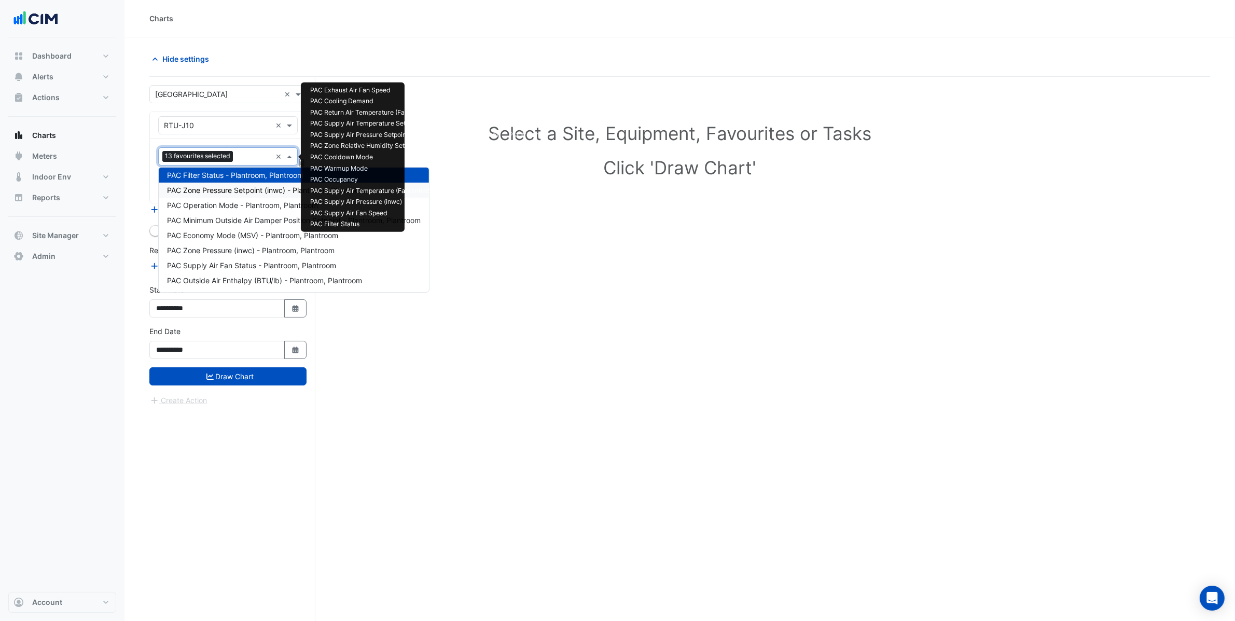
click at [241, 193] on span "PAC Zone Pressure Setpoint (inwc) - Plantroom, Plantroom" at bounding box center [266, 190] width 198 height 9
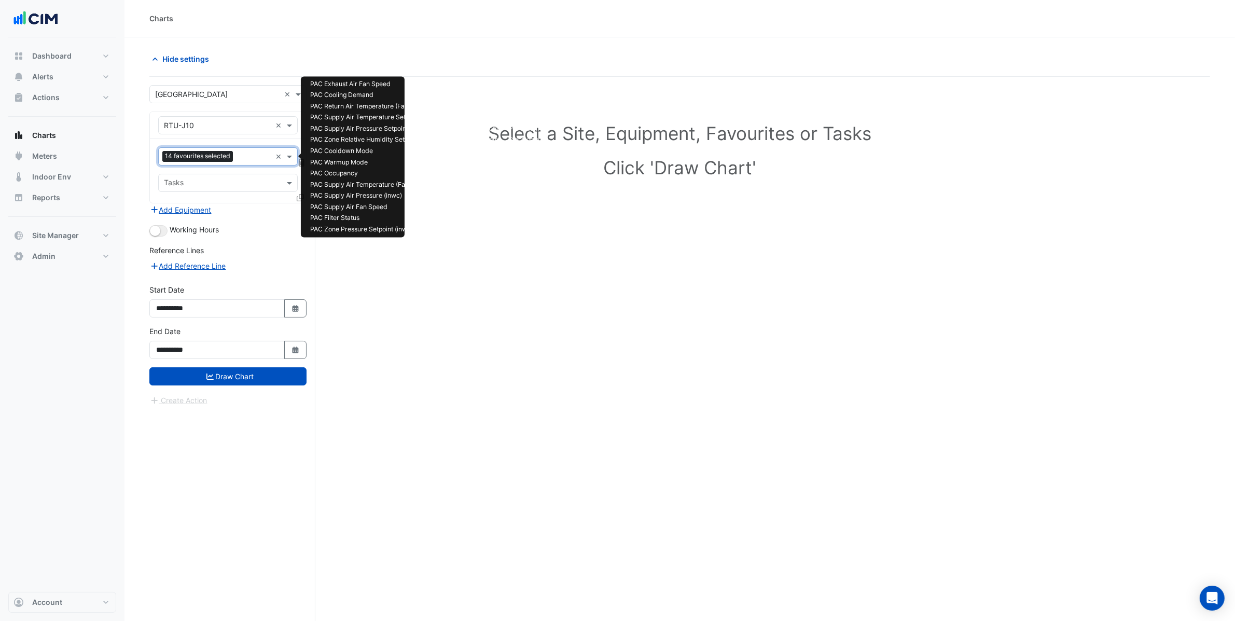
click at [237, 164] on div at bounding box center [253, 157] width 36 height 13
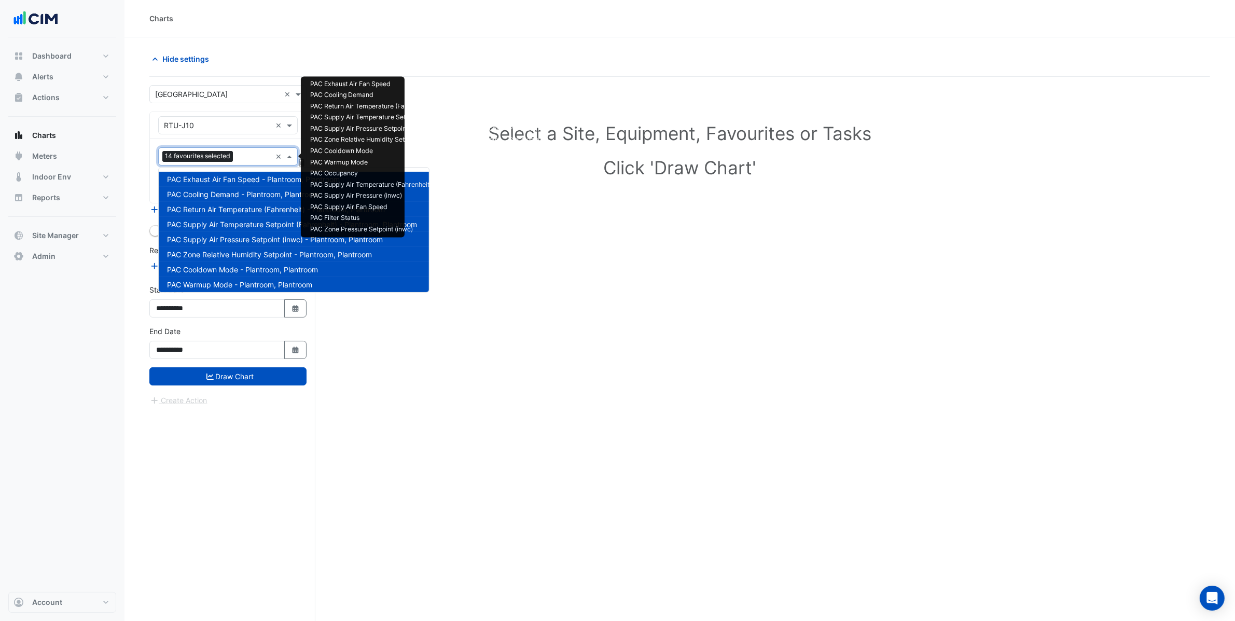
scroll to position [200, 0]
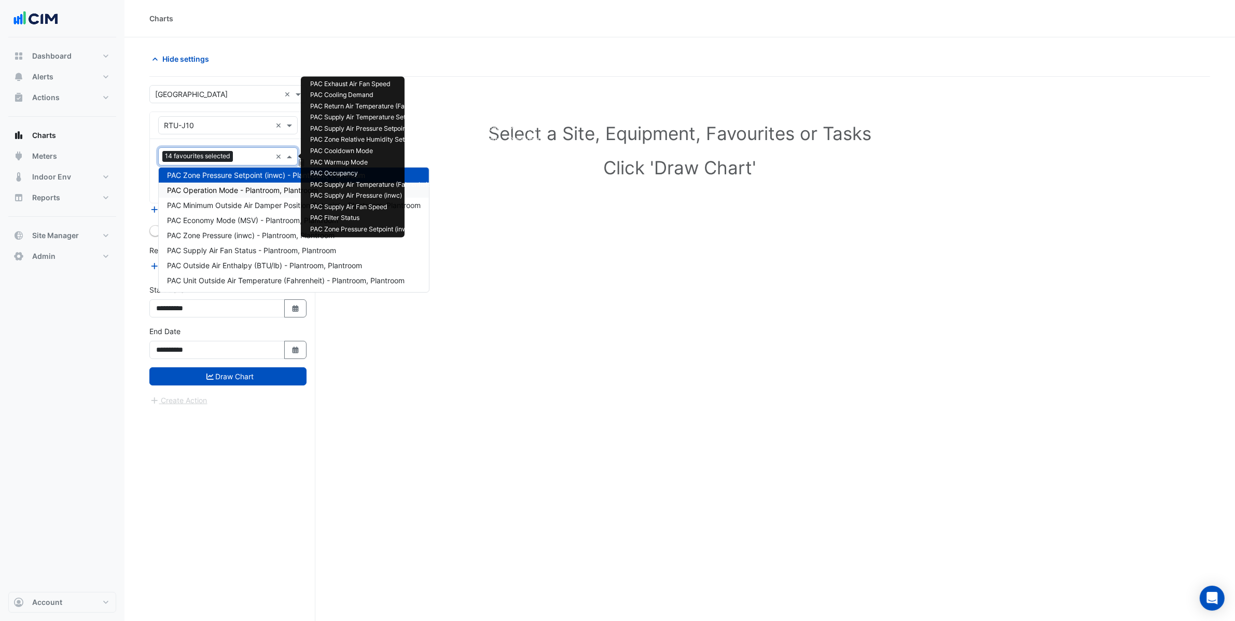
click at [240, 192] on span "PAC Operation Mode - Plantroom, Plantroom" at bounding box center [242, 190] width 151 height 9
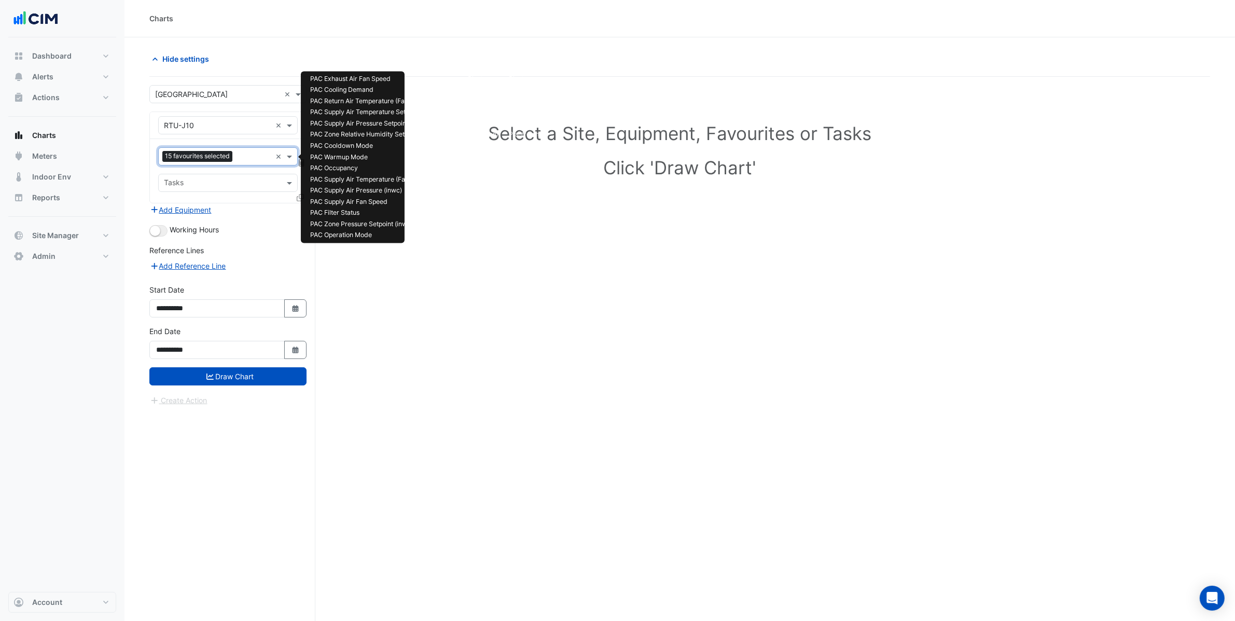
click at [247, 154] on input "text" at bounding box center [253, 157] width 35 height 11
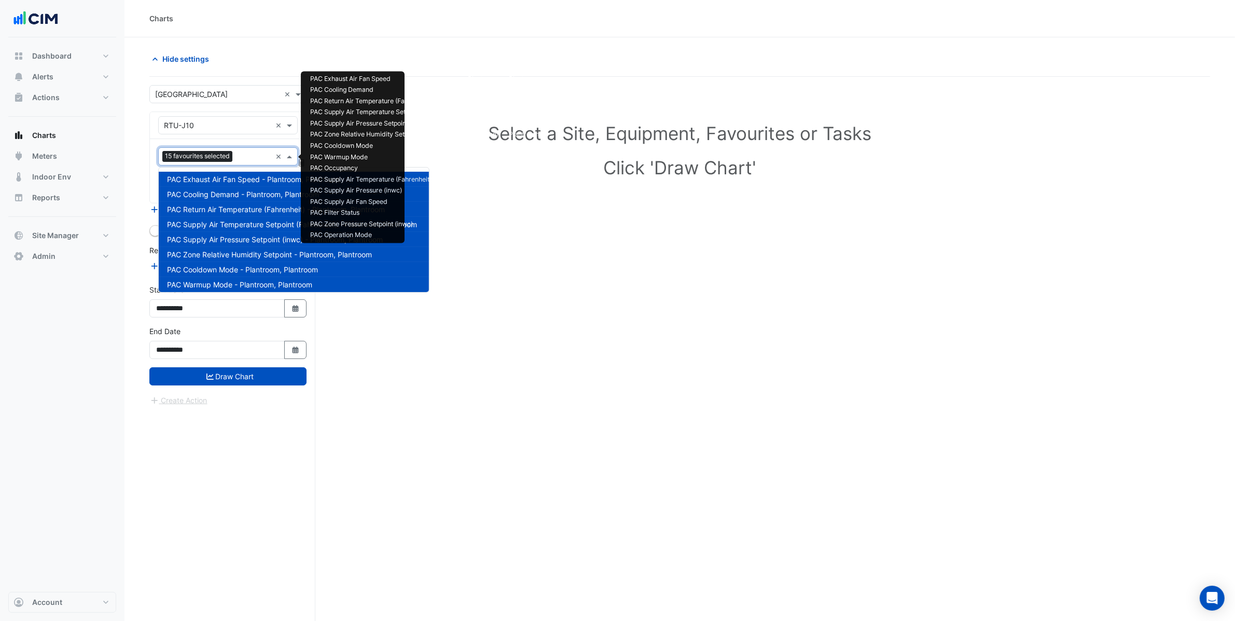
scroll to position [214, 0]
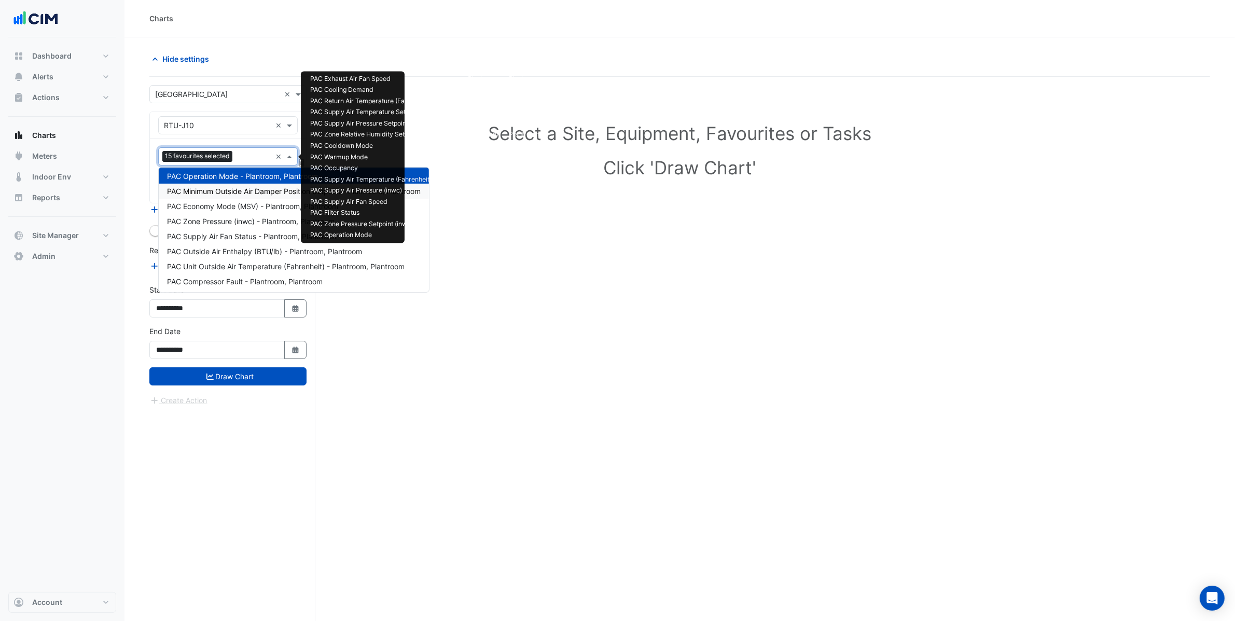
click at [240, 194] on span "PAC Minimum Outside Air Damper Position Setpoint - Plantroom, Plantroom" at bounding box center [294, 191] width 254 height 9
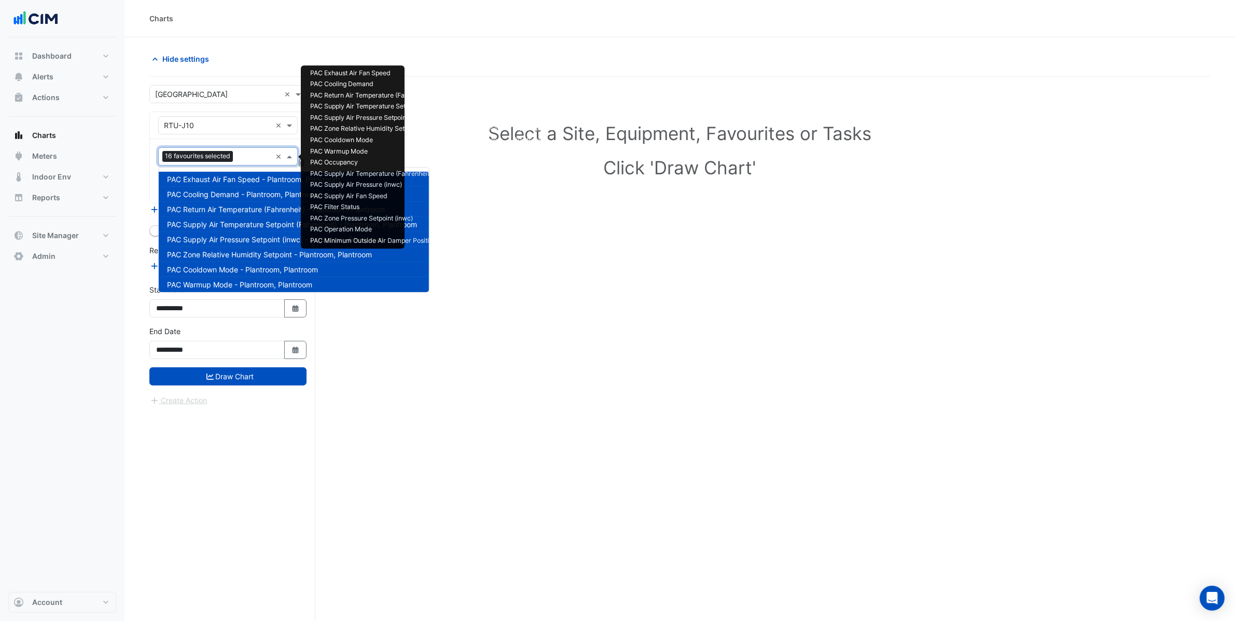
click at [242, 163] on div at bounding box center [253, 157] width 36 height 13
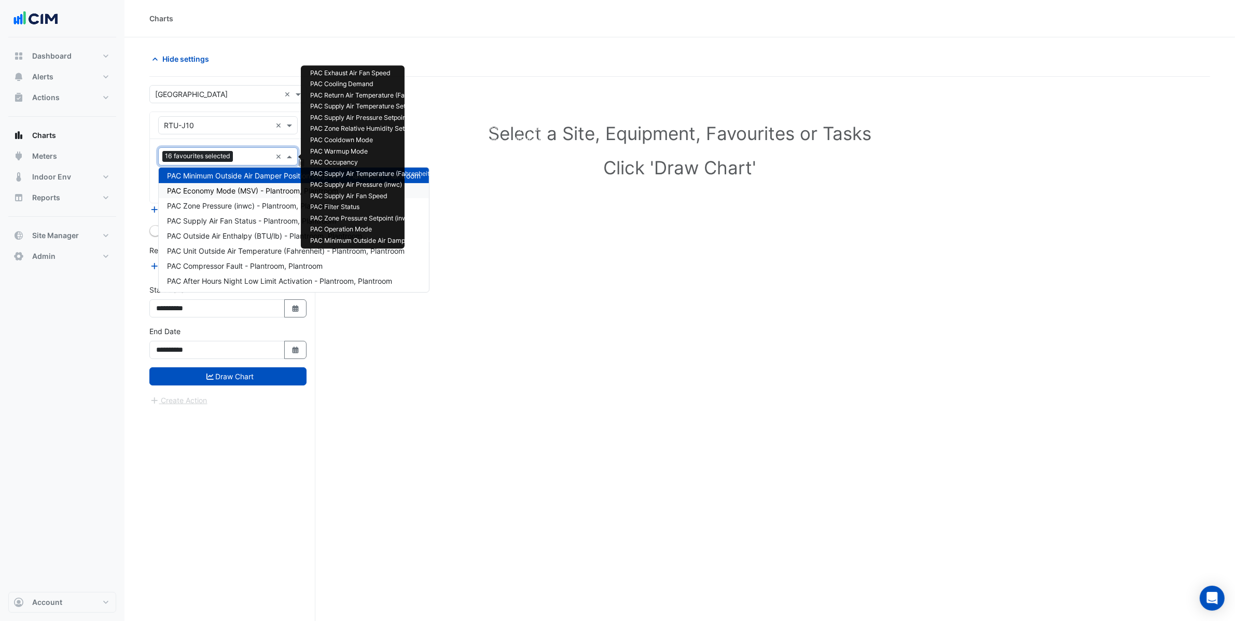
click at [239, 193] on span "PAC Economy Mode (MSV) - Plantroom, Plantroom" at bounding box center [252, 190] width 171 height 9
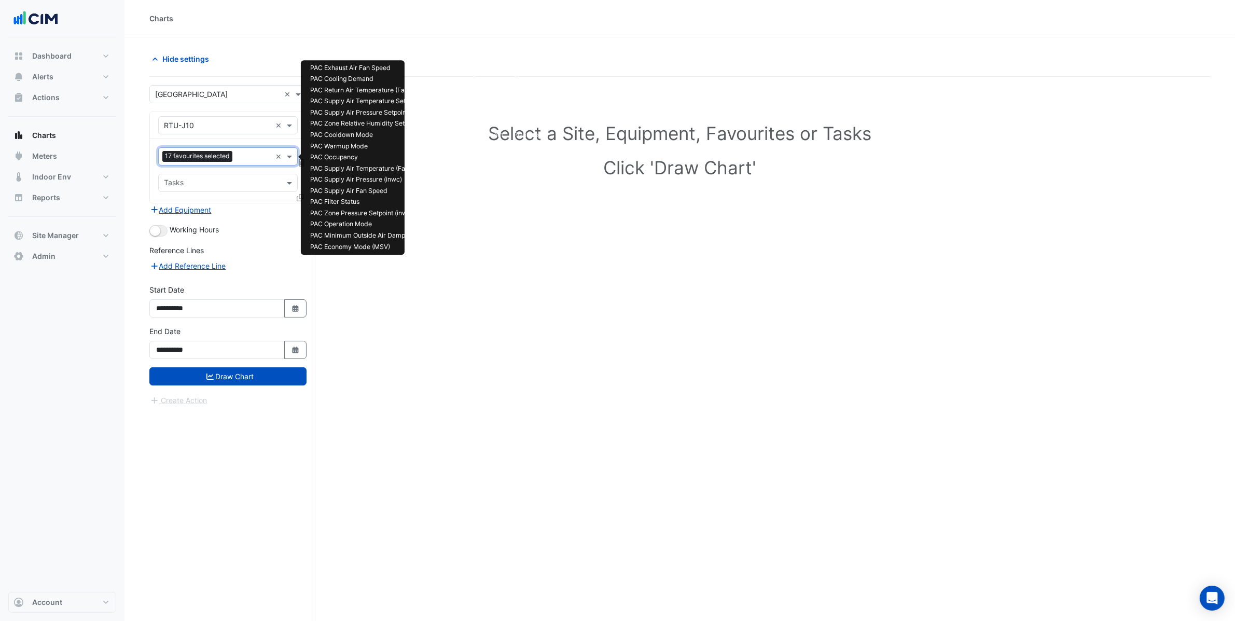
click at [240, 157] on input "text" at bounding box center [253, 157] width 35 height 11
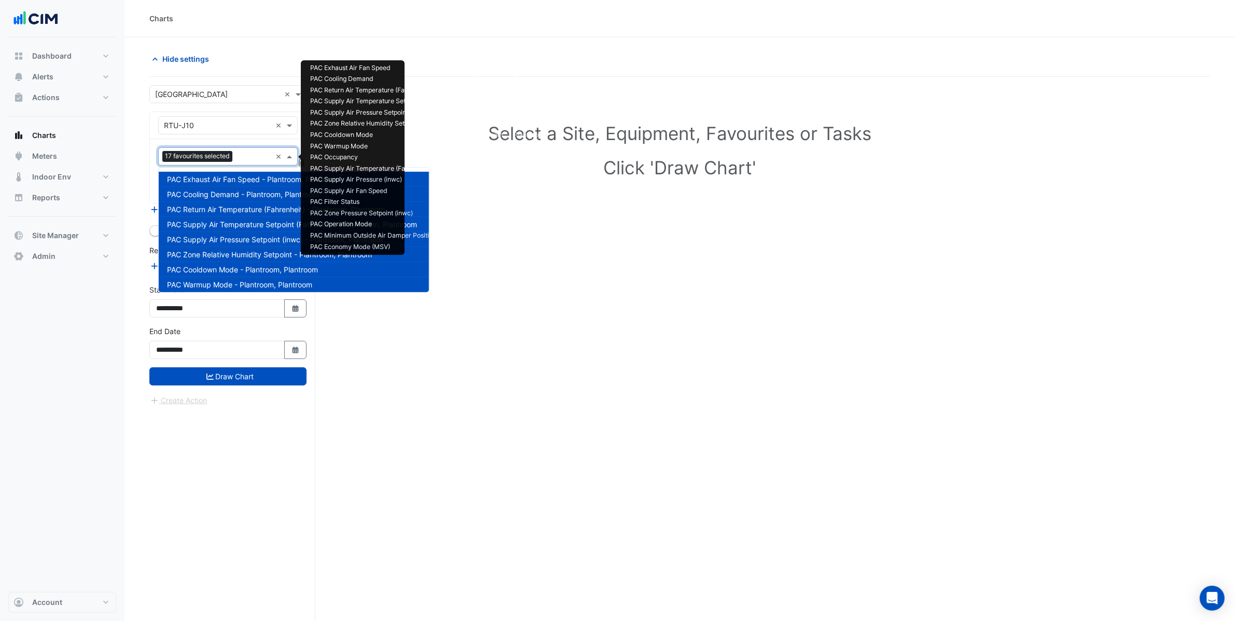
scroll to position [244, 0]
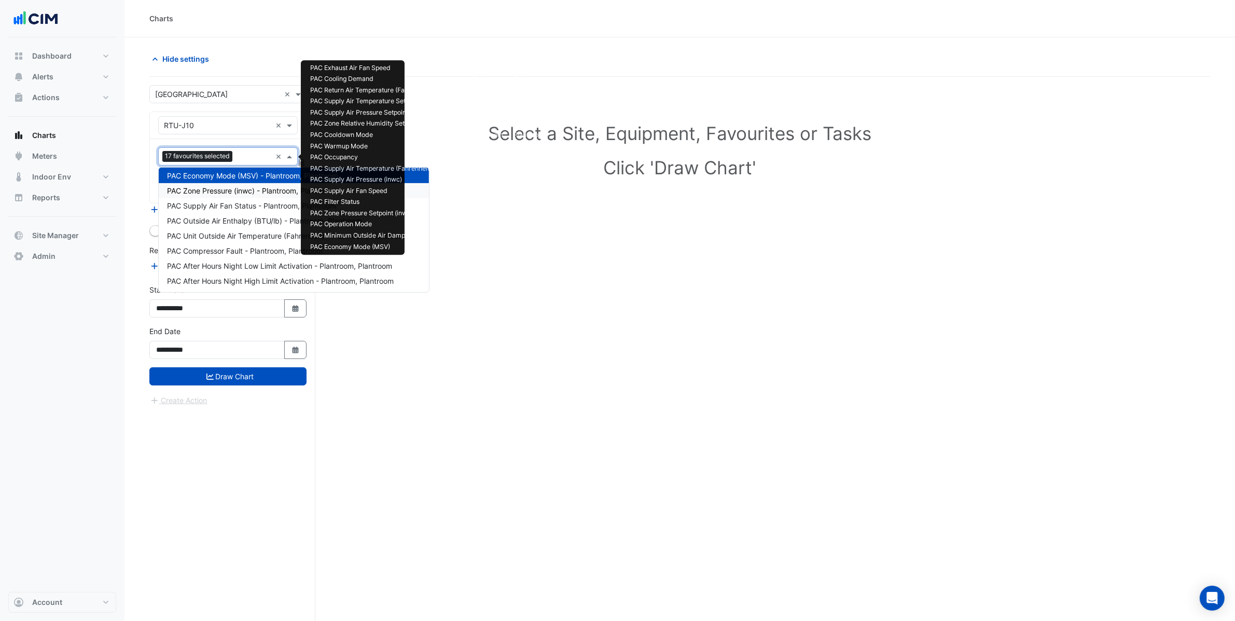
click at [240, 187] on span "PAC Zone Pressure (inwc) - Plantroom, Plantroom" at bounding box center [251, 190] width 168 height 9
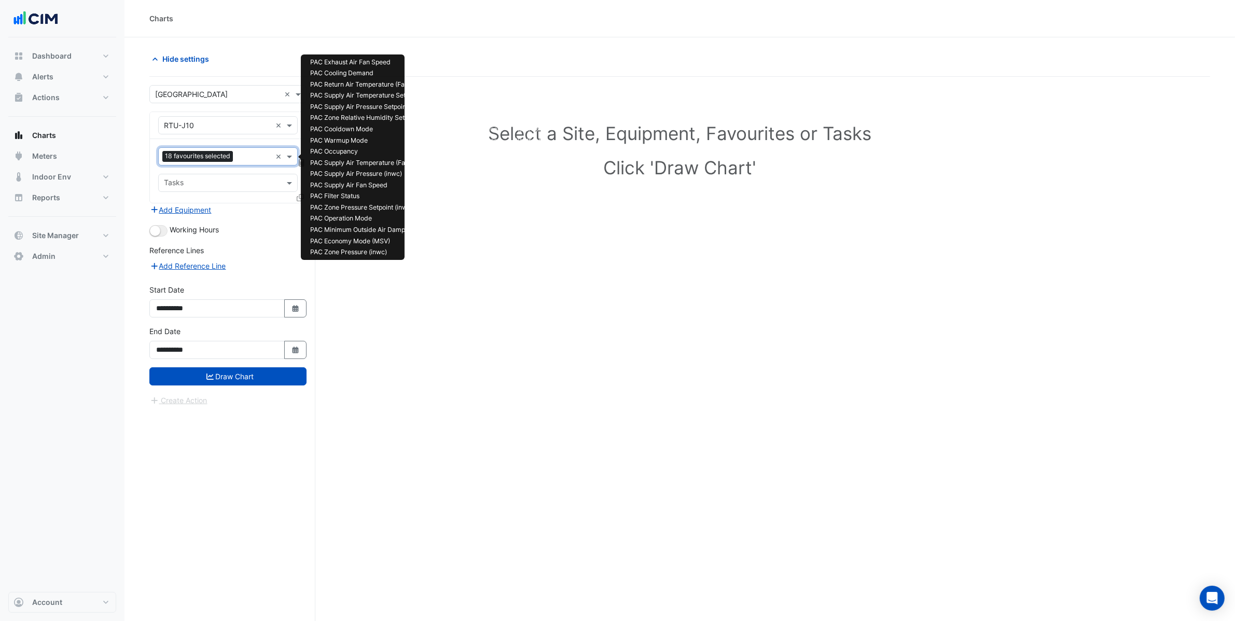
click at [239, 159] on input "text" at bounding box center [254, 157] width 34 height 11
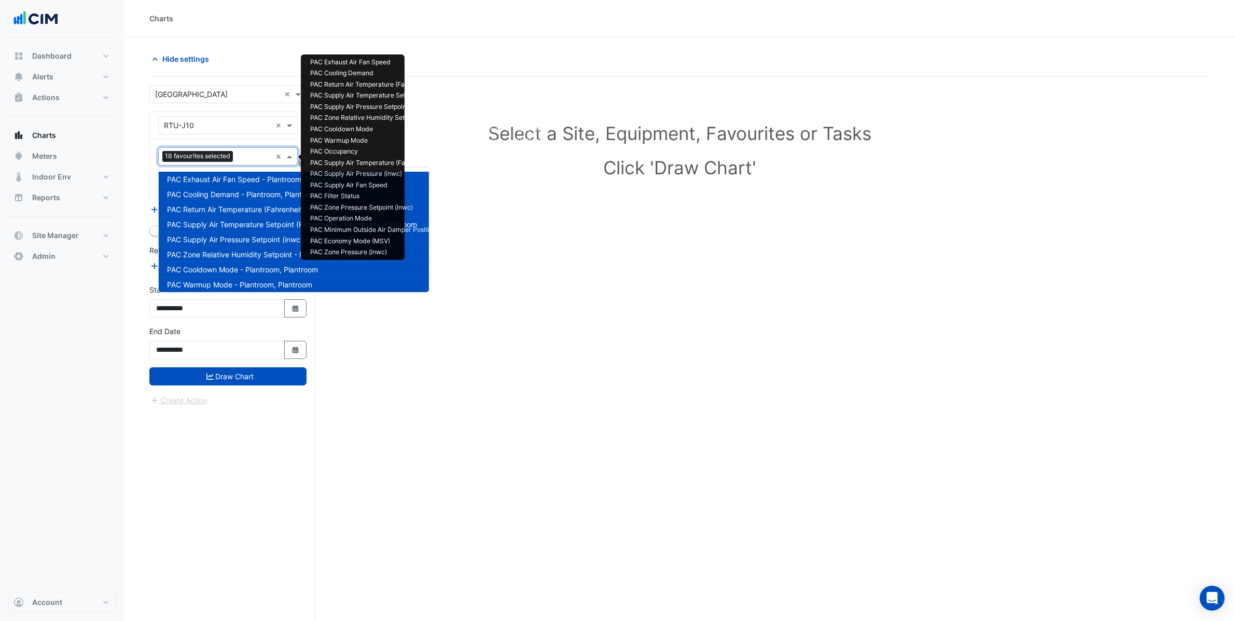
scroll to position [259, 0]
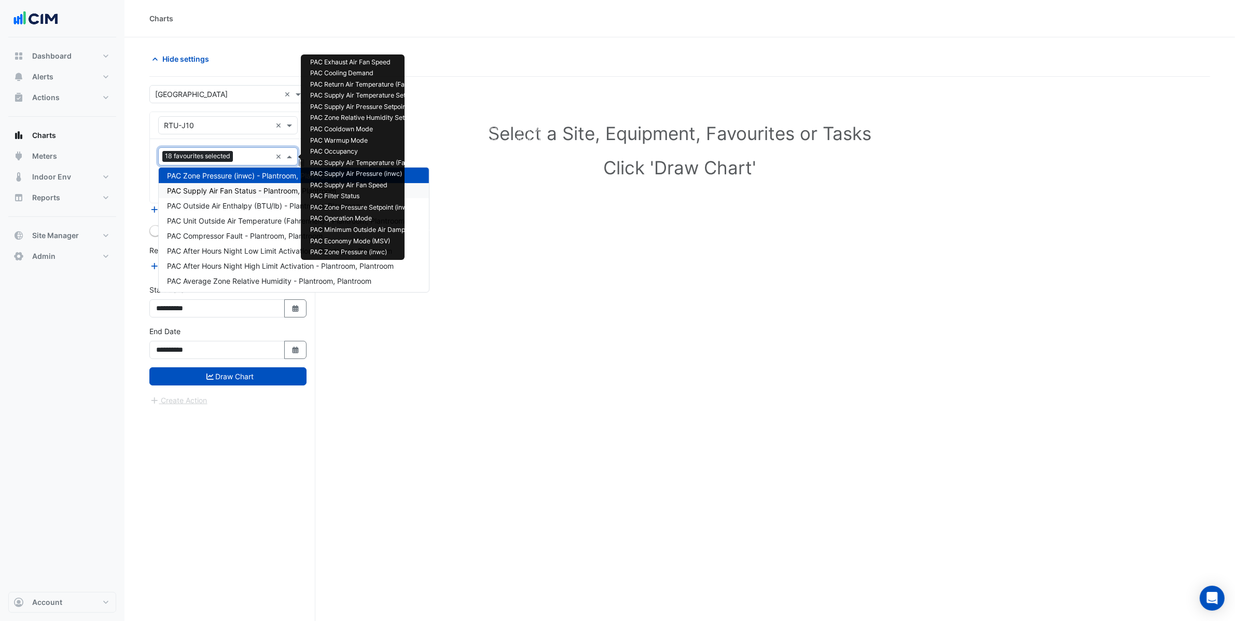
click at [236, 196] on div "PAC Supply Air Fan Status - Plantroom, Plantroom" at bounding box center [294, 190] width 270 height 15
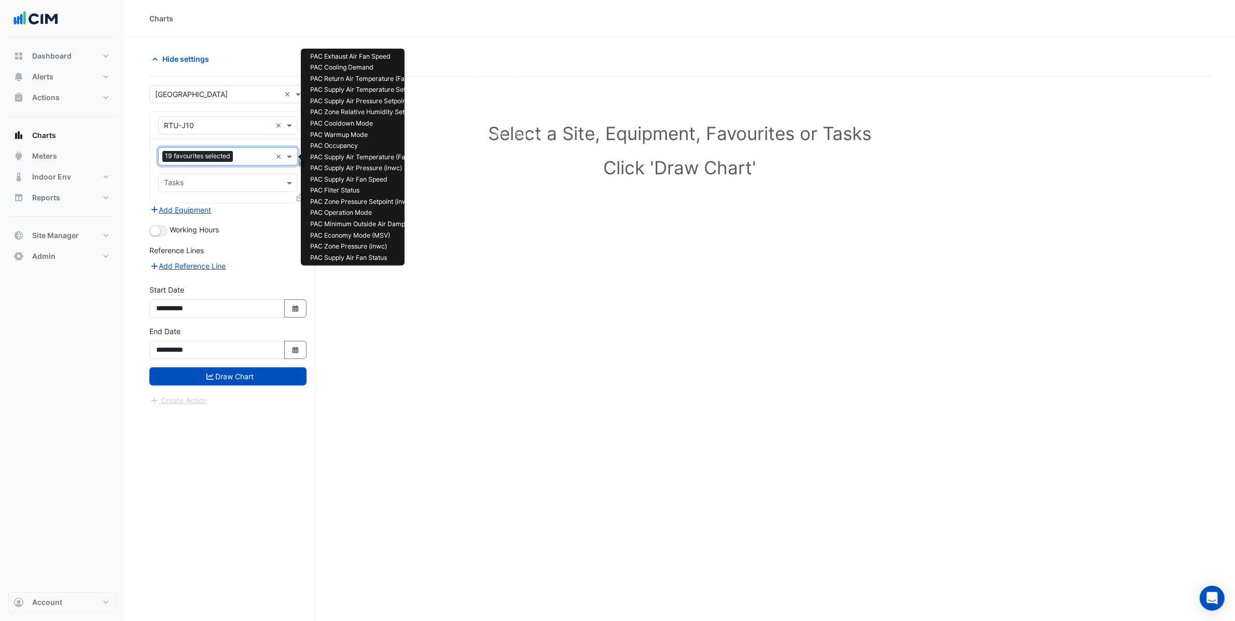
click at [236, 157] on div at bounding box center [253, 157] width 36 height 13
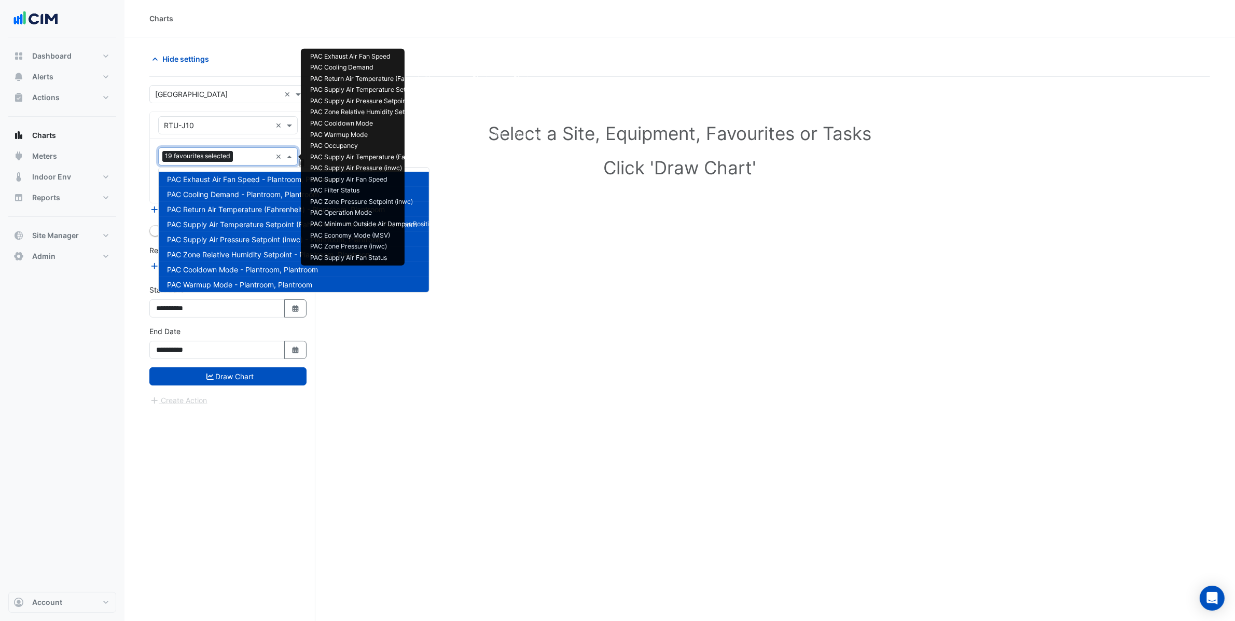
scroll to position [274, 0]
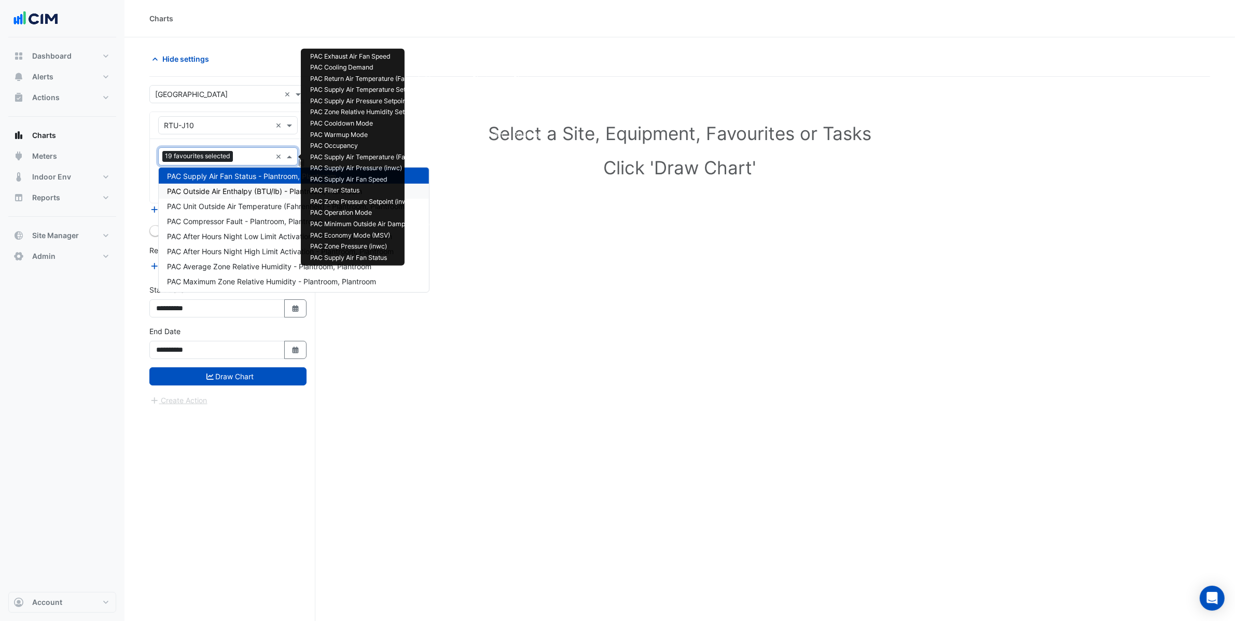
click at [233, 196] on div "PAC Outside Air Enthalpy (BTU/lb) - Plantroom, Plantroom" at bounding box center [294, 191] width 270 height 15
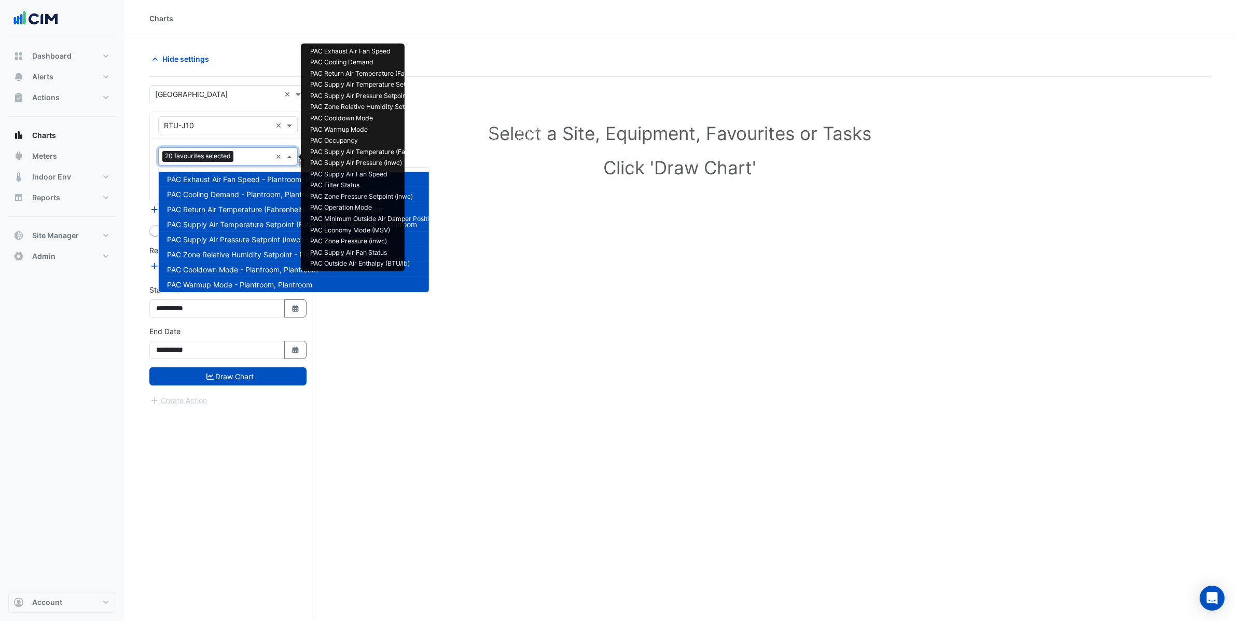
click at [244, 161] on input "text" at bounding box center [255, 157] width 34 height 11
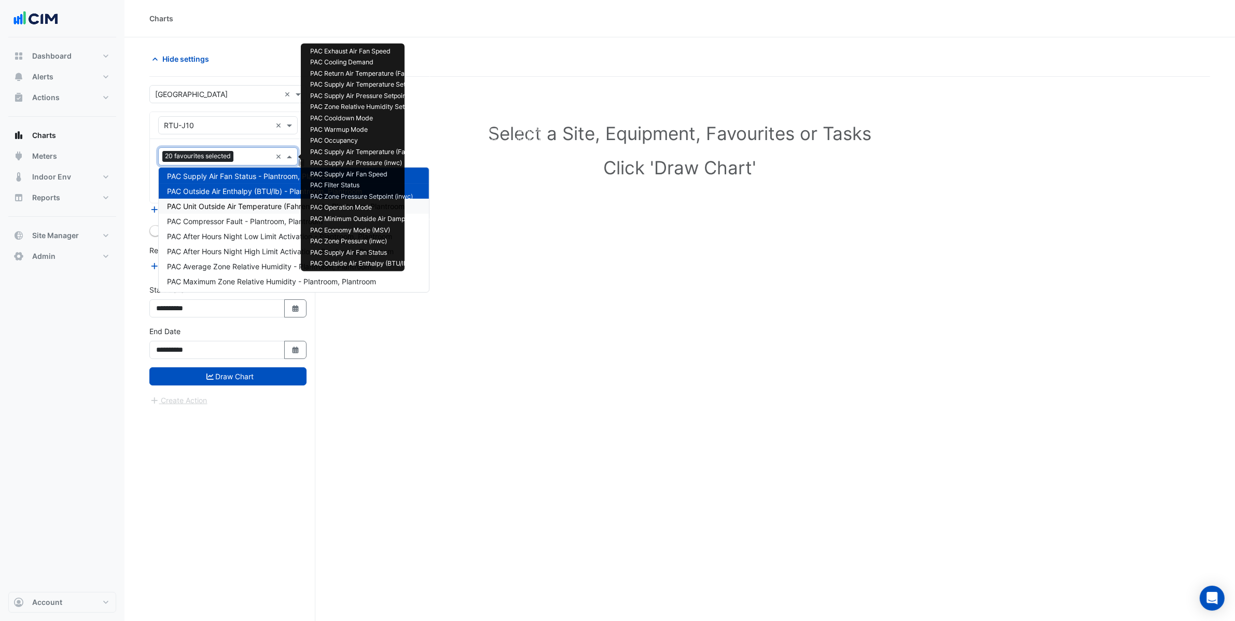
click at [245, 205] on span "PAC Unit Outside Air Temperature (Fahrenheit) - Plantroom, Plantroom" at bounding box center [286, 206] width 238 height 9
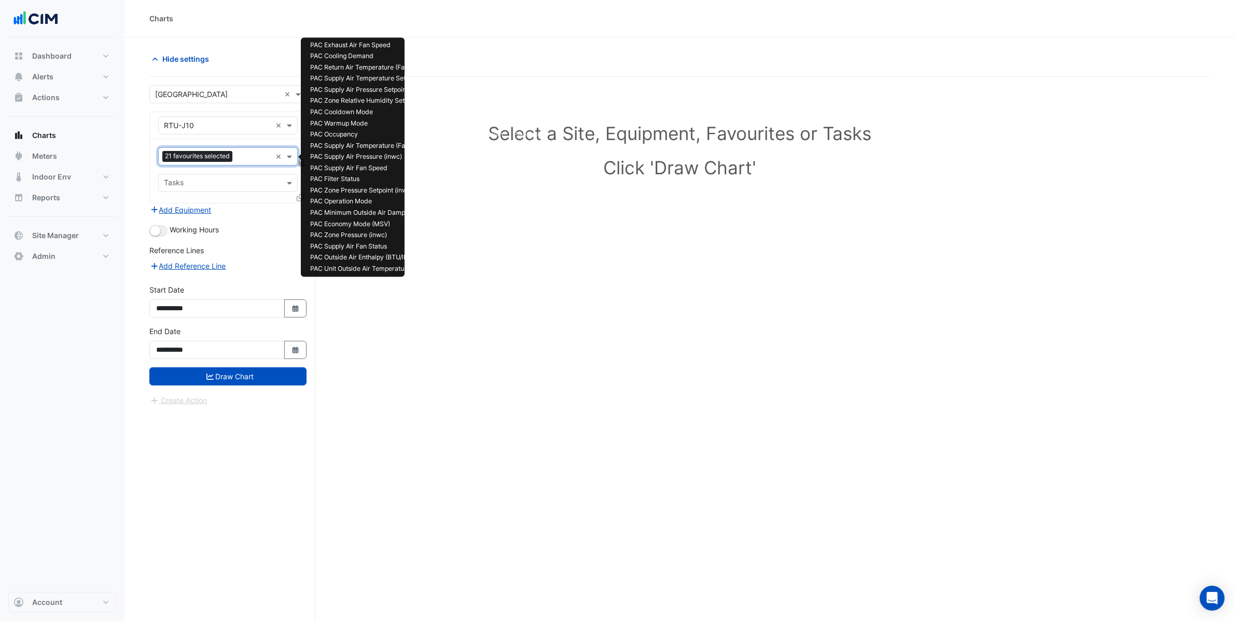
click at [242, 160] on input "text" at bounding box center [253, 157] width 35 height 11
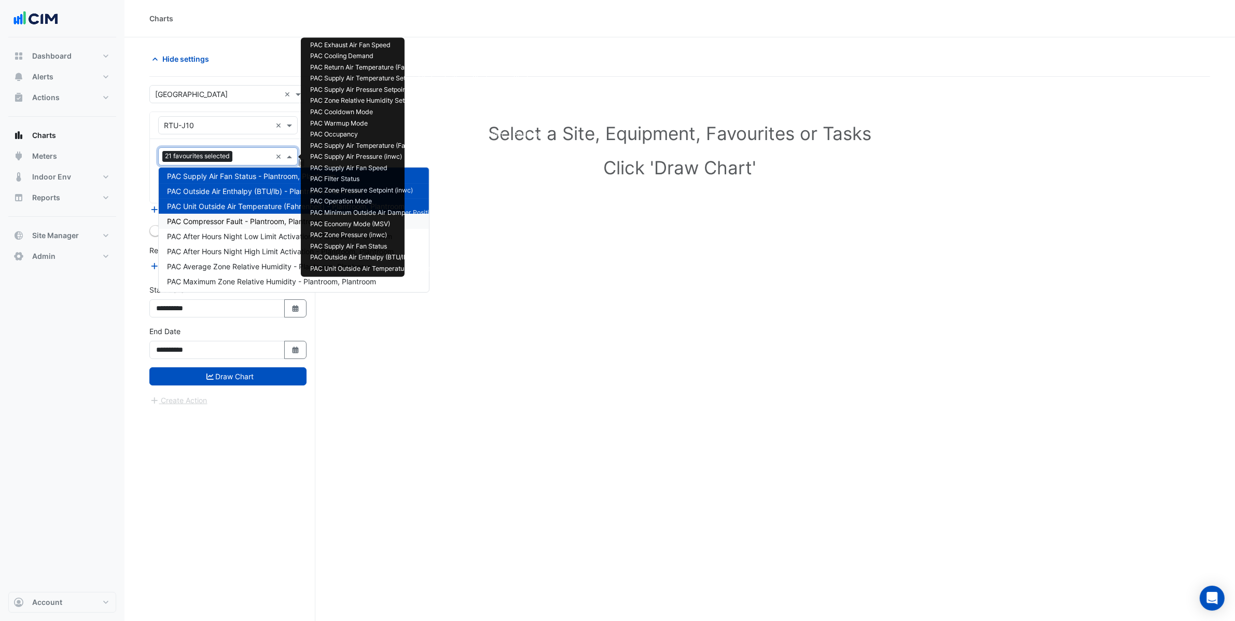
click at [247, 217] on span "PAC Compressor Fault - Plantroom, Plantroom" at bounding box center [245, 221] width 156 height 9
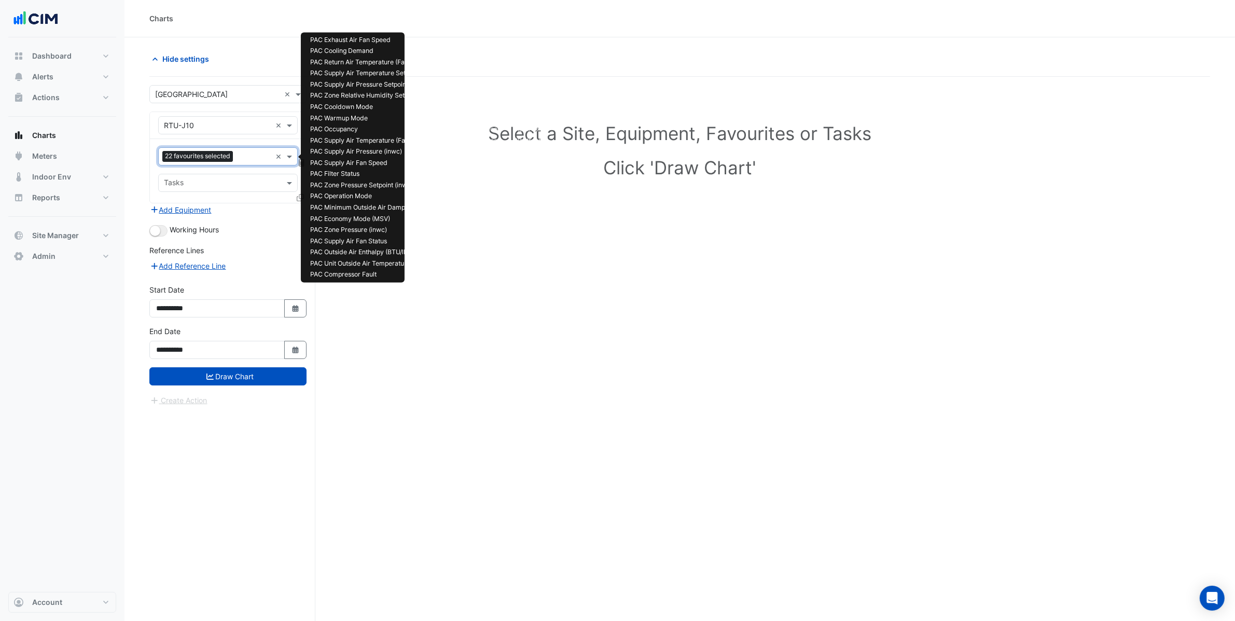
click at [244, 157] on input "text" at bounding box center [254, 157] width 34 height 11
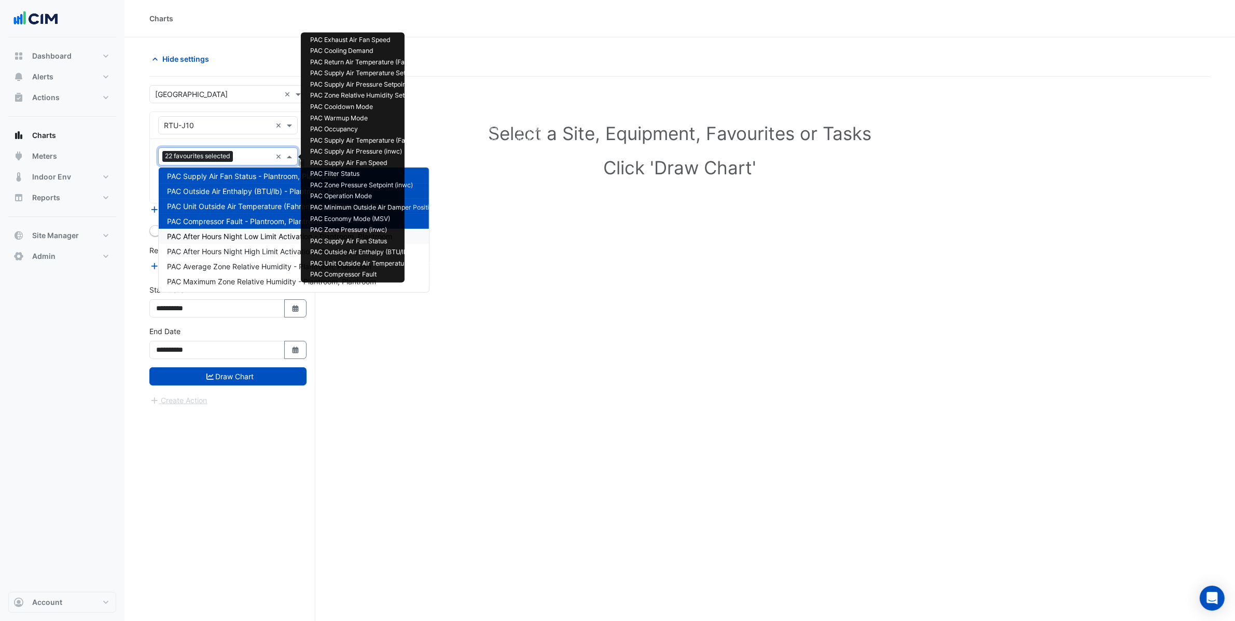
click at [251, 236] on span "PAC After Hours Night Low Limit Activation - Plantroom, Plantroom" at bounding box center [279, 236] width 225 height 9
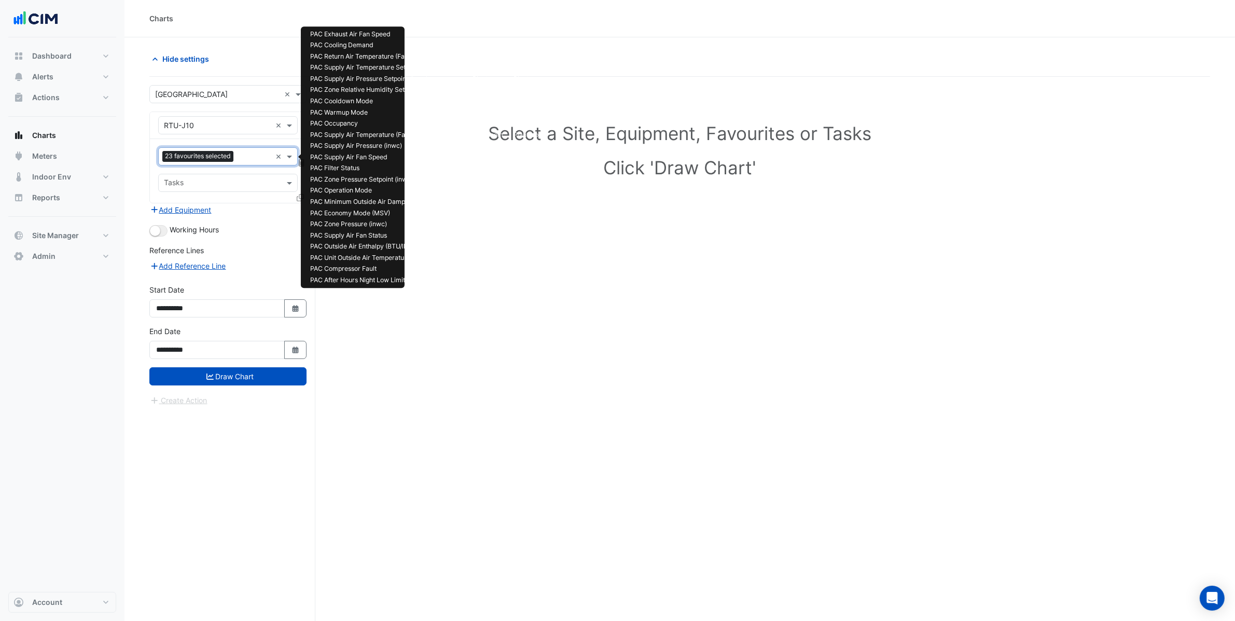
click at [243, 157] on input "text" at bounding box center [255, 157] width 34 height 11
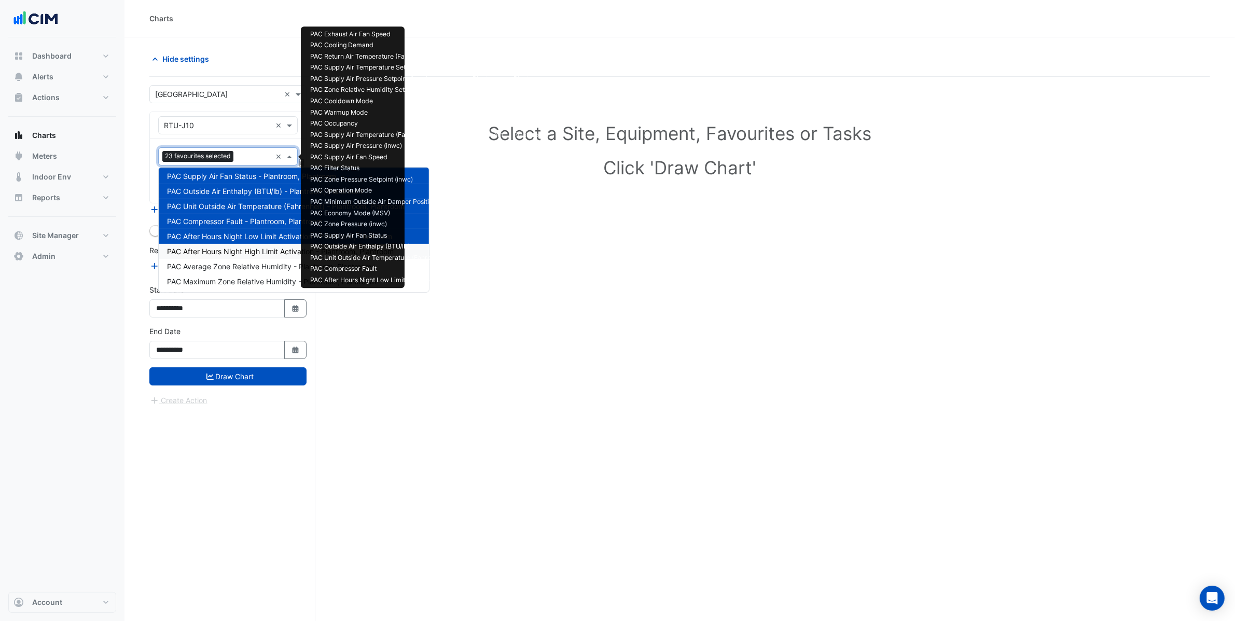
click at [245, 255] on span "PAC After Hours Night High Limit Activation - Plantroom, Plantroom" at bounding box center [280, 251] width 227 height 9
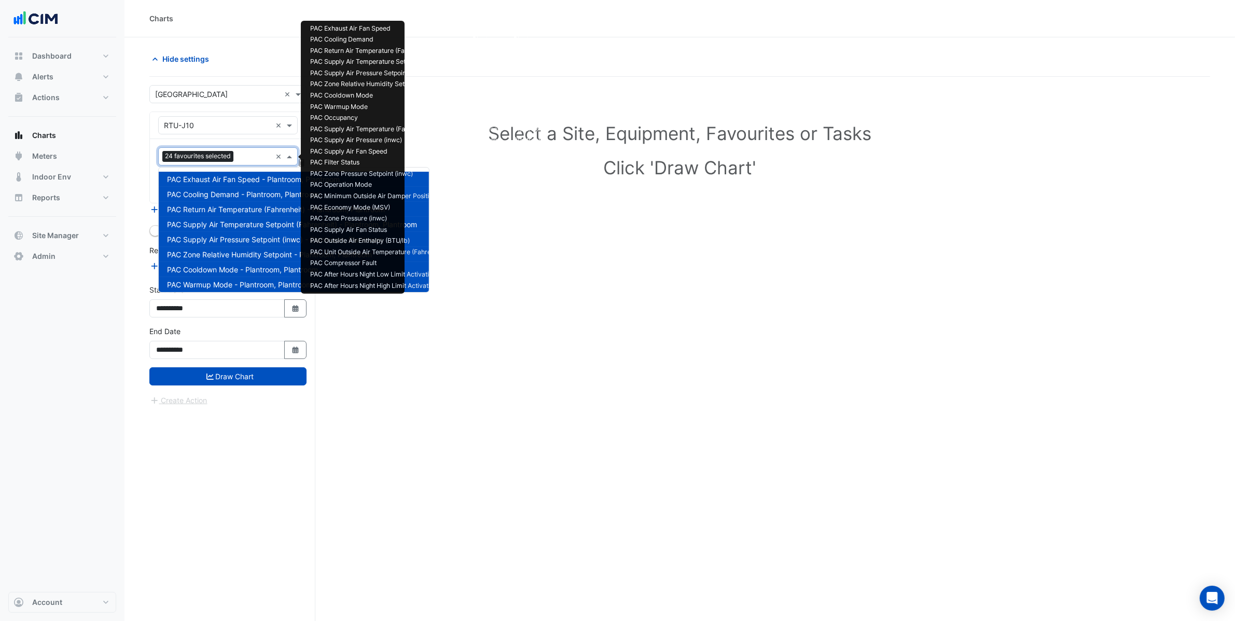
click at [242, 157] on input "text" at bounding box center [255, 157] width 34 height 11
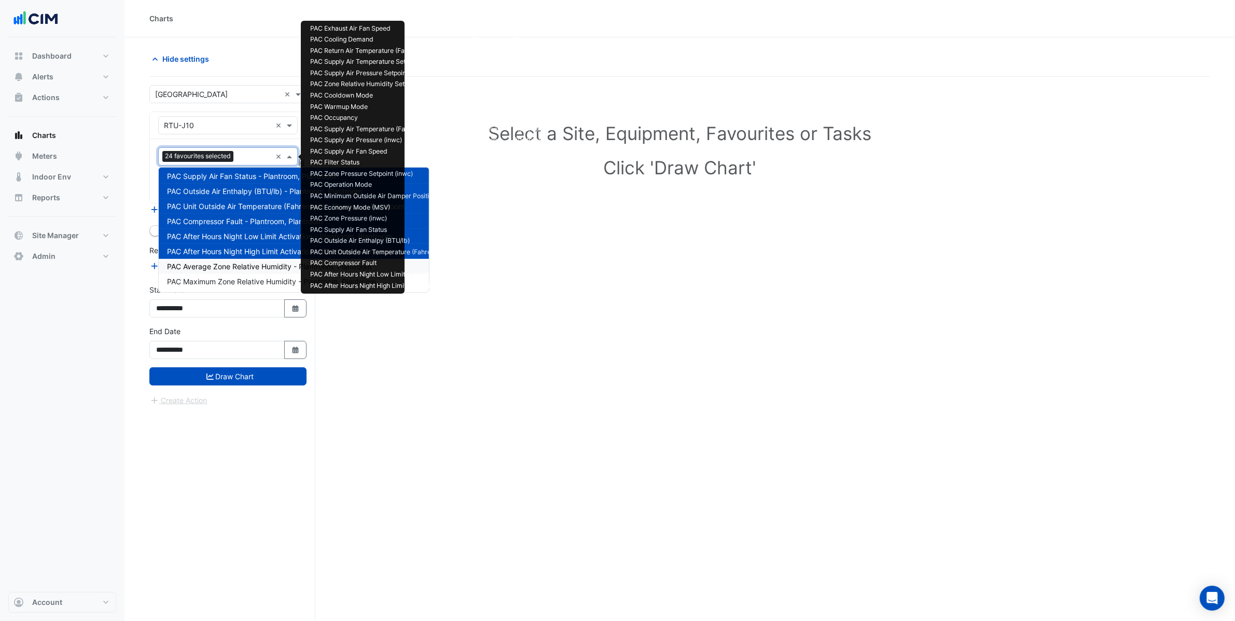
click at [240, 265] on span "PAC Average Zone Relative Humidity - Plantroom, Plantroom" at bounding box center [269, 266] width 204 height 9
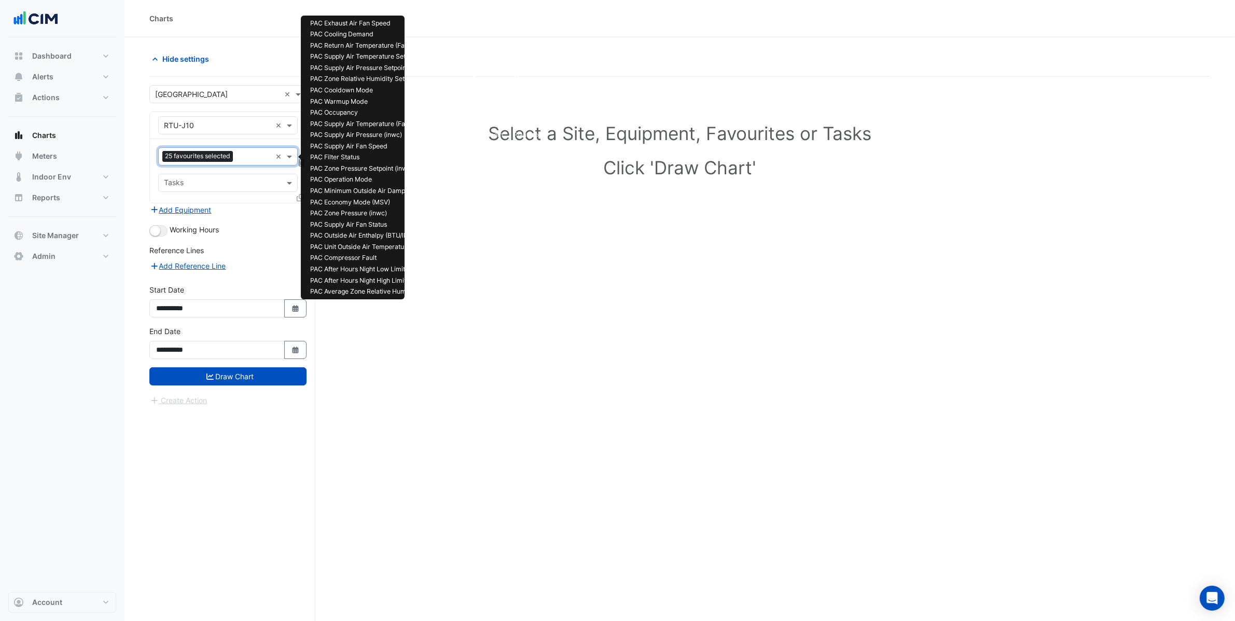
click at [242, 157] on input "text" at bounding box center [254, 157] width 34 height 11
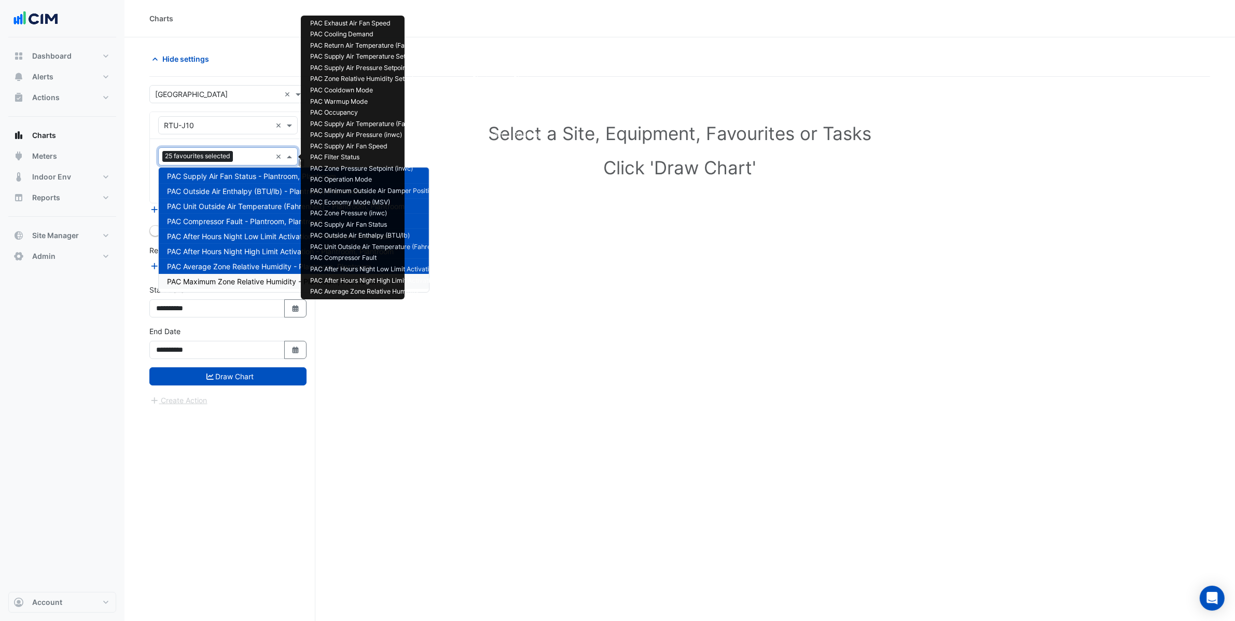
click at [247, 285] on div "PAC Maximum Zone Relative Humidity - Plantroom, Plantroom" at bounding box center [294, 281] width 270 height 15
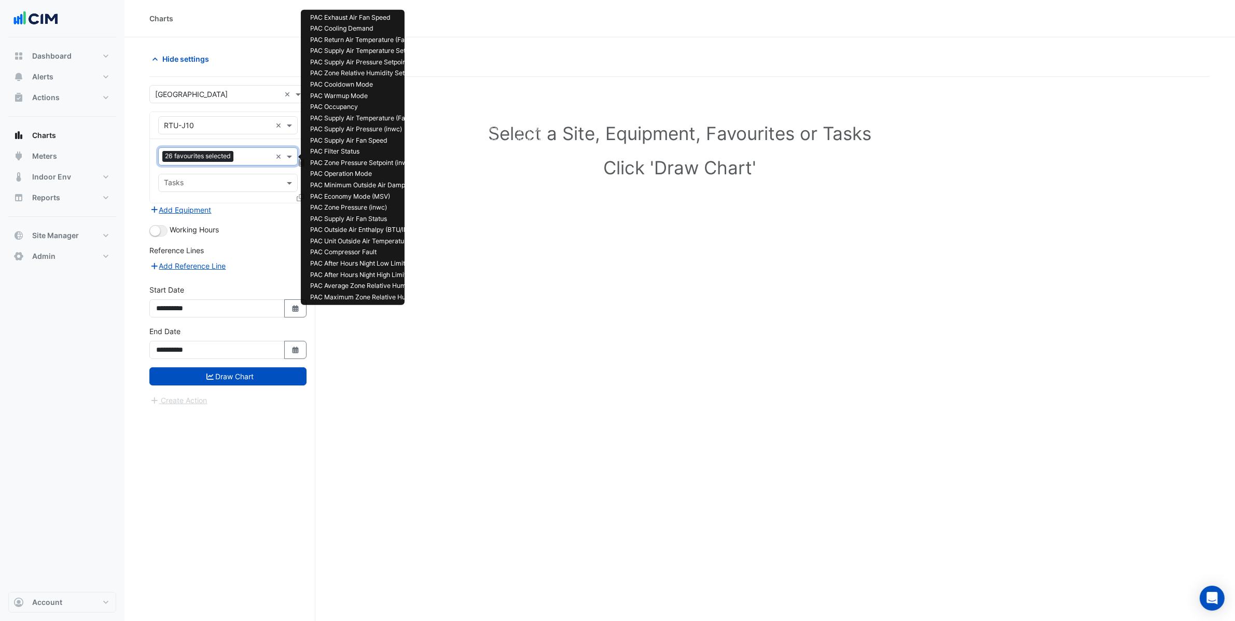
click at [242, 160] on input "text" at bounding box center [255, 157] width 34 height 11
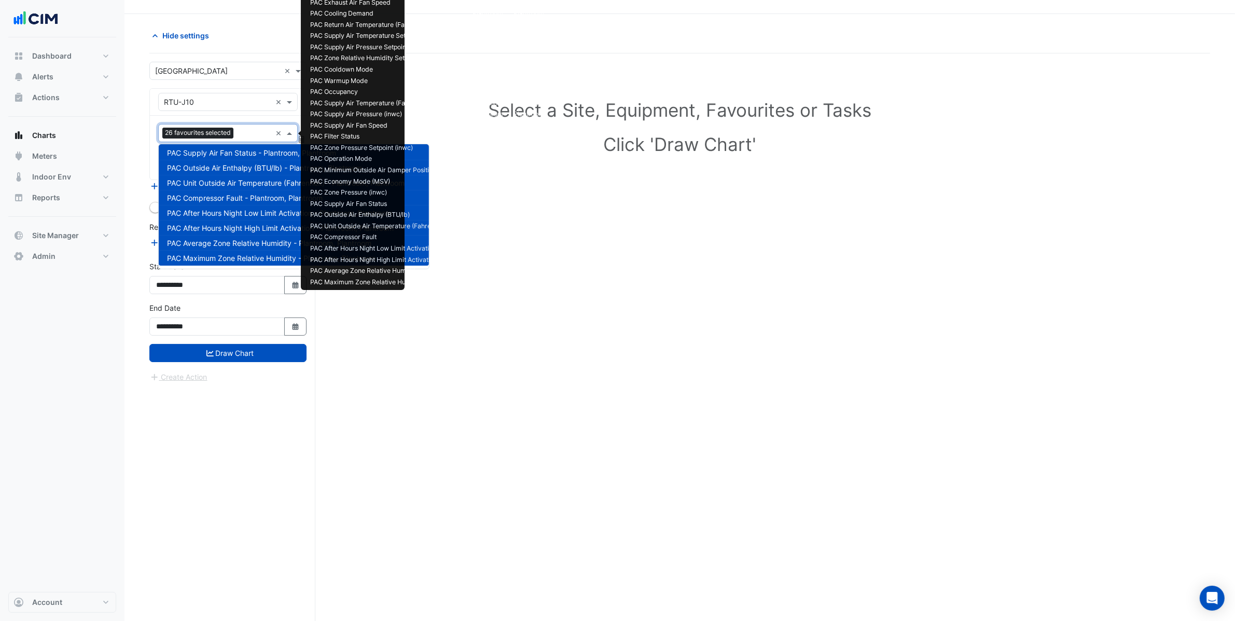
scroll to position [39, 0]
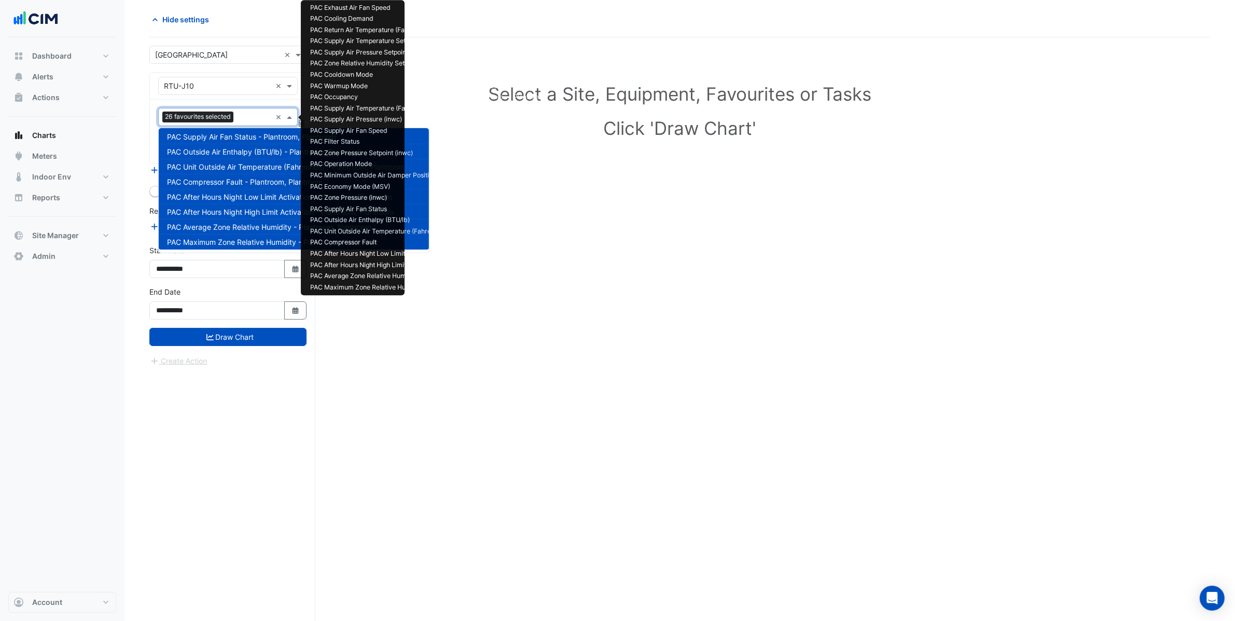
drag, startPoint x: 233, startPoint y: 414, endPoint x: 239, endPoint y: 408, distance: 8.8
click at [234, 413] on div "**********" at bounding box center [232, 328] width 166 height 583
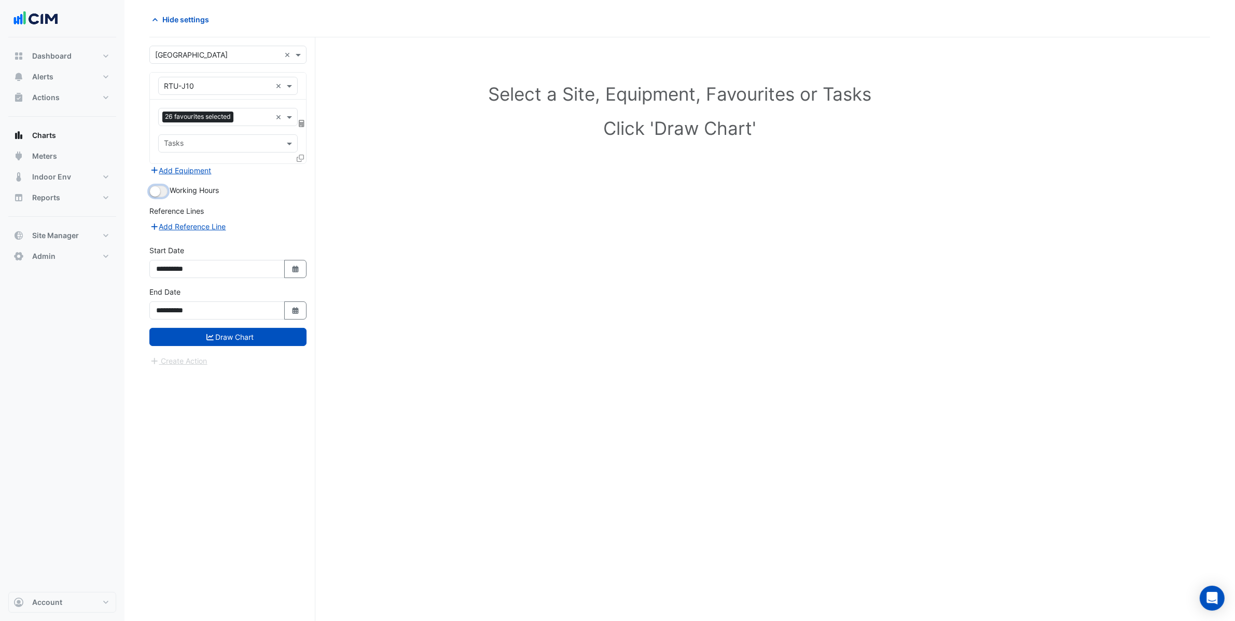
click at [165, 192] on button "button" at bounding box center [158, 191] width 18 height 11
click at [236, 332] on button "Draw Chart" at bounding box center [227, 337] width 157 height 18
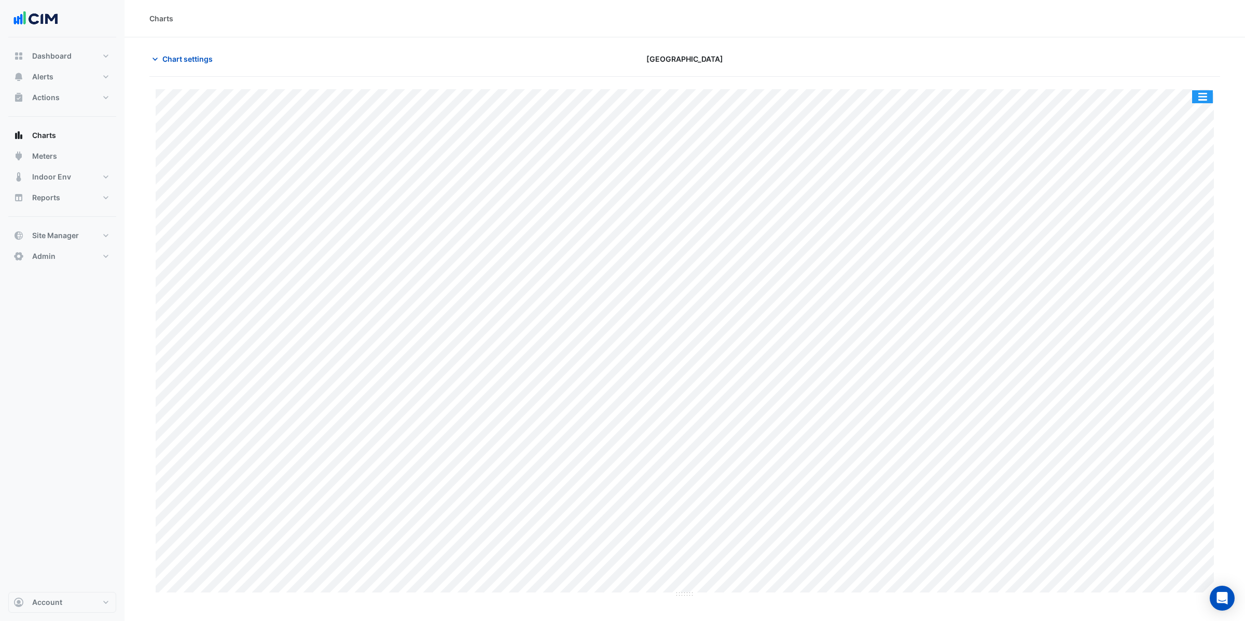
click at [1205, 93] on button "button" at bounding box center [1202, 96] width 21 height 13
click at [1203, 116] on div "Split by Unit" at bounding box center [1181, 115] width 62 height 19
drag, startPoint x: 680, startPoint y: 183, endPoint x: 699, endPoint y: 434, distance: 251.7
drag, startPoint x: 677, startPoint y: 436, endPoint x: 667, endPoint y: 550, distance: 114.6
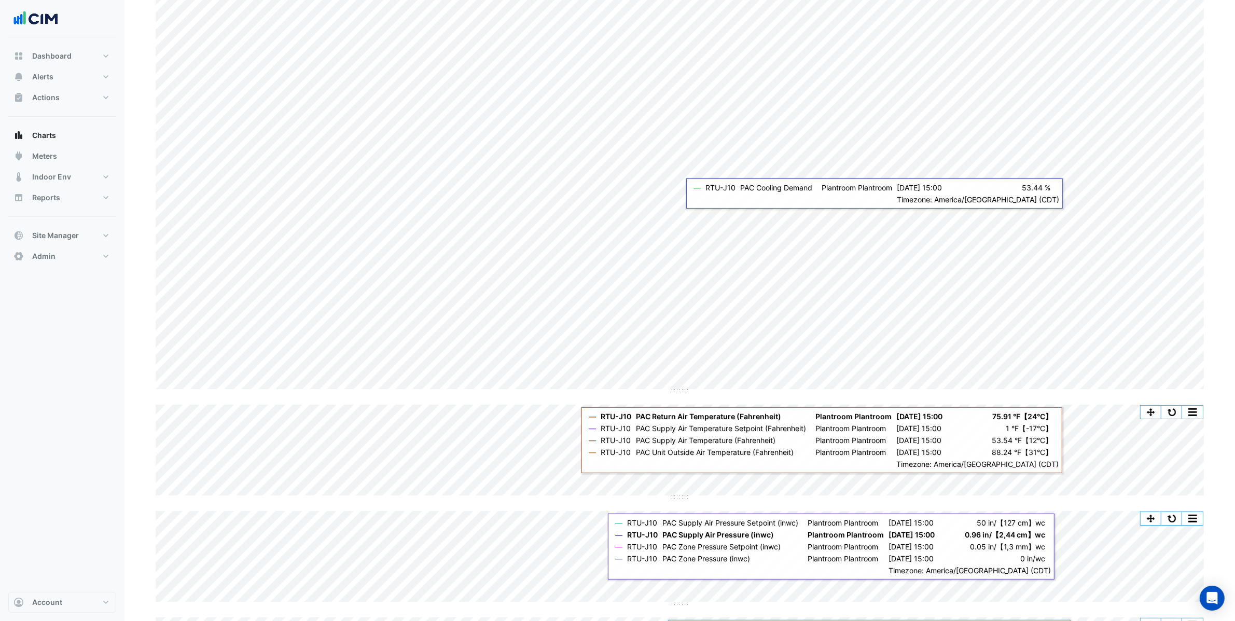
scroll to position [227, 0]
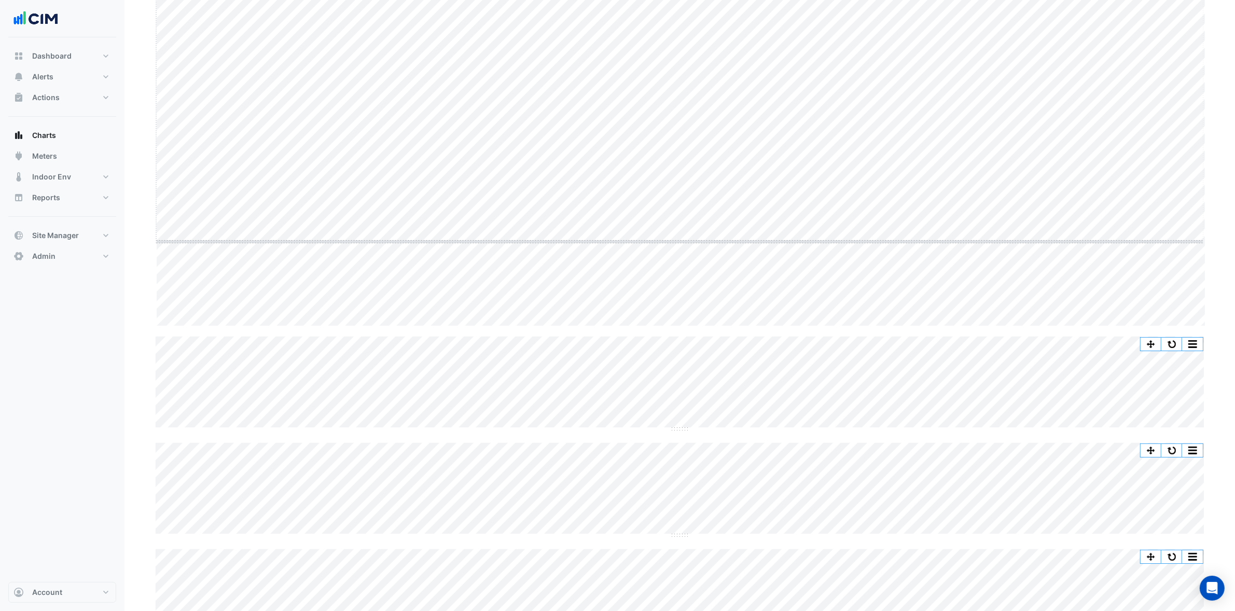
drag, startPoint x: 680, startPoint y: 325, endPoint x: 683, endPoint y: 240, distance: 84.6
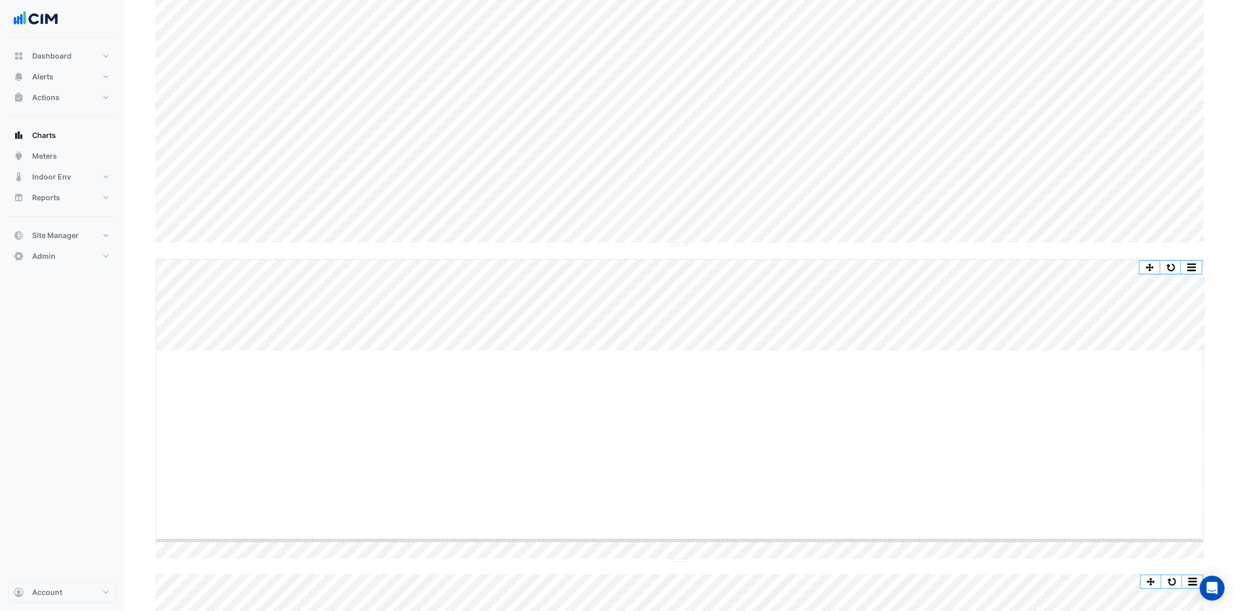
drag, startPoint x: 680, startPoint y: 351, endPoint x: 648, endPoint y: 538, distance: 189.9
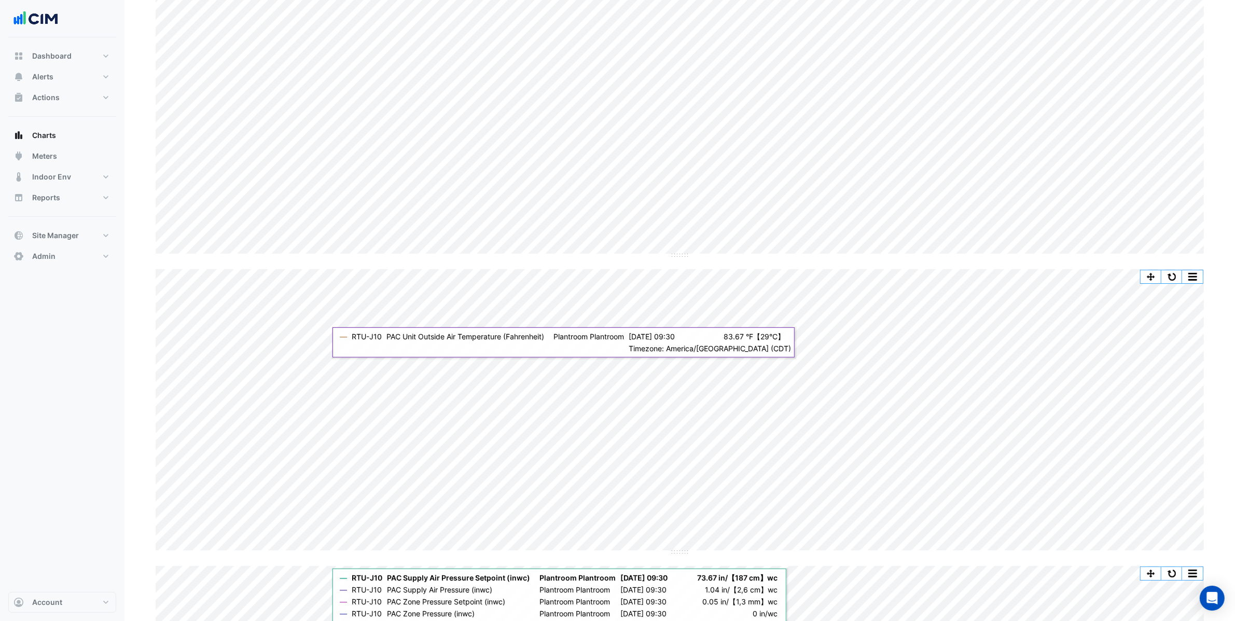
scroll to position [265, 0]
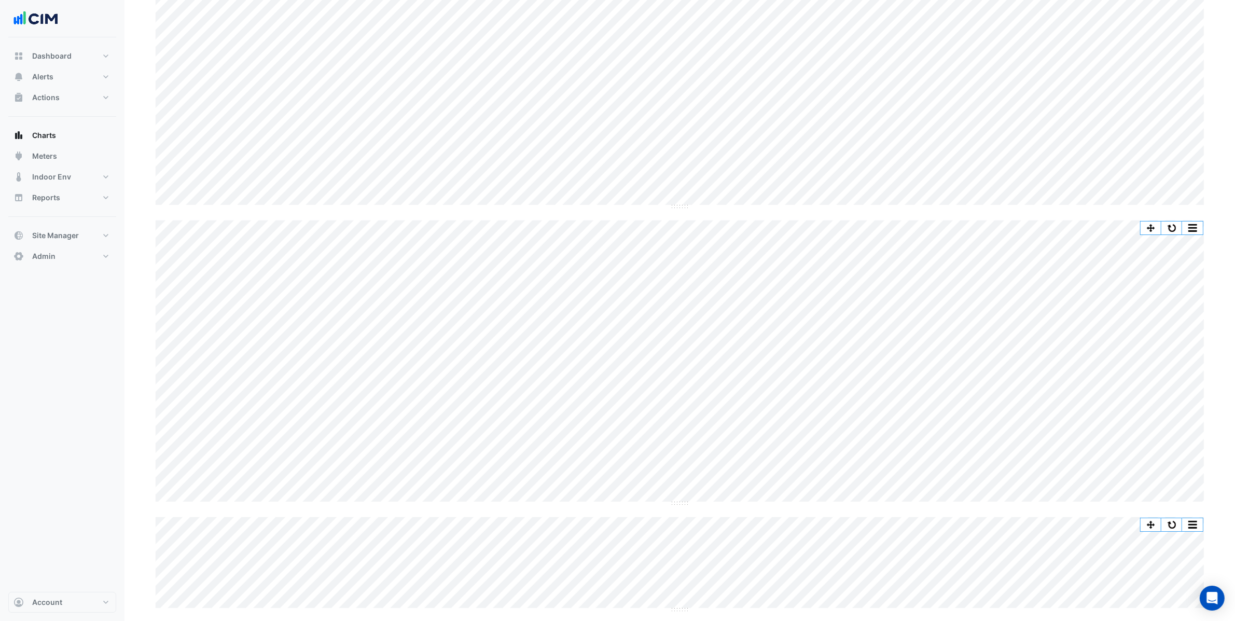
click at [759, 502] on div "Split All Split None Print Save as JPEG Save as PNG Pivot Data Table Export CSV…" at bounding box center [680, 362] width 1048 height 284
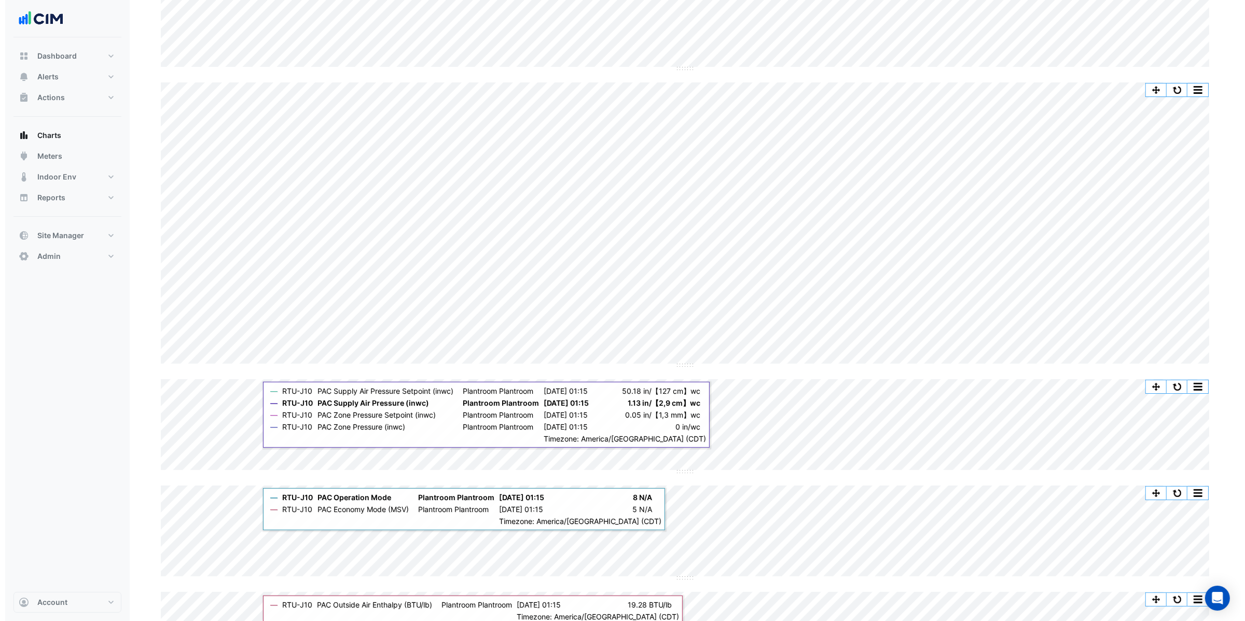
scroll to position [0, 0]
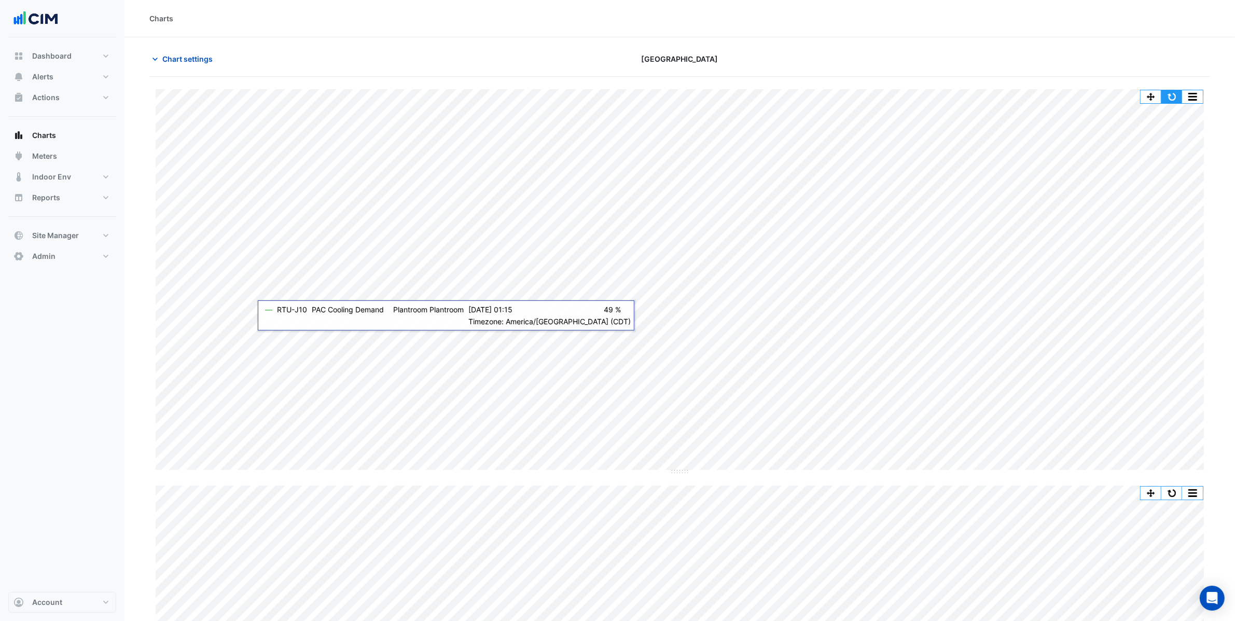
click at [1177, 95] on button "button" at bounding box center [1171, 96] width 21 height 13
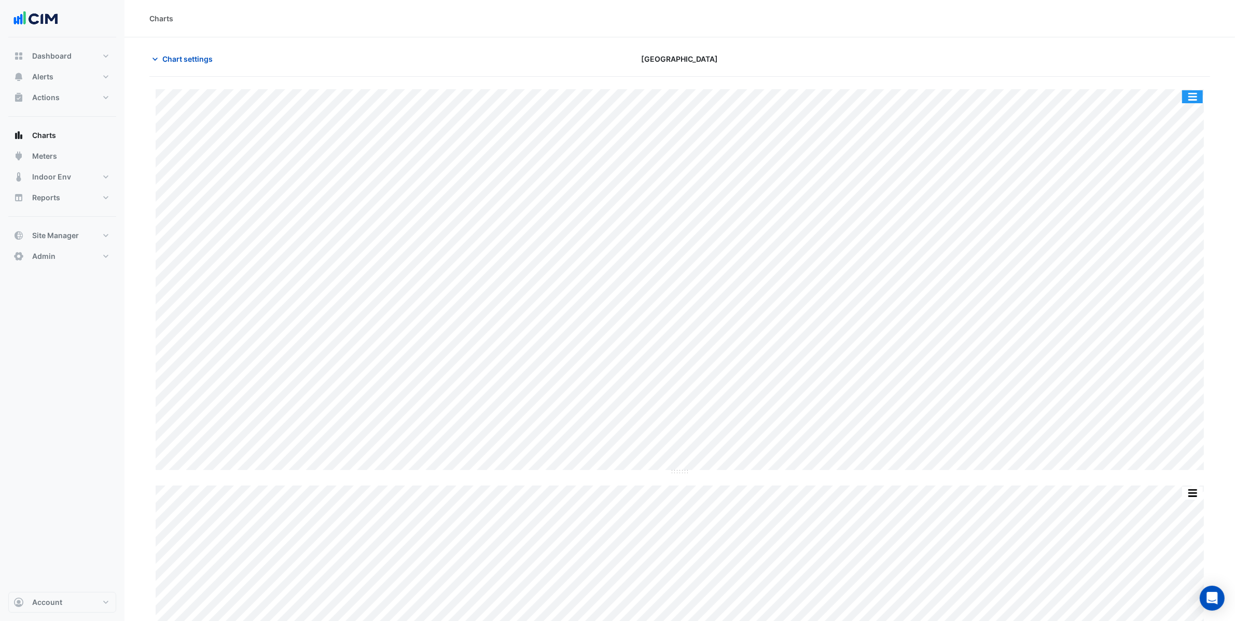
click at [1193, 99] on button "button" at bounding box center [1192, 96] width 21 height 13
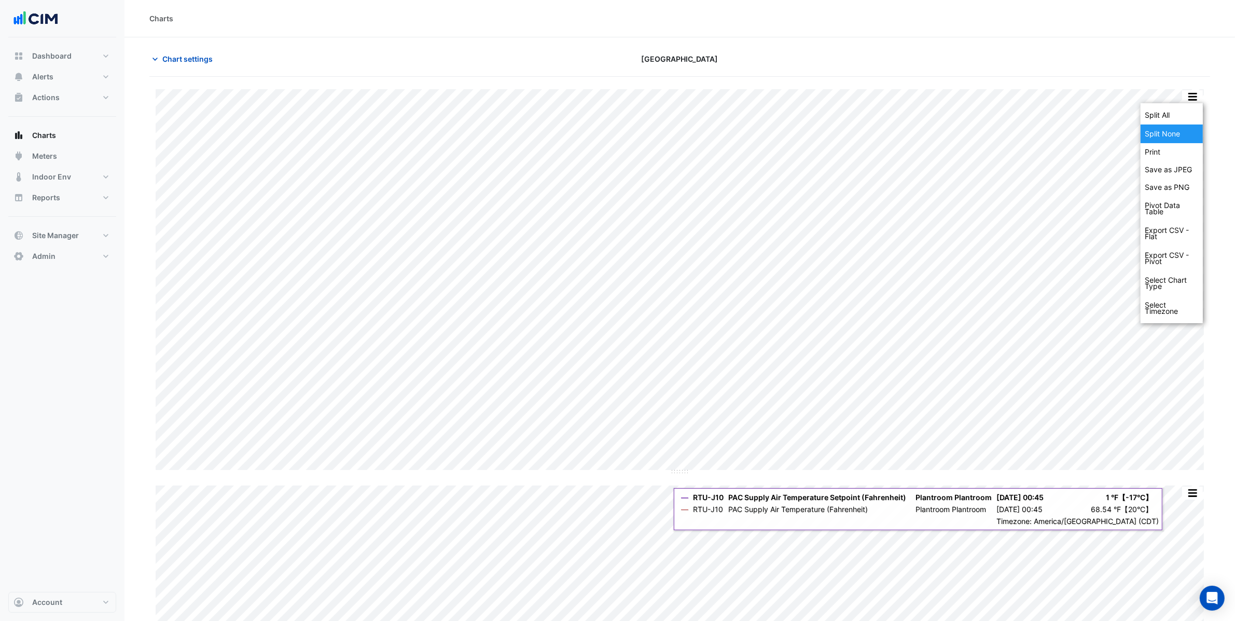
click at [1178, 141] on div "Split None" at bounding box center [1171, 133] width 62 height 19
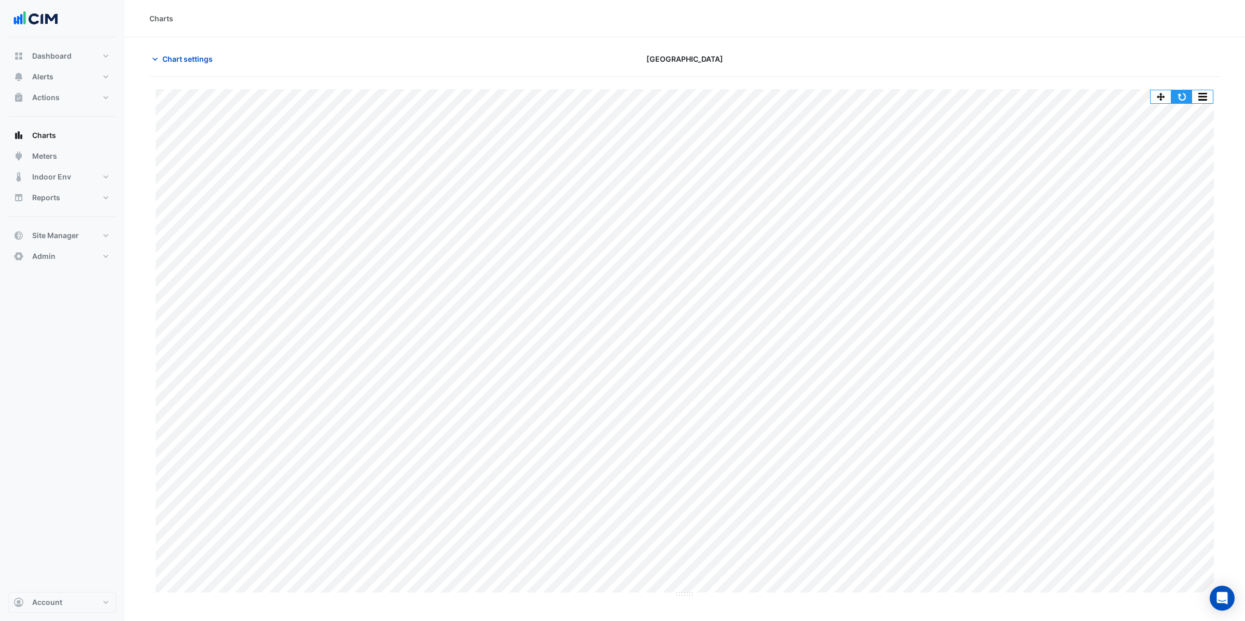
click at [1184, 99] on button "button" at bounding box center [1181, 96] width 21 height 13
click at [1198, 96] on button "button" at bounding box center [1202, 96] width 21 height 13
click at [1180, 97] on button "button" at bounding box center [1181, 96] width 21 height 13
click at [191, 55] on span "Chart settings" at bounding box center [187, 58] width 50 height 11
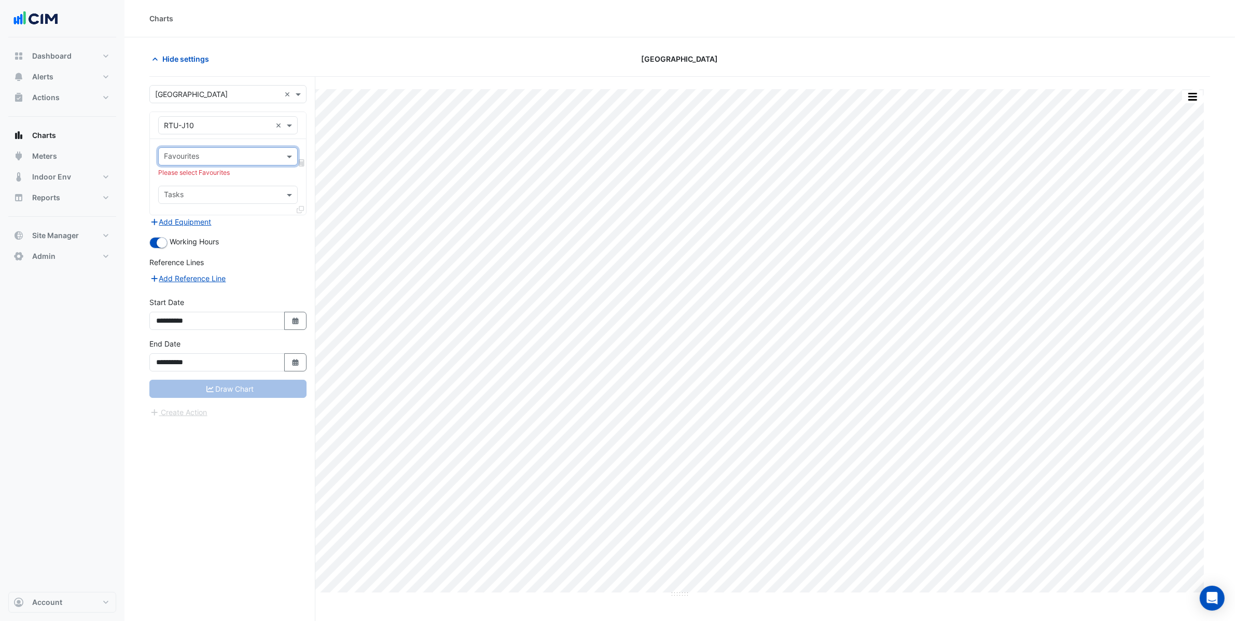
click at [248, 157] on input "text" at bounding box center [222, 157] width 116 height 11
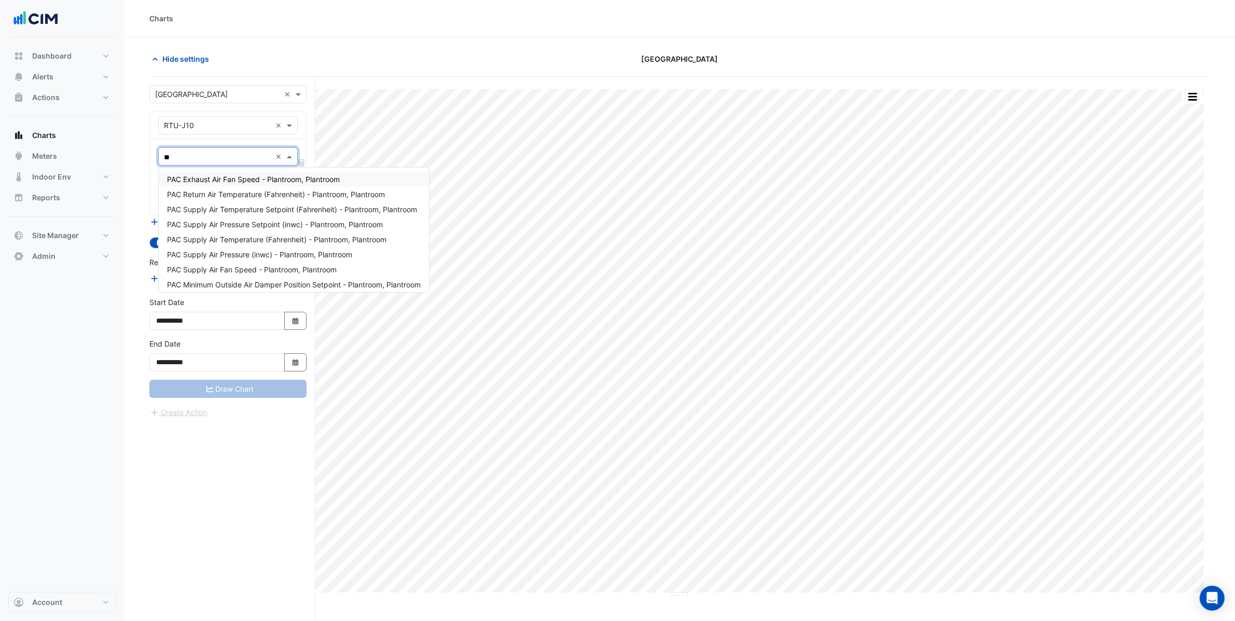
type input "*"
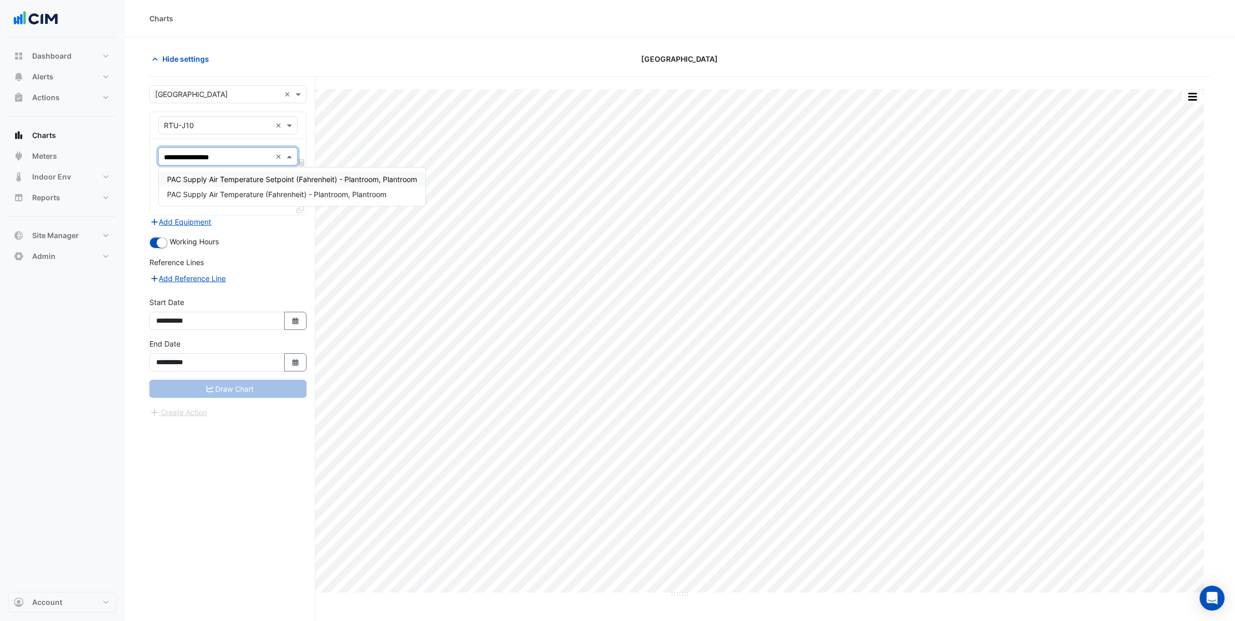
type input "**********"
click at [313, 177] on span "PAC Supply Air Temperature Setpoint (Fahrenheit) - Plantroom, Plantroom" at bounding box center [292, 179] width 250 height 9
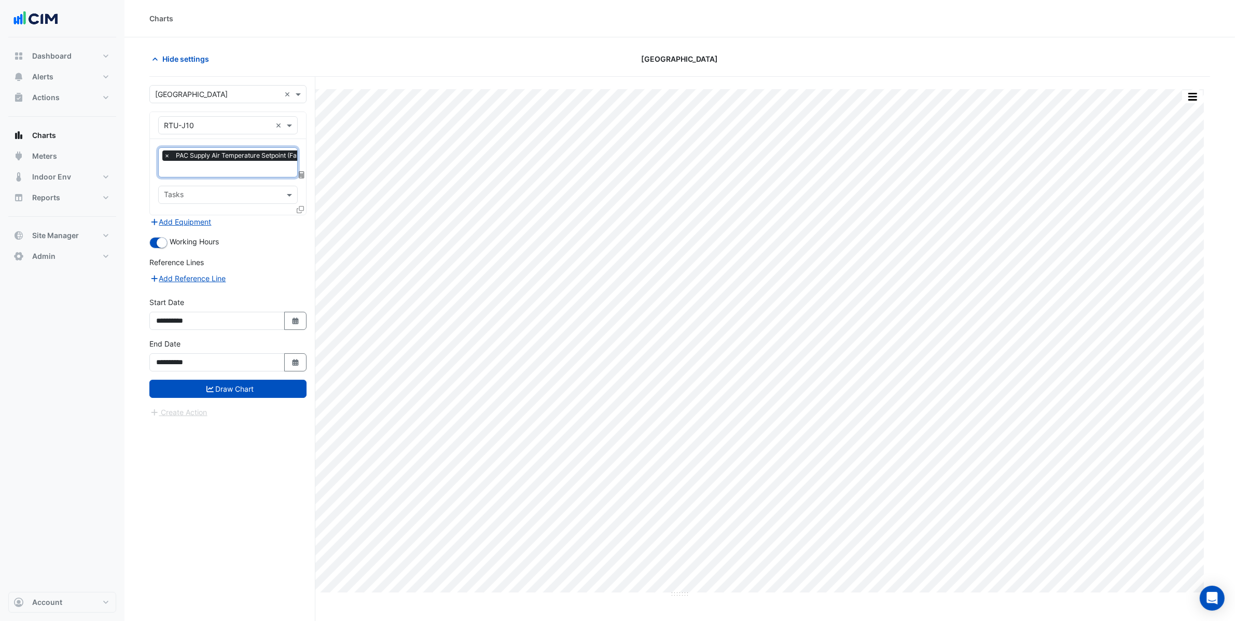
click at [229, 168] on input "text" at bounding box center [281, 169] width 235 height 11
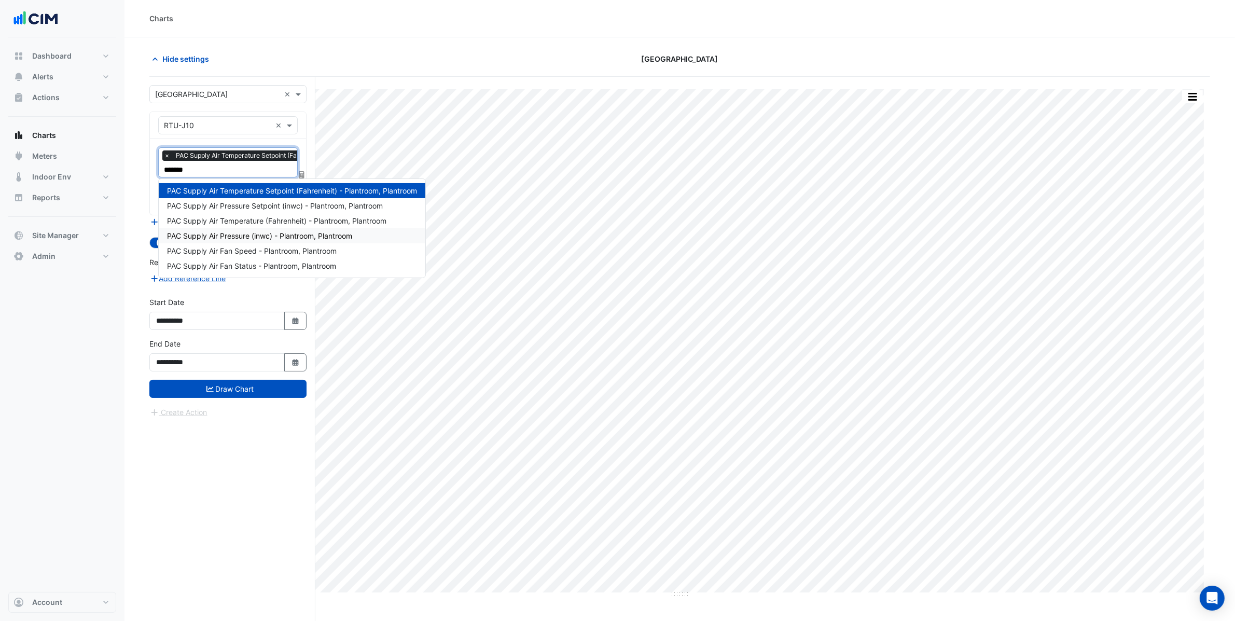
type input "********"
click at [278, 236] on span "PAC Supply Air Pressure (inwc) - Plantroom, Plantroom" at bounding box center [259, 235] width 185 height 9
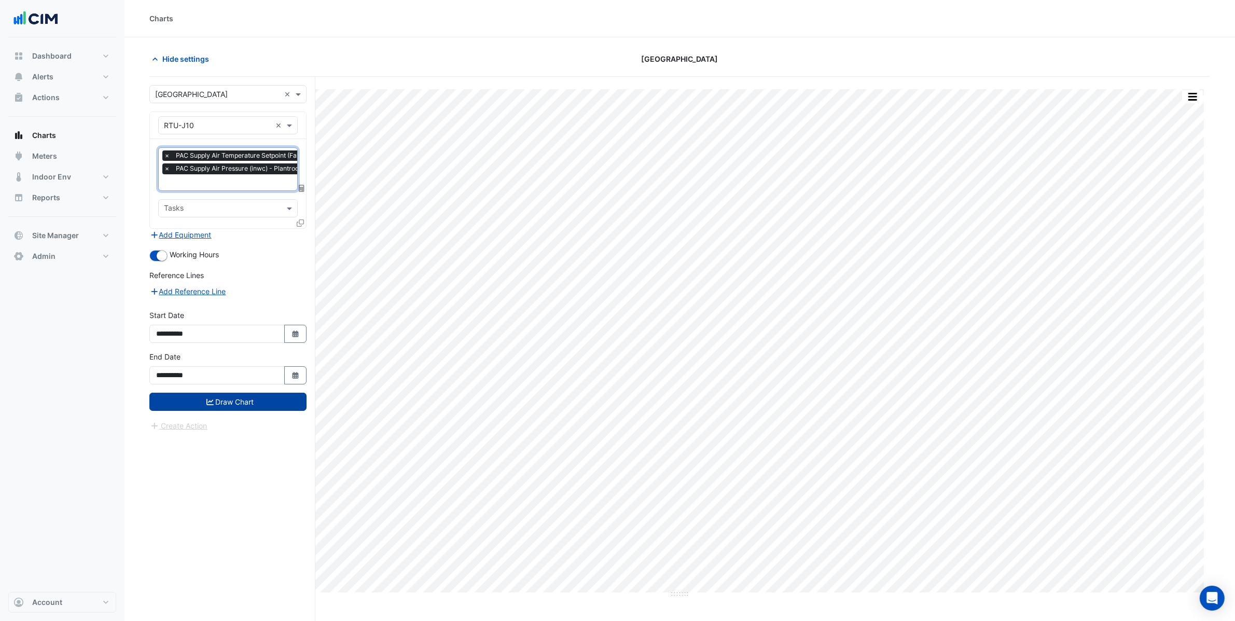
click at [253, 402] on button "Draw Chart" at bounding box center [227, 402] width 157 height 18
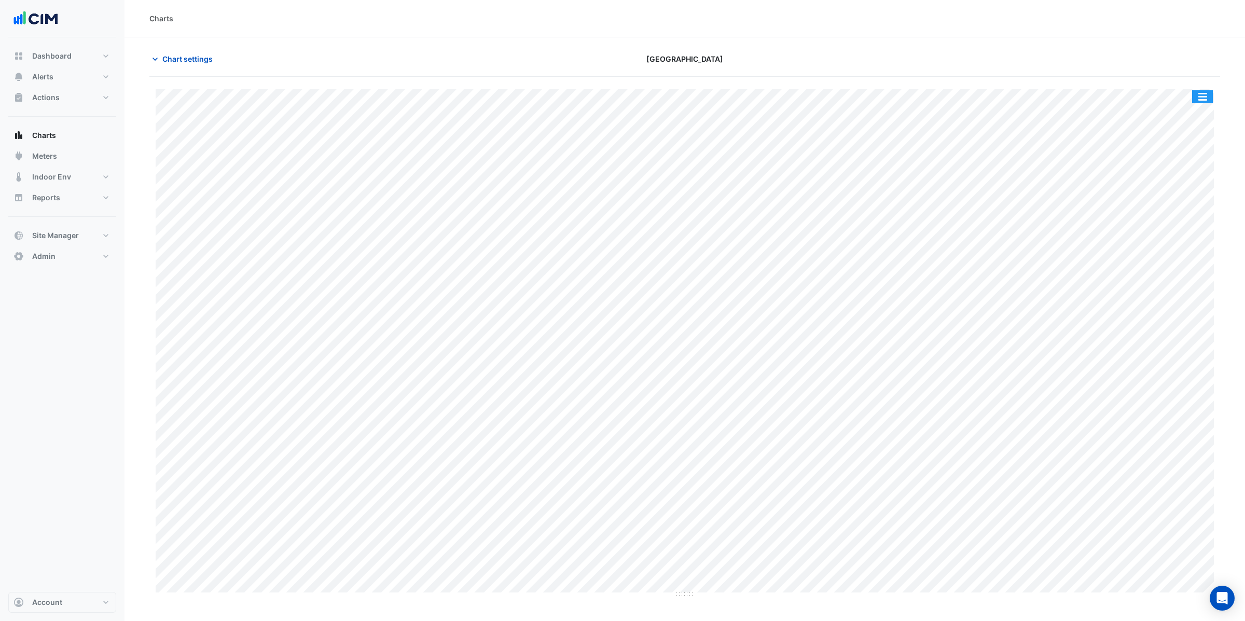
click at [1202, 98] on button "button" at bounding box center [1202, 96] width 21 height 13
click at [1200, 109] on div "Split by Unit" at bounding box center [1181, 115] width 62 height 19
click at [1203, 99] on button "button" at bounding box center [1202, 96] width 21 height 13
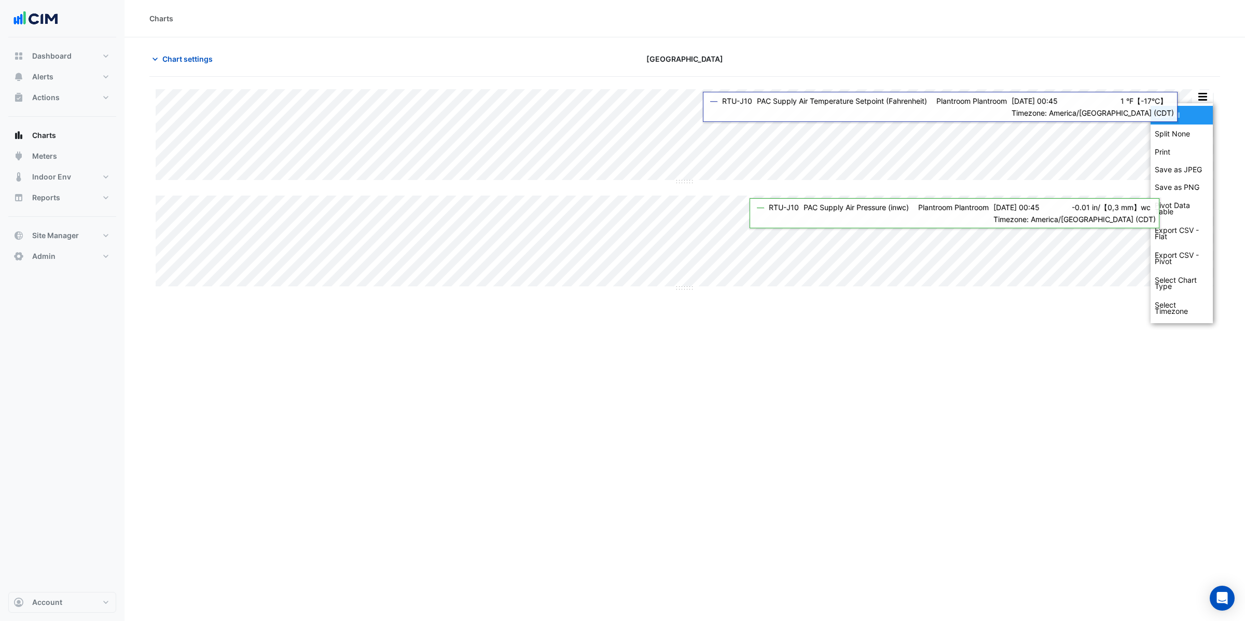
click at [1190, 119] on div "Split All" at bounding box center [1181, 115] width 62 height 19
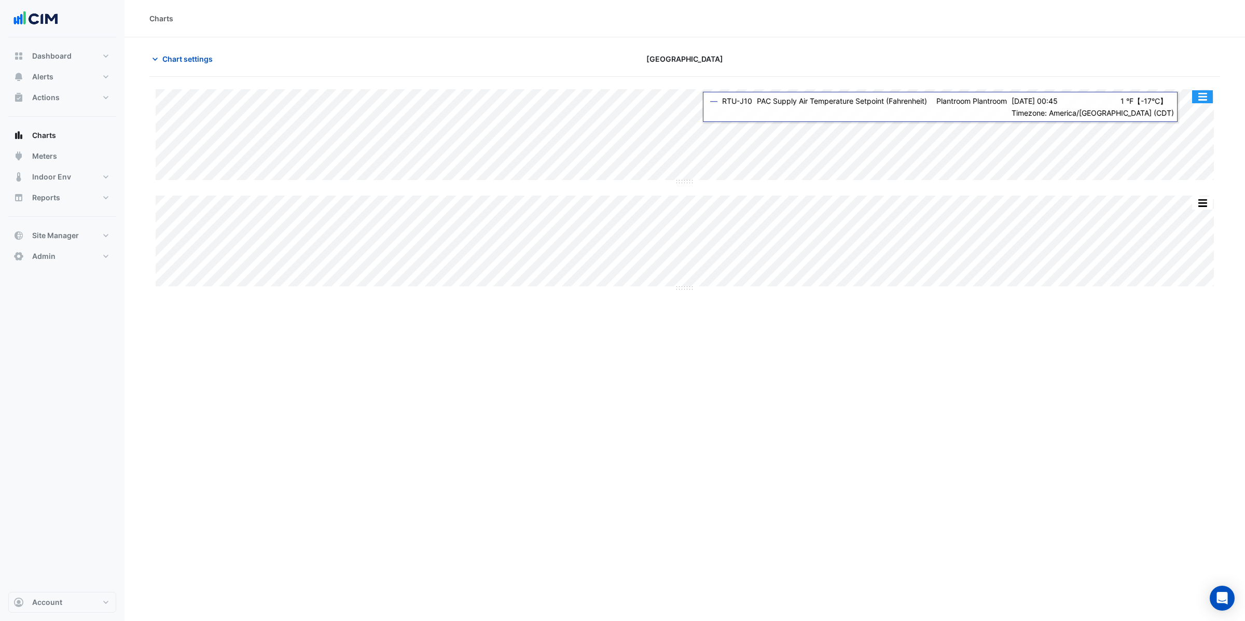
click at [1205, 96] on button "button" at bounding box center [1202, 96] width 21 height 13
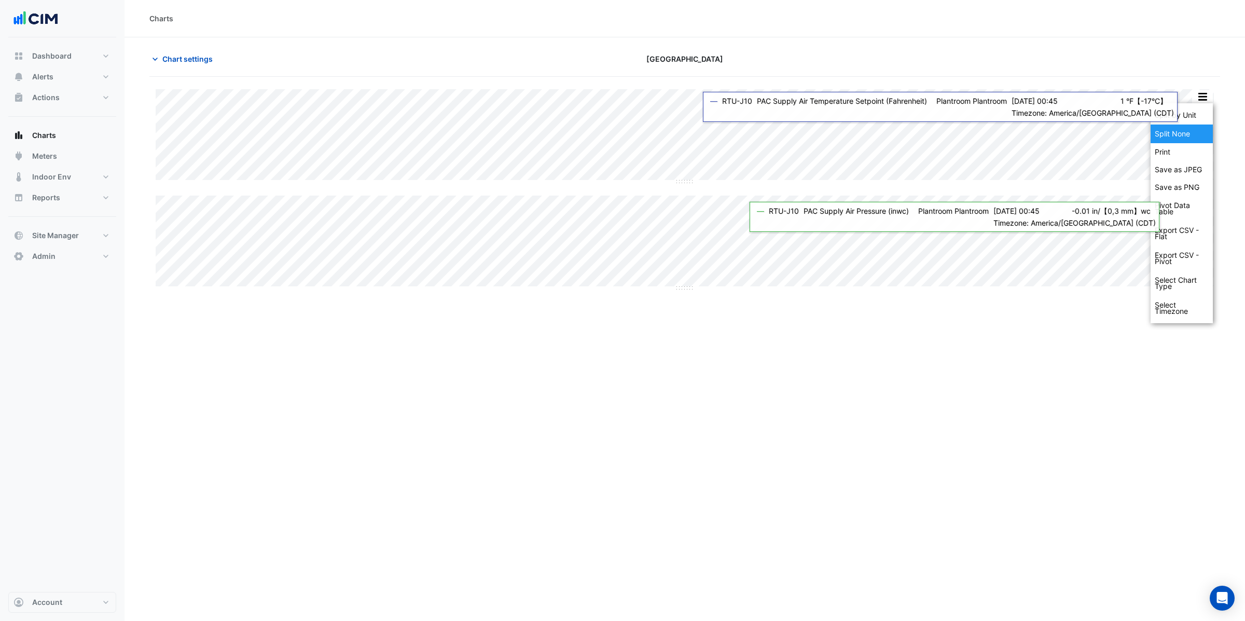
click at [1202, 130] on div "Split None" at bounding box center [1181, 133] width 62 height 19
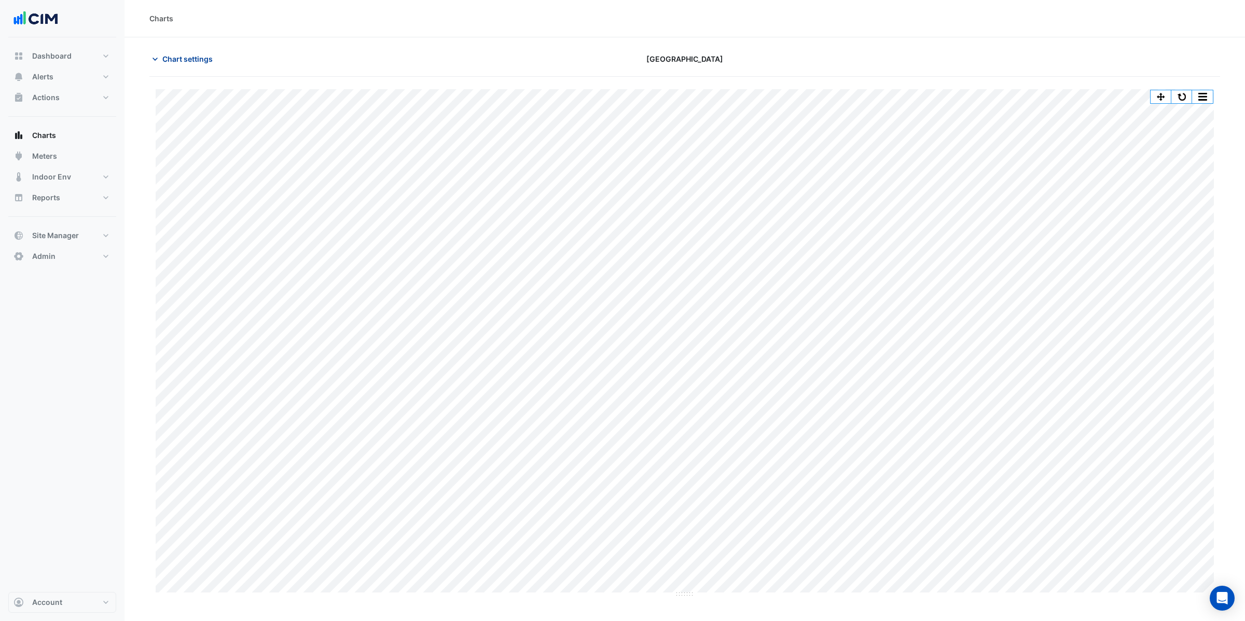
click at [207, 52] on button "Chart settings" at bounding box center [184, 59] width 70 height 18
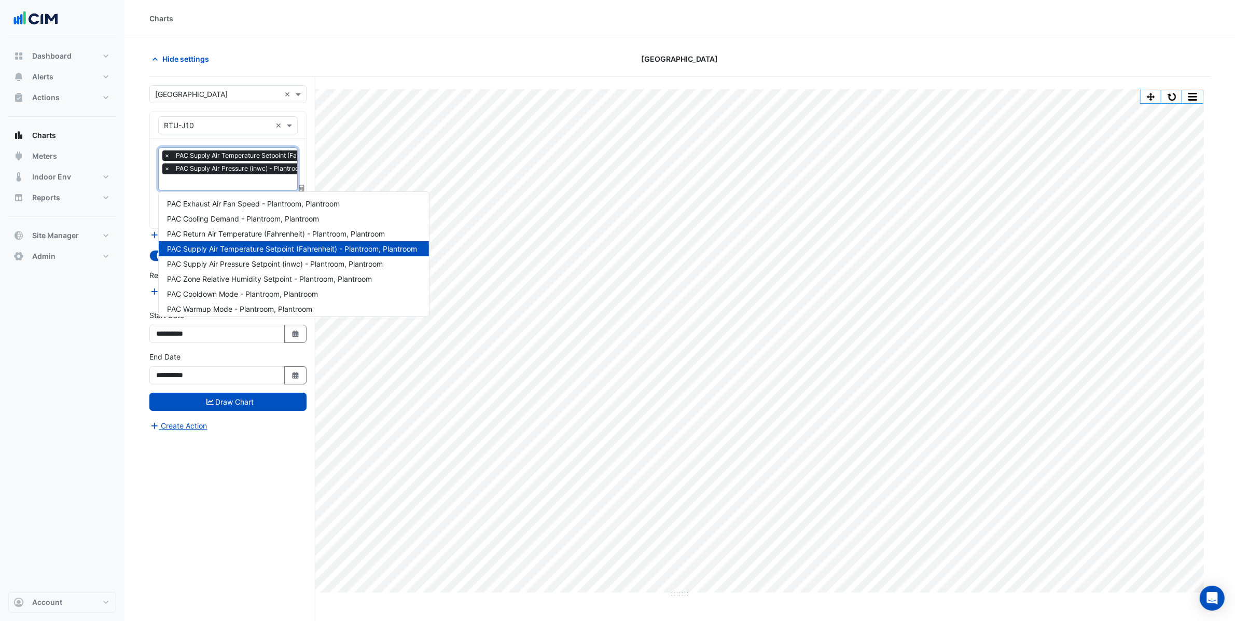
click at [245, 189] on div at bounding box center [280, 183] width 236 height 13
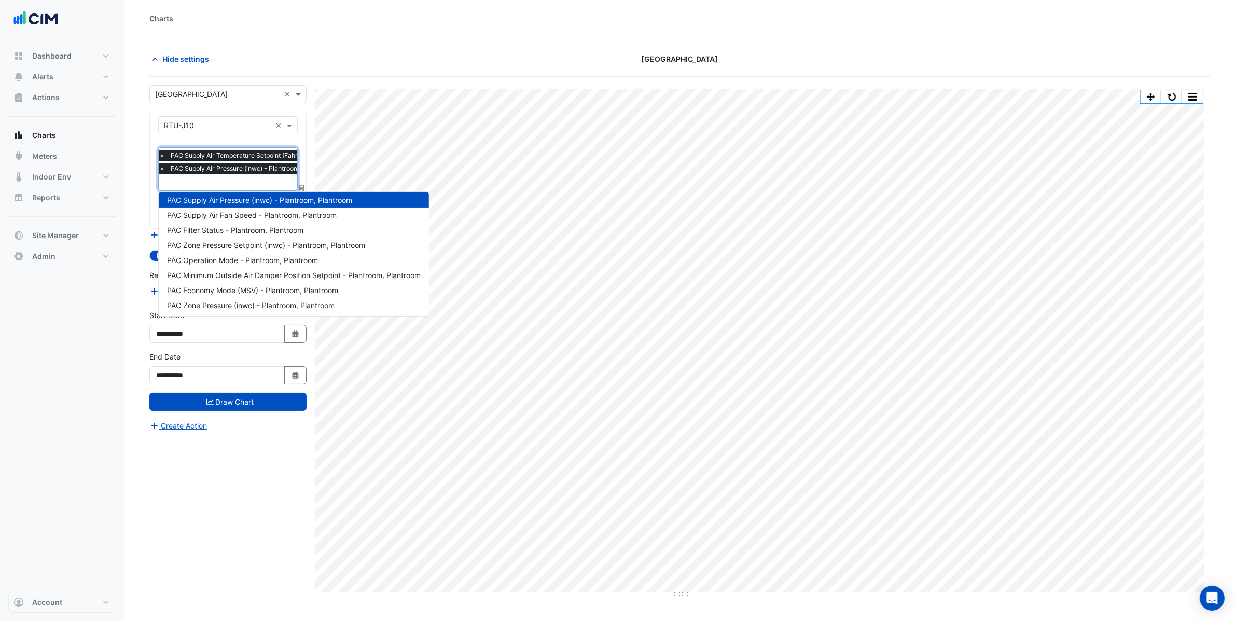
type input "*"
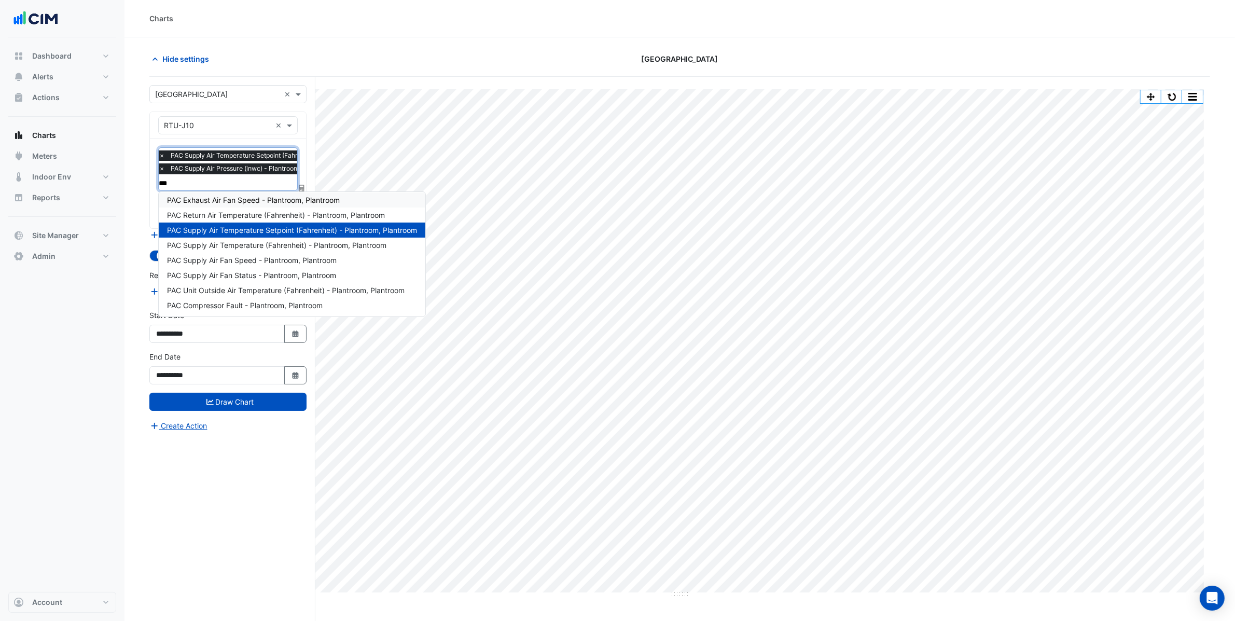
scroll to position [0, 0]
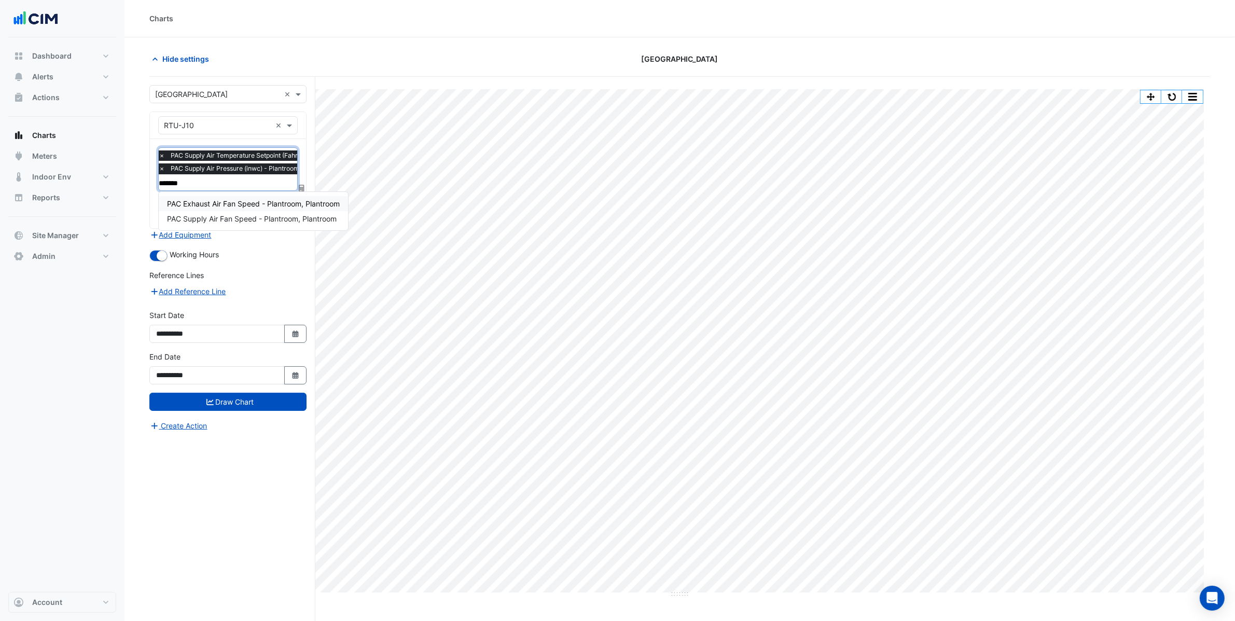
type input "********"
click at [286, 212] on div "PAC Supply Air Fan Speed - Plantroom, Plantroom" at bounding box center [253, 218] width 189 height 15
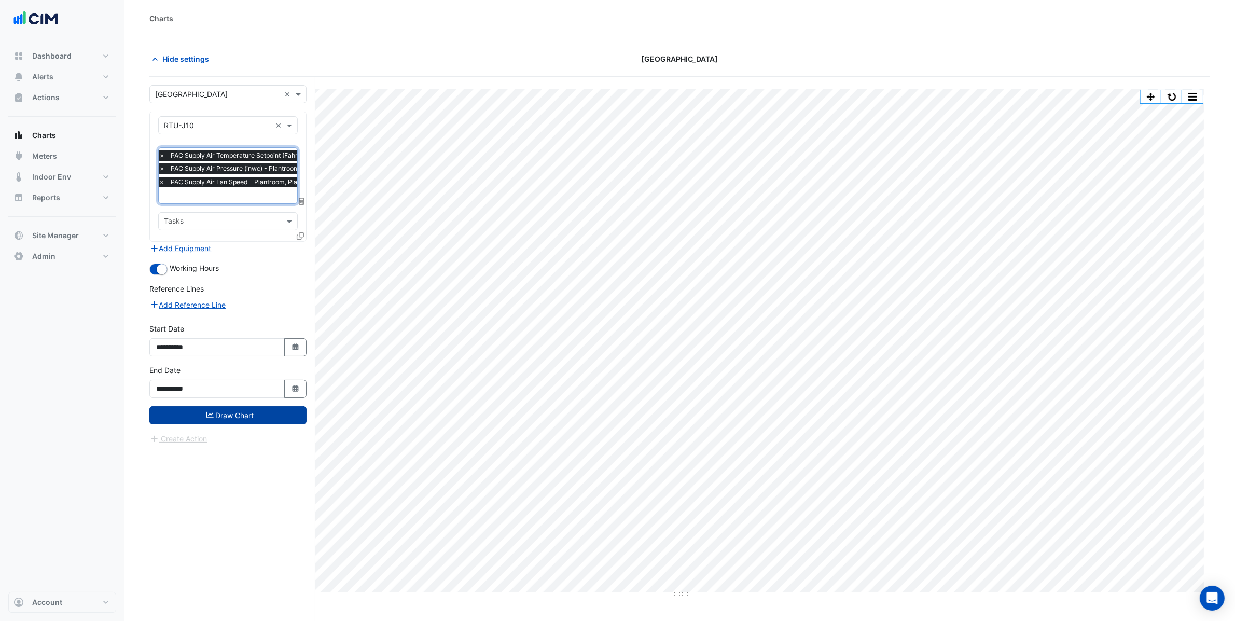
click at [270, 410] on button "Draw Chart" at bounding box center [227, 415] width 157 height 18
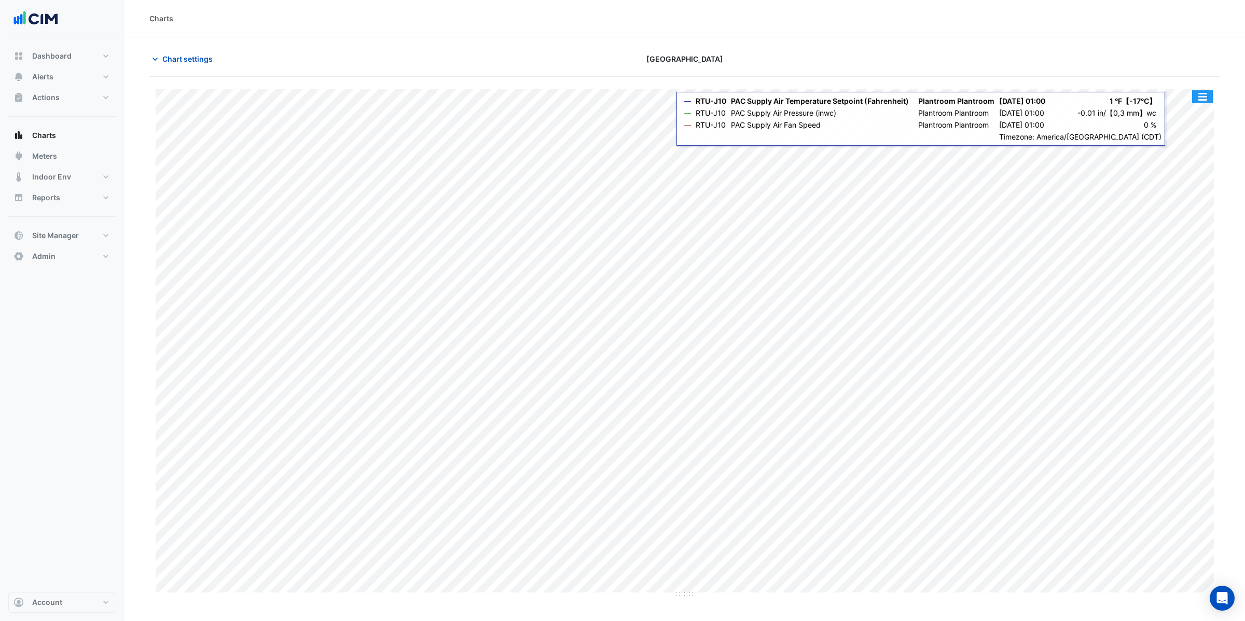
click at [1204, 101] on button "button" at bounding box center [1202, 96] width 21 height 13
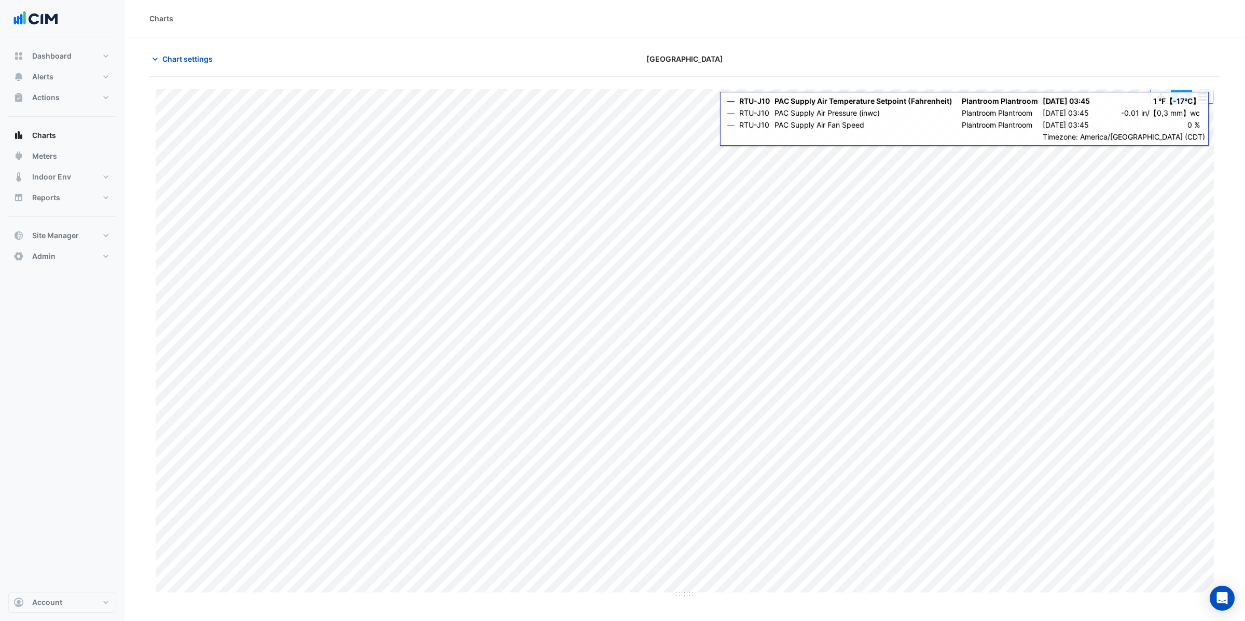
click at [1182, 100] on button "button" at bounding box center [1181, 96] width 21 height 13
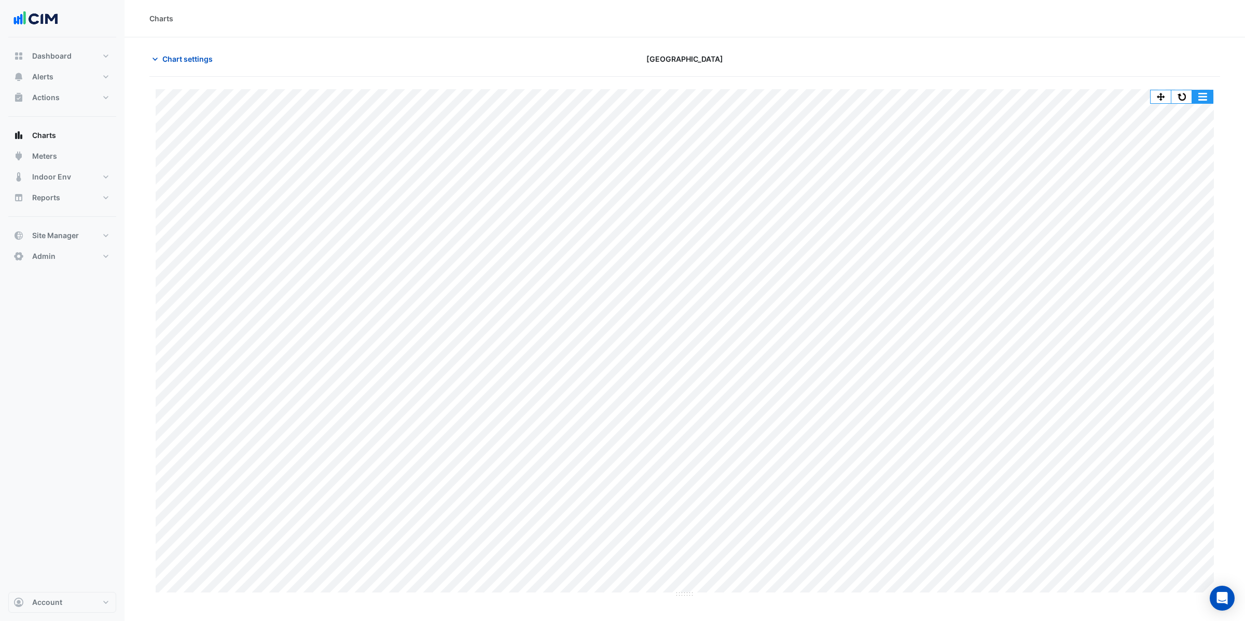
click at [1206, 97] on button "button" at bounding box center [1202, 96] width 21 height 13
click at [1189, 121] on div "Split by Unit" at bounding box center [1181, 115] width 62 height 19
drag, startPoint x: 685, startPoint y: 155, endPoint x: 693, endPoint y: 193, distance: 39.3
drag, startPoint x: 687, startPoint y: 263, endPoint x: 688, endPoint y: 281, distance: 17.7
drag, startPoint x: 683, startPoint y: 390, endPoint x: 693, endPoint y: 413, distance: 24.7
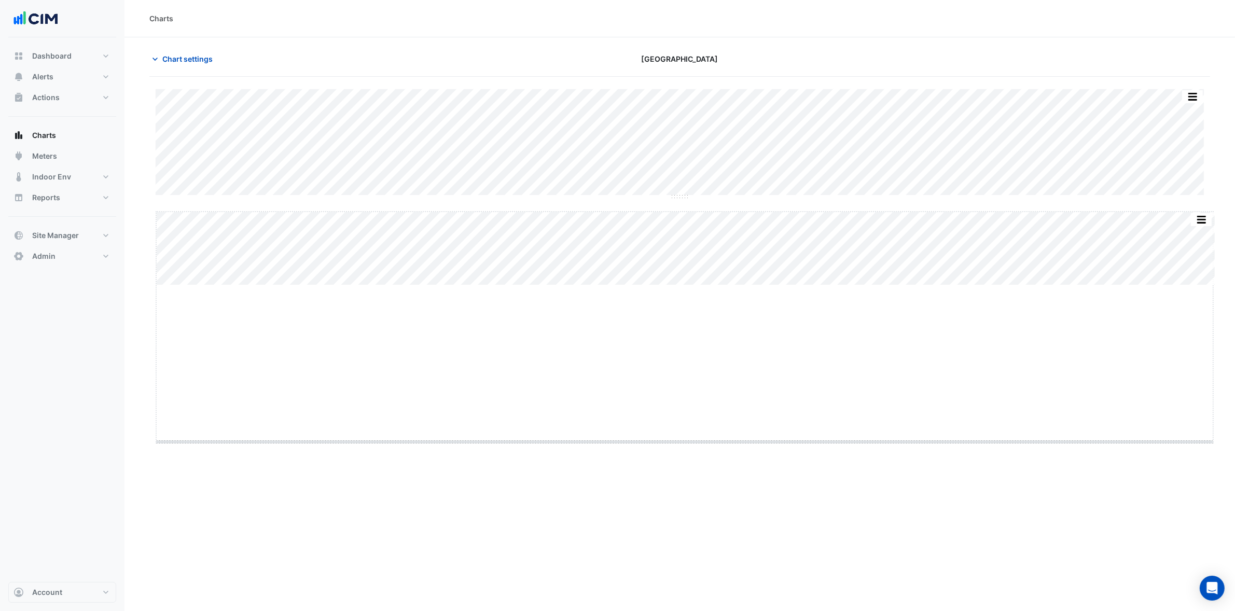
drag, startPoint x: 687, startPoint y: 289, endPoint x: 674, endPoint y: 440, distance: 151.5
click at [1186, 96] on button "button" at bounding box center [1181, 96] width 21 height 13
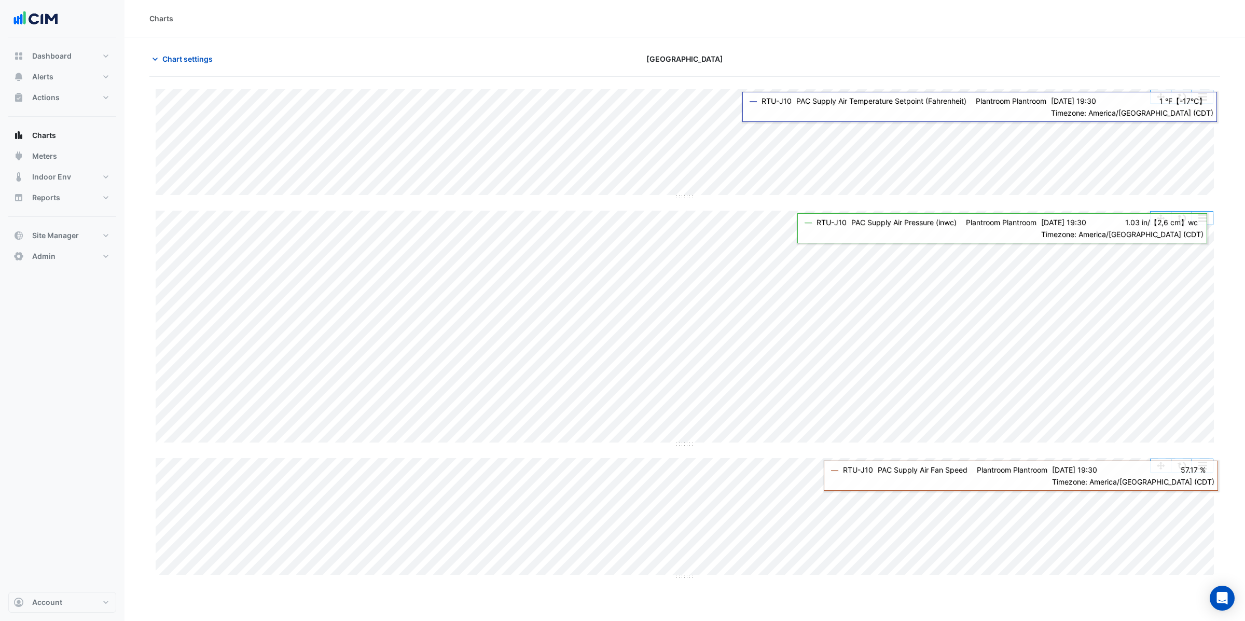
click at [1182, 97] on button "button" at bounding box center [1181, 96] width 21 height 13
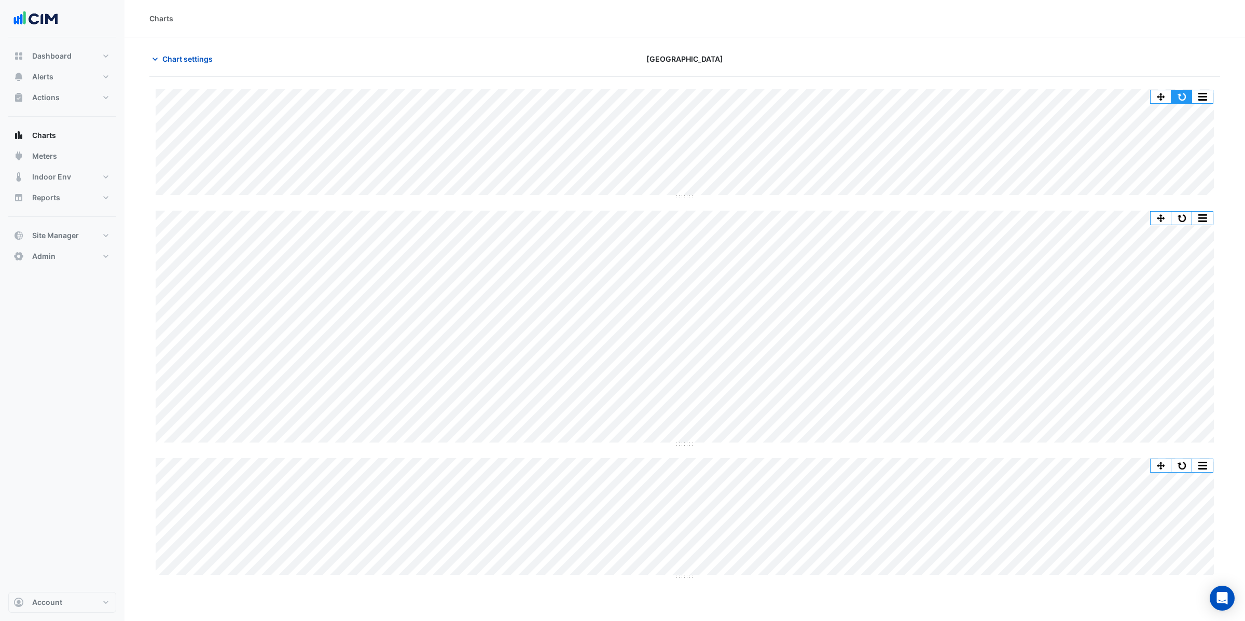
click at [1179, 96] on button "button" at bounding box center [1181, 96] width 21 height 13
click at [198, 62] on span "Chart settings" at bounding box center [187, 58] width 50 height 11
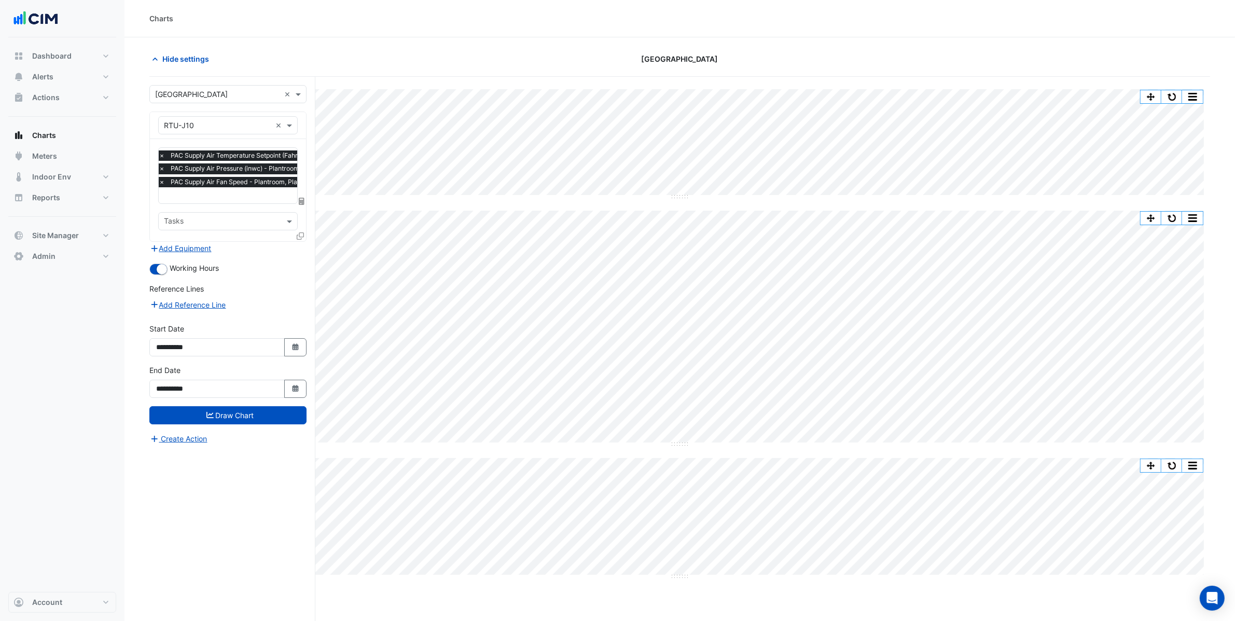
click at [161, 155] on span "×" at bounding box center [161, 155] width 9 height 10
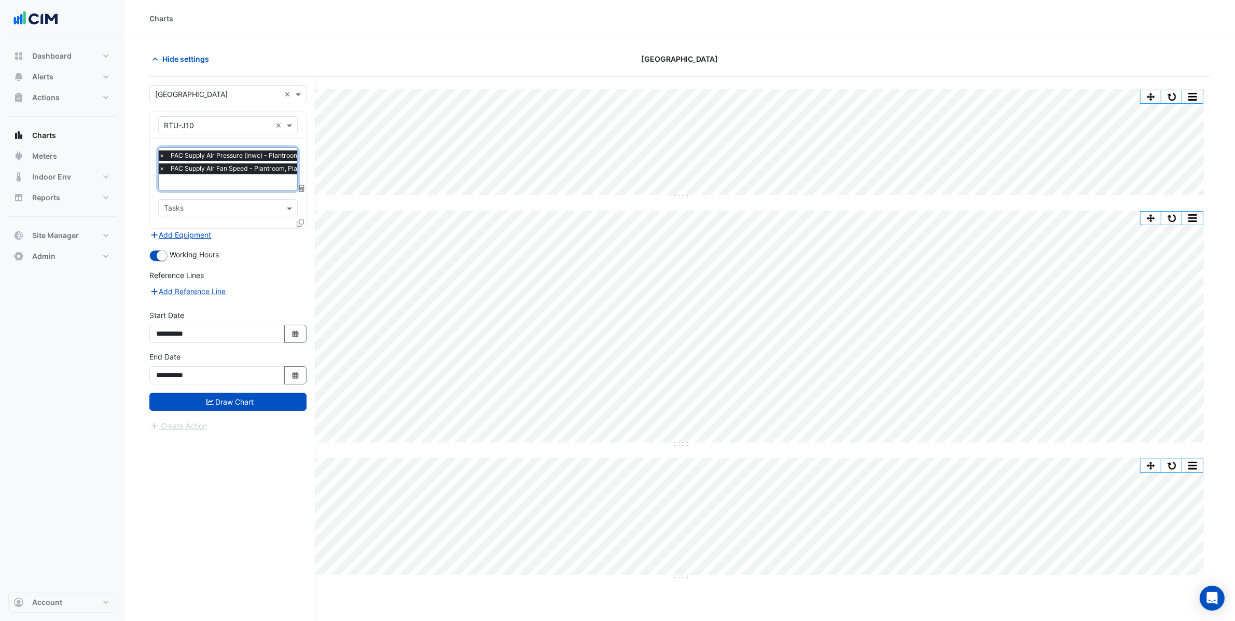
click at [165, 165] on span "×" at bounding box center [161, 168] width 9 height 10
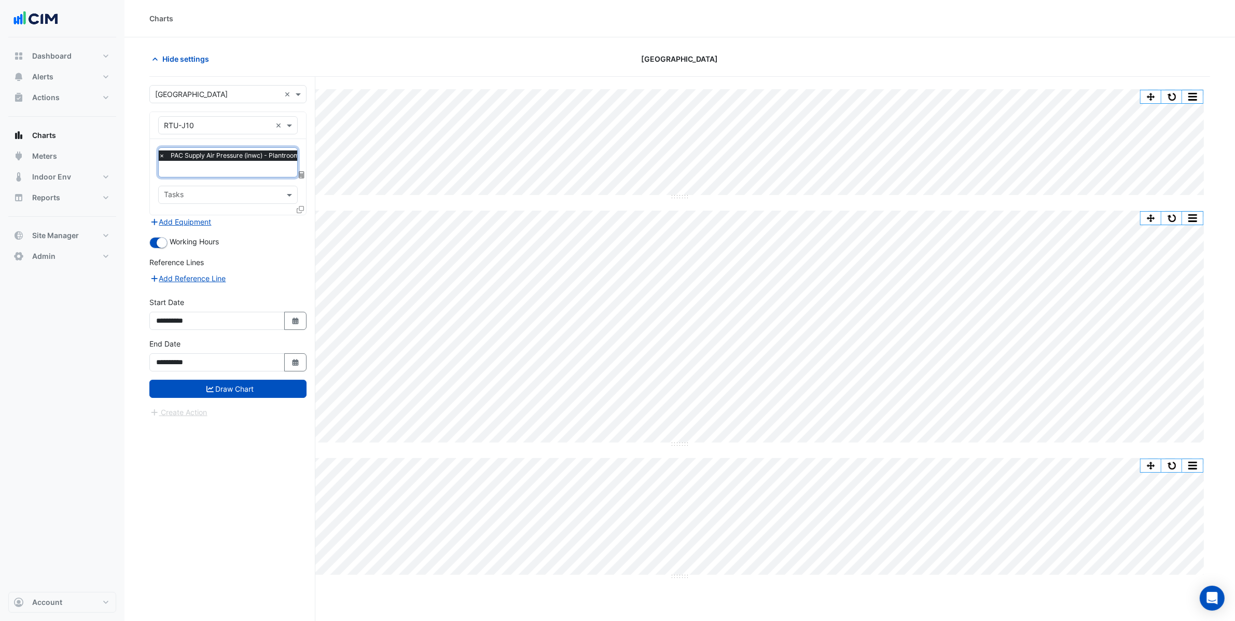
click at [160, 155] on span "×" at bounding box center [161, 155] width 9 height 10
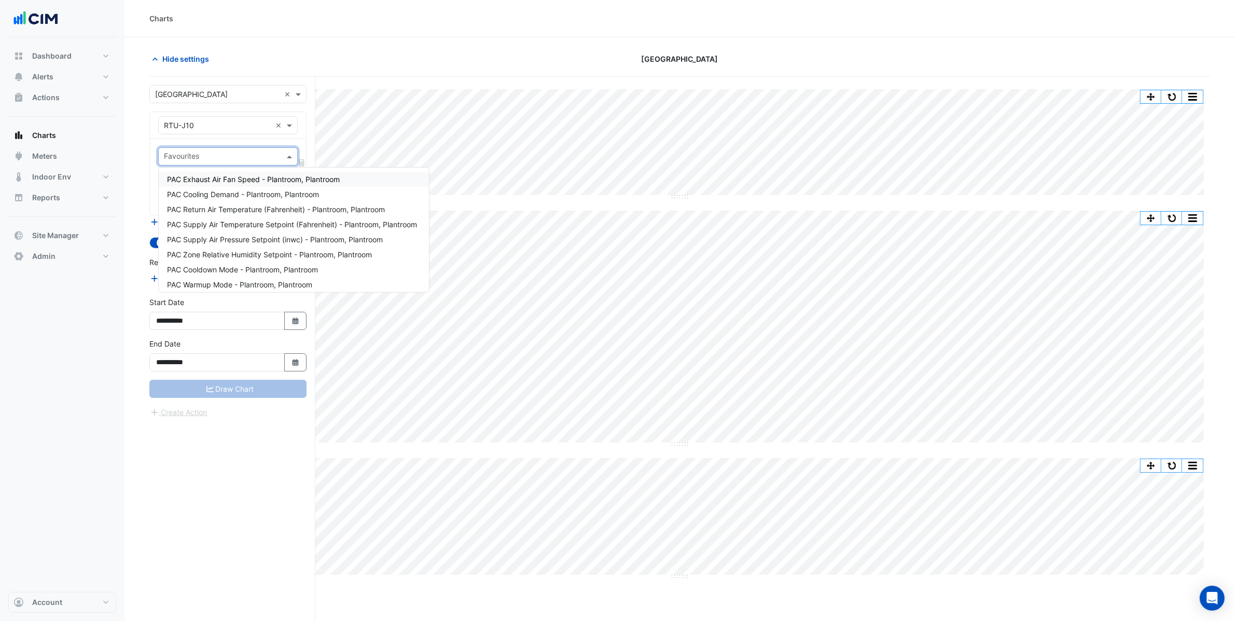
click at [172, 157] on input "text" at bounding box center [222, 157] width 116 height 11
type input "******"
click at [287, 207] on span "PAC Supply Air Temperature (Fahrenheit) - Plantroom, Plantroom" at bounding box center [276, 209] width 219 height 9
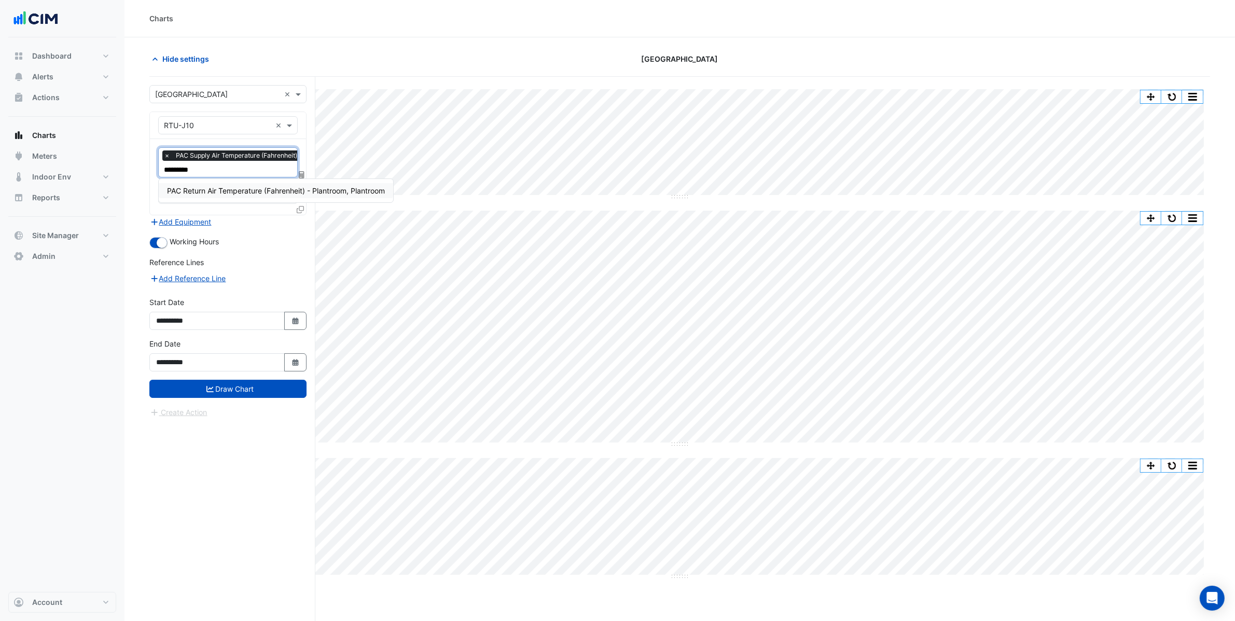
type input "**********"
drag, startPoint x: 250, startPoint y: 179, endPoint x: 257, endPoint y: 189, distance: 11.7
click at [250, 179] on div "PAC Return Air Temperature (Fahrenheit) - Plantroom, Plantroom" at bounding box center [276, 190] width 234 height 23
click at [258, 190] on span "PAC Return Air Temperature (Fahrenheit) - Plantroom, Plantroom" at bounding box center [276, 190] width 218 height 9
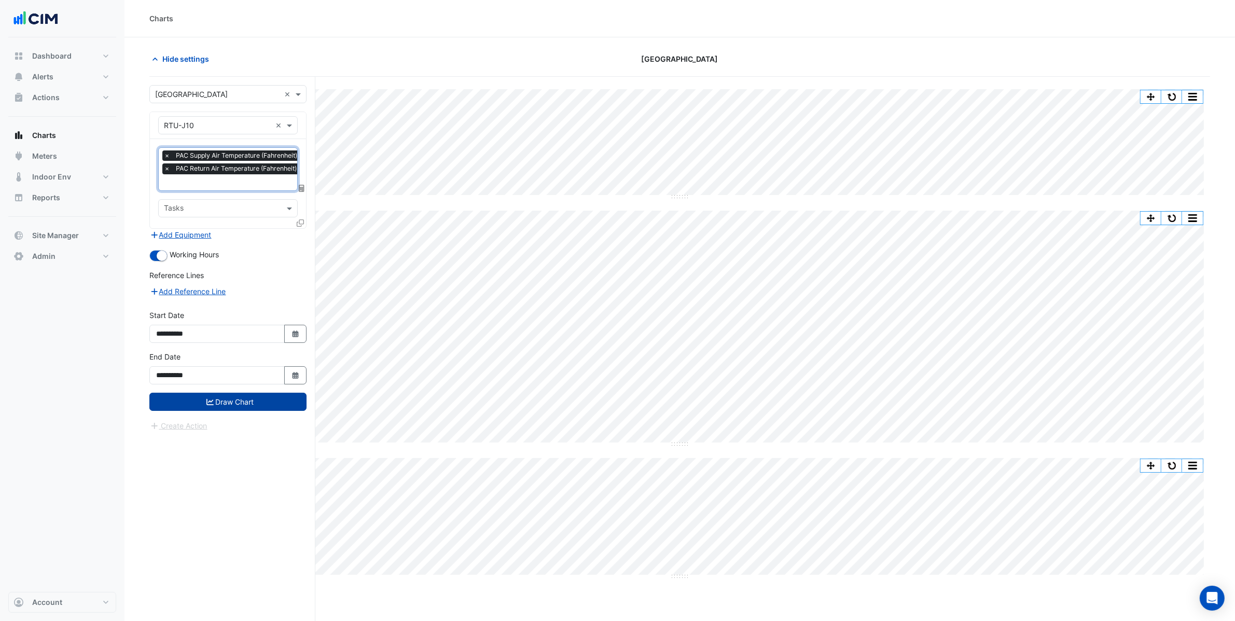
click at [236, 402] on button "Draw Chart" at bounding box center [227, 402] width 157 height 18
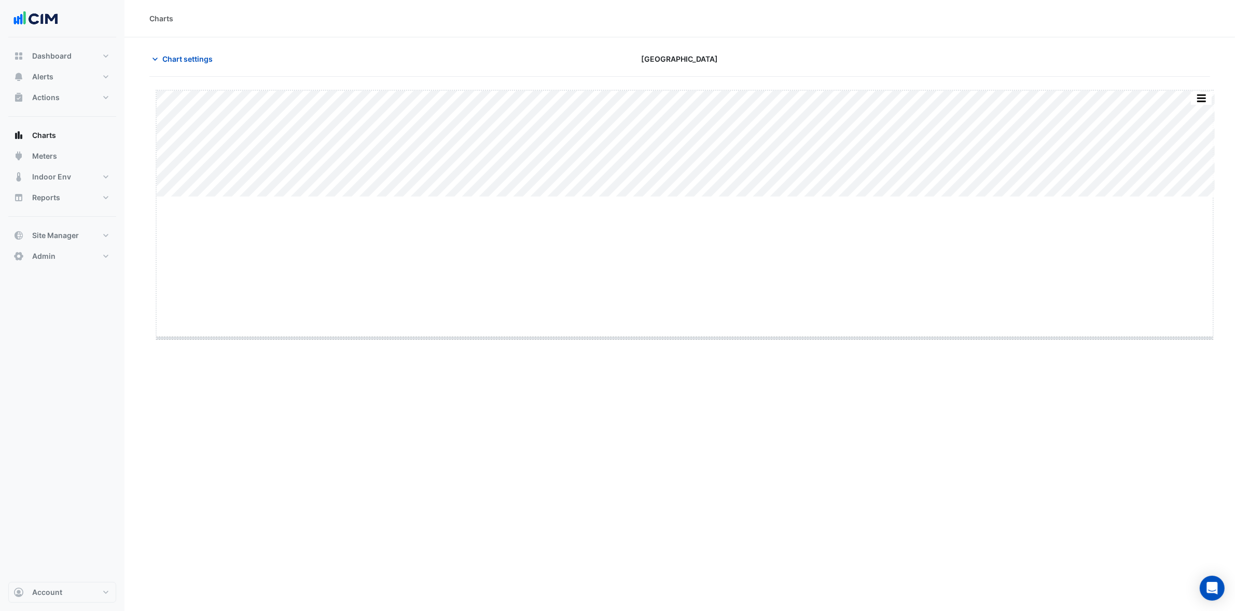
drag, startPoint x: 703, startPoint y: 286, endPoint x: 728, endPoint y: 436, distance: 151.8
click at [1184, 101] on button "button" at bounding box center [1181, 96] width 21 height 13
click at [174, 58] on span "Chart settings" at bounding box center [187, 58] width 50 height 11
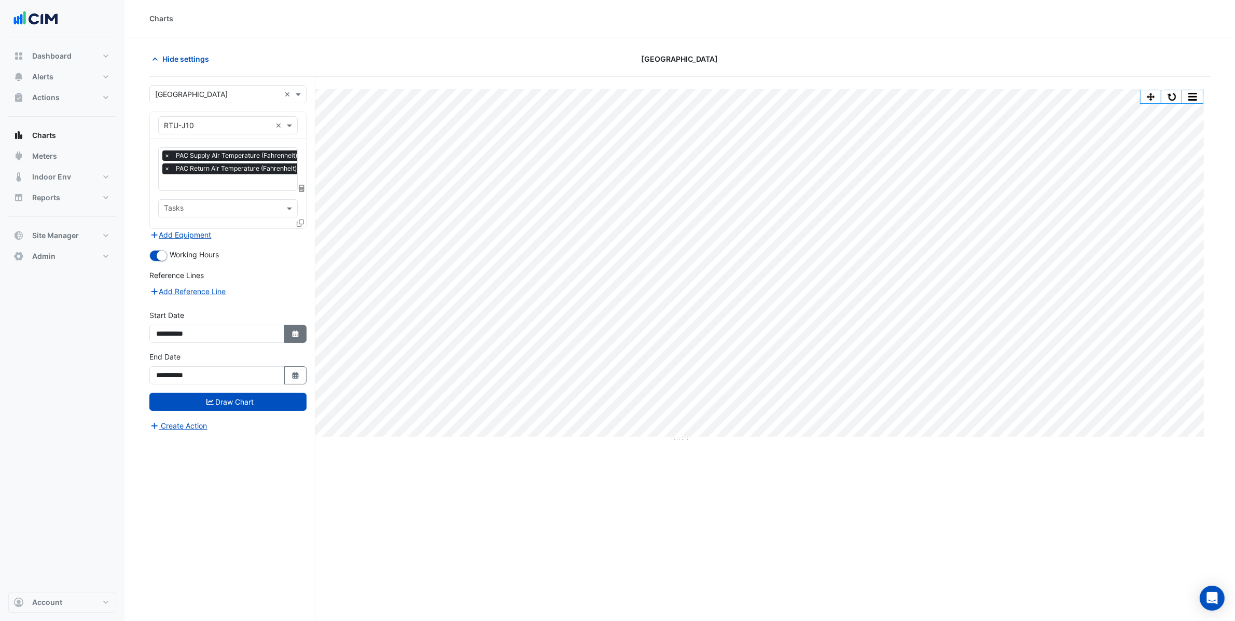
click at [288, 336] on button "Select Date" at bounding box center [295, 334] width 23 height 18
select select "*"
click at [242, 190] on select "**** **** **** **** **** **** **** **** **** **** ****" at bounding box center [236, 196] width 39 height 16
select select "****"
click at [217, 188] on select "**** **** **** **** **** **** **** **** **** **** ****" at bounding box center [236, 196] width 39 height 16
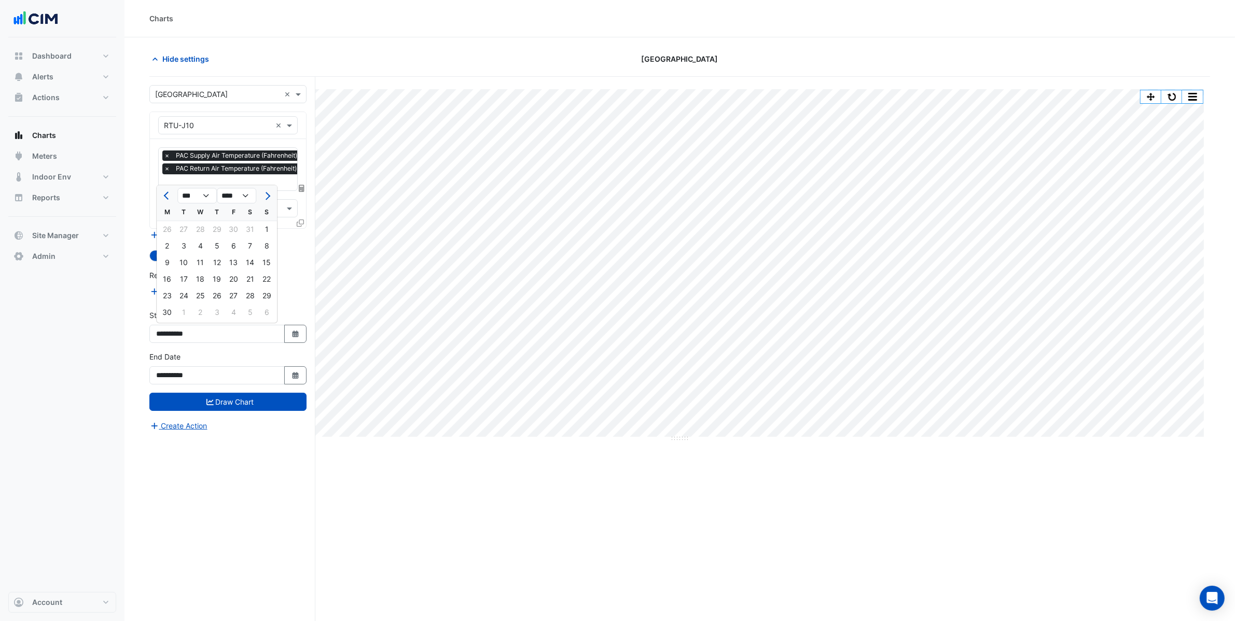
click at [264, 227] on div "1" at bounding box center [266, 229] width 17 height 17
type input "**********"
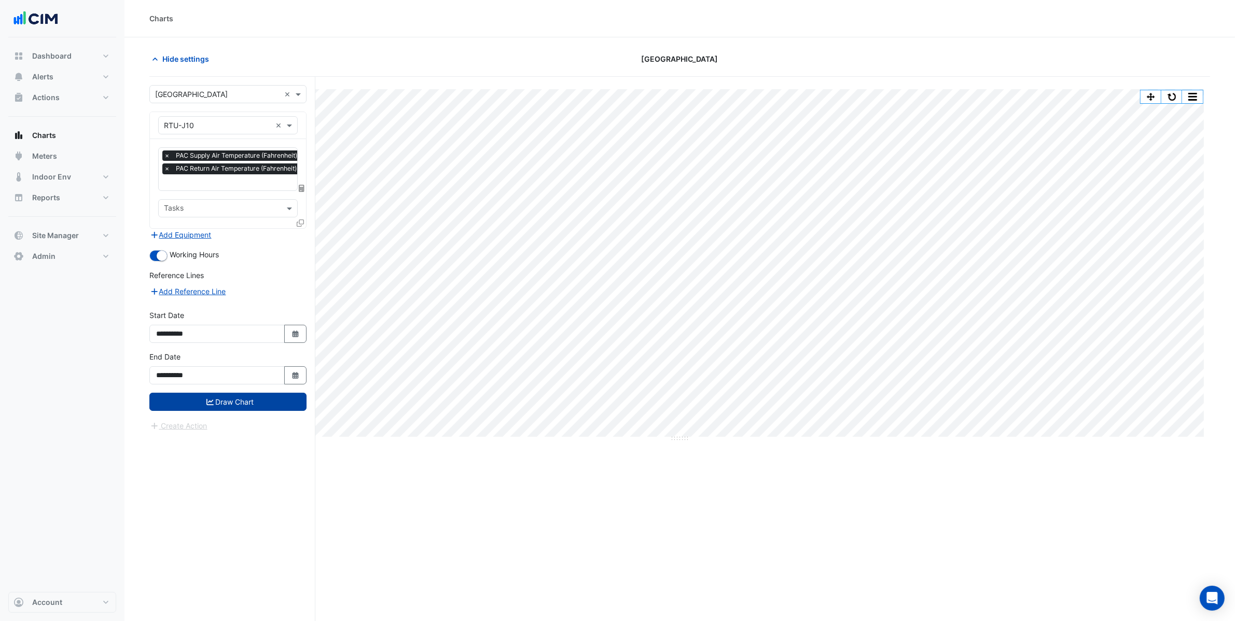
click at [262, 395] on button "Draw Chart" at bounding box center [227, 402] width 157 height 18
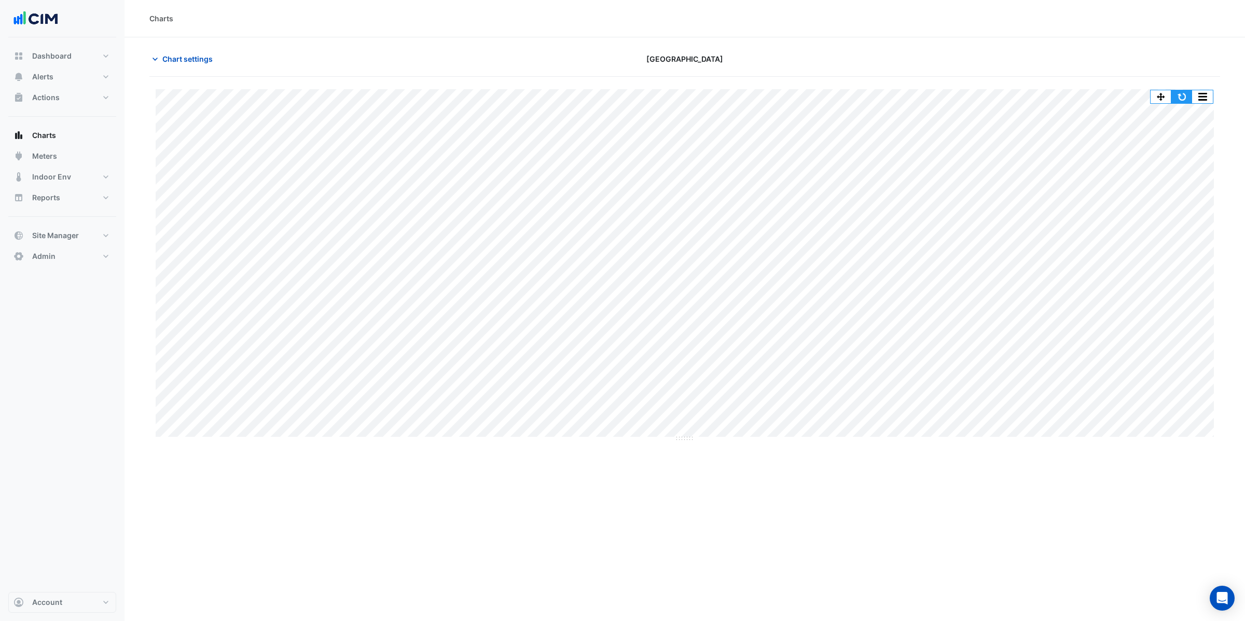
click at [1182, 95] on button "button" at bounding box center [1181, 96] width 21 height 13
click at [209, 50] on button "Chart settings" at bounding box center [184, 59] width 70 height 18
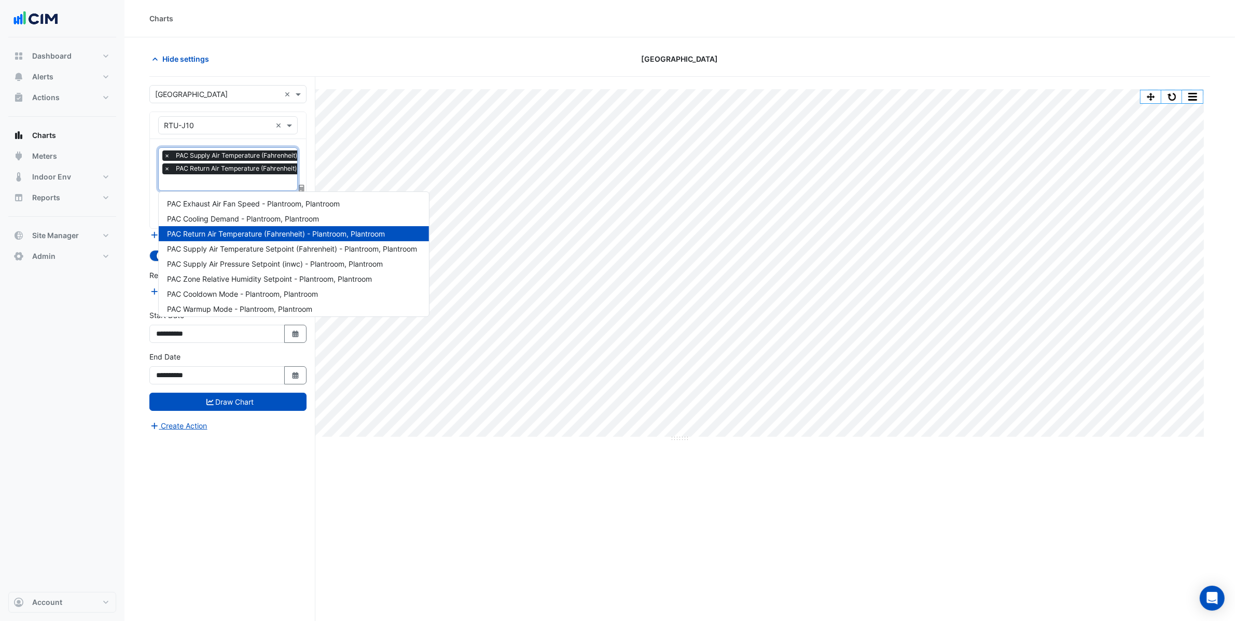
click at [243, 187] on input "text" at bounding box center [268, 183] width 209 height 11
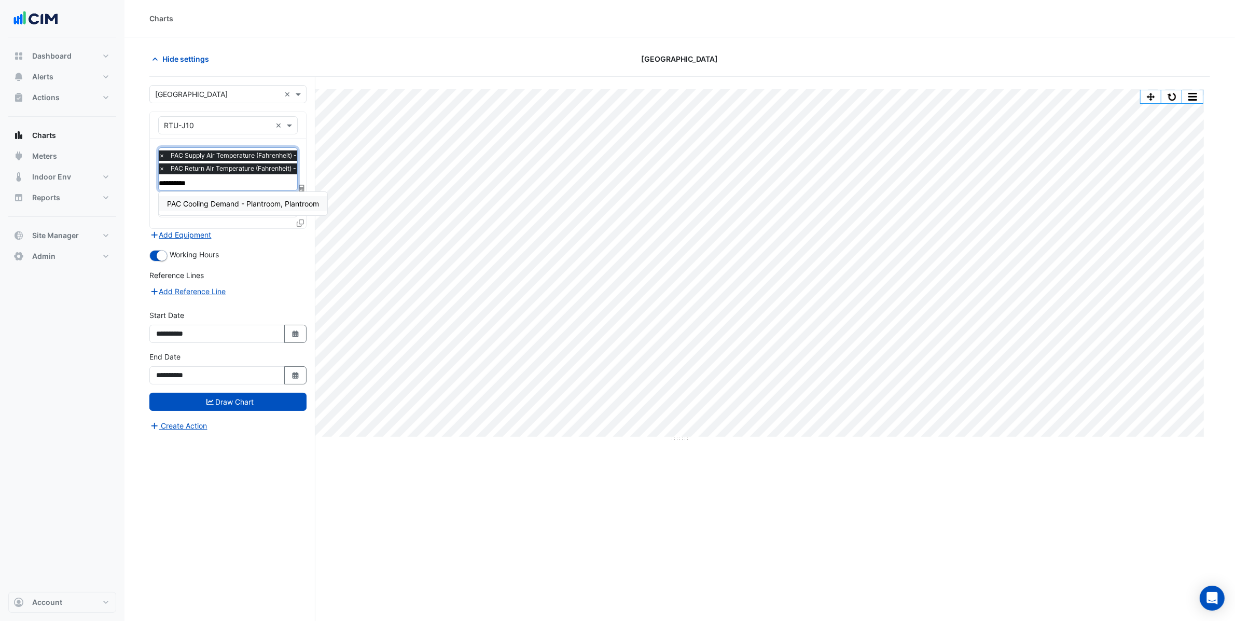
type input "**********"
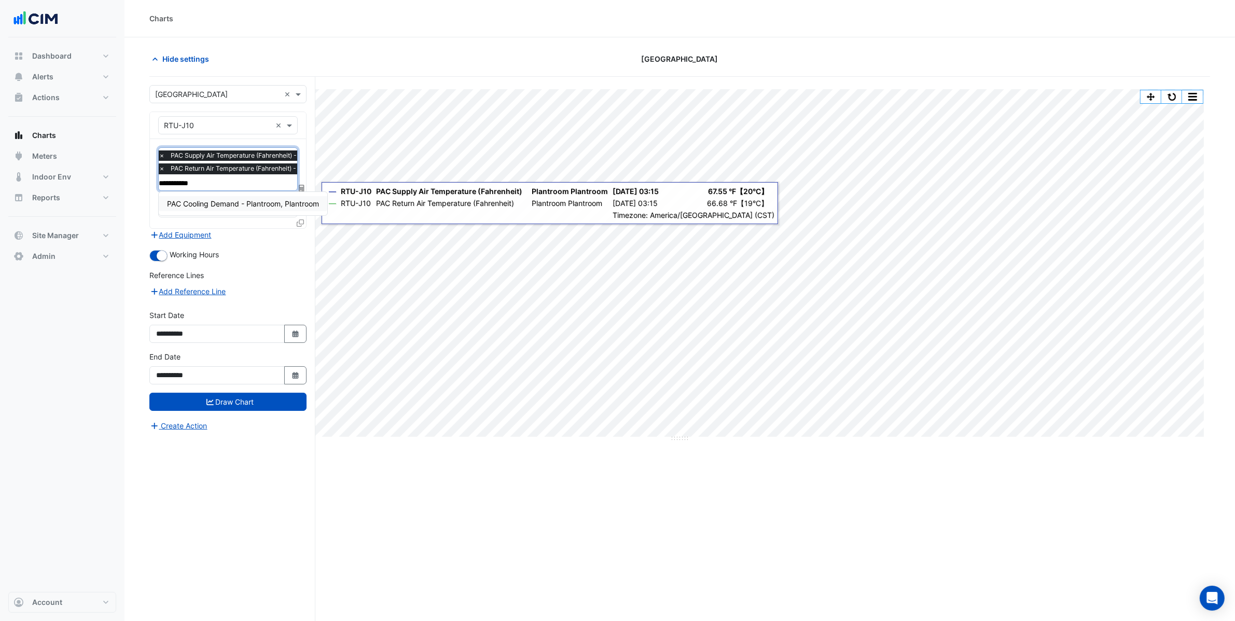
click at [285, 201] on span "PAC Cooling Demand - Plantroom, Plantroom" at bounding box center [243, 203] width 152 height 9
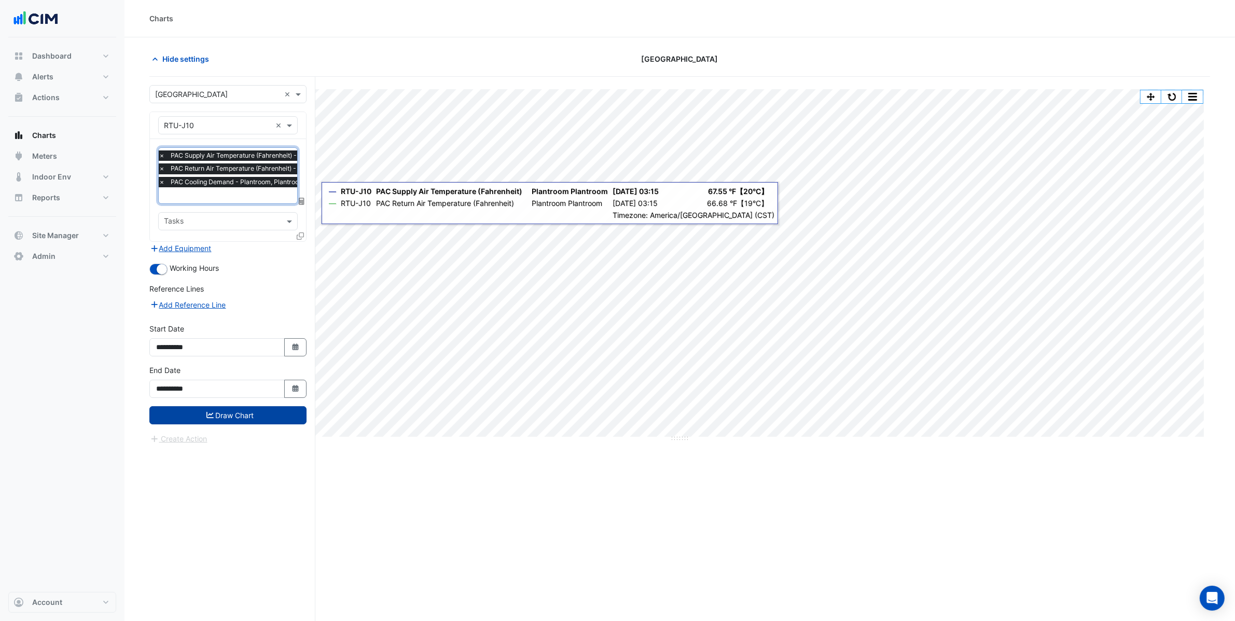
click at [261, 420] on button "Draw Chart" at bounding box center [227, 415] width 157 height 18
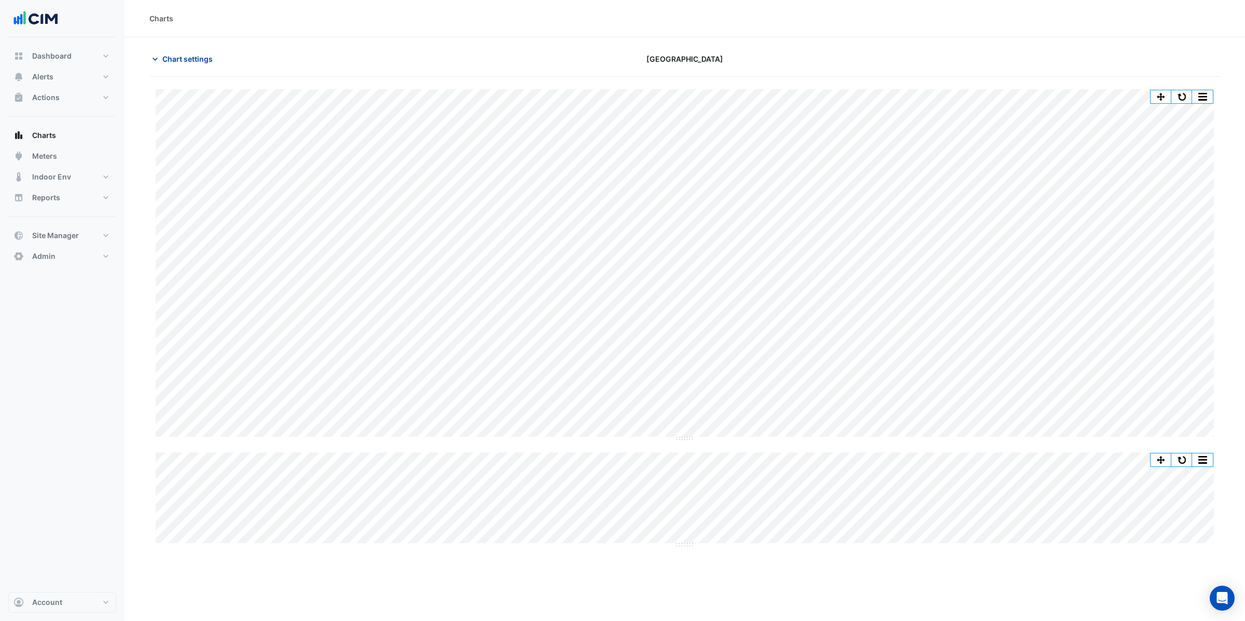
click at [205, 57] on span "Chart settings" at bounding box center [187, 58] width 50 height 11
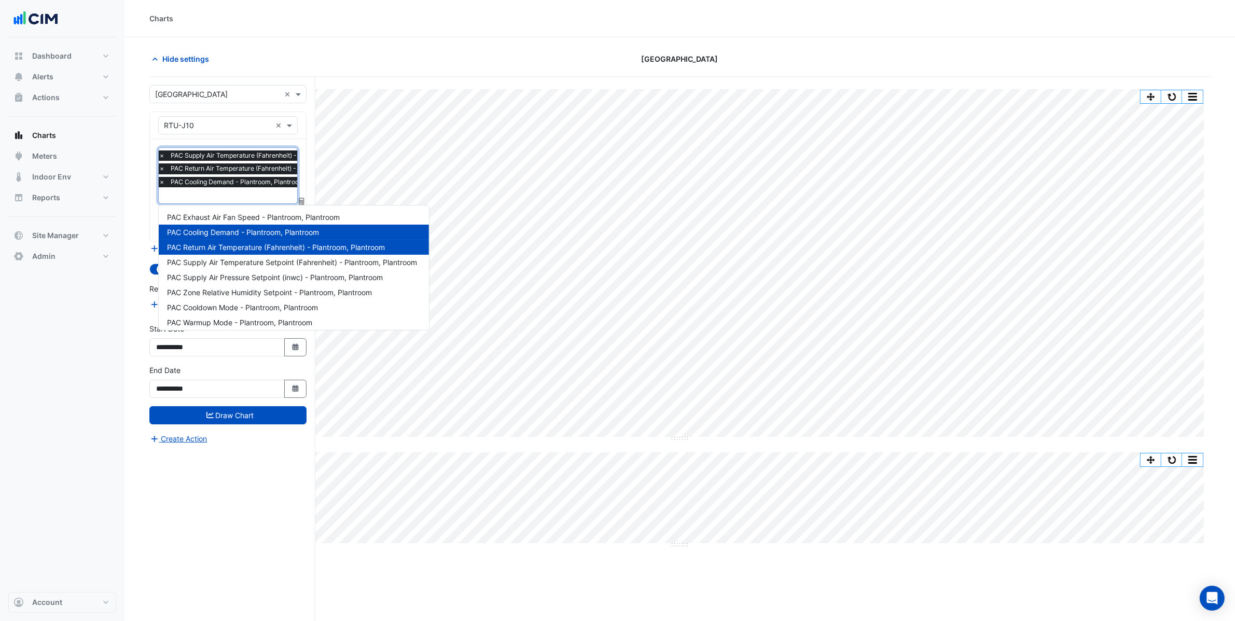
click at [244, 196] on input "text" at bounding box center [263, 196] width 209 height 11
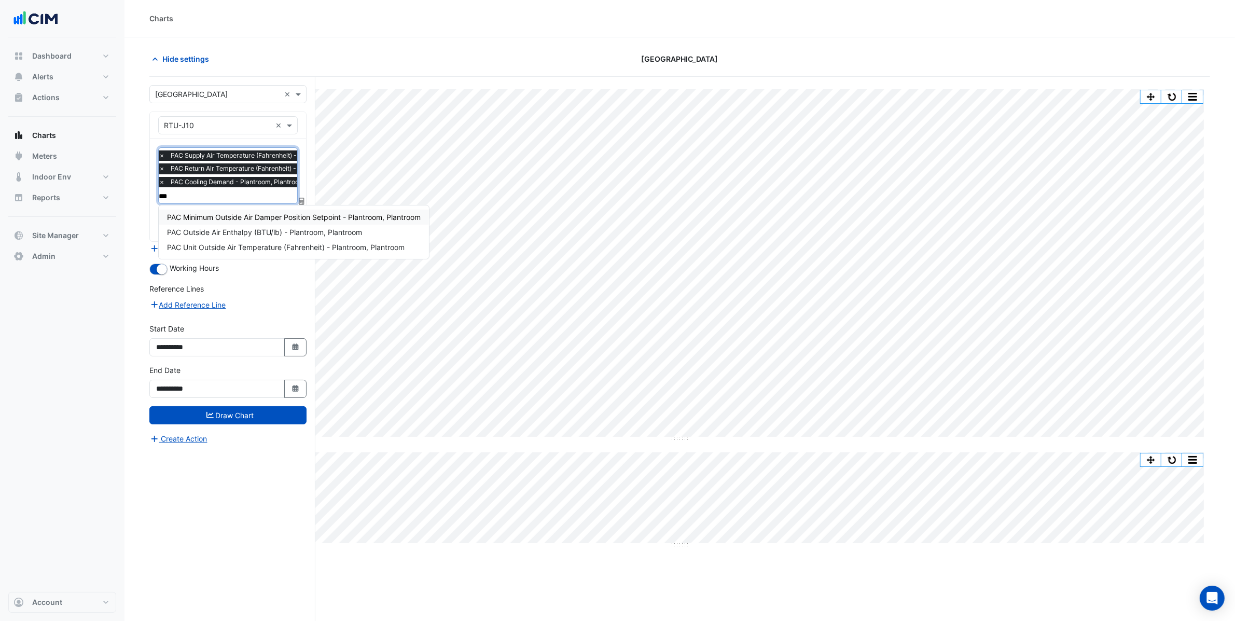
type input "****"
click at [277, 250] on span "PAC Unit Outside Air Temperature (Fahrenheit) - Plantroom, Plantroom" at bounding box center [286, 247] width 238 height 9
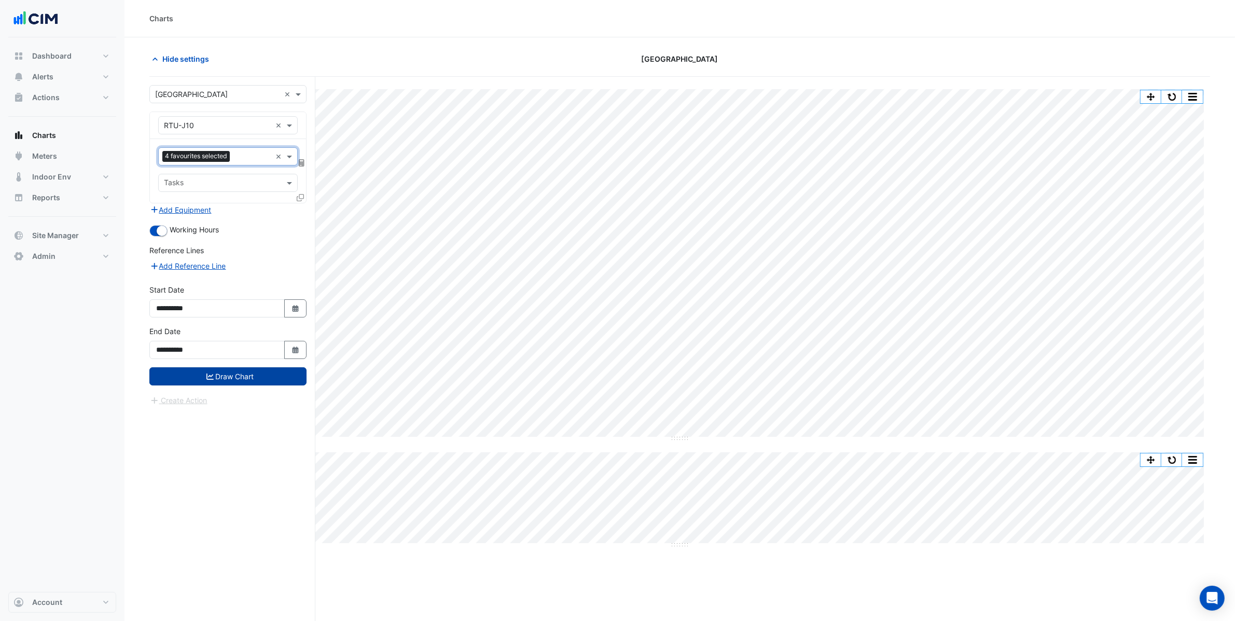
click at [252, 376] on button "Draw Chart" at bounding box center [227, 376] width 157 height 18
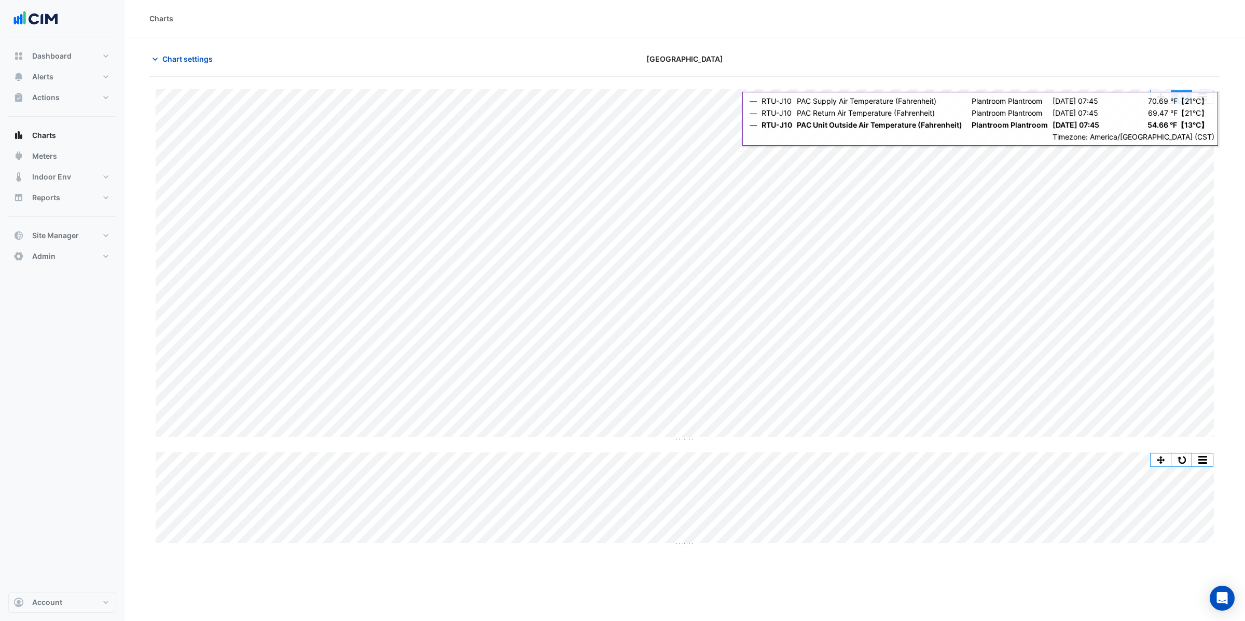
click at [1187, 94] on button "button" at bounding box center [1181, 96] width 21 height 13
click at [1187, 90] on button "button" at bounding box center [1181, 96] width 21 height 13
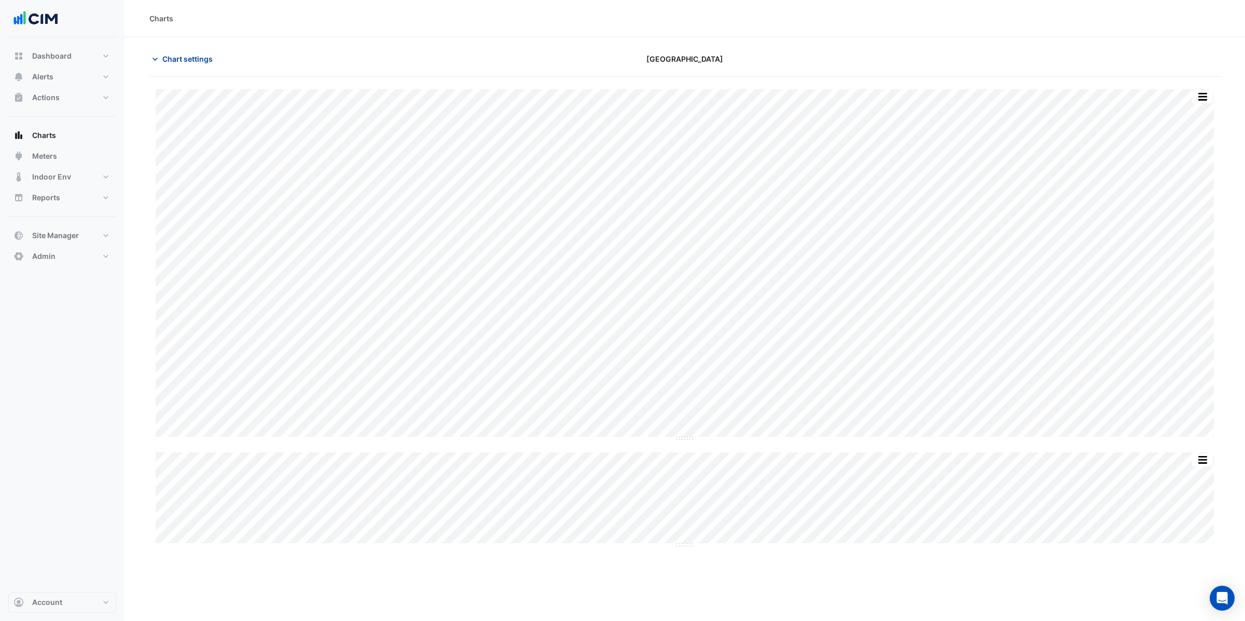
click at [173, 58] on span "Chart settings" at bounding box center [187, 58] width 50 height 11
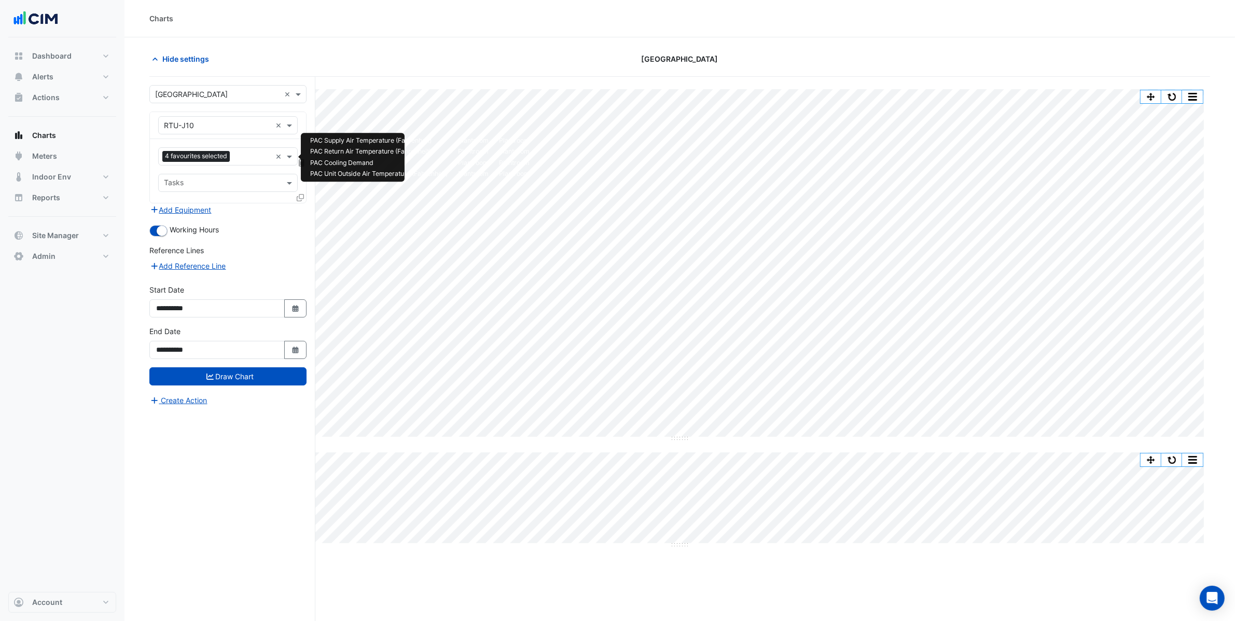
click at [229, 156] on span "4 favourites selected" at bounding box center [195, 156] width 67 height 10
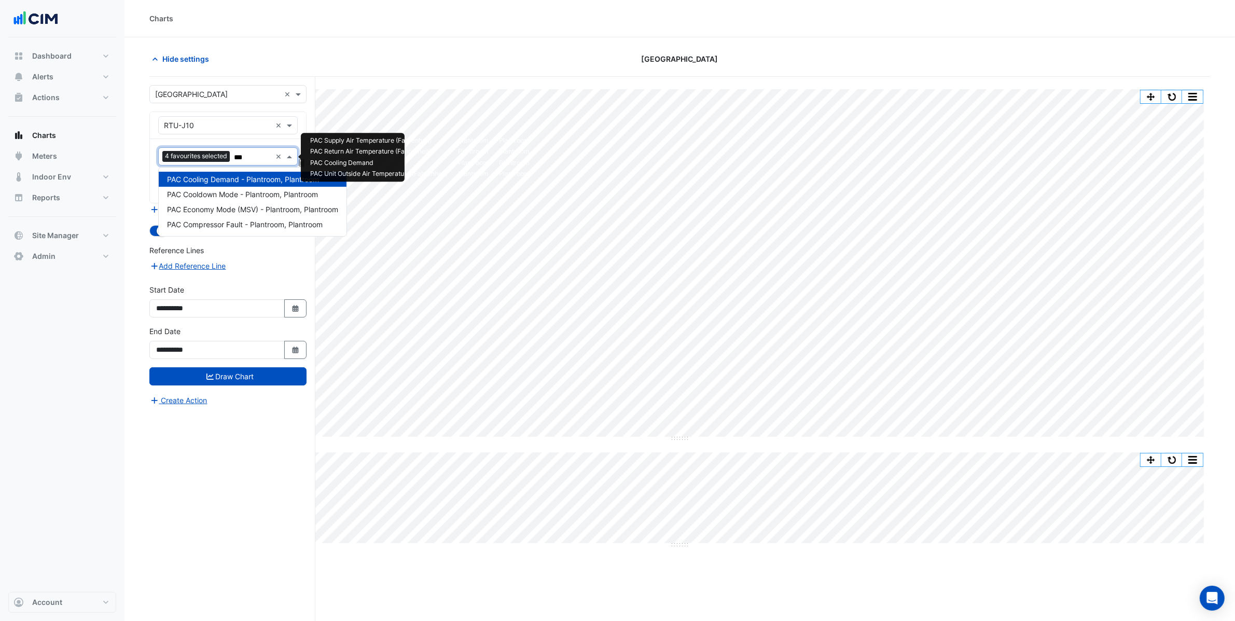
type input "****"
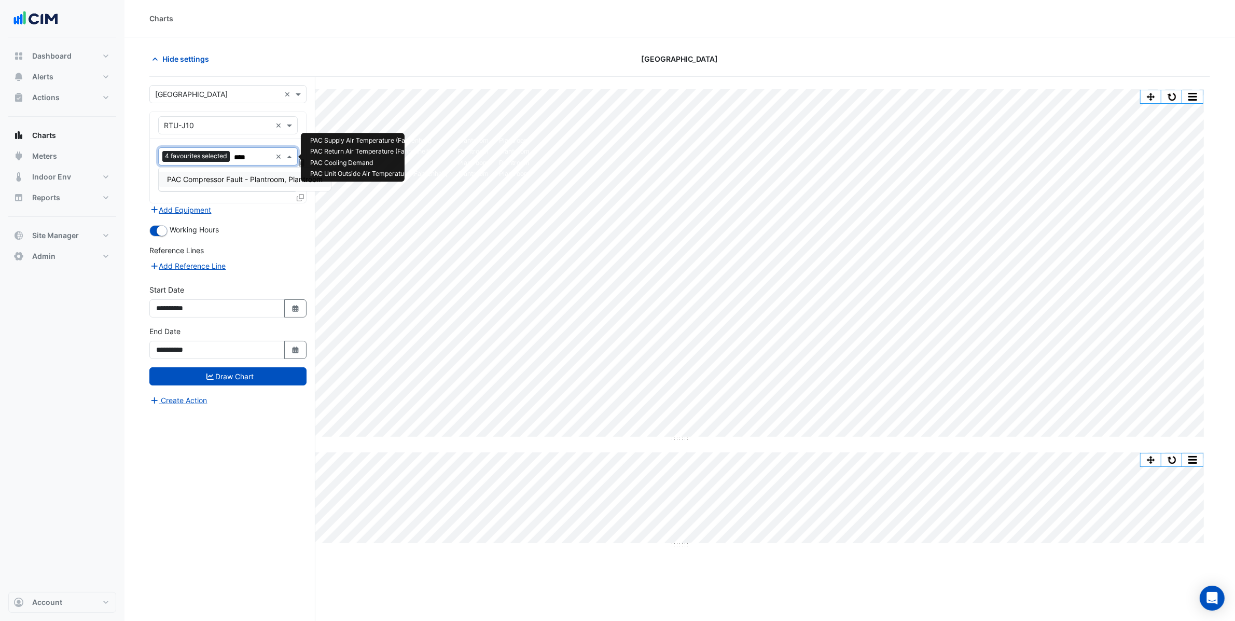
click at [280, 170] on div "PAC Compressor Fault - Plantroom, Plantroom" at bounding box center [245, 179] width 172 height 23
drag, startPoint x: 281, startPoint y: 174, endPoint x: 275, endPoint y: 187, distance: 14.6
click at [281, 175] on span "PAC Compressor Fault - Plantroom, Plantroom" at bounding box center [245, 179] width 156 height 9
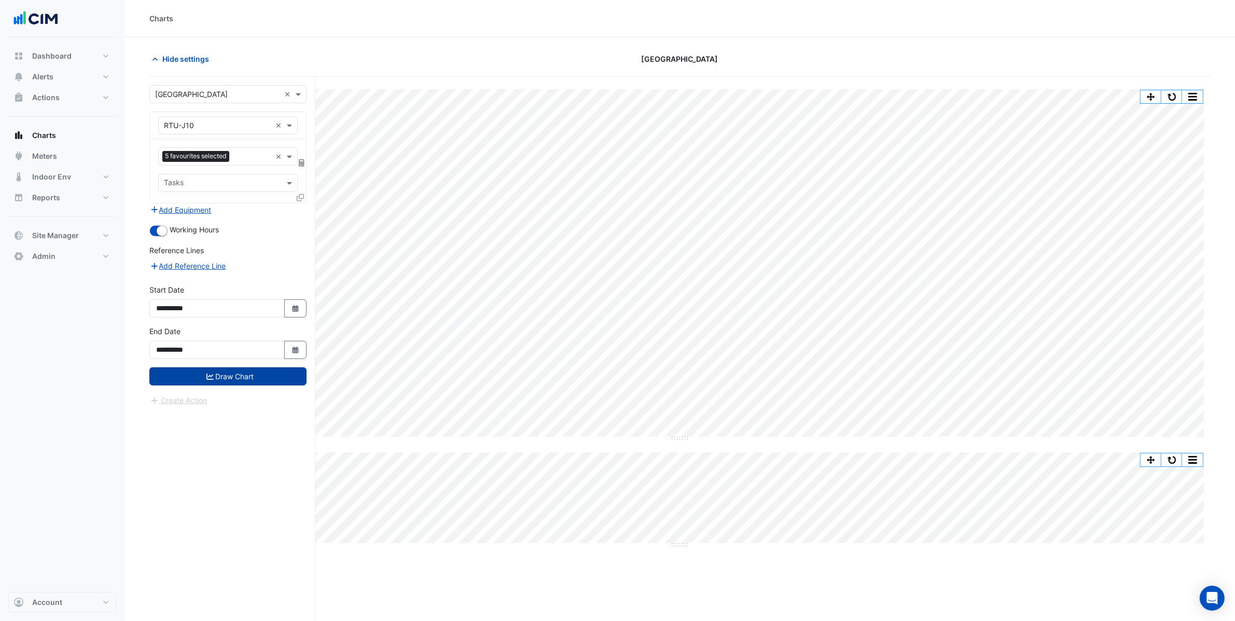
click at [254, 378] on button "Draw Chart" at bounding box center [227, 376] width 157 height 18
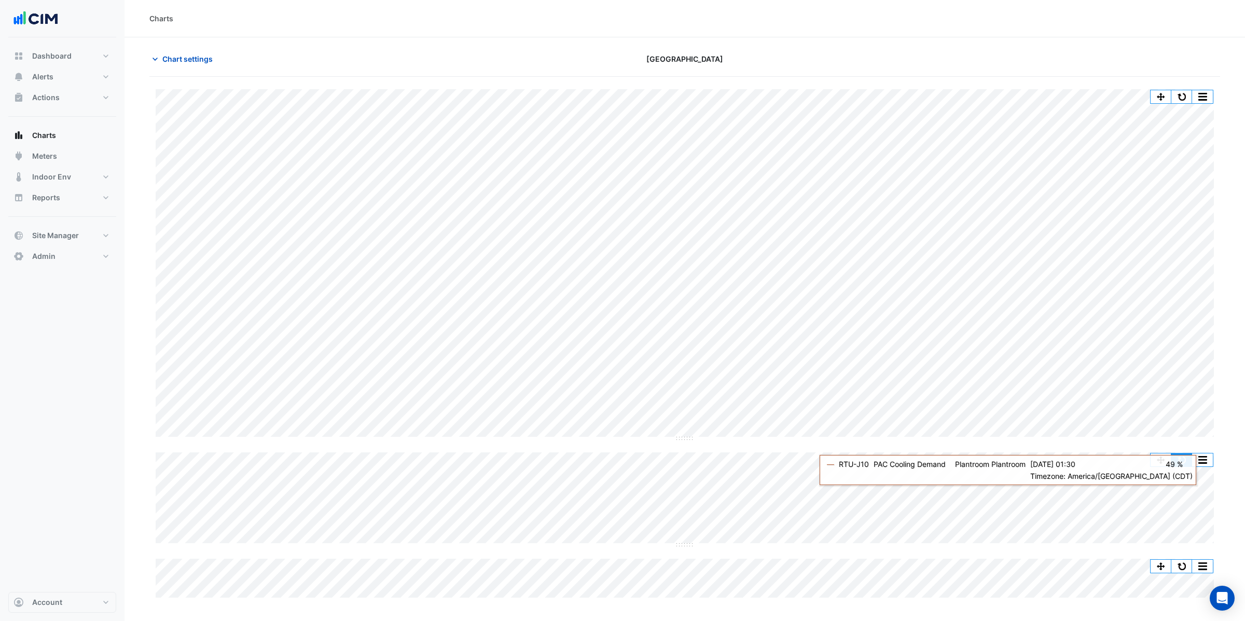
click at [1181, 458] on button "button" at bounding box center [1181, 459] width 21 height 13
click at [1179, 458] on button "button" at bounding box center [1181, 459] width 21 height 13
click at [1181, 95] on button "button" at bounding box center [1181, 96] width 21 height 13
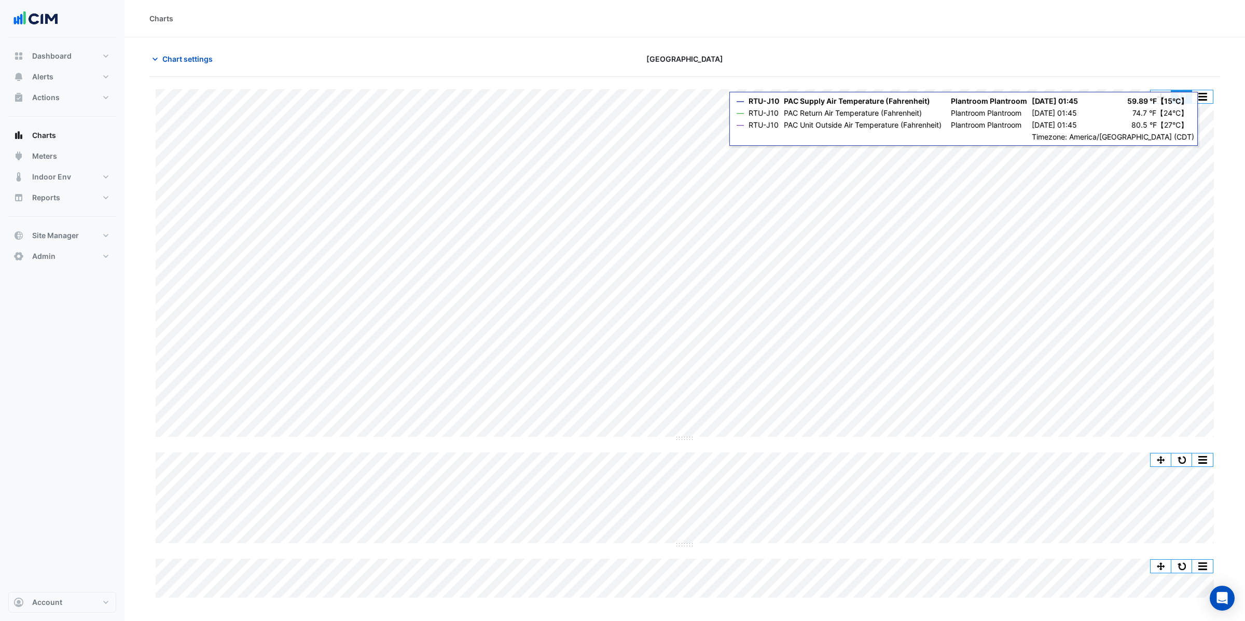
click at [1184, 99] on button "button" at bounding box center [1181, 96] width 21 height 13
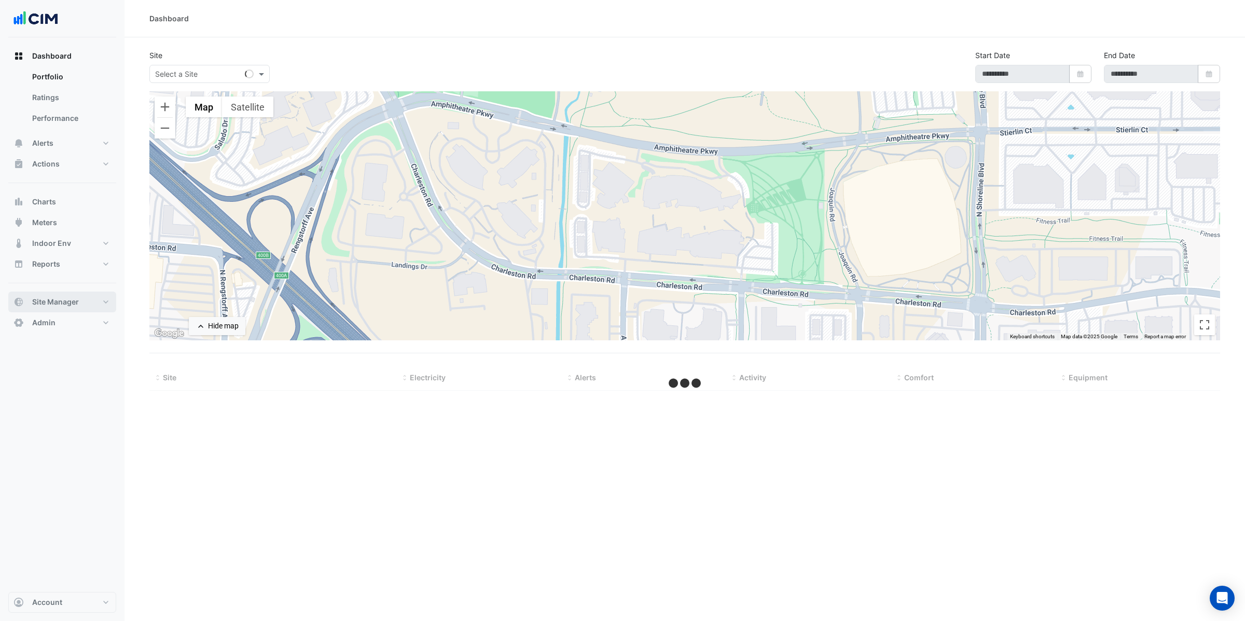
click at [76, 298] on span "Site Manager" at bounding box center [55, 302] width 47 height 10
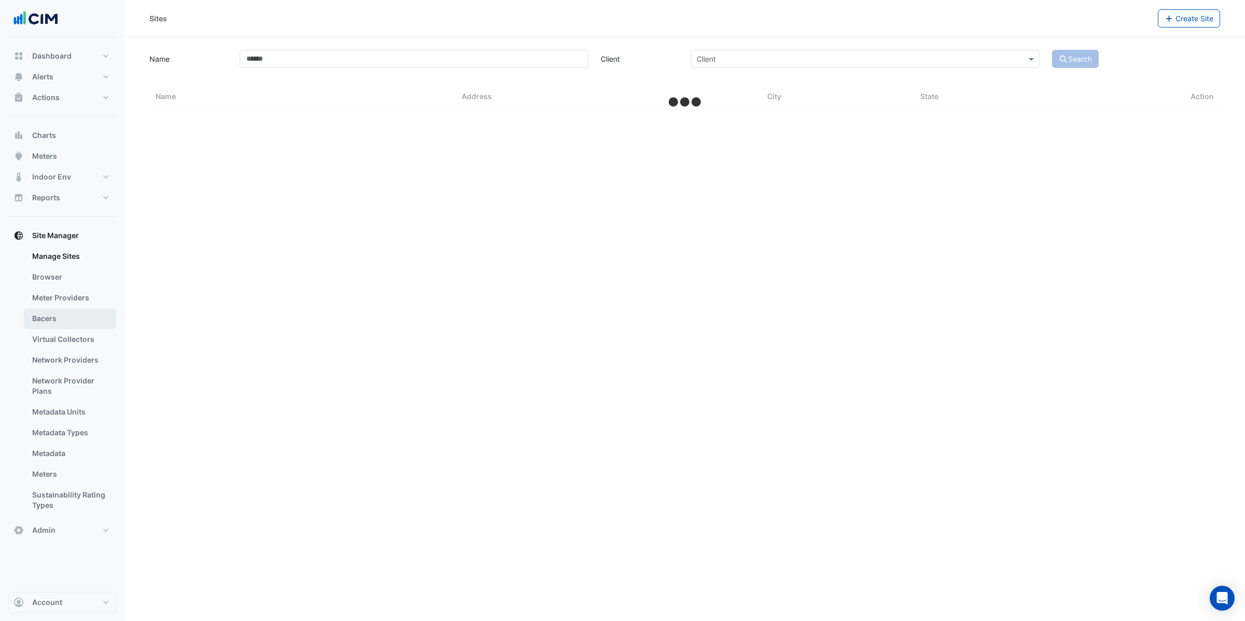
click at [36, 324] on link "Bacers" at bounding box center [70, 318] width 92 height 21
click at [436, 63] on input "text" at bounding box center [674, 67] width 503 height 11
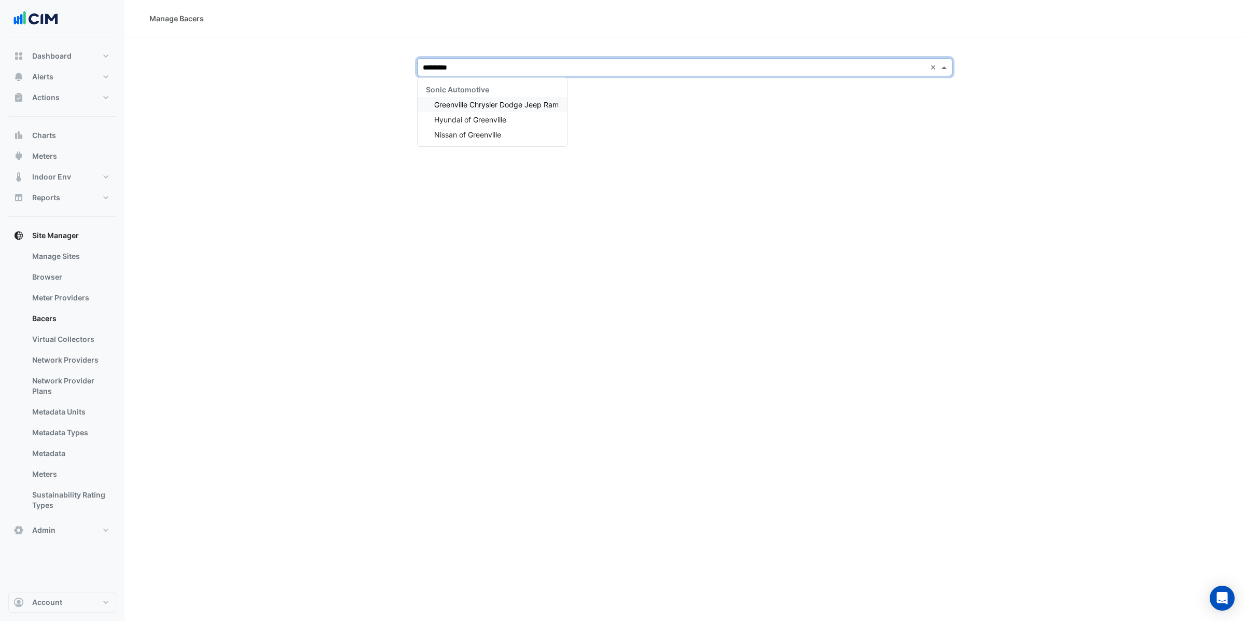
type input "**********"
click at [519, 120] on div "Hyundai of Greenville" at bounding box center [491, 119] width 149 height 15
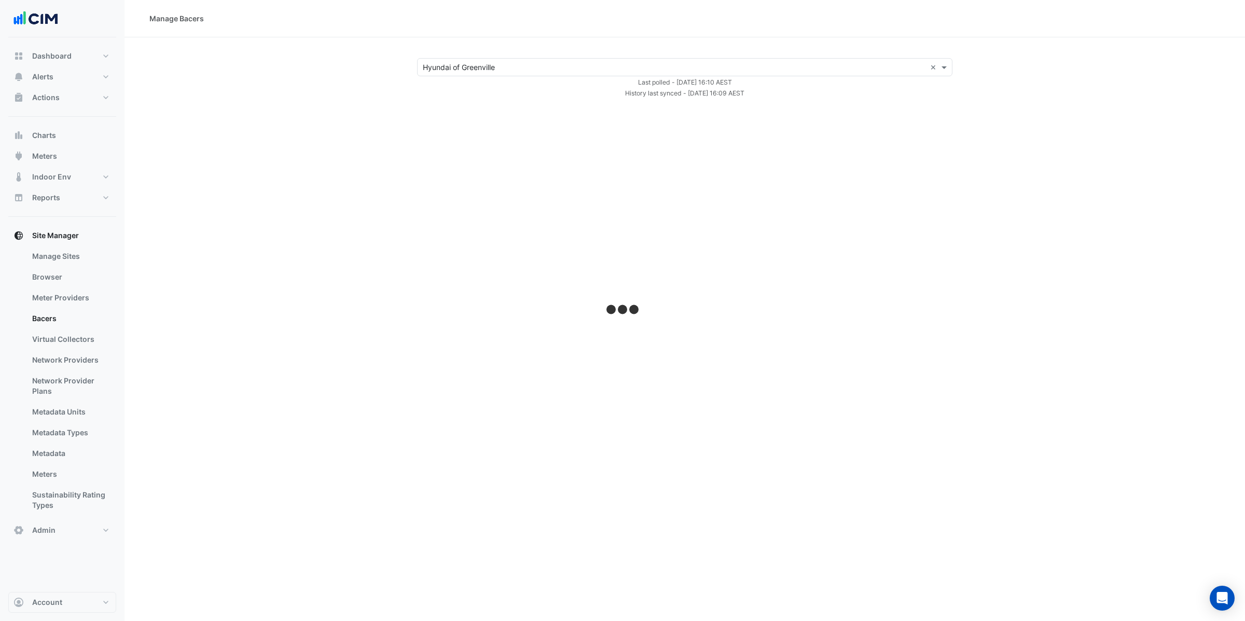
select select "***"
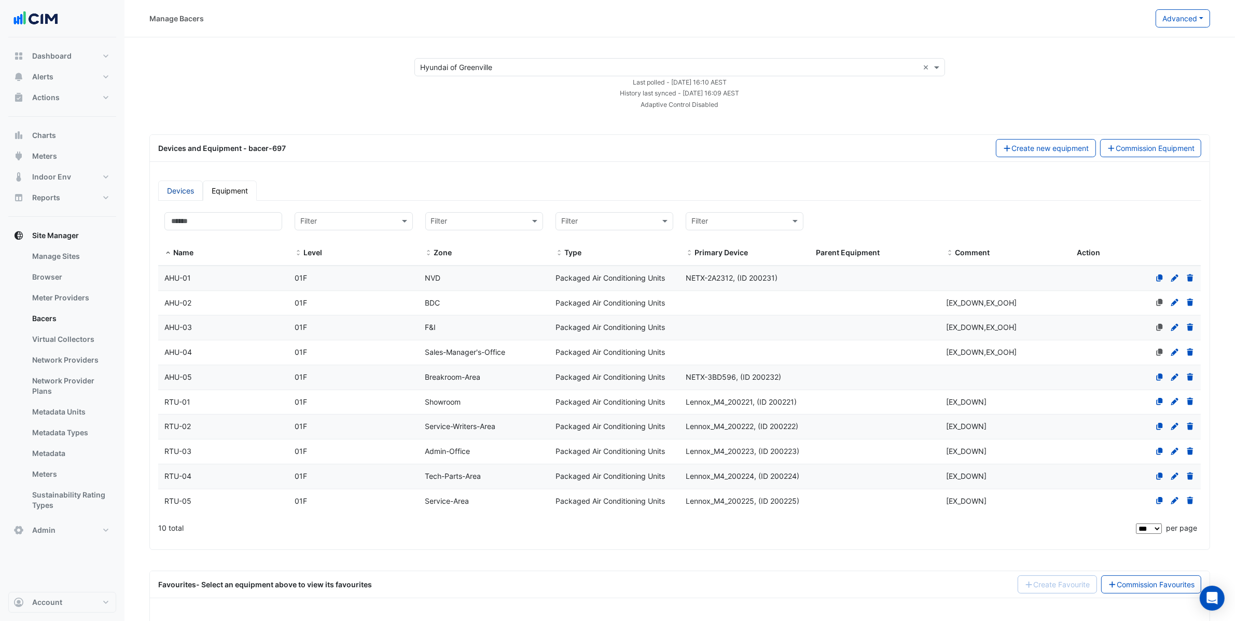
click at [189, 193] on link "Devices" at bounding box center [180, 190] width 45 height 20
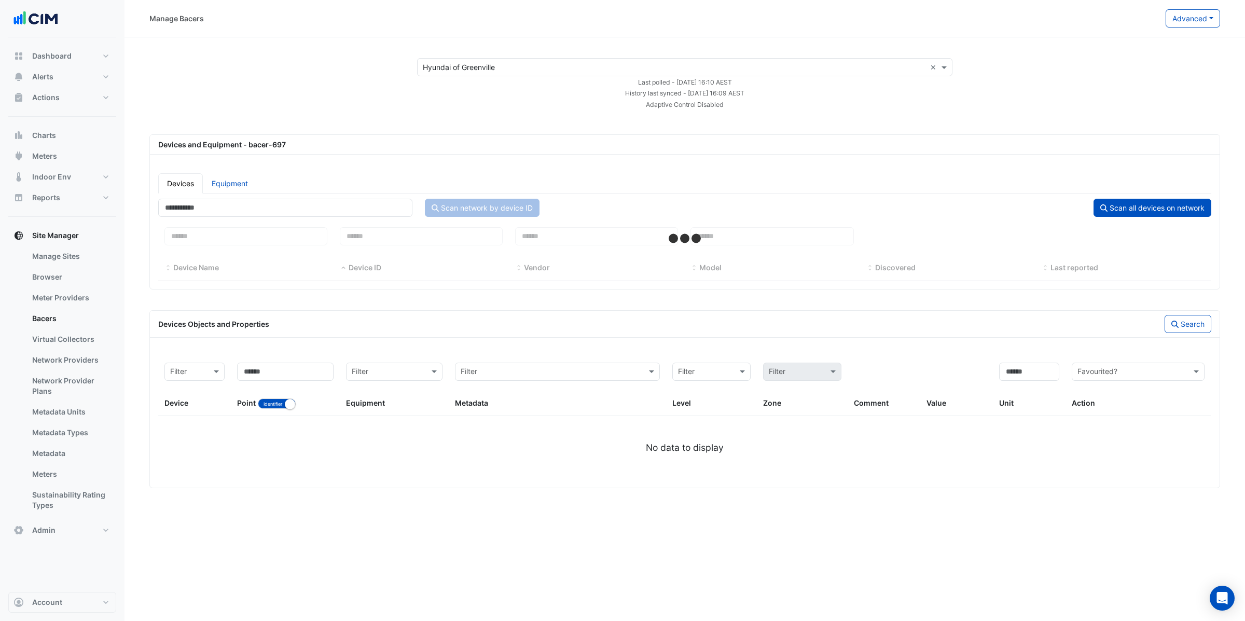
select select "***"
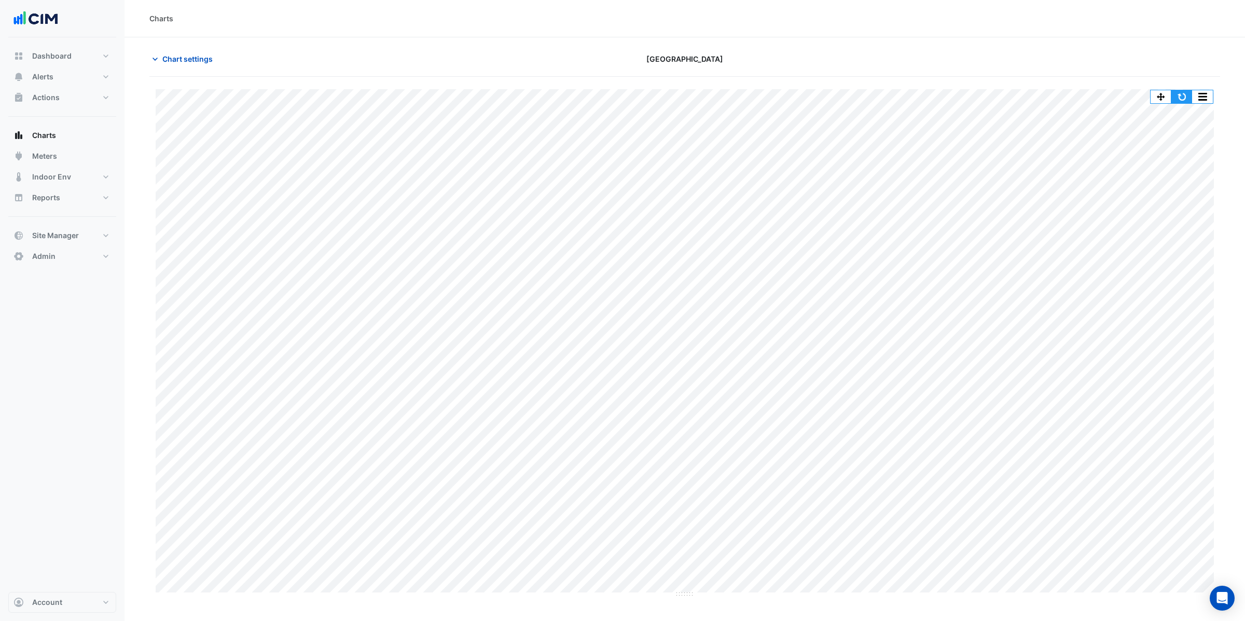
click at [1189, 93] on button "button" at bounding box center [1181, 96] width 21 height 13
click at [196, 50] on button "Chart settings" at bounding box center [184, 59] width 70 height 18
